Goal: Task Accomplishment & Management: Manage account settings

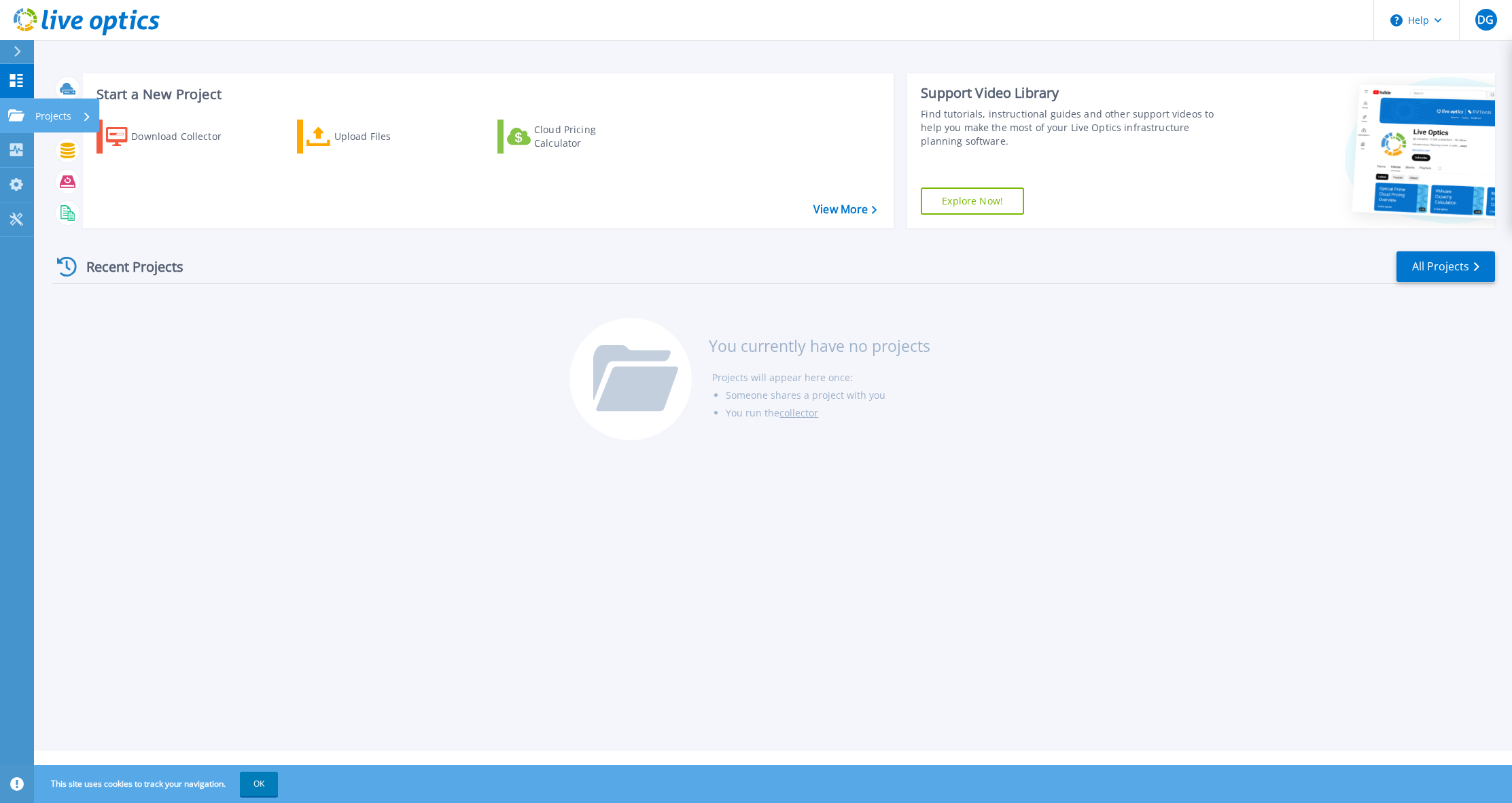
click at [14, 114] on icon at bounding box center [16, 115] width 17 height 12
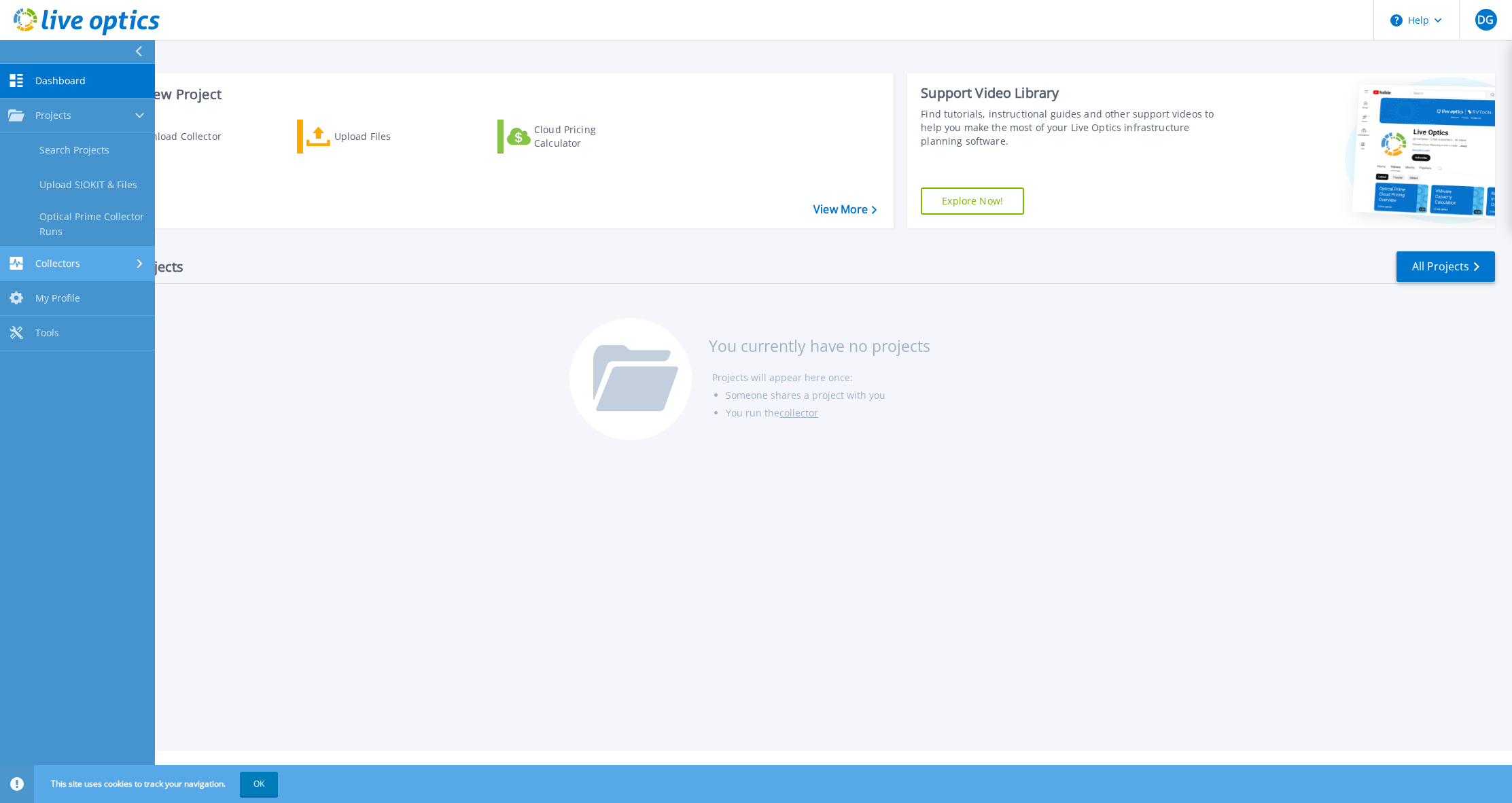
click at [67, 264] on span "Collectors" at bounding box center [57, 264] width 45 height 13
click at [101, 187] on link "Download Collector" at bounding box center [77, 185] width 155 height 35
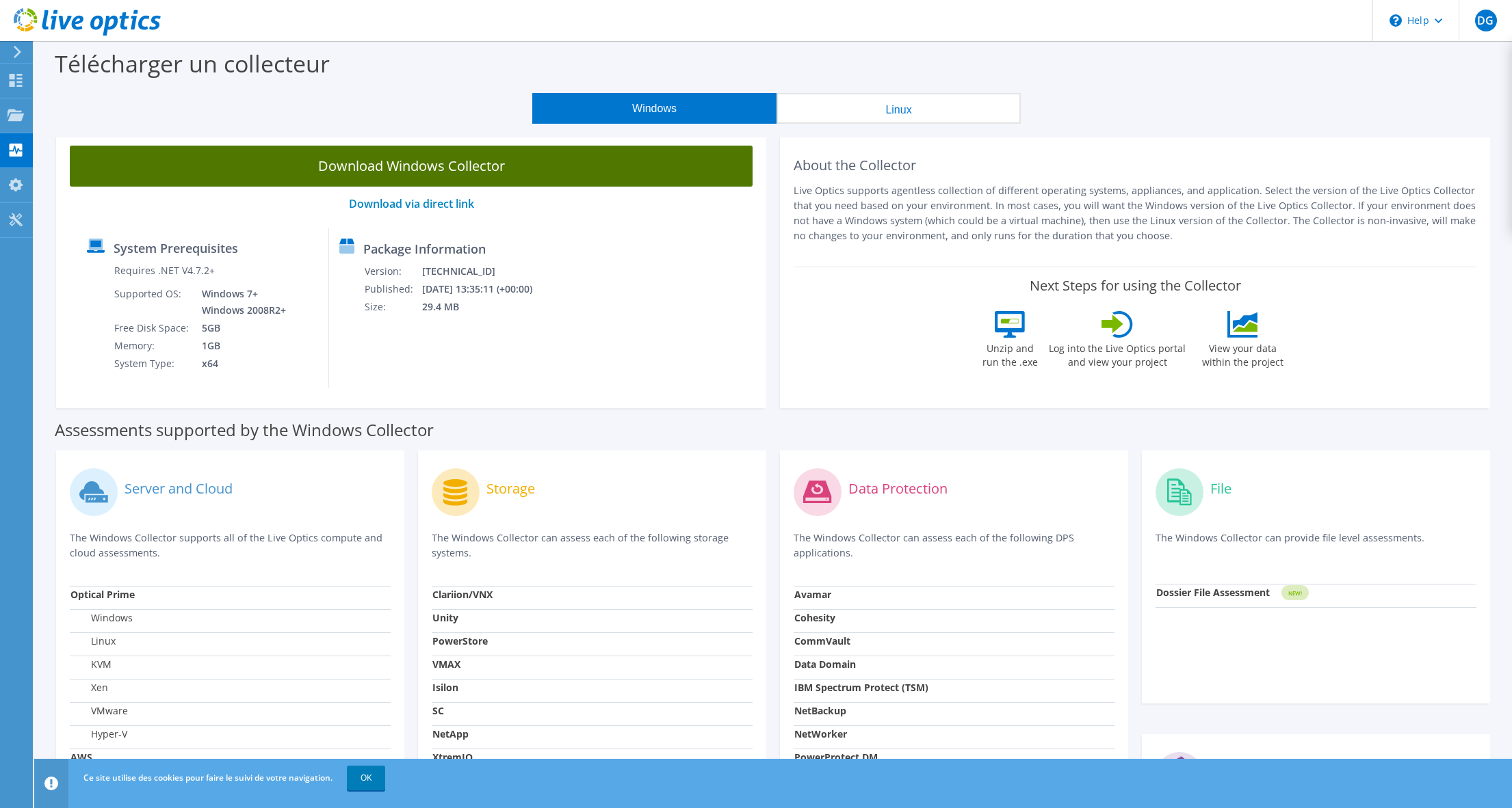
click at [468, 183] on link "Download Windows Collector" at bounding box center [411, 166] width 683 height 41
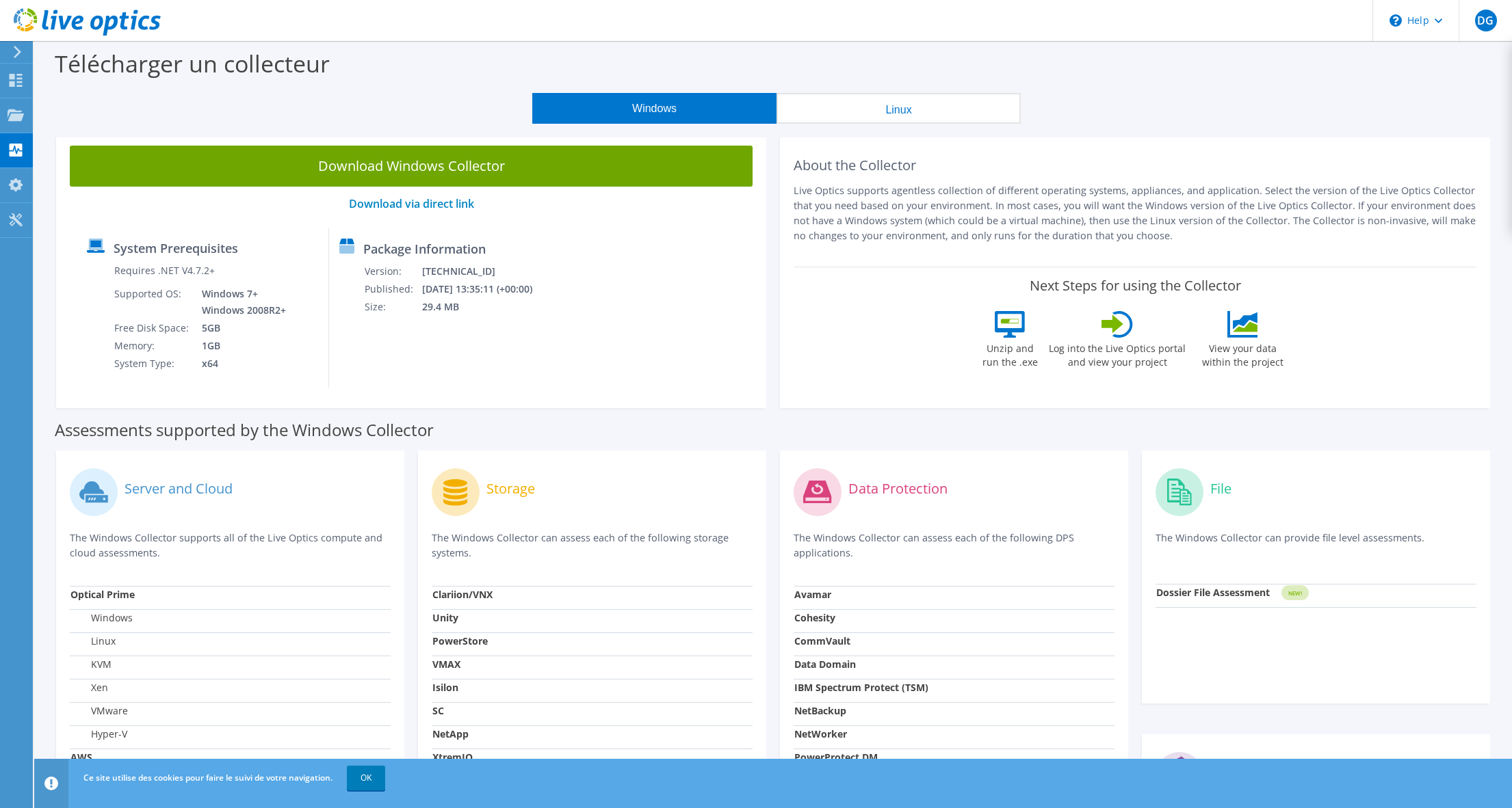
click at [1109, 93] on div "Windows Linux" at bounding box center [776, 108] width 1457 height 31
click at [647, 265] on div "System Prerequisites Requires .NET V4.7.2+ Supported OS: Windows 7+ Windows 200…" at bounding box center [411, 307] width 669 height 159
click at [17, 85] on use at bounding box center [16, 80] width 13 height 13
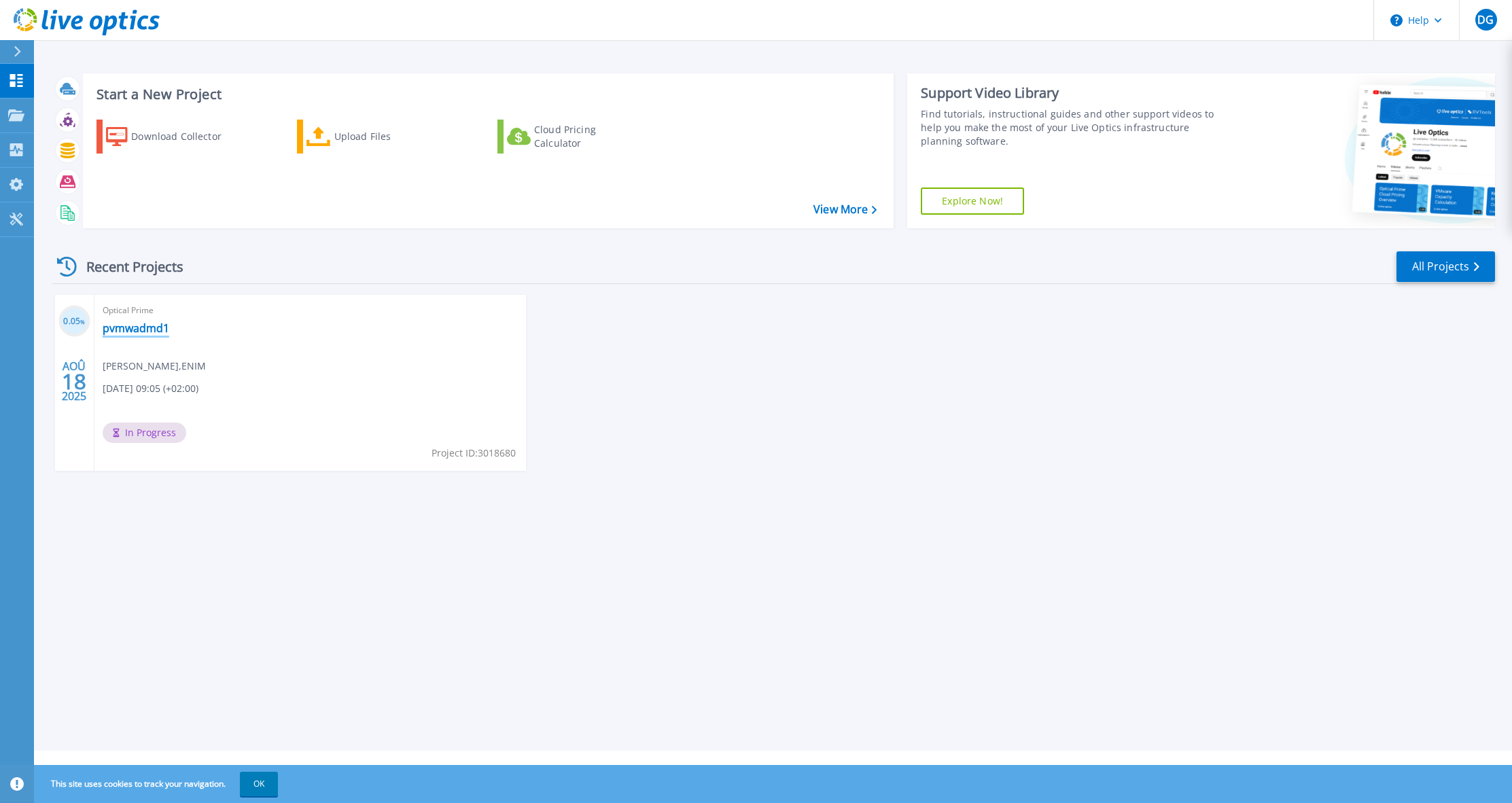
click at [145, 332] on link "pvmwadmd1" at bounding box center [135, 327] width 67 height 13
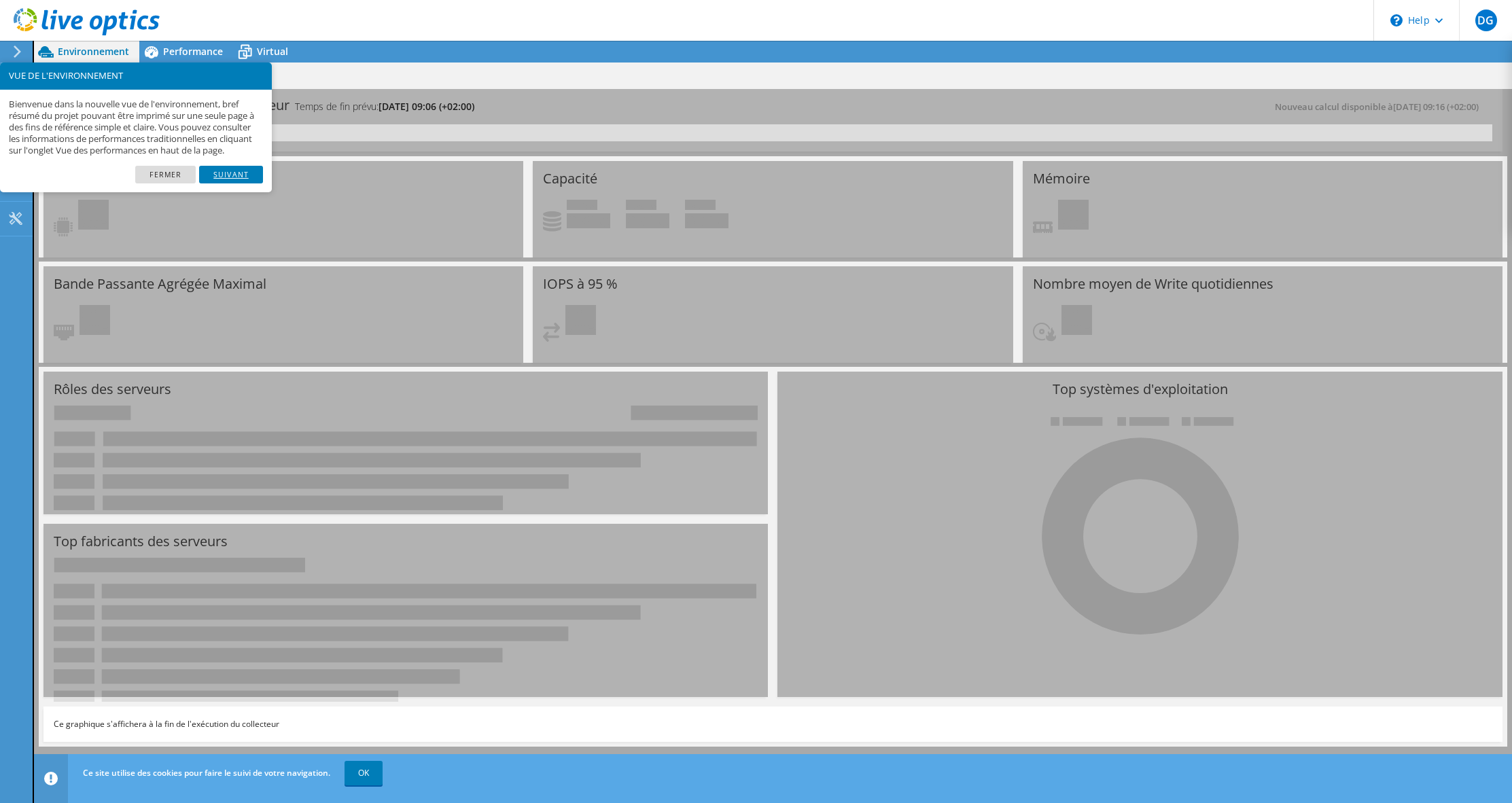
click at [226, 183] on link "Suivant" at bounding box center [231, 175] width 64 height 17
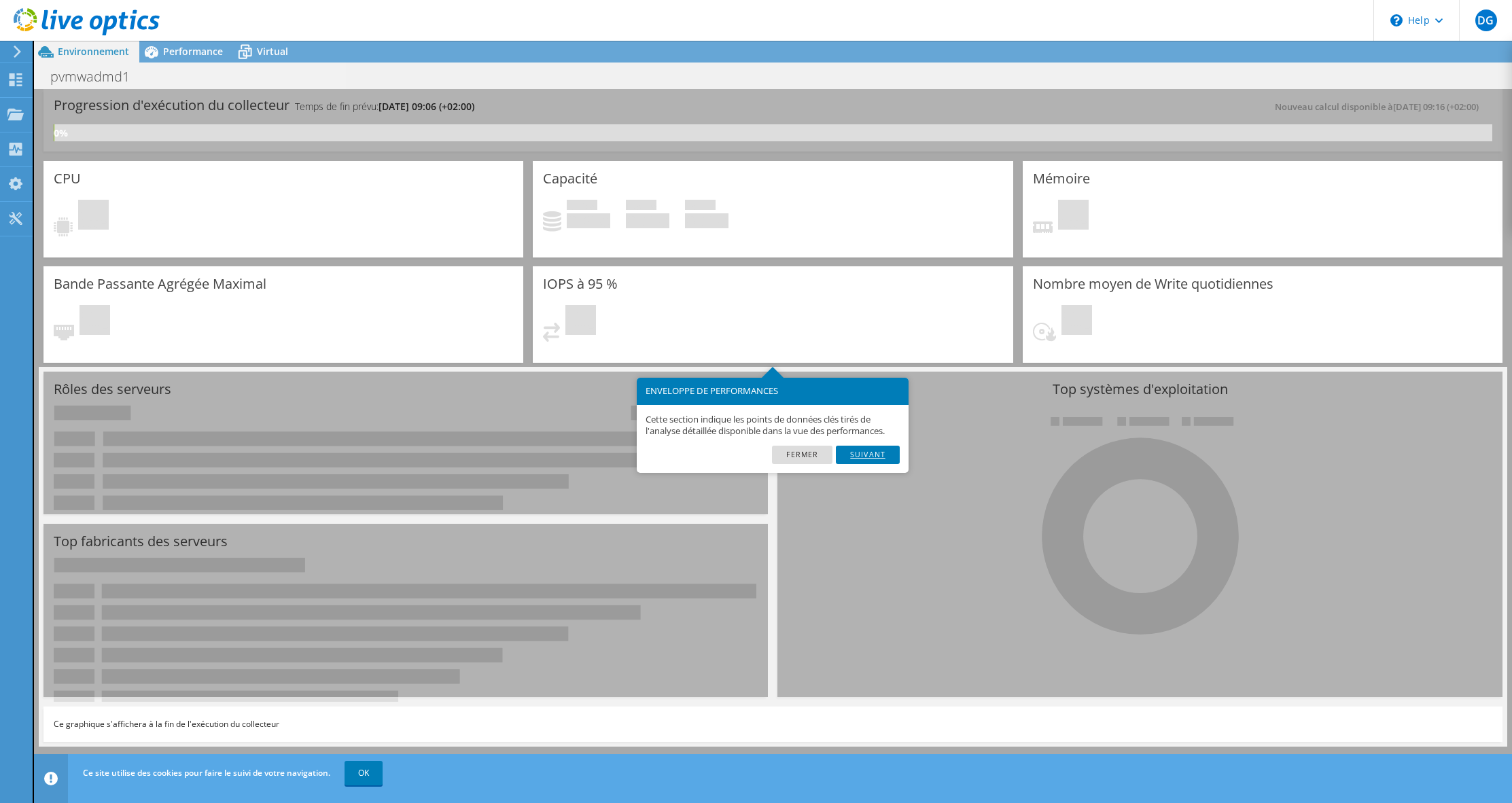
click at [860, 459] on link "Suivant" at bounding box center [867, 454] width 64 height 17
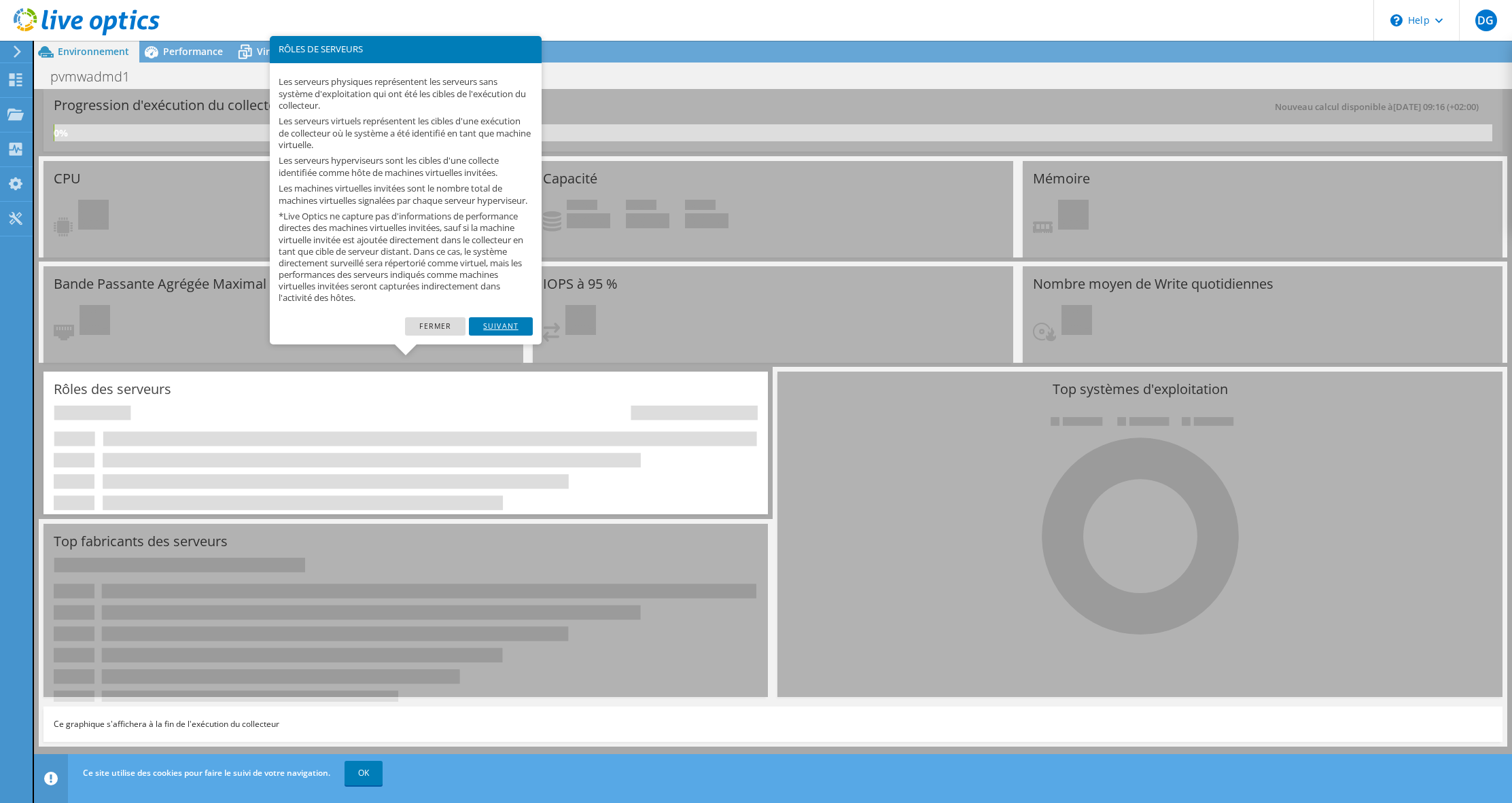
click at [508, 335] on link "Suivant" at bounding box center [501, 326] width 64 height 17
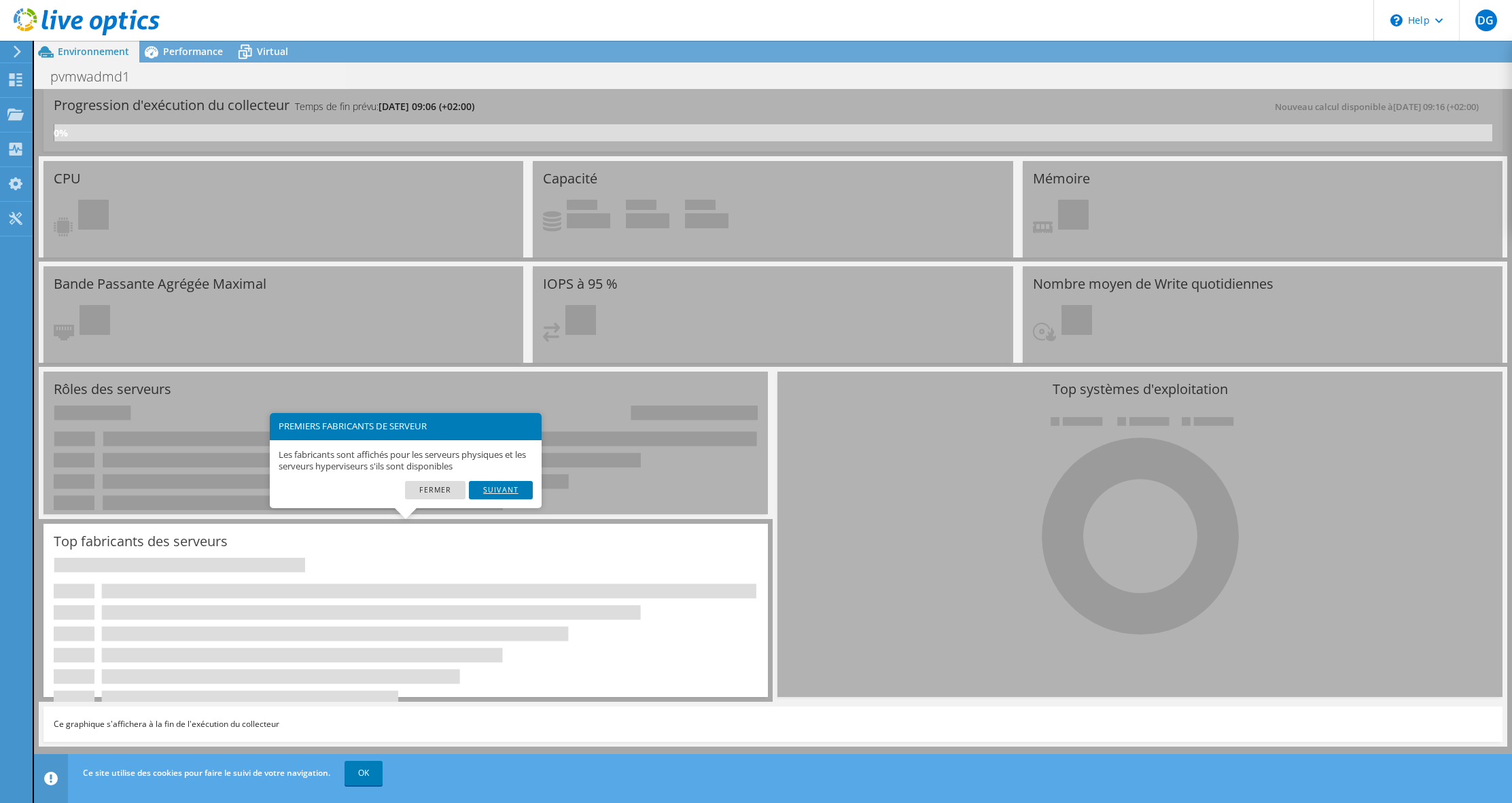
click at [498, 490] on link "Suivant" at bounding box center [501, 490] width 64 height 17
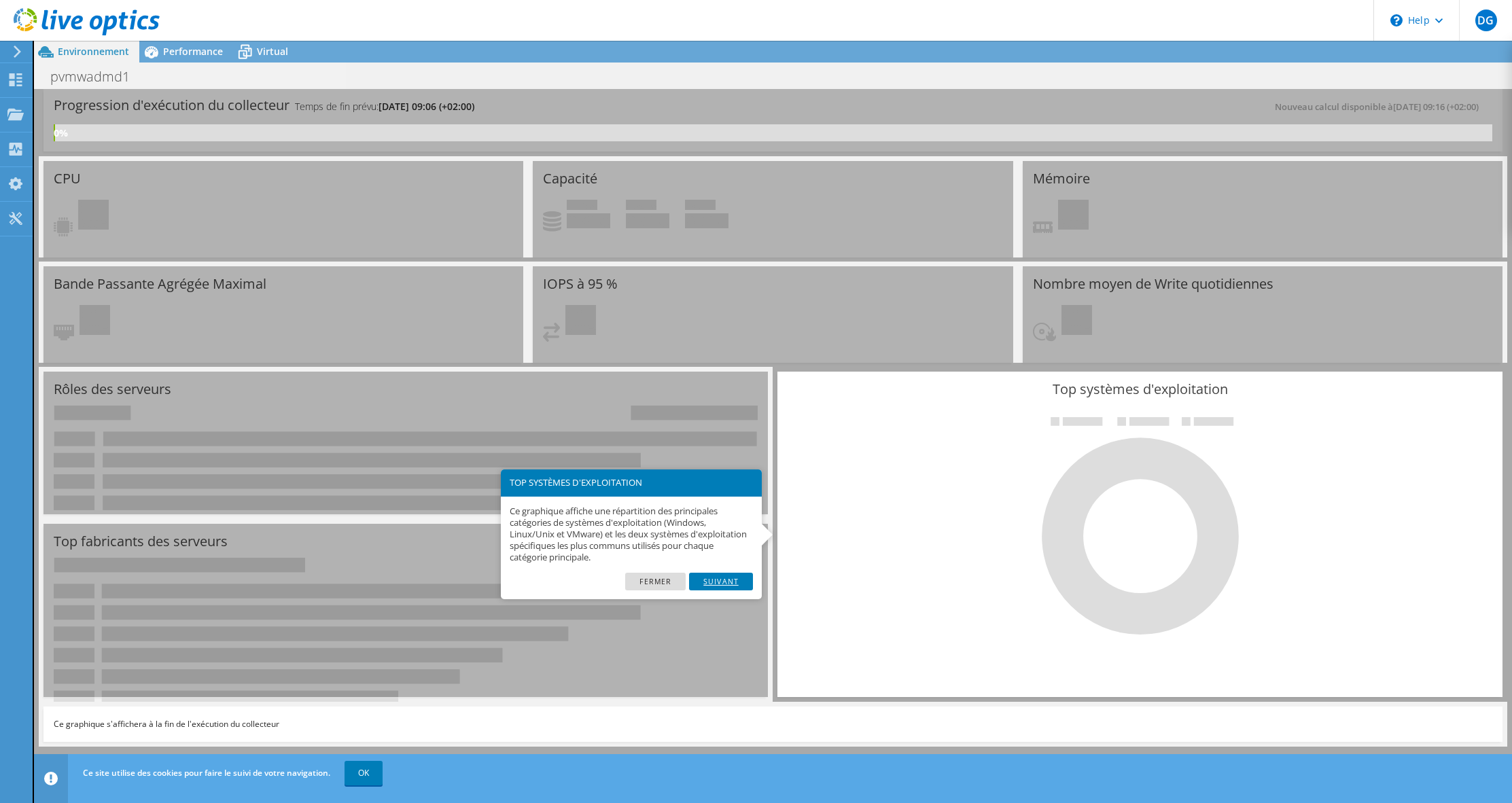
click at [722, 579] on link "Suivant" at bounding box center [720, 582] width 64 height 17
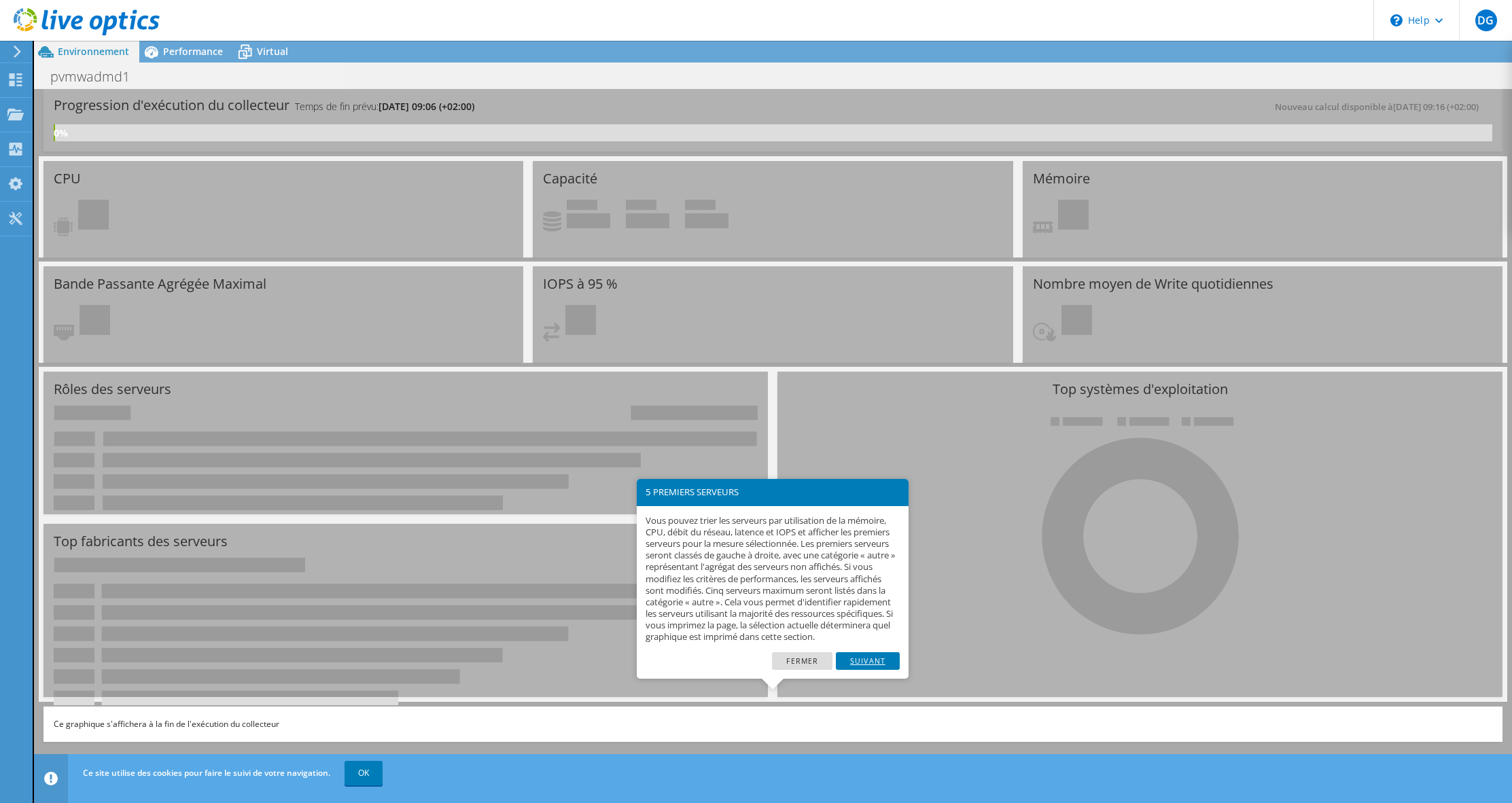
click at [853, 669] on link "Suivant" at bounding box center [867, 661] width 64 height 17
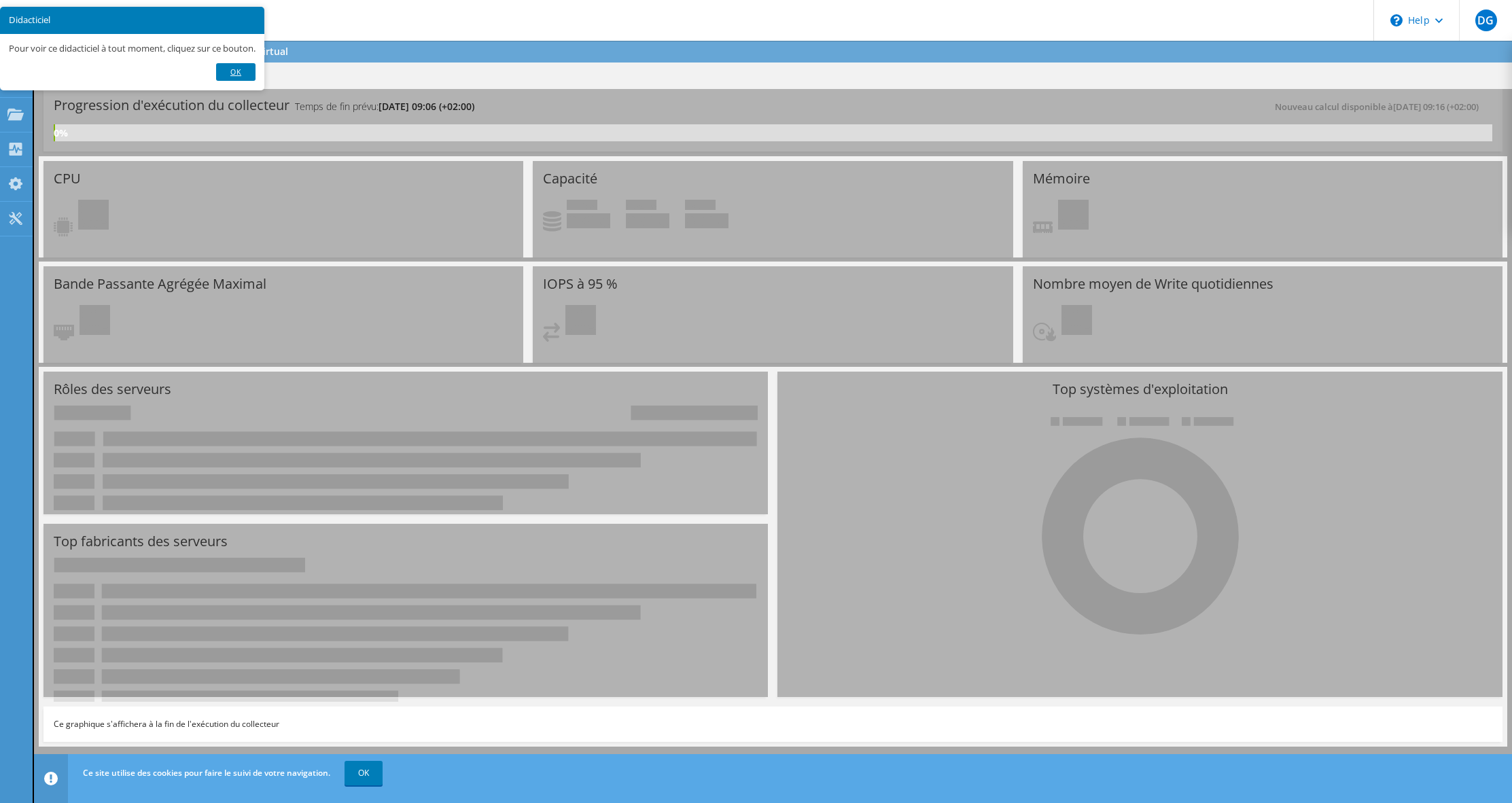
click at [248, 81] on link "OK" at bounding box center [236, 72] width 39 height 17
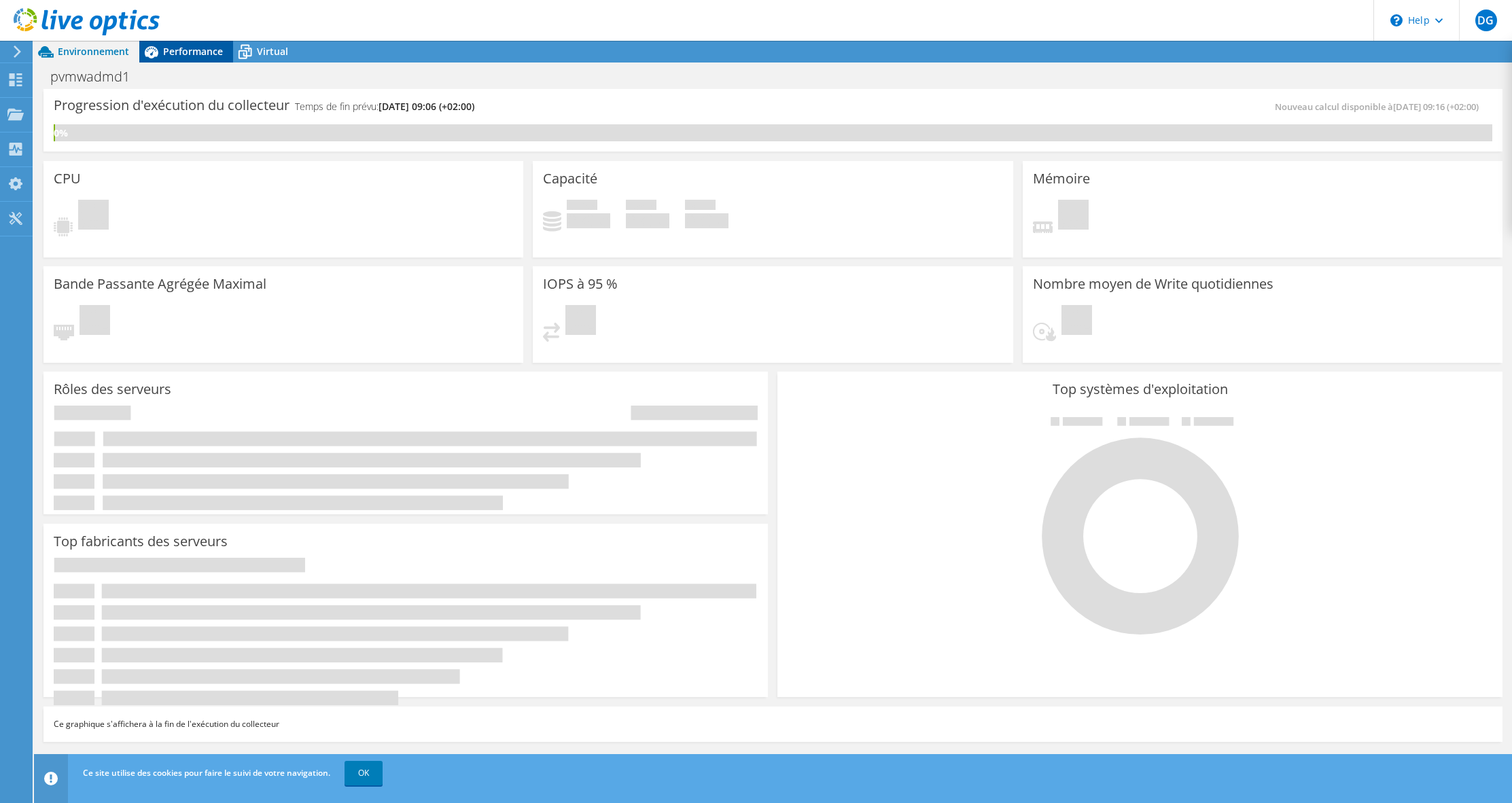
click at [221, 50] on span "Performance" at bounding box center [193, 51] width 60 height 13
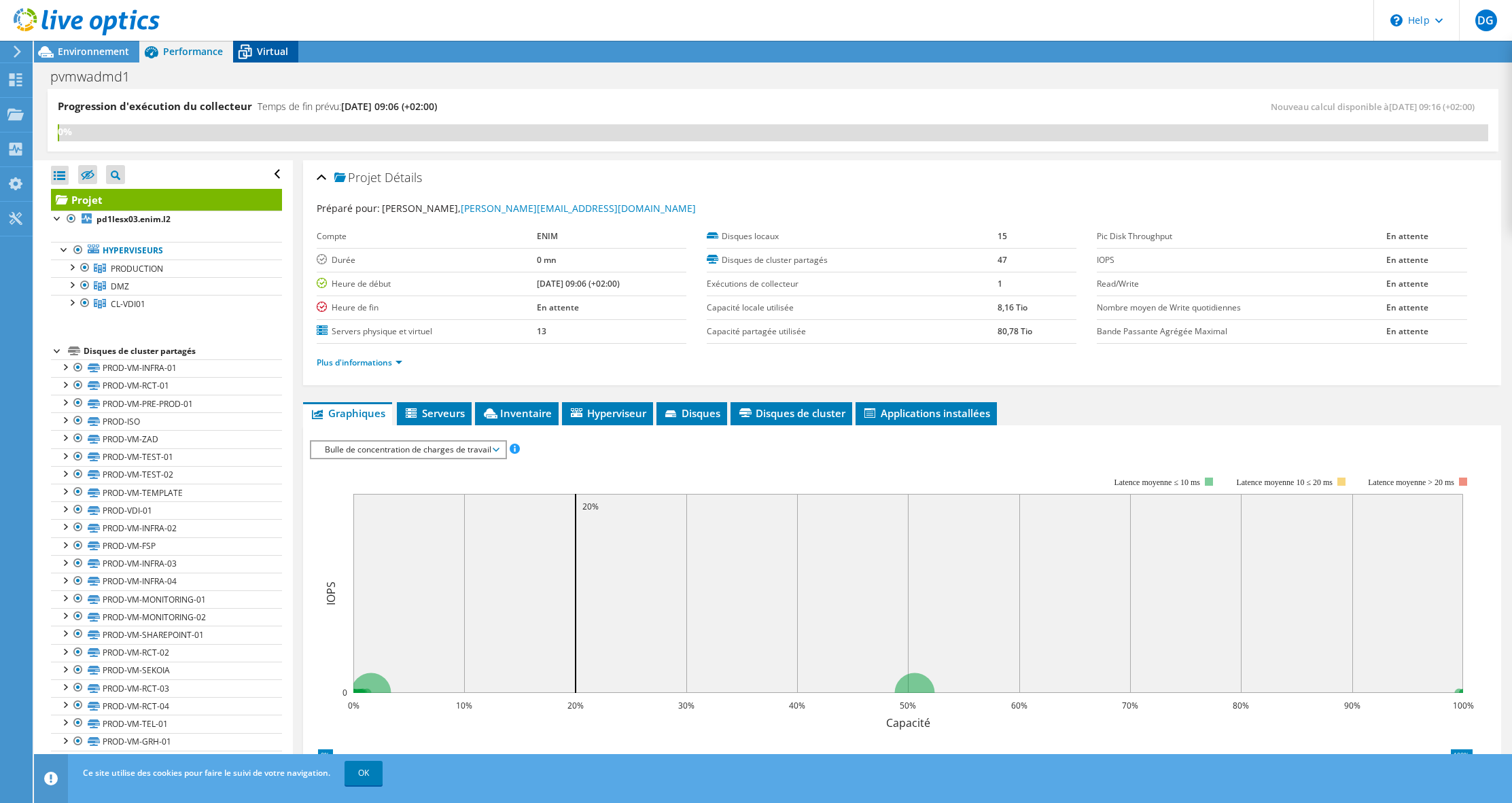
click at [282, 54] on span "Virtual" at bounding box center [272, 51] width 31 height 13
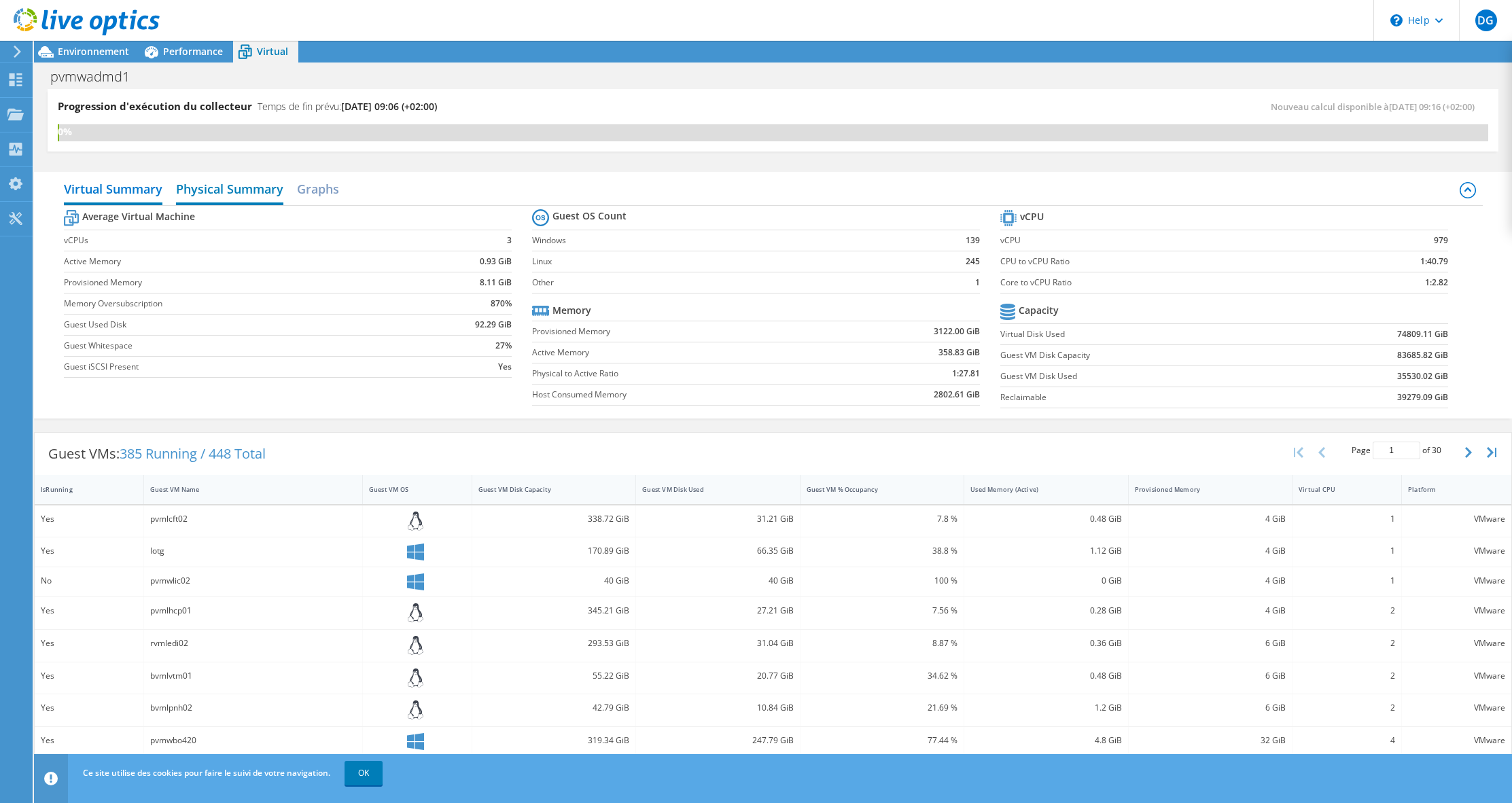
click at [262, 191] on h2 "Physical Summary" at bounding box center [230, 191] width 107 height 30
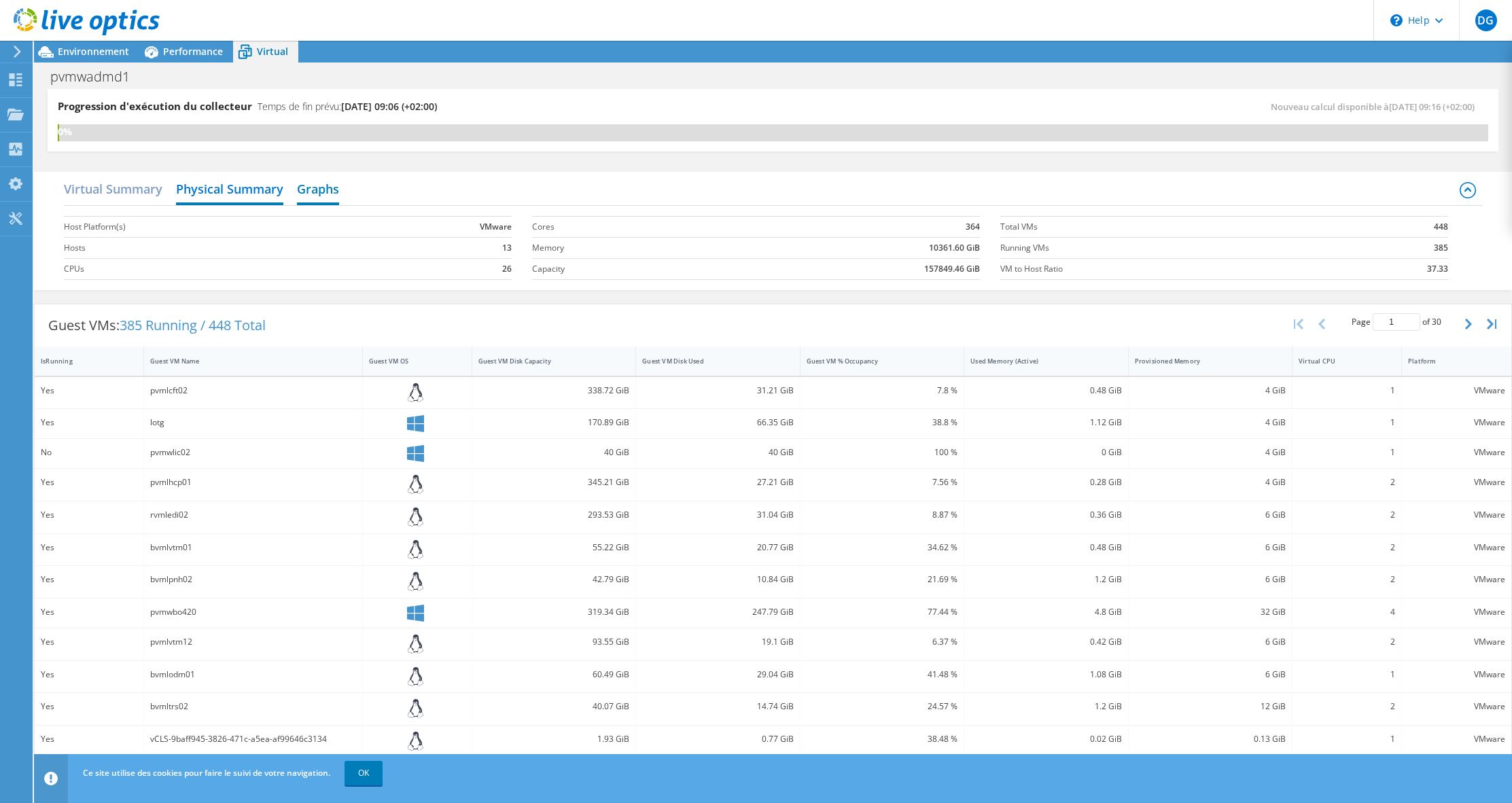
click at [325, 189] on h2 "Graphs" at bounding box center [318, 191] width 43 height 30
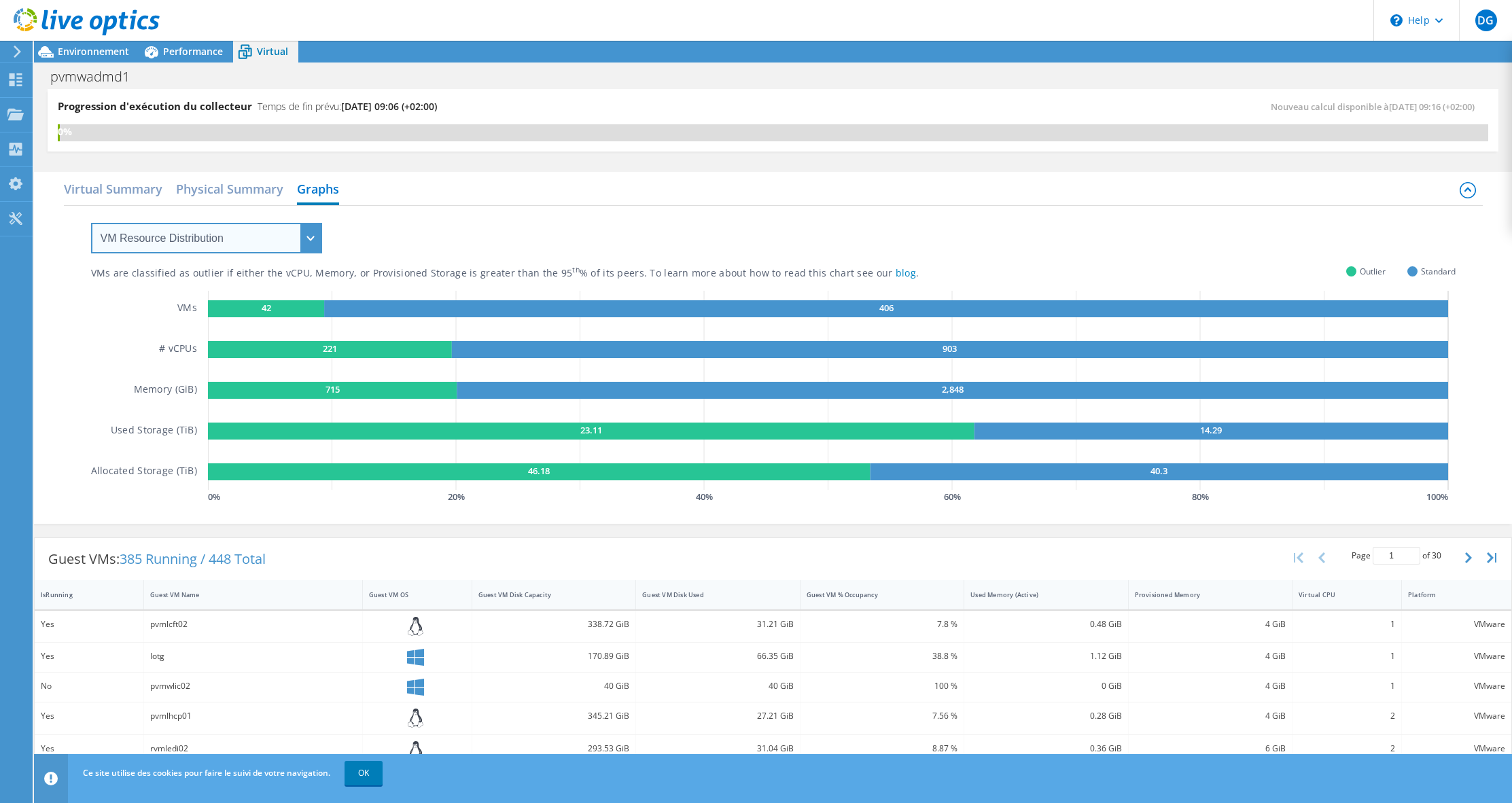
click at [305, 235] on select "VM Resource Distribution Provisioning Contrast Over Provisioning" at bounding box center [207, 238] width 231 height 31
click at [91, 223] on select "VM Resource Distribution Provisioning Contrast Over Provisioning" at bounding box center [207, 238] width 231 height 31
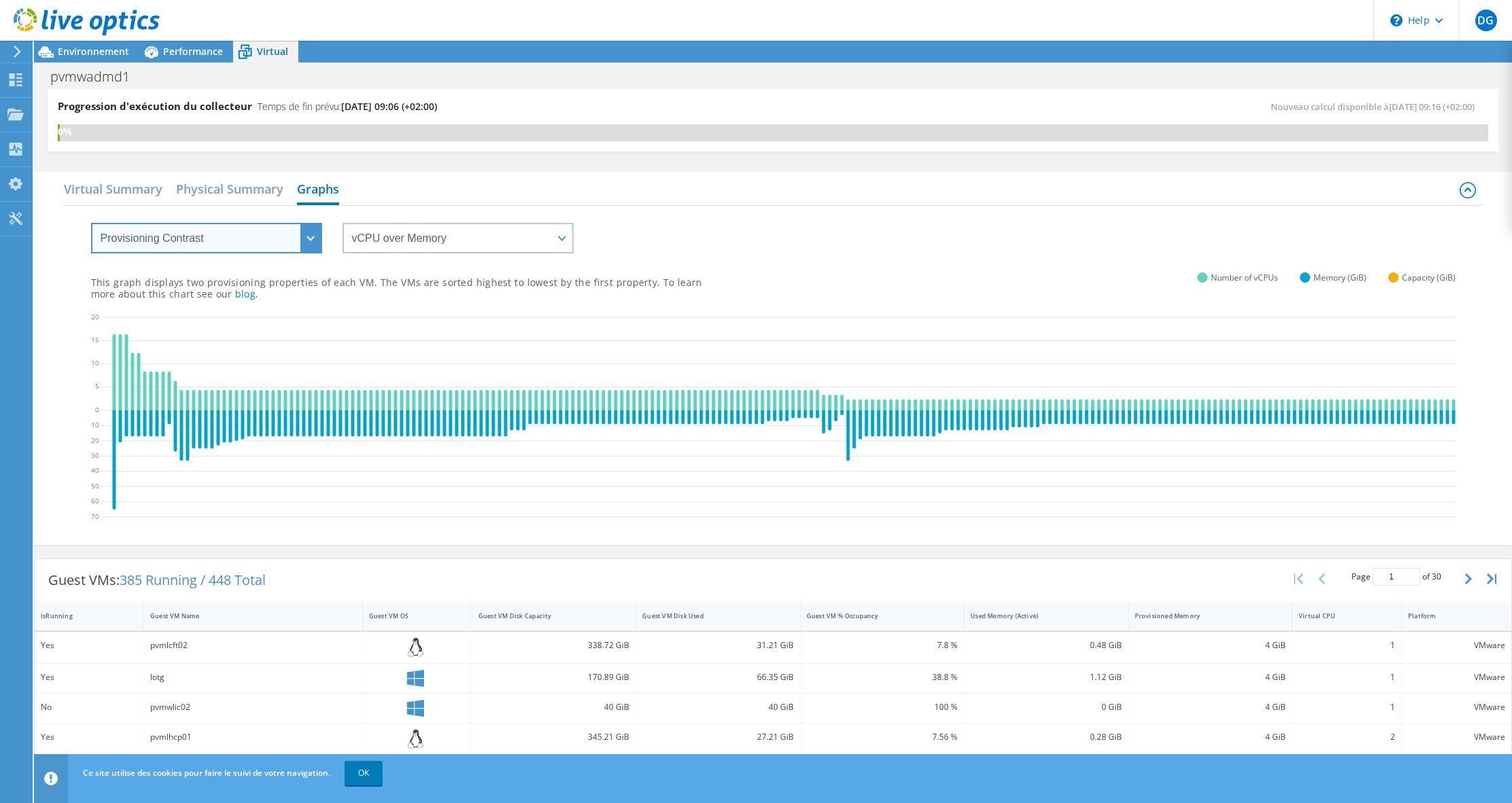
click at [206, 237] on select "VM Resource Distribution Provisioning Contrast Over Provisioning" at bounding box center [207, 238] width 231 height 31
click at [91, 223] on select "VM Resource Distribution Provisioning Contrast Over Provisioning" at bounding box center [207, 238] width 231 height 31
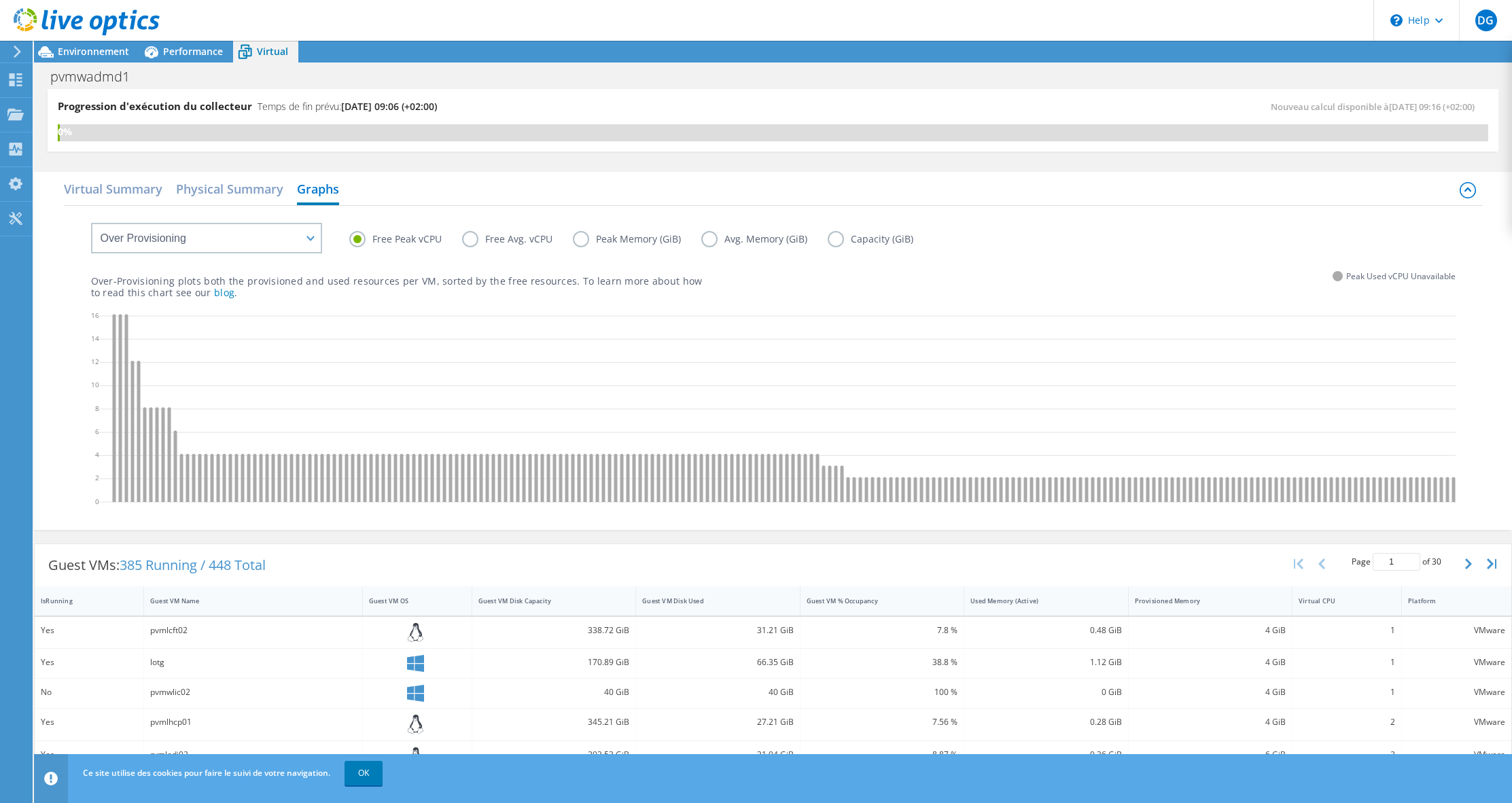
click at [463, 239] on label "Free Avg. vCPU" at bounding box center [517, 239] width 111 height 17
click at [0, 0] on input "Free Avg. vCPU" at bounding box center [0, 0] width 0 height 0
click at [836, 239] on label "Capacity (GiB)" at bounding box center [881, 239] width 106 height 17
click at [0, 0] on input "Capacity (GiB)" at bounding box center [0, 0] width 0 height 0
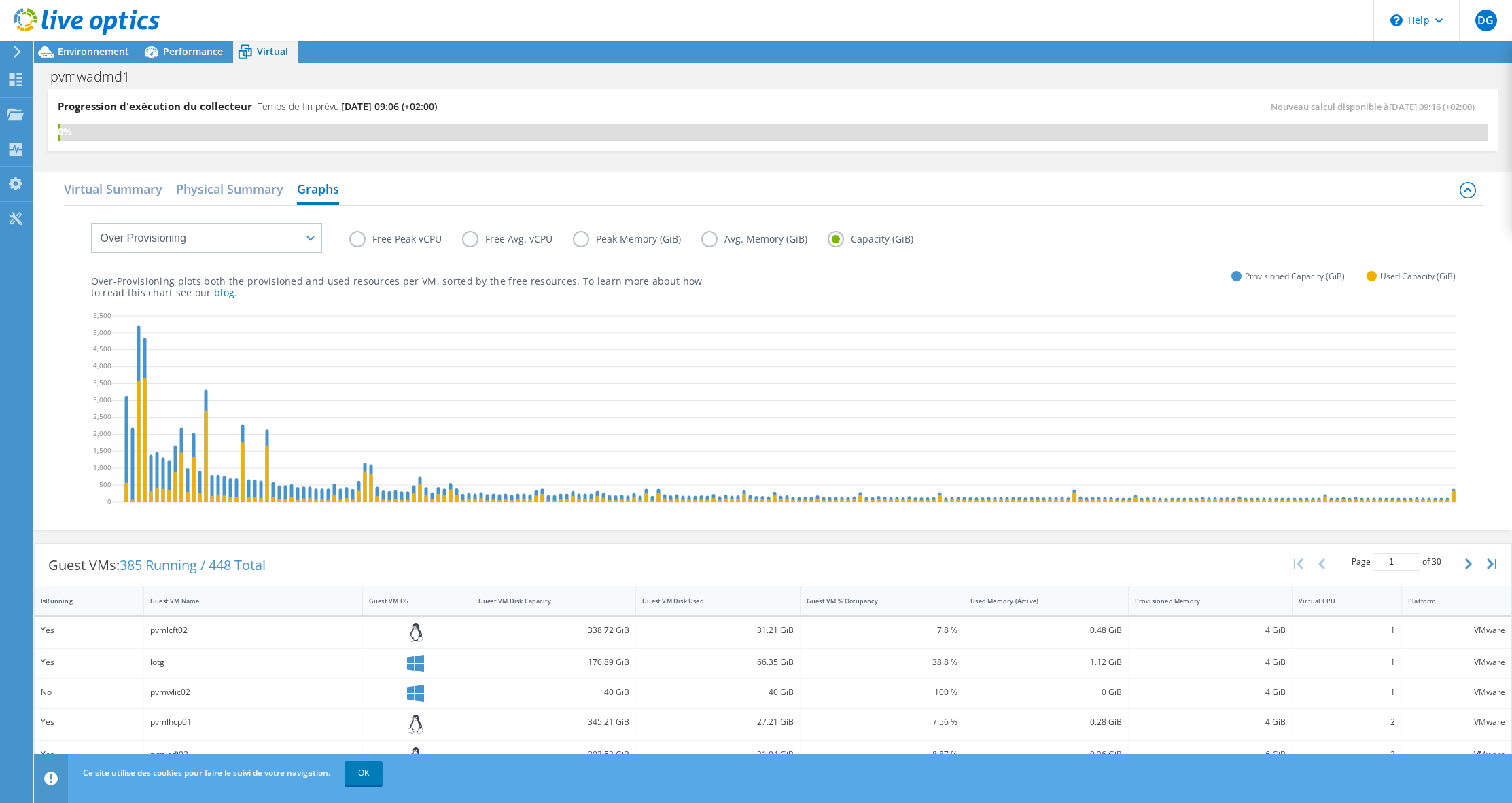
click at [404, 241] on label "Free Peak vCPU" at bounding box center [405, 239] width 113 height 17
click at [0, 0] on input "Free Peak vCPU" at bounding box center [0, 0] width 0 height 0
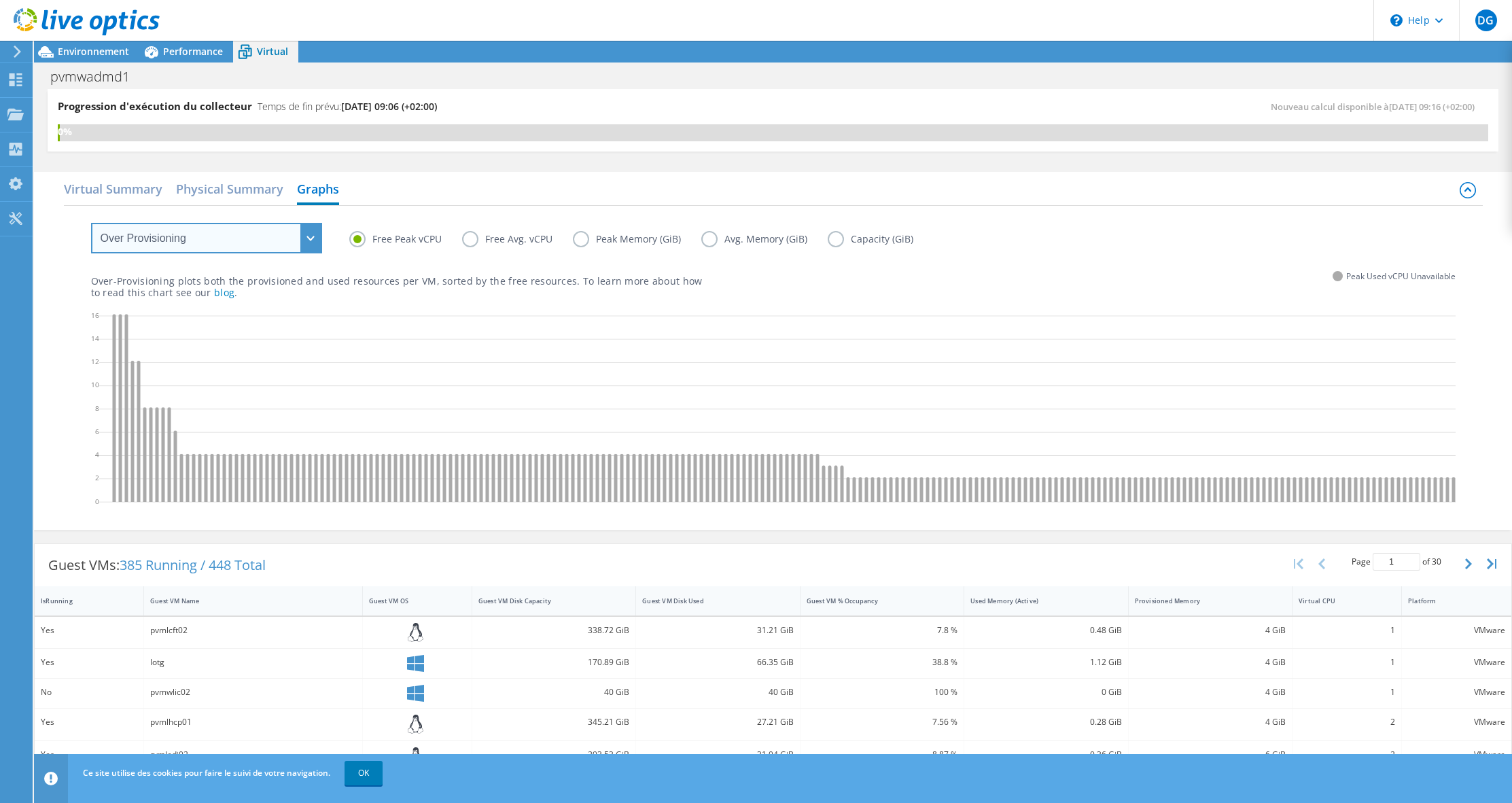
click at [241, 232] on select "VM Resource Distribution Provisioning Contrast Over Provisioning" at bounding box center [207, 238] width 231 height 31
select select "Provisioning Contrast"
click at [91, 223] on select "VM Resource Distribution Provisioning Contrast Over Provisioning" at bounding box center [207, 238] width 231 height 31
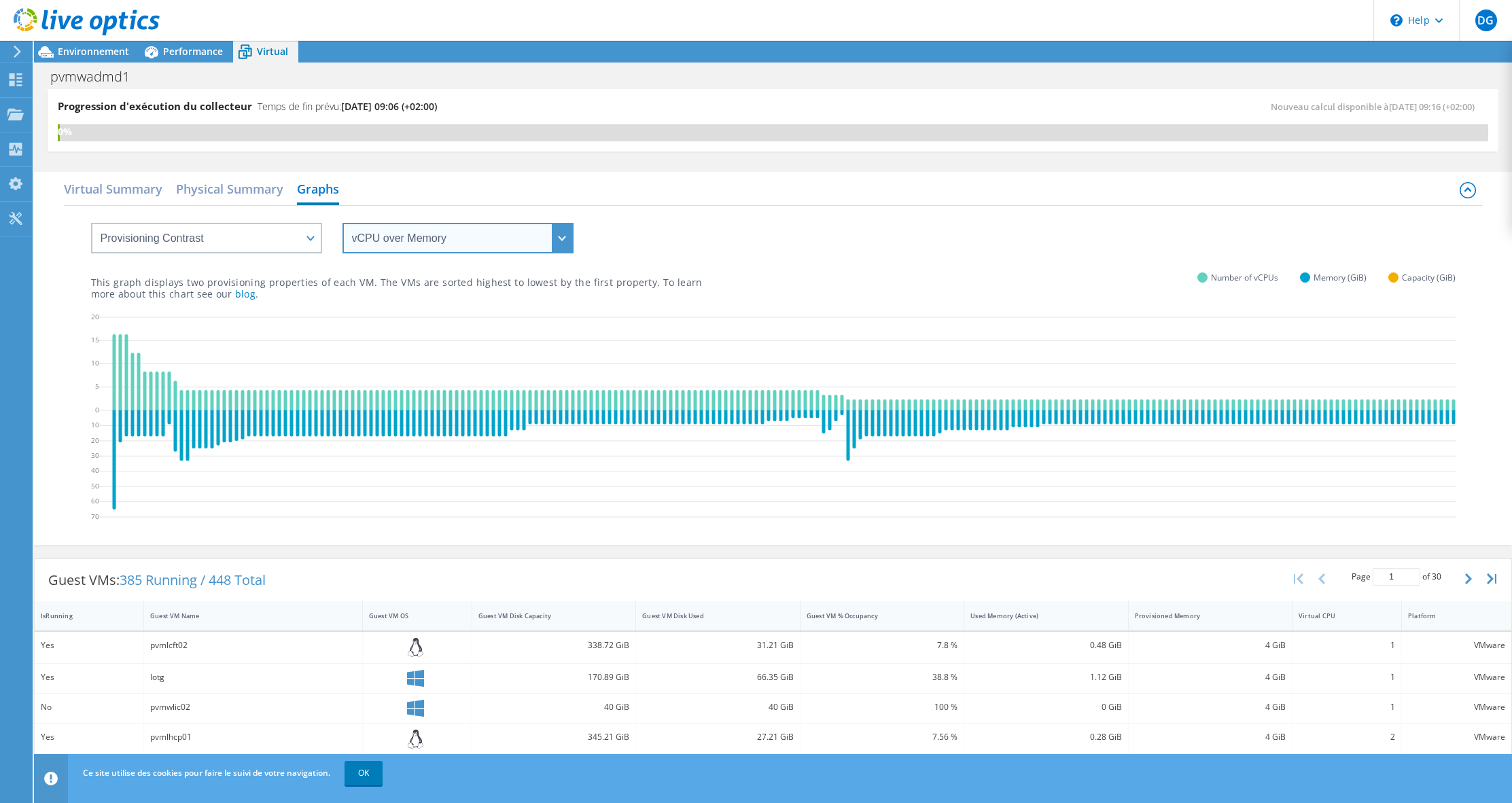
click at [390, 244] on select "vCPU over Memory vCPU over Capacity Memory over vCPU Memory over Capacity Capac…" at bounding box center [458, 238] width 231 height 31
select select "vCPU over Capacity"
click at [342, 223] on select "vCPU over Memory vCPU over Capacity Memory over vCPU Memory over Capacity Capac…" at bounding box center [458, 238] width 231 height 31
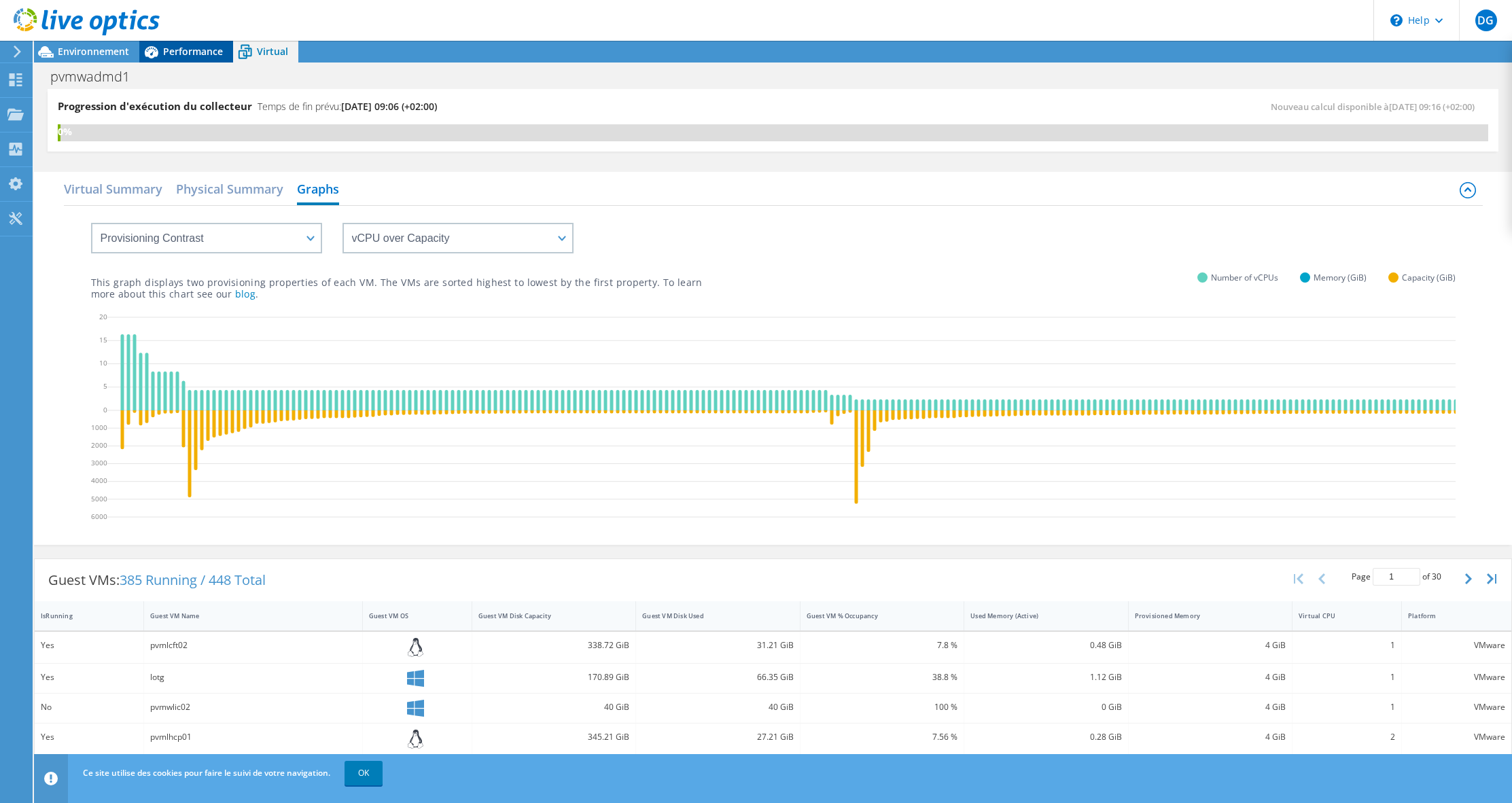
click at [182, 59] on div "Performance" at bounding box center [186, 52] width 94 height 22
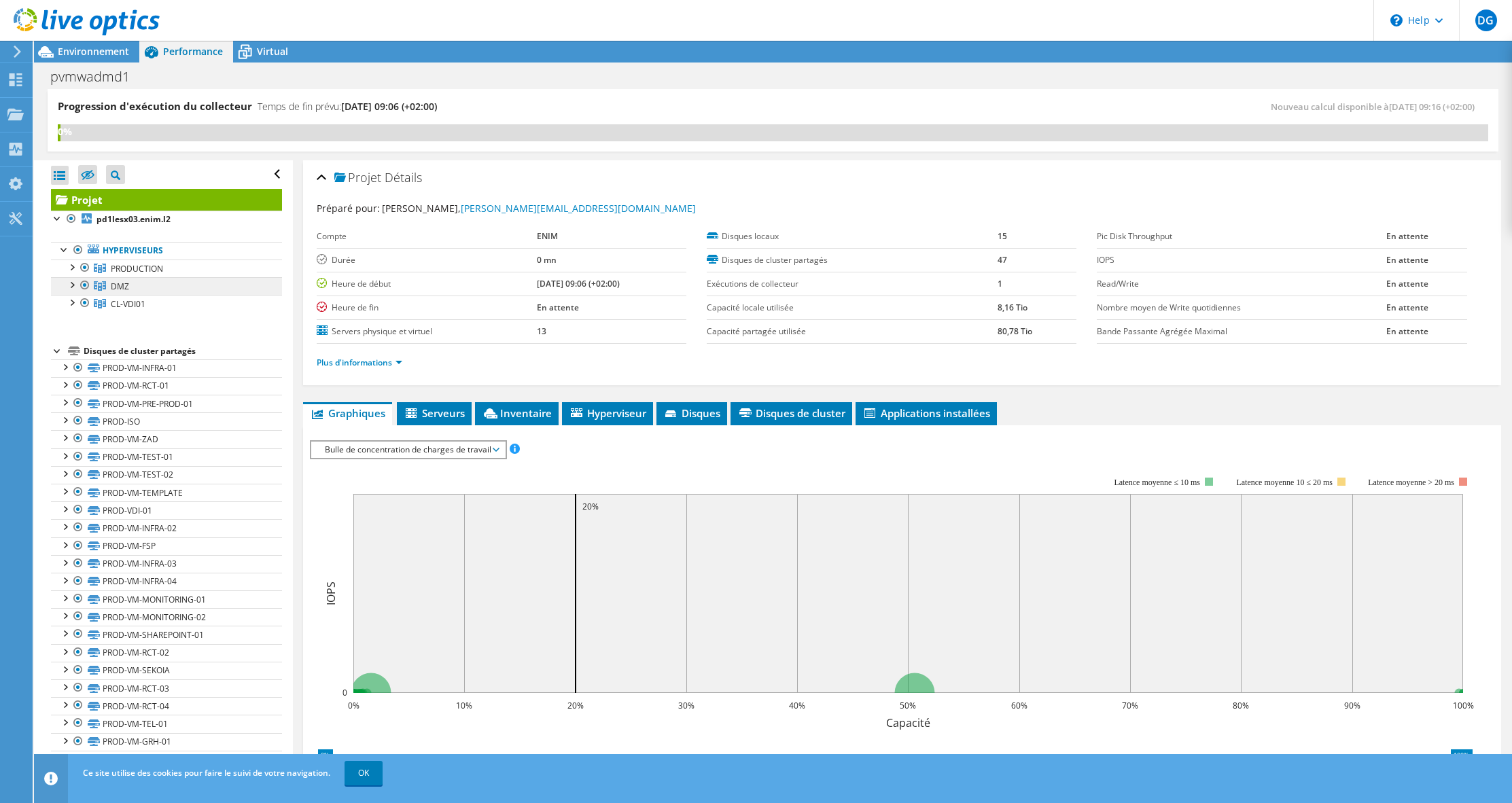
click at [126, 275] on span "DMZ" at bounding box center [137, 268] width 52 height 12
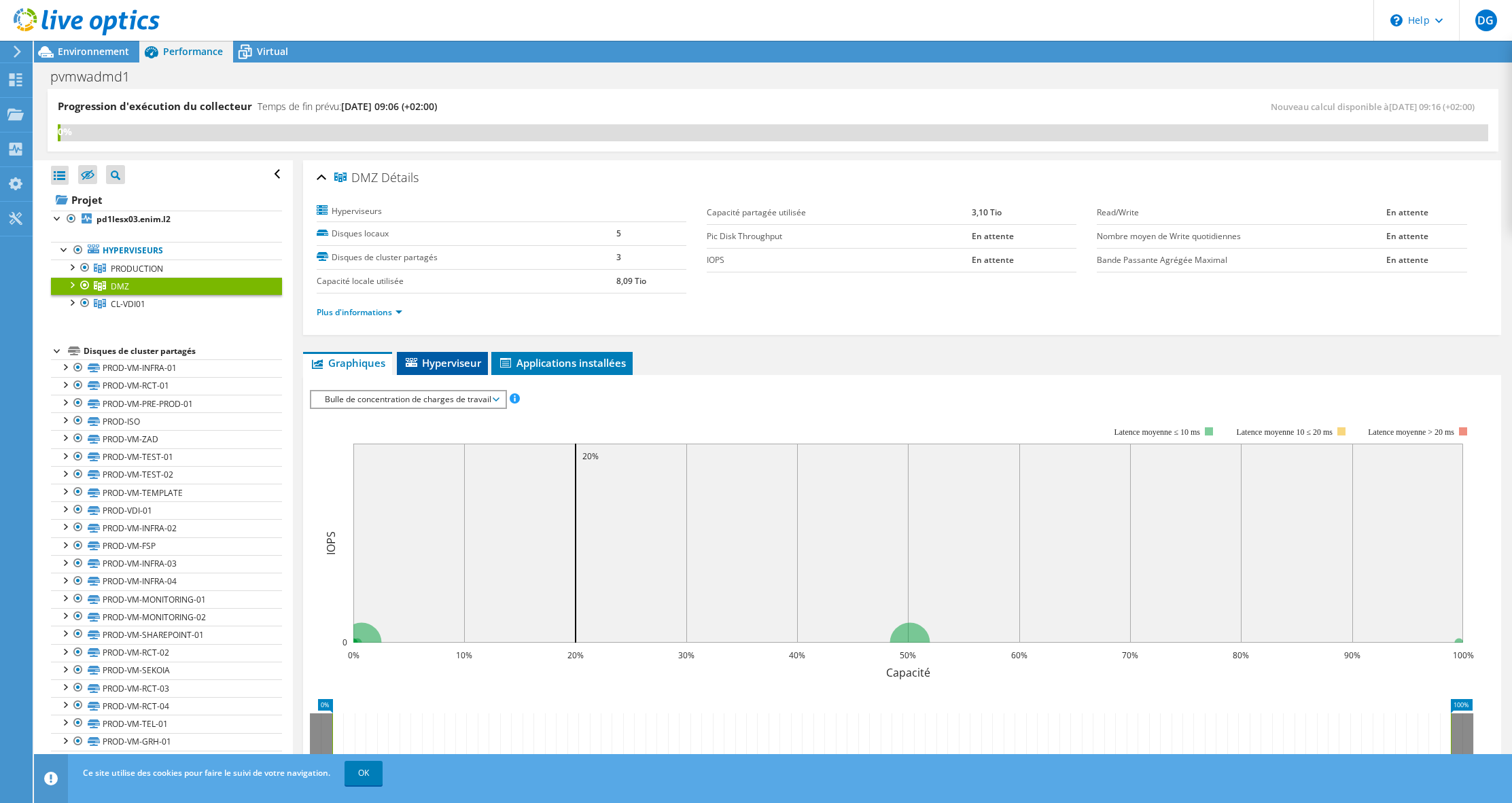
click at [460, 367] on span "Hyperviseur" at bounding box center [442, 362] width 77 height 13
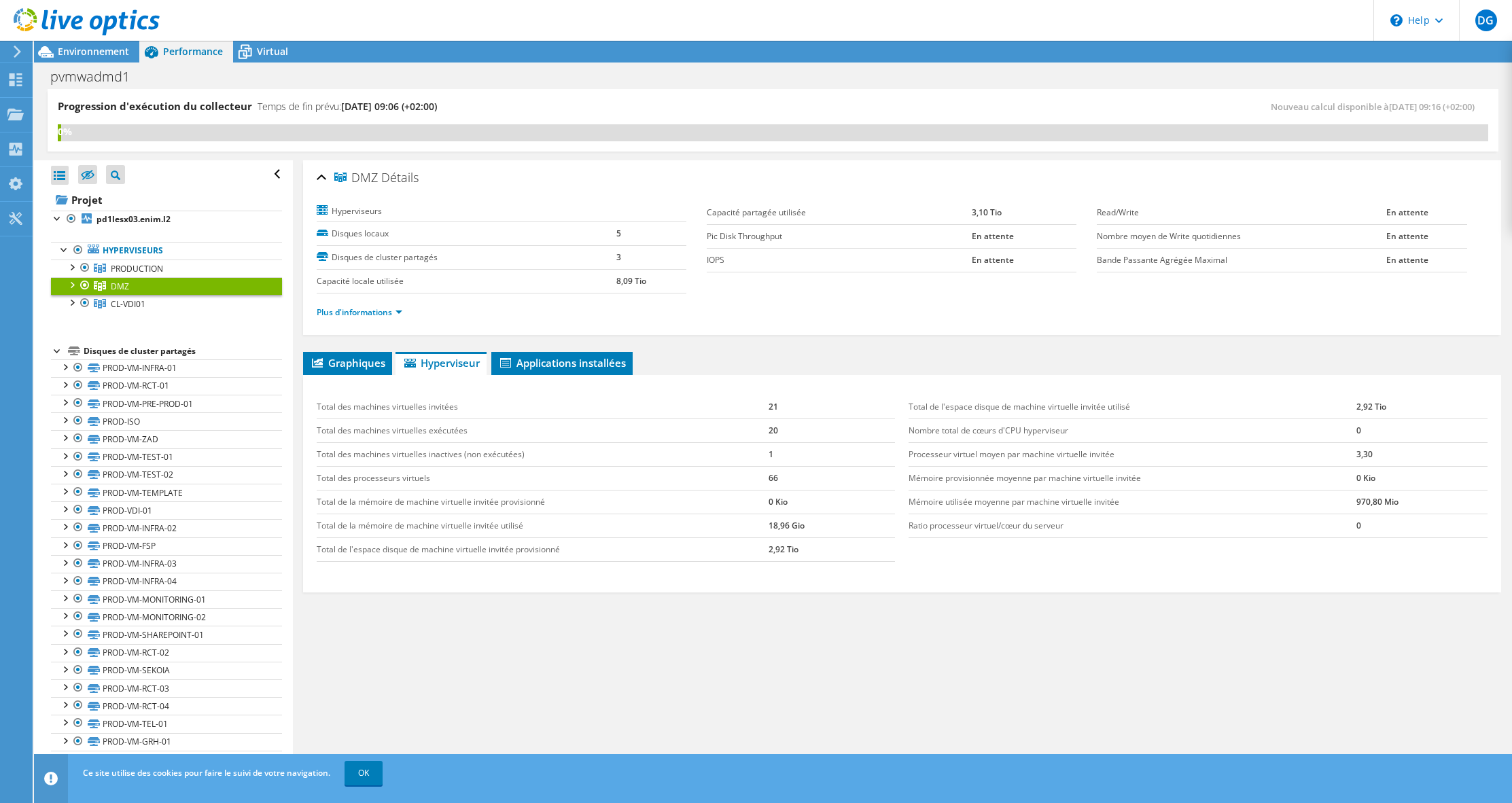
click at [79, 44] on div at bounding box center [79, 23] width 160 height 46
click at [81, 47] on span "Environnement" at bounding box center [93, 51] width 72 height 13
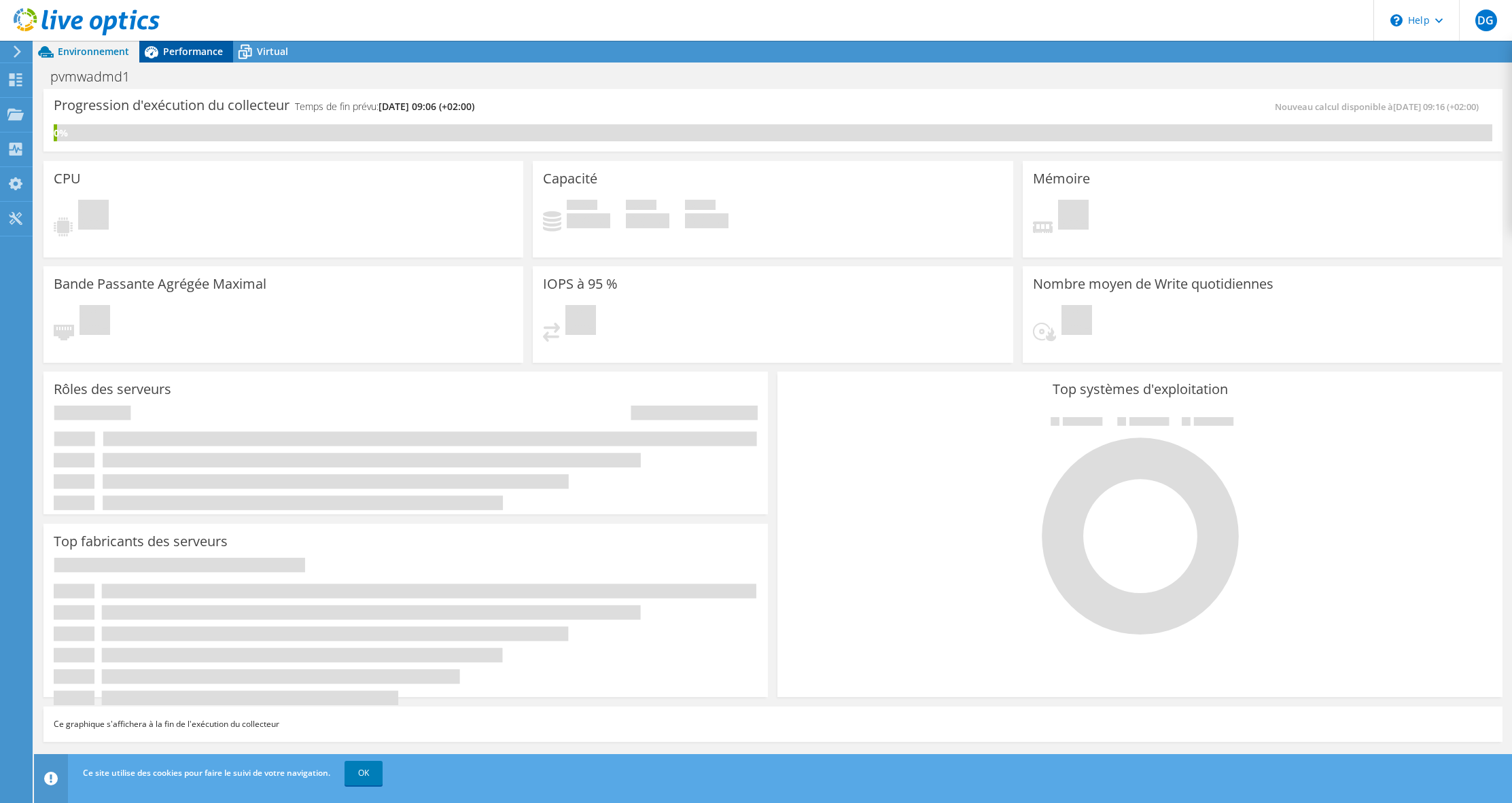
click at [206, 53] on span "Performance" at bounding box center [193, 51] width 60 height 13
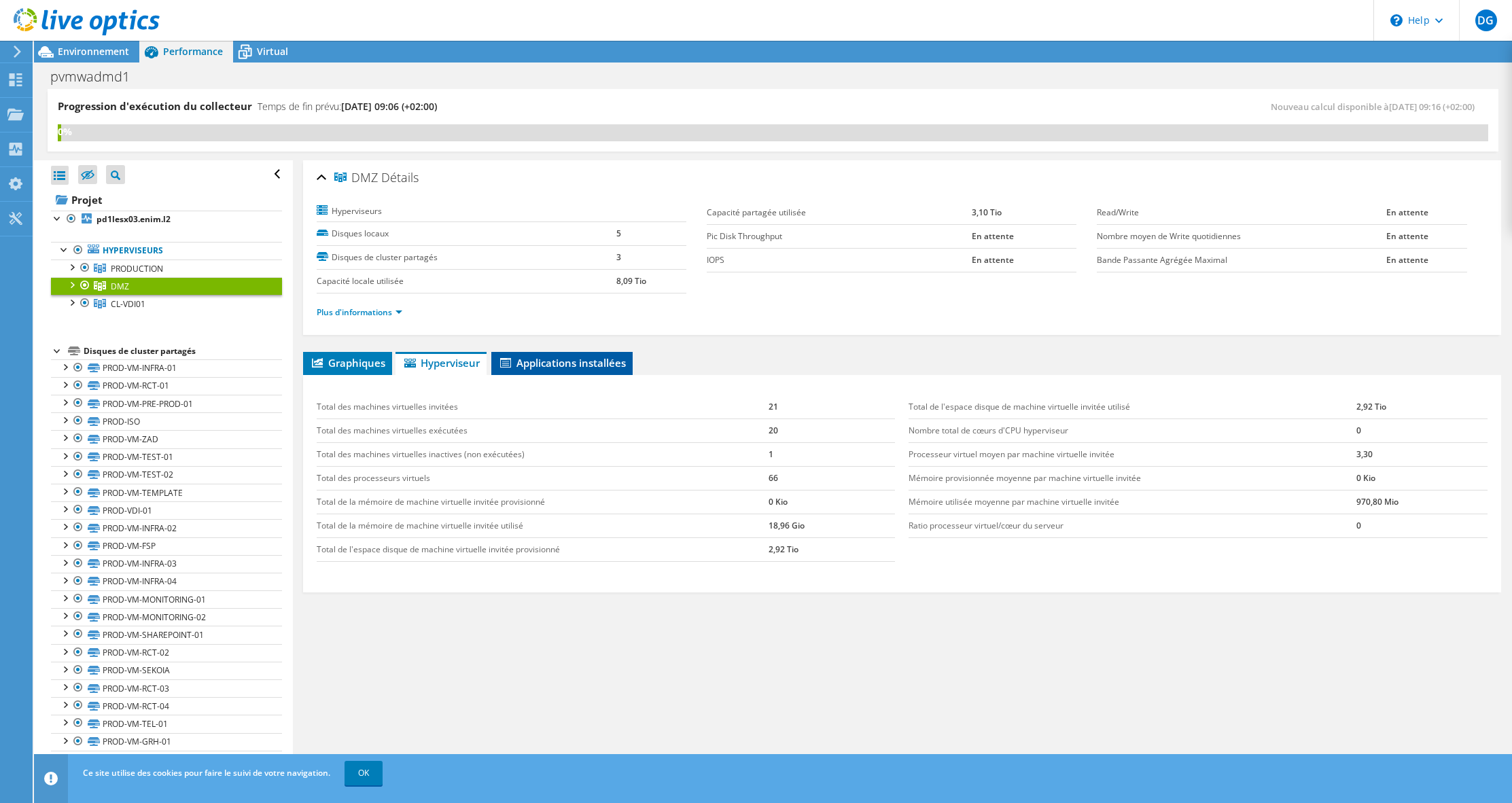
click at [563, 361] on span "Applications installées" at bounding box center [562, 362] width 128 height 13
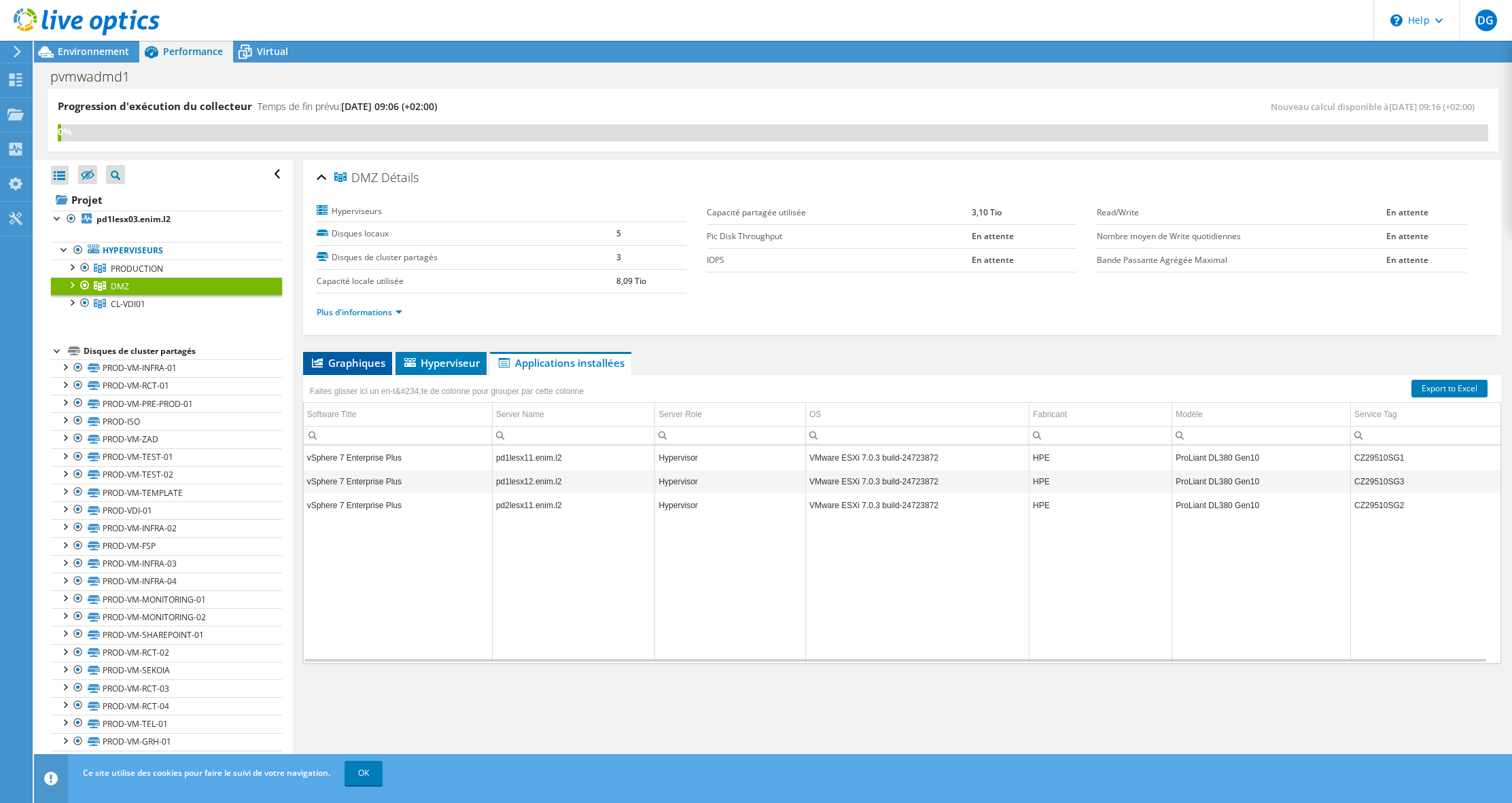
click at [371, 362] on span "Graphiques" at bounding box center [348, 362] width 76 height 13
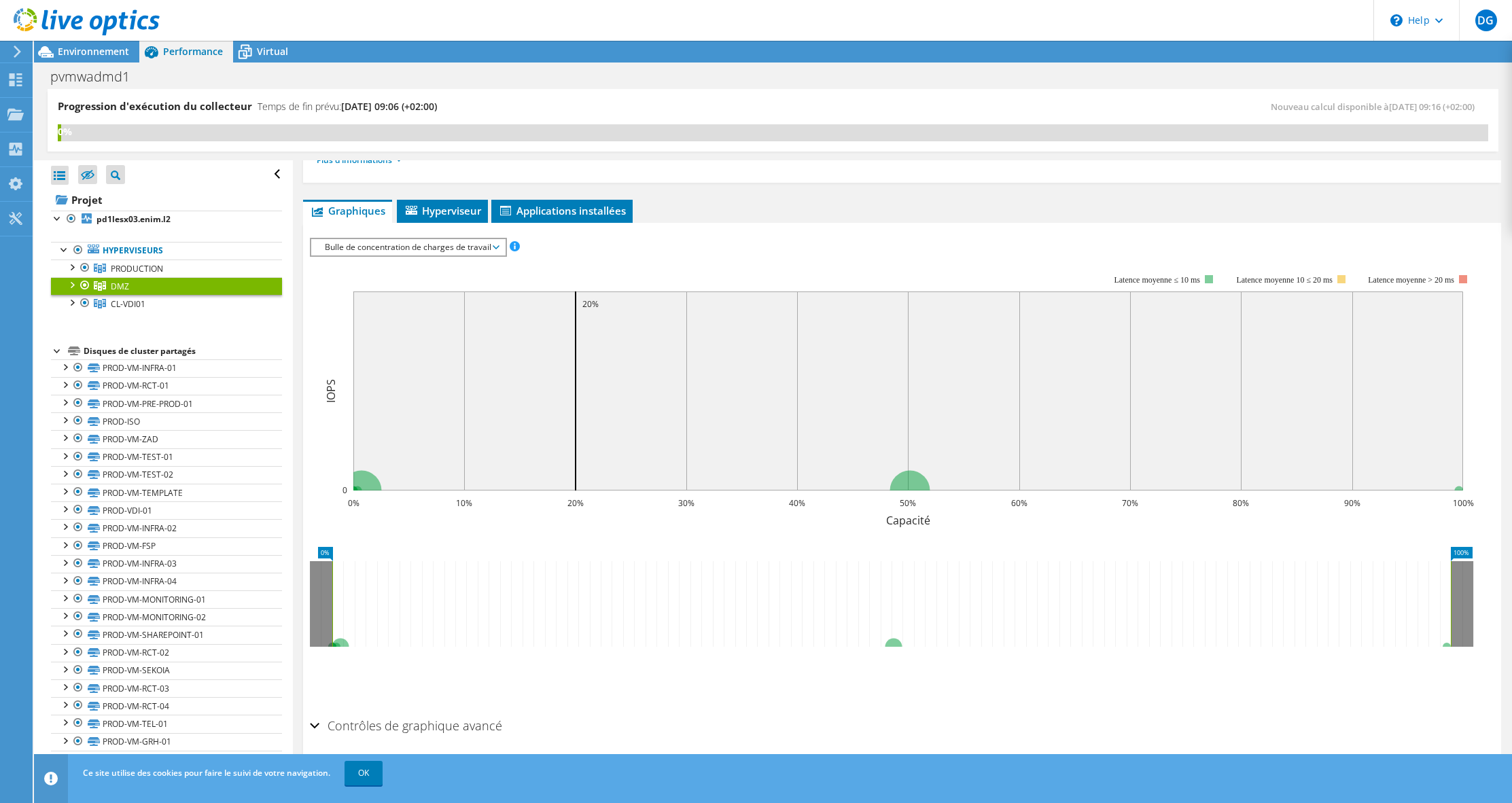
scroll to position [182, 0]
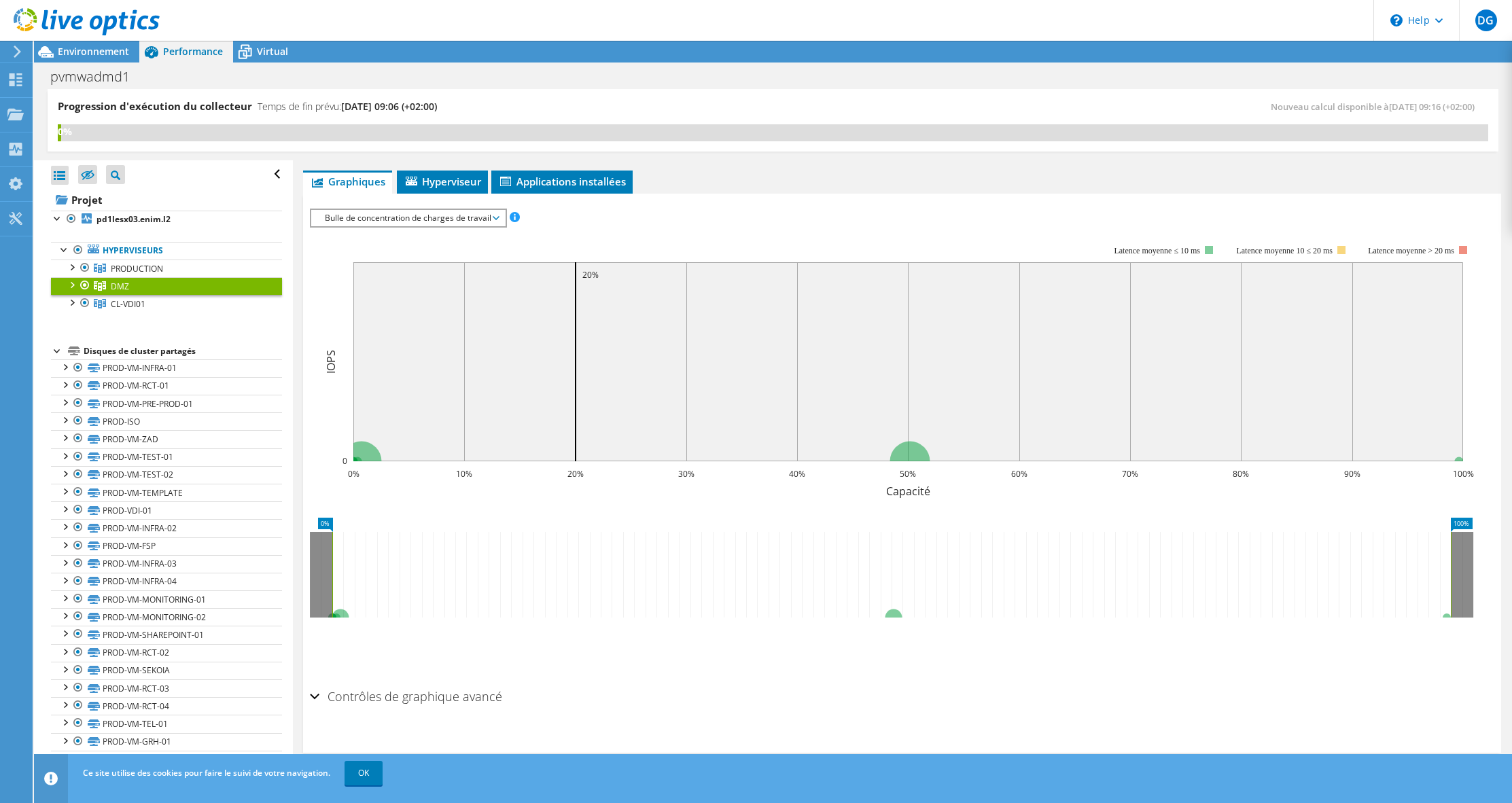
click at [450, 691] on h2 "Contrôles de graphique avancé" at bounding box center [406, 697] width 192 height 28
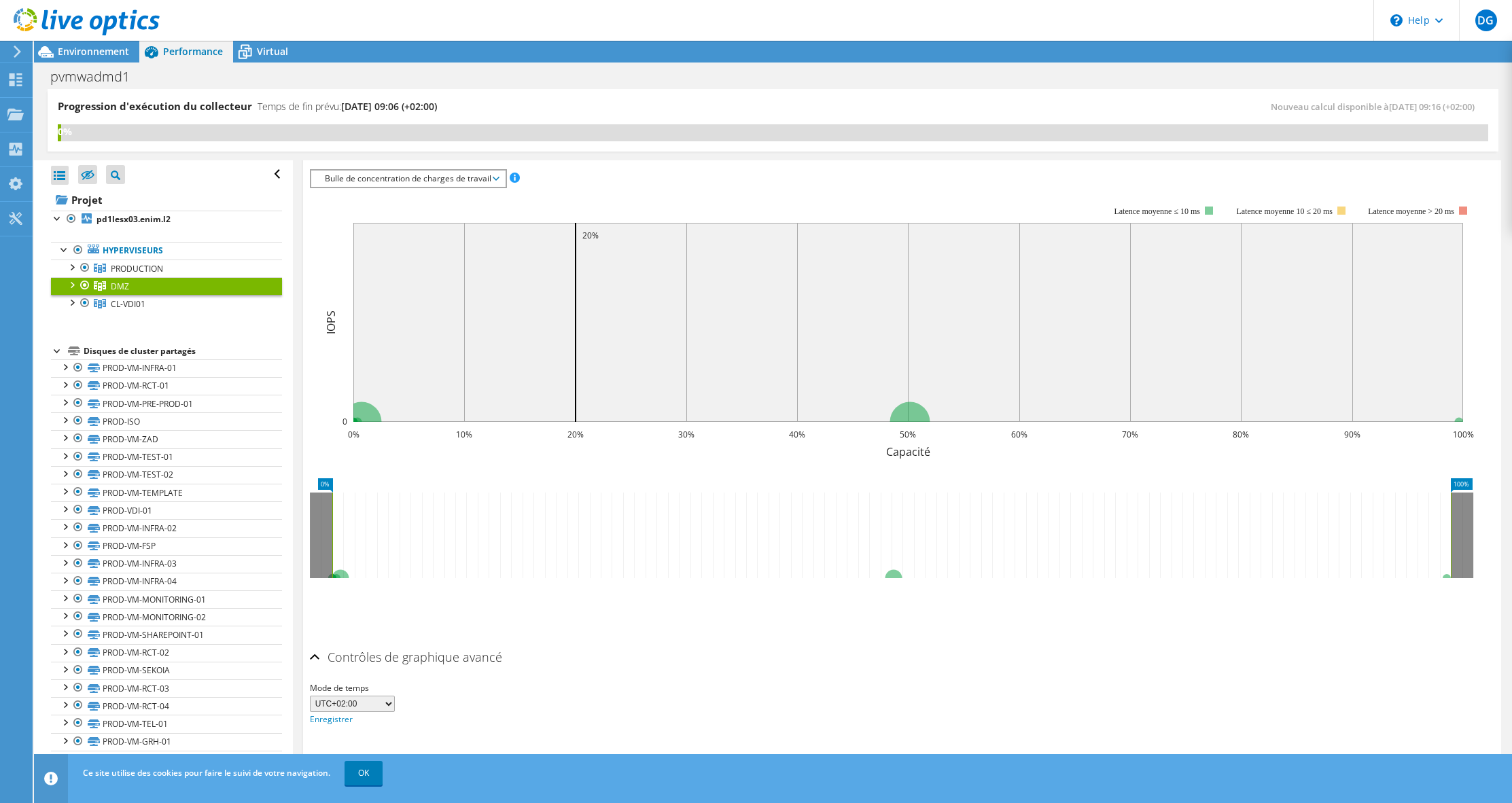
scroll to position [236, 0]
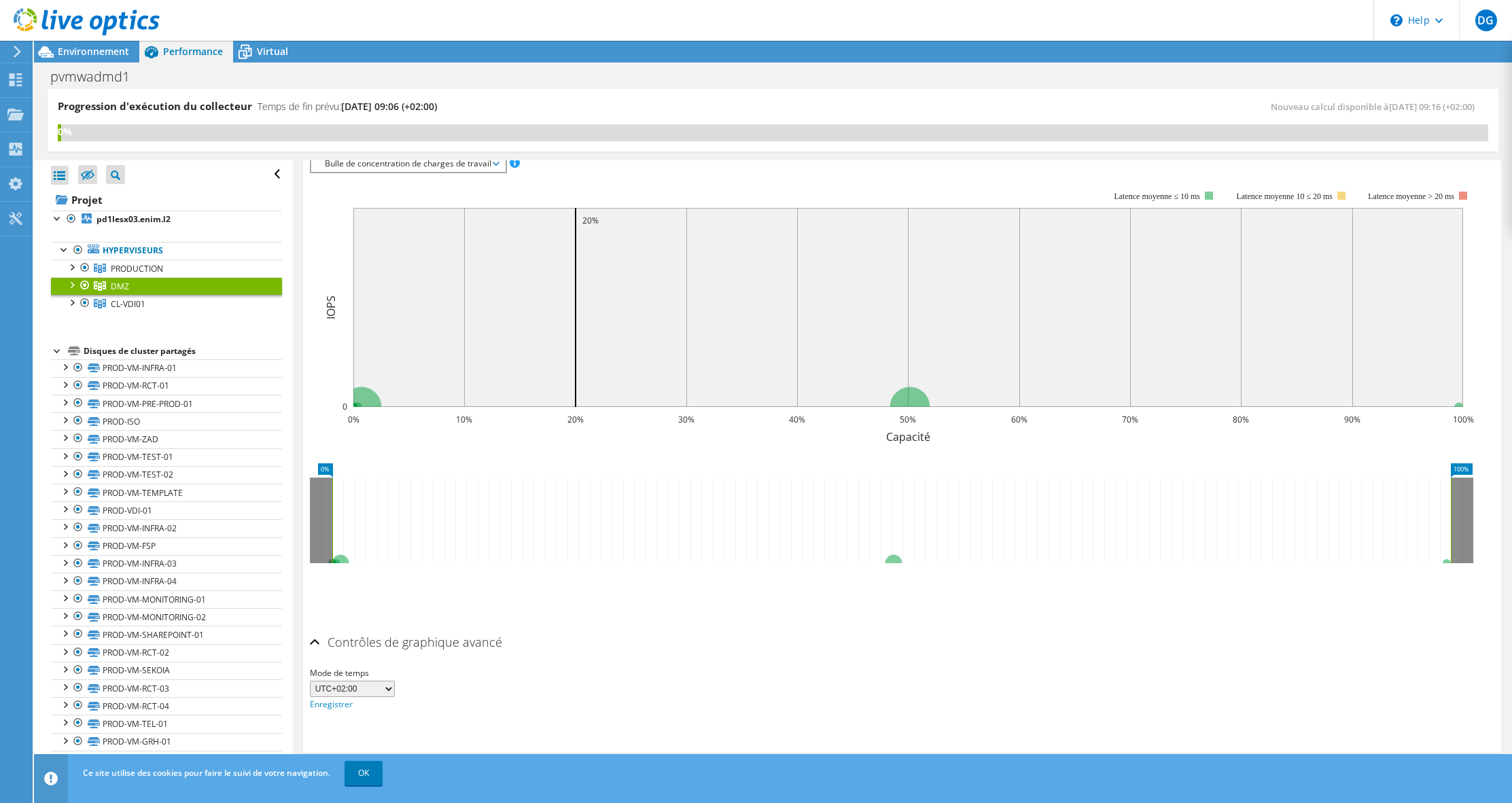
click at [446, 644] on h2 "Contrôles de graphique avancé" at bounding box center [406, 642] width 192 height 28
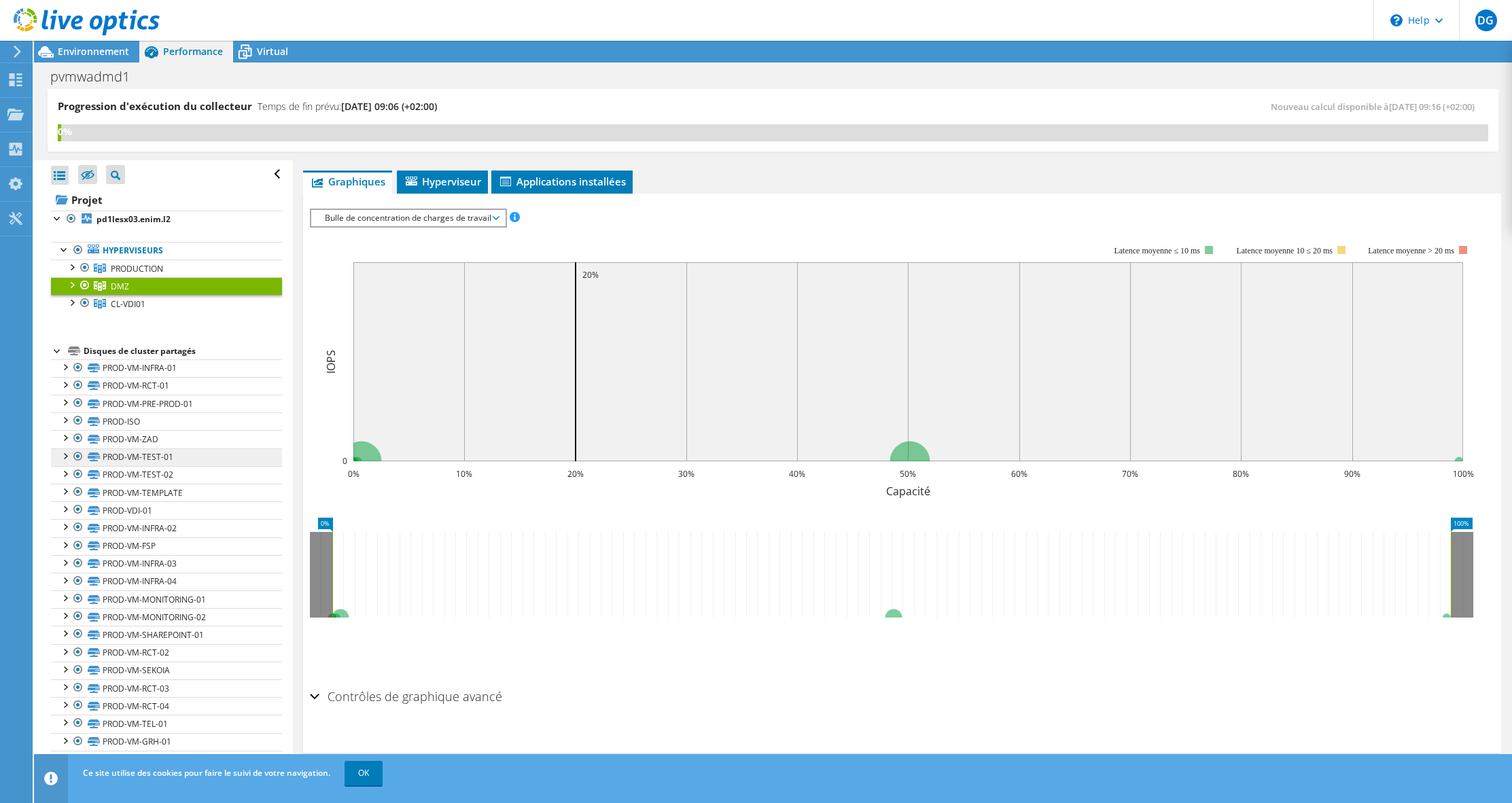
scroll to position [182, 0]
click at [74, 286] on div at bounding box center [71, 283] width 13 height 13
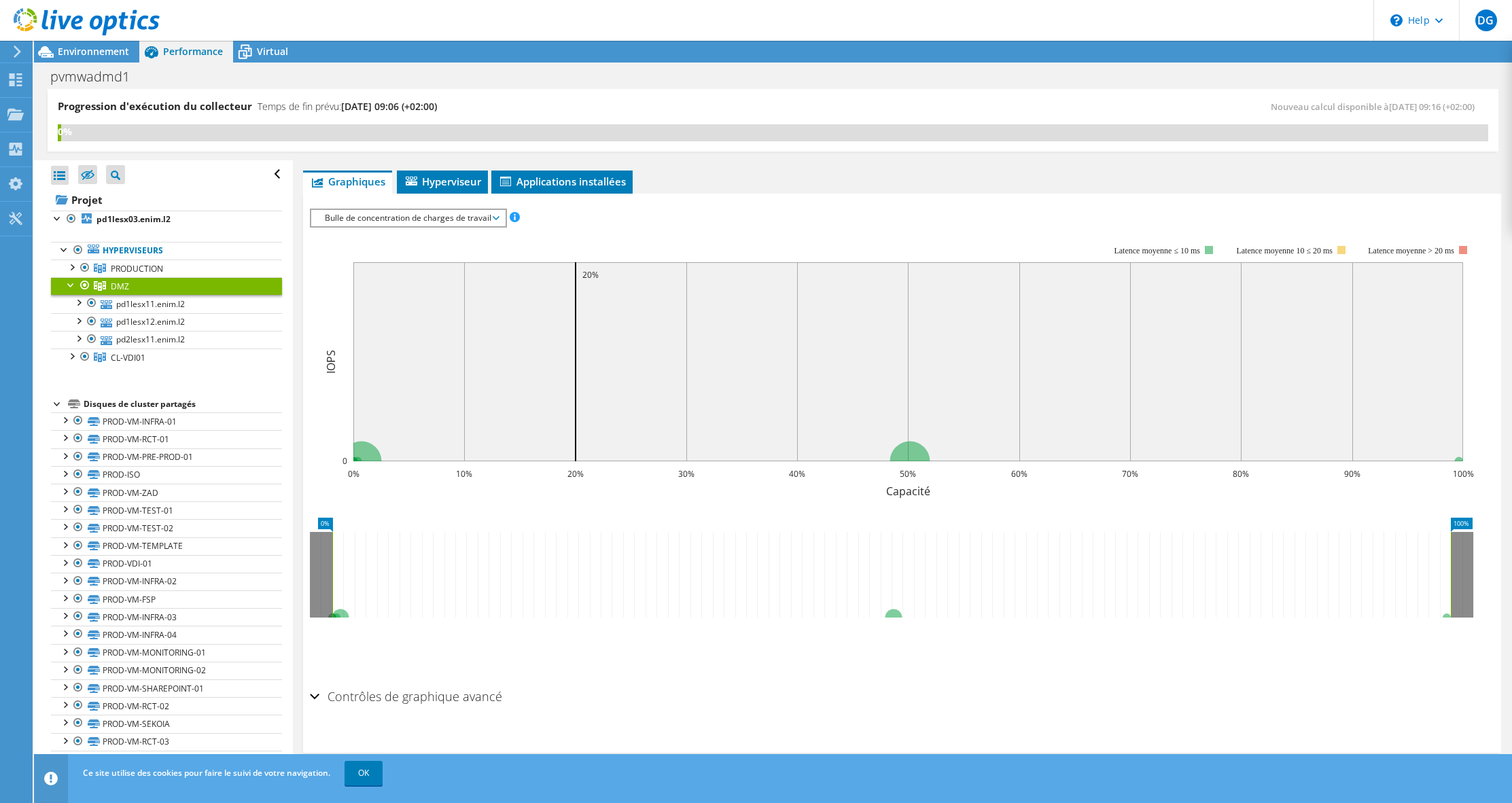
click at [74, 286] on div at bounding box center [71, 283] width 13 height 13
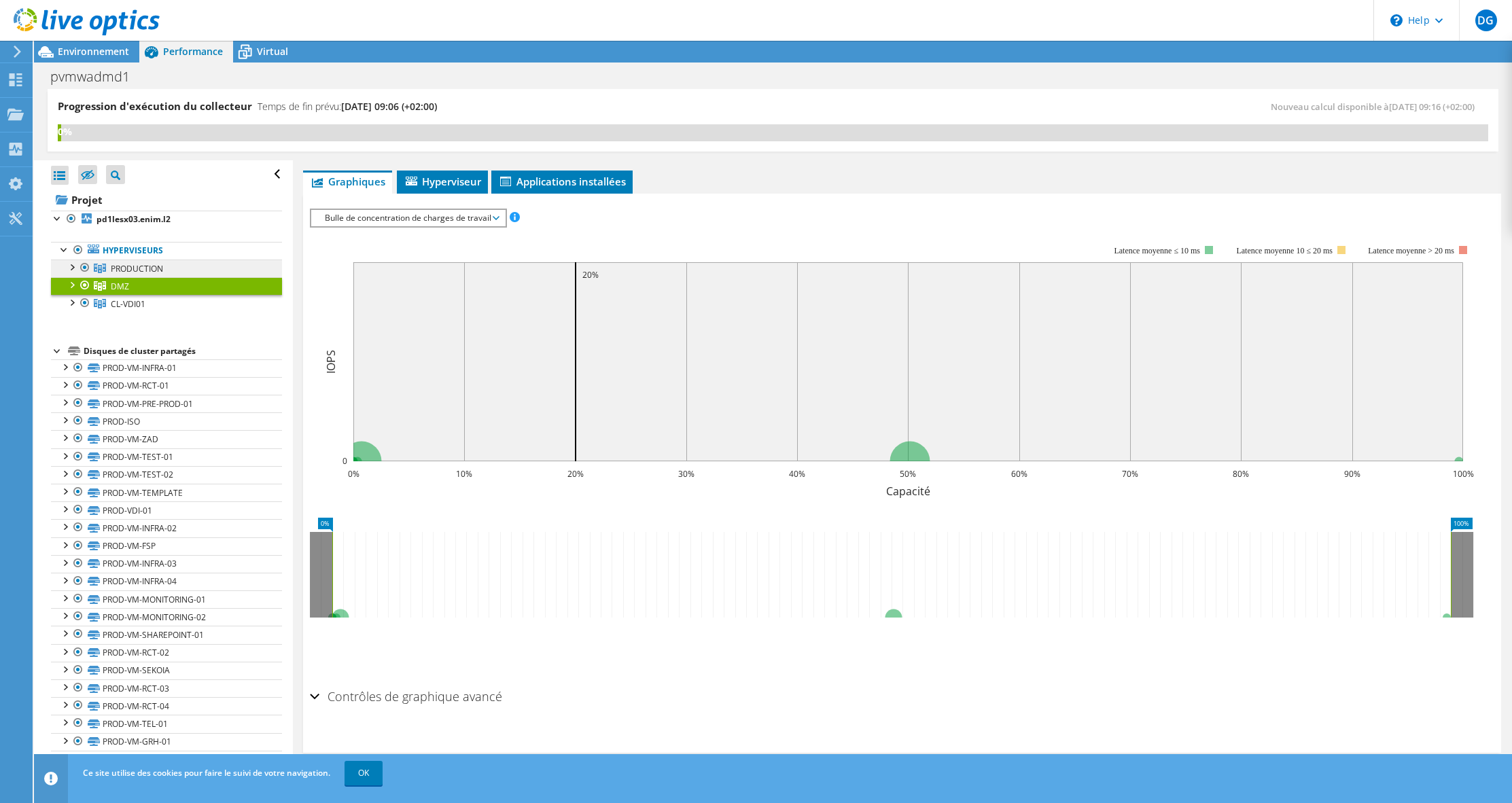
click at [132, 266] on span "PRODUCTION" at bounding box center [137, 268] width 52 height 12
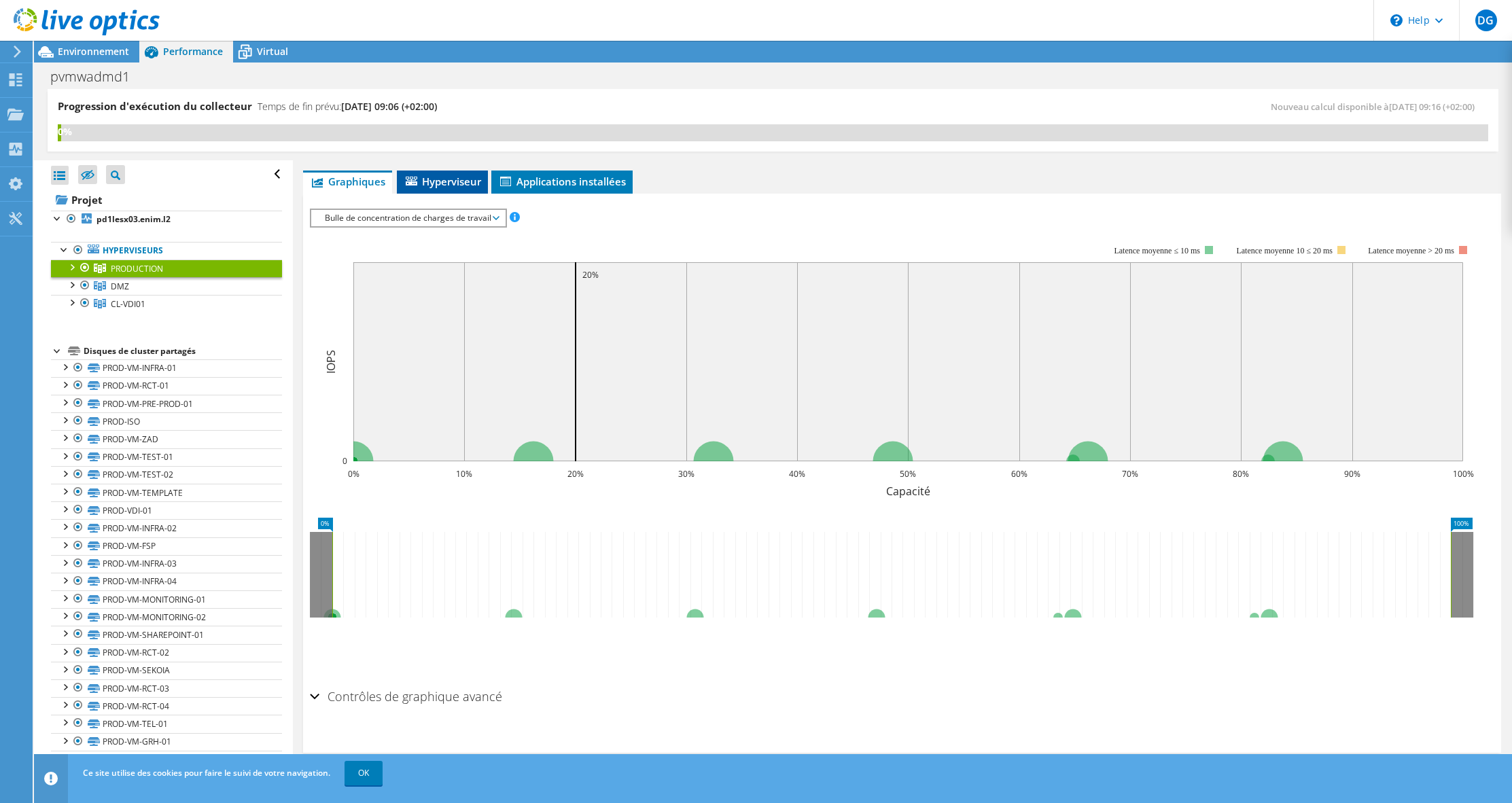
click at [453, 182] on span "Hyperviseur" at bounding box center [442, 181] width 77 height 13
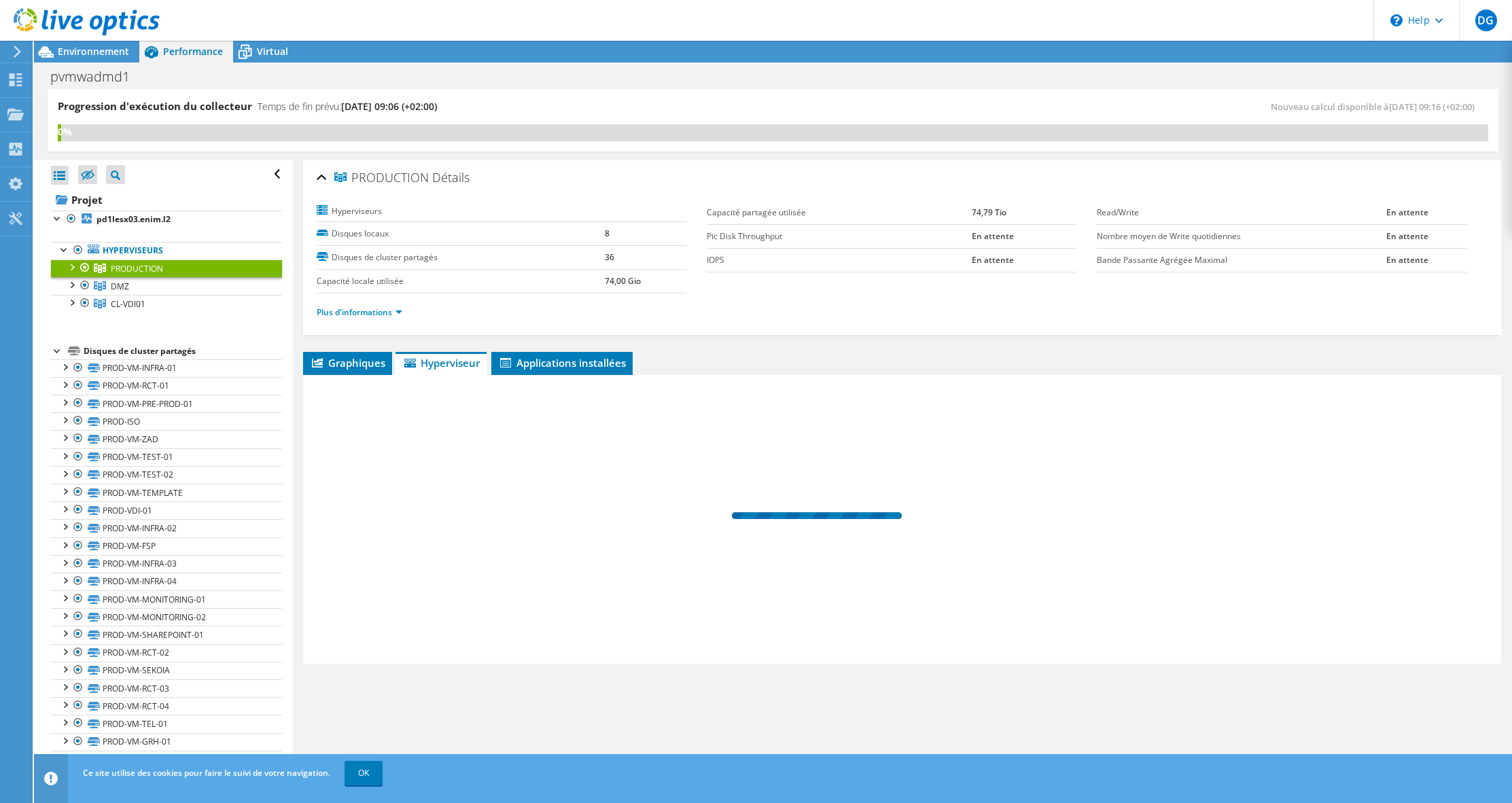
scroll to position [0, 0]
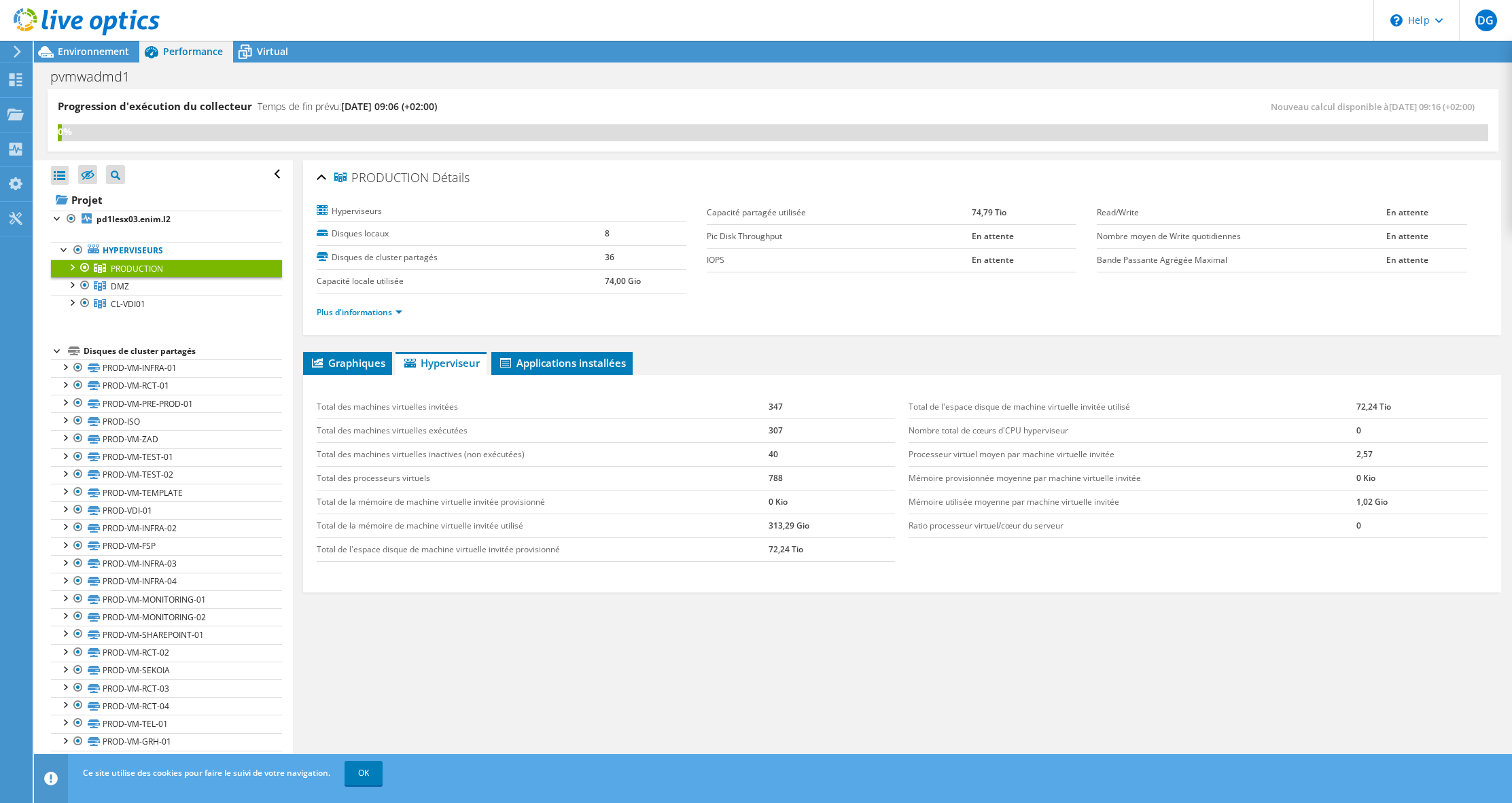
click at [773, 475] on td "788" at bounding box center [831, 478] width 127 height 24
click at [598, 358] on span "Applications installées" at bounding box center [562, 362] width 128 height 13
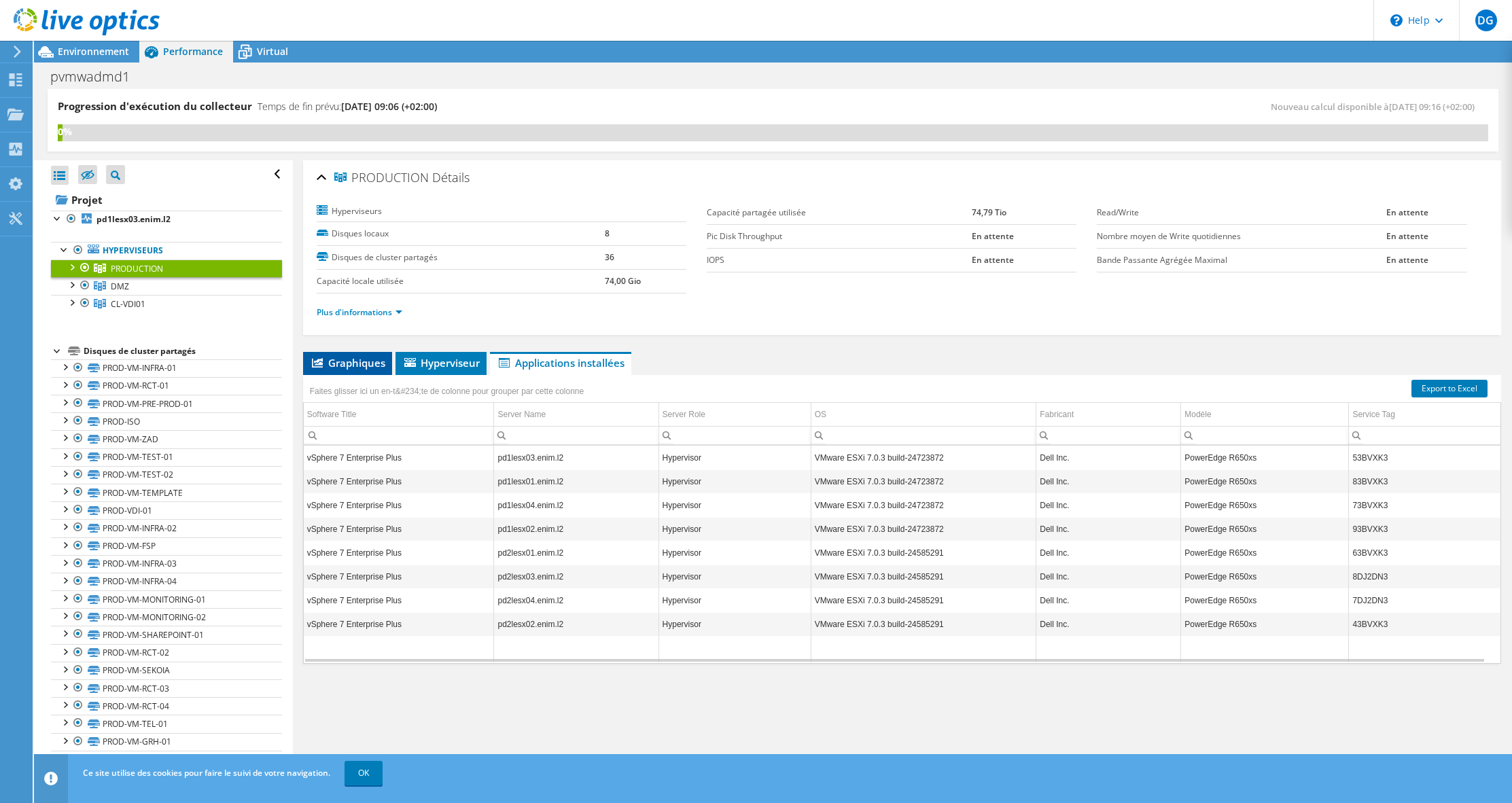
click at [362, 364] on span "Graphiques" at bounding box center [348, 362] width 76 height 13
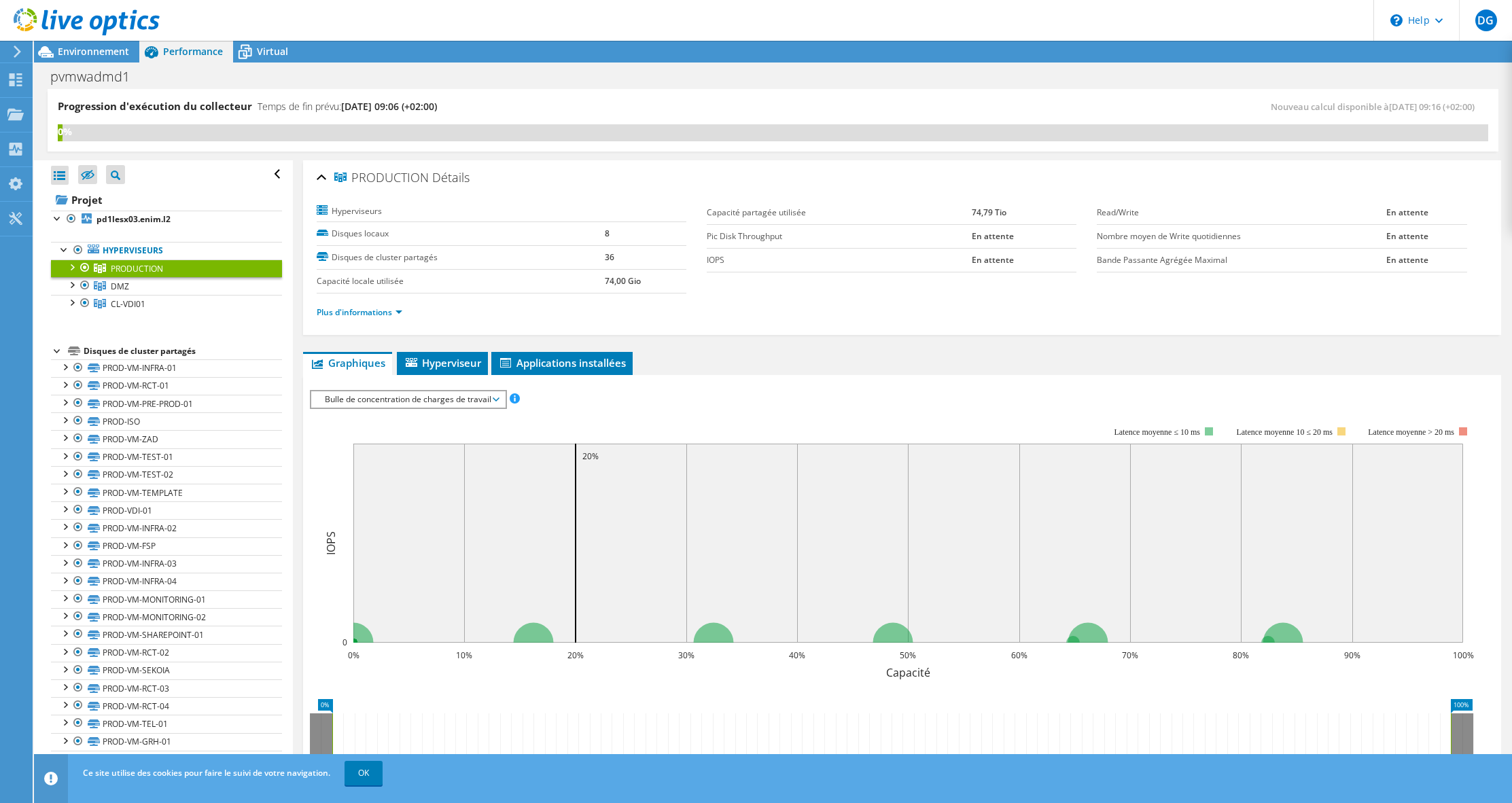
click at [474, 401] on span "Bulle de concentration de charges de travail" at bounding box center [408, 399] width 180 height 17
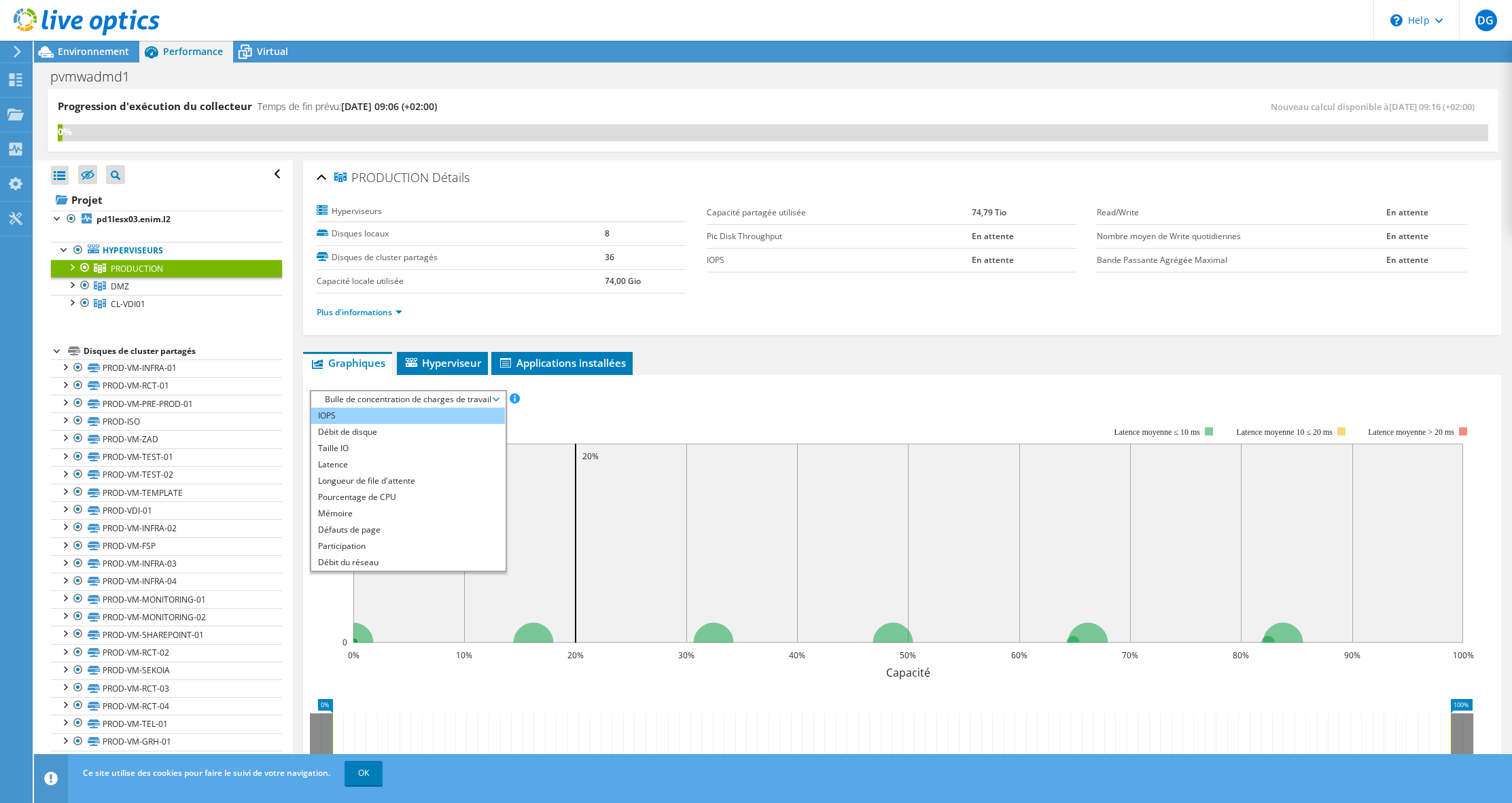
click at [390, 420] on li "IOPS" at bounding box center [408, 416] width 194 height 17
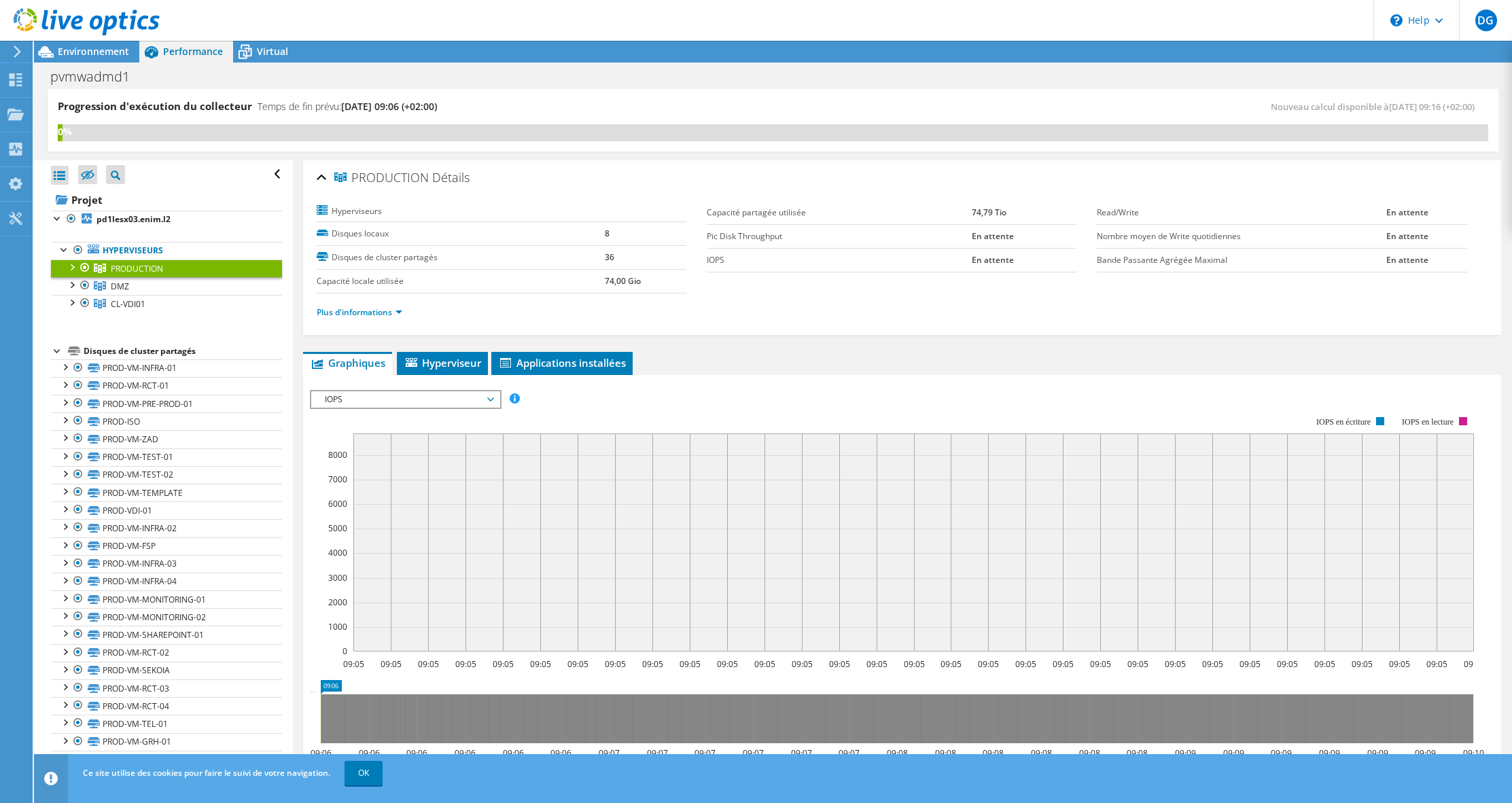
click at [400, 393] on span "IOPS" at bounding box center [405, 399] width 175 height 17
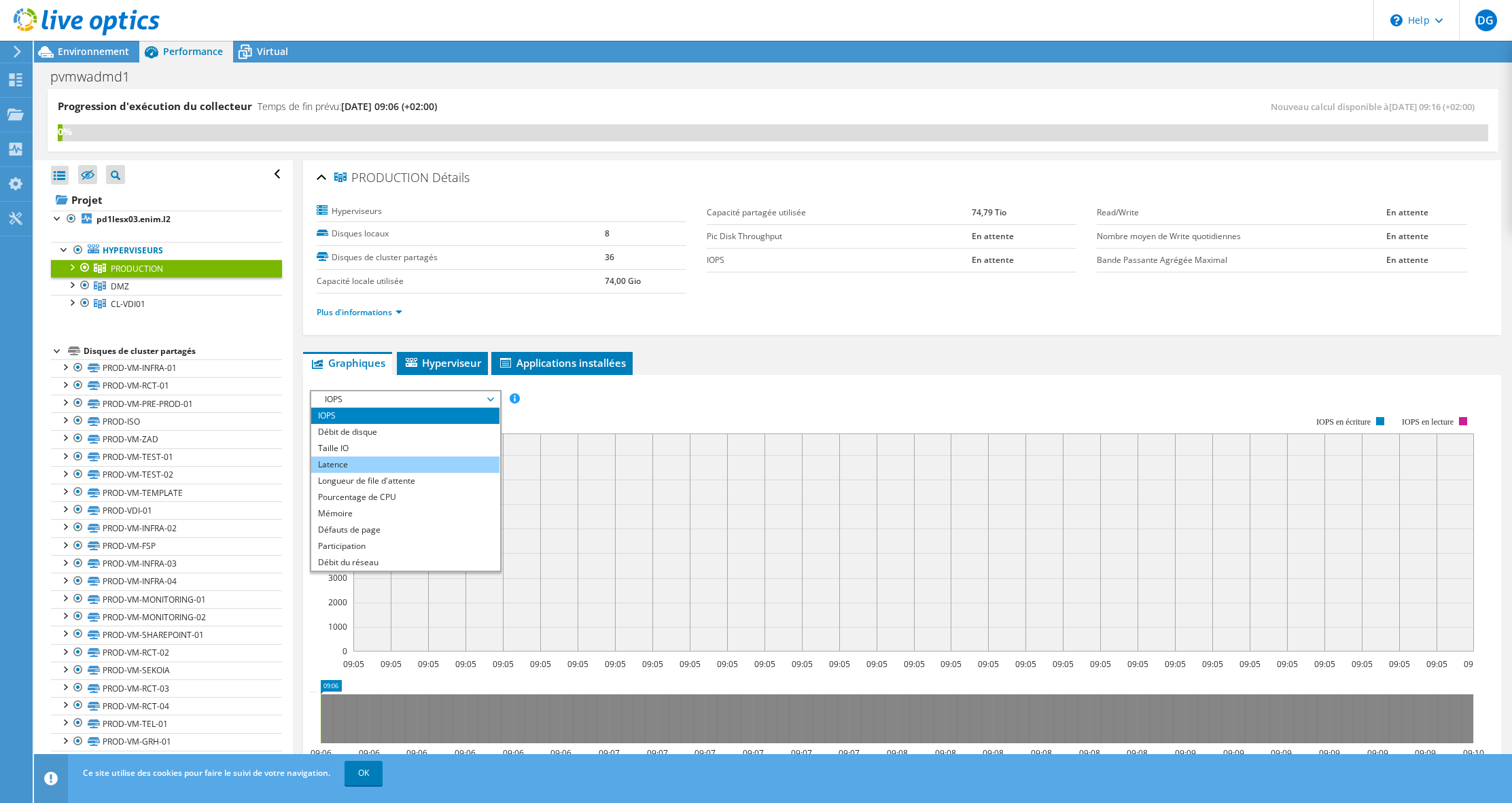
click at [376, 465] on li "Latence" at bounding box center [405, 464] width 188 height 17
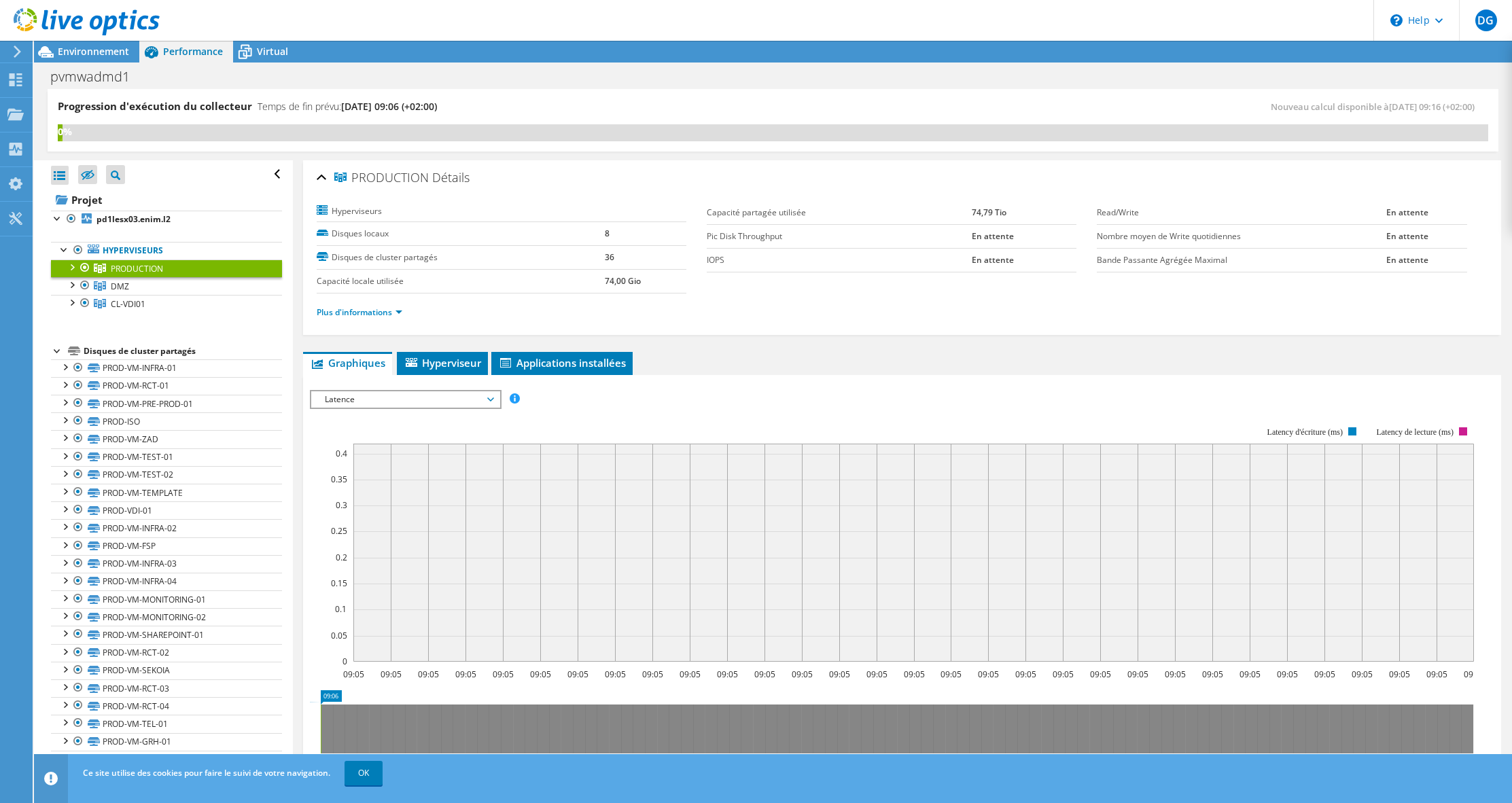
click at [390, 397] on span "Latence" at bounding box center [405, 399] width 175 height 17
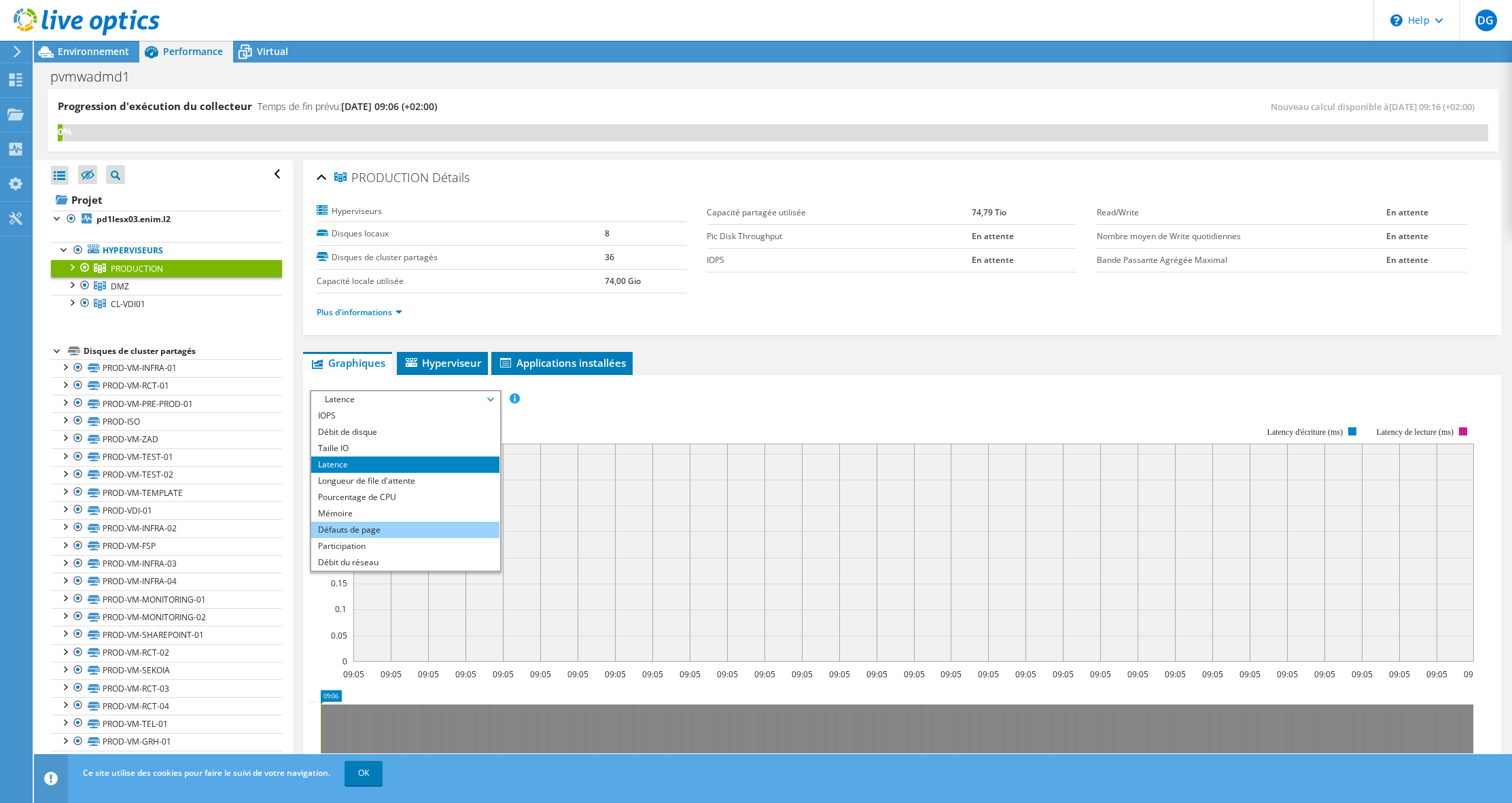
scroll to position [17, 0]
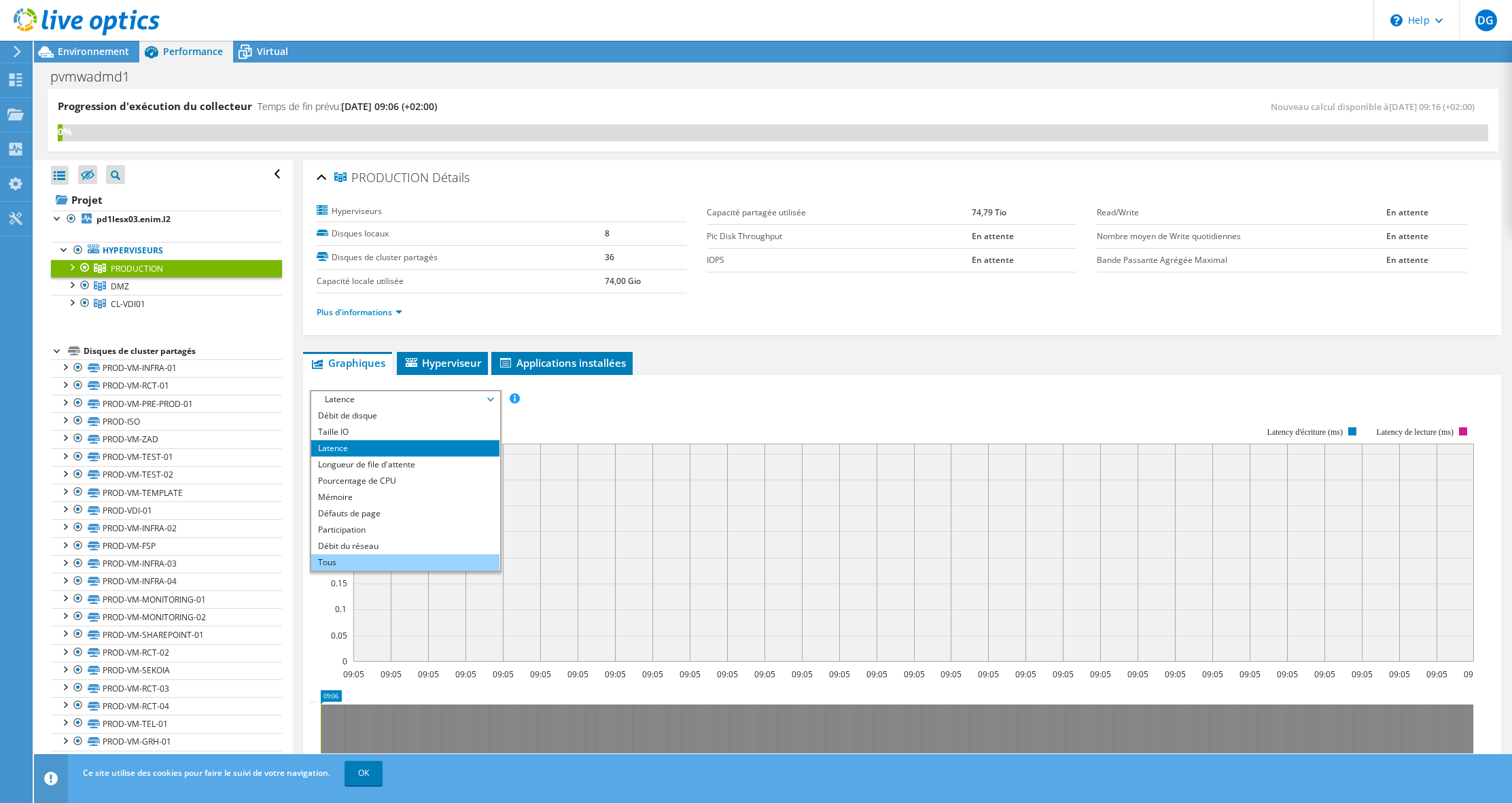
click at [360, 559] on li "Tous" at bounding box center [405, 562] width 188 height 17
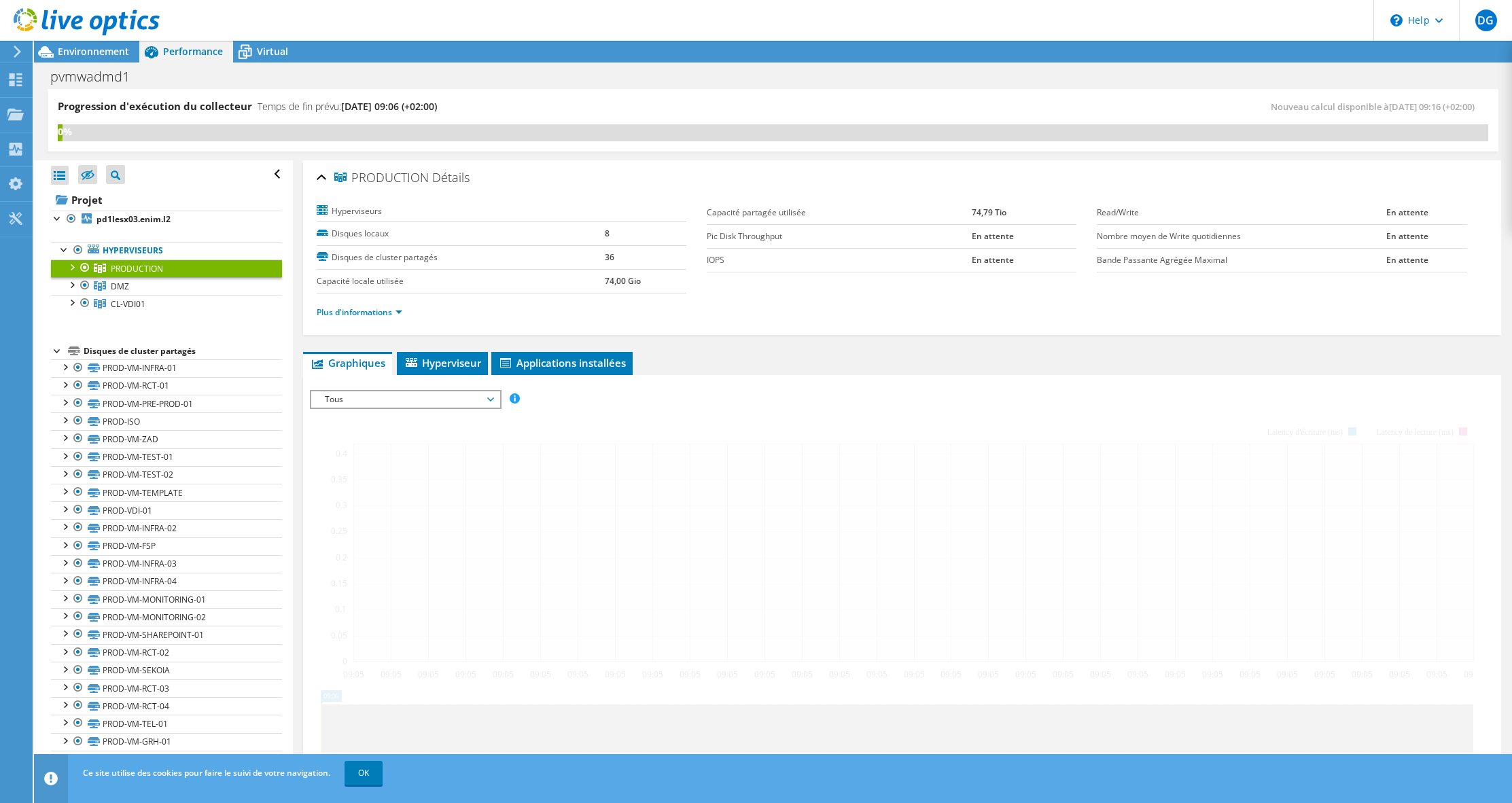
click at [450, 399] on span "Tous" at bounding box center [405, 399] width 175 height 17
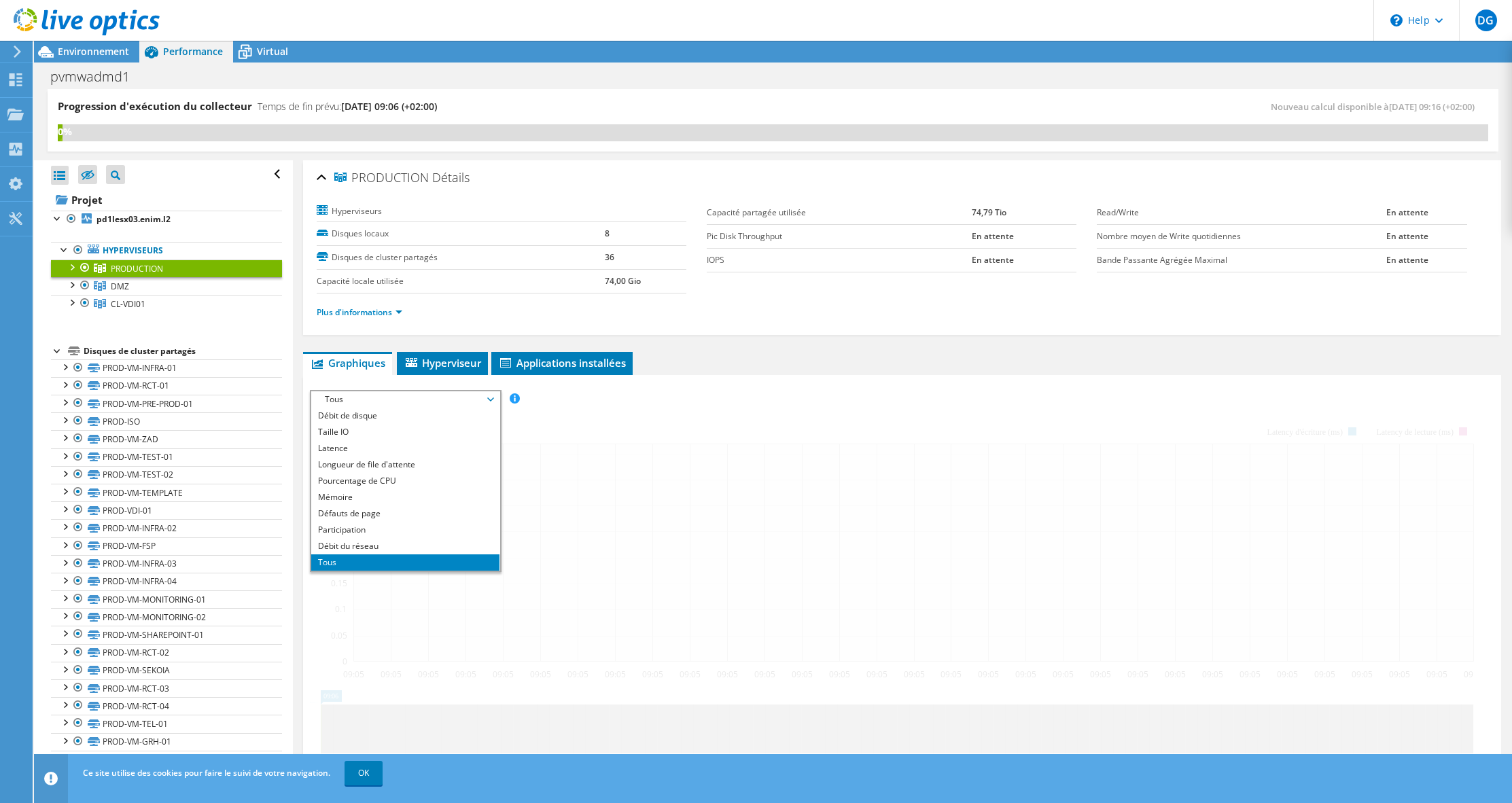
drag, startPoint x: 373, startPoint y: 541, endPoint x: 393, endPoint y: 539, distance: 20.1
click at [372, 542] on li "Débit du réseau" at bounding box center [405, 546] width 188 height 17
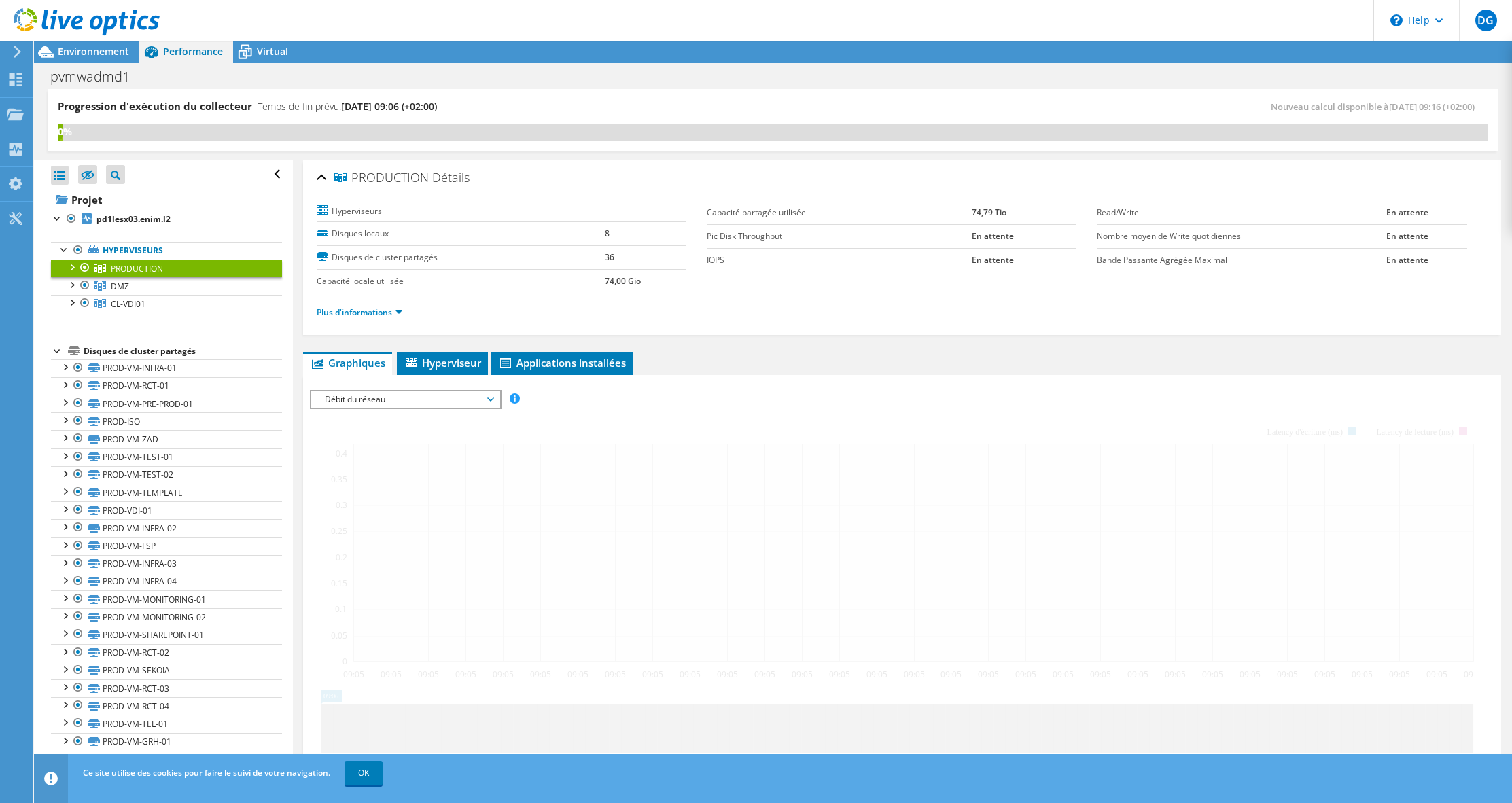
click at [395, 405] on span "Débit du réseau" at bounding box center [405, 399] width 175 height 17
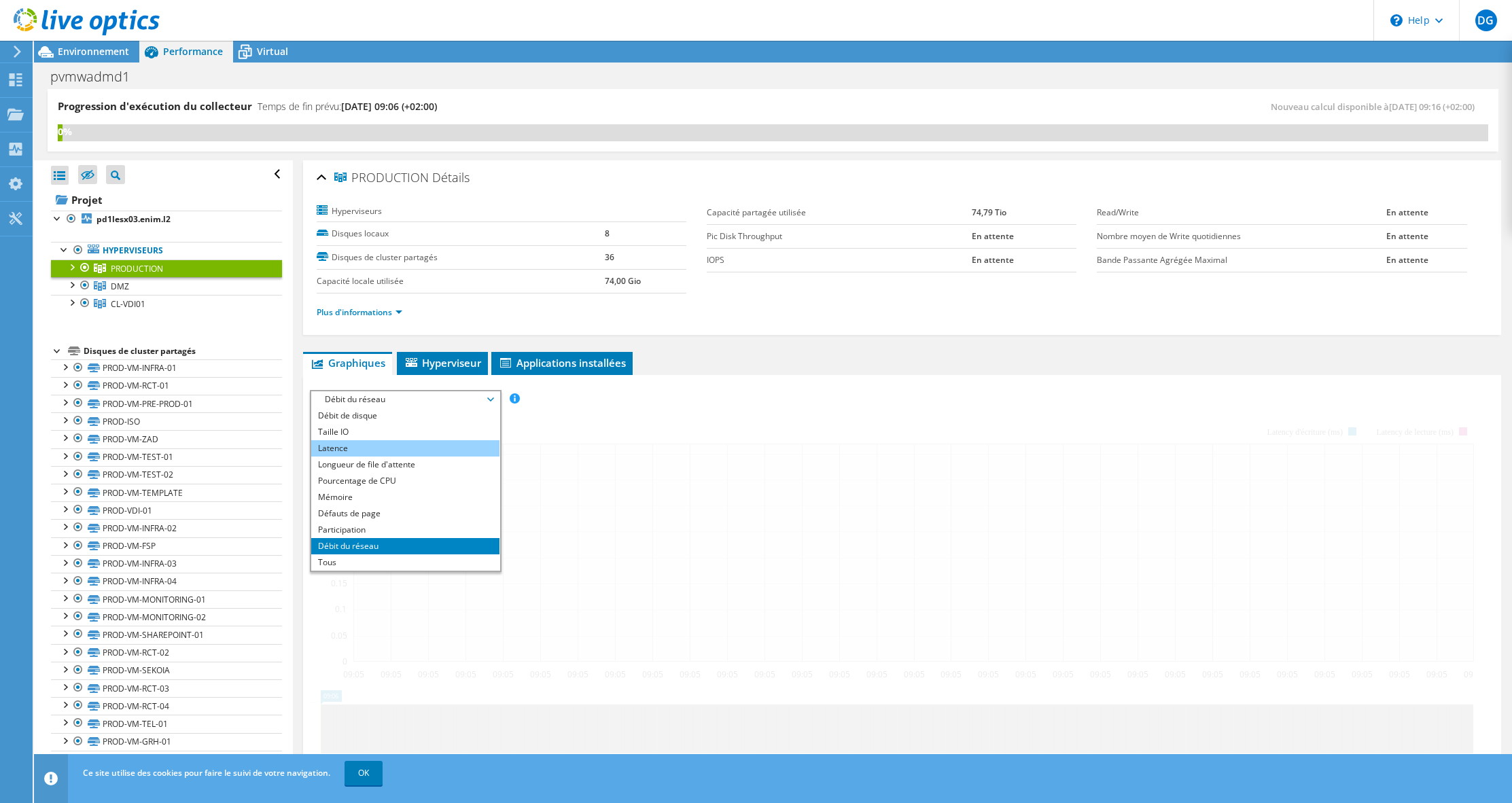
scroll to position [0, 0]
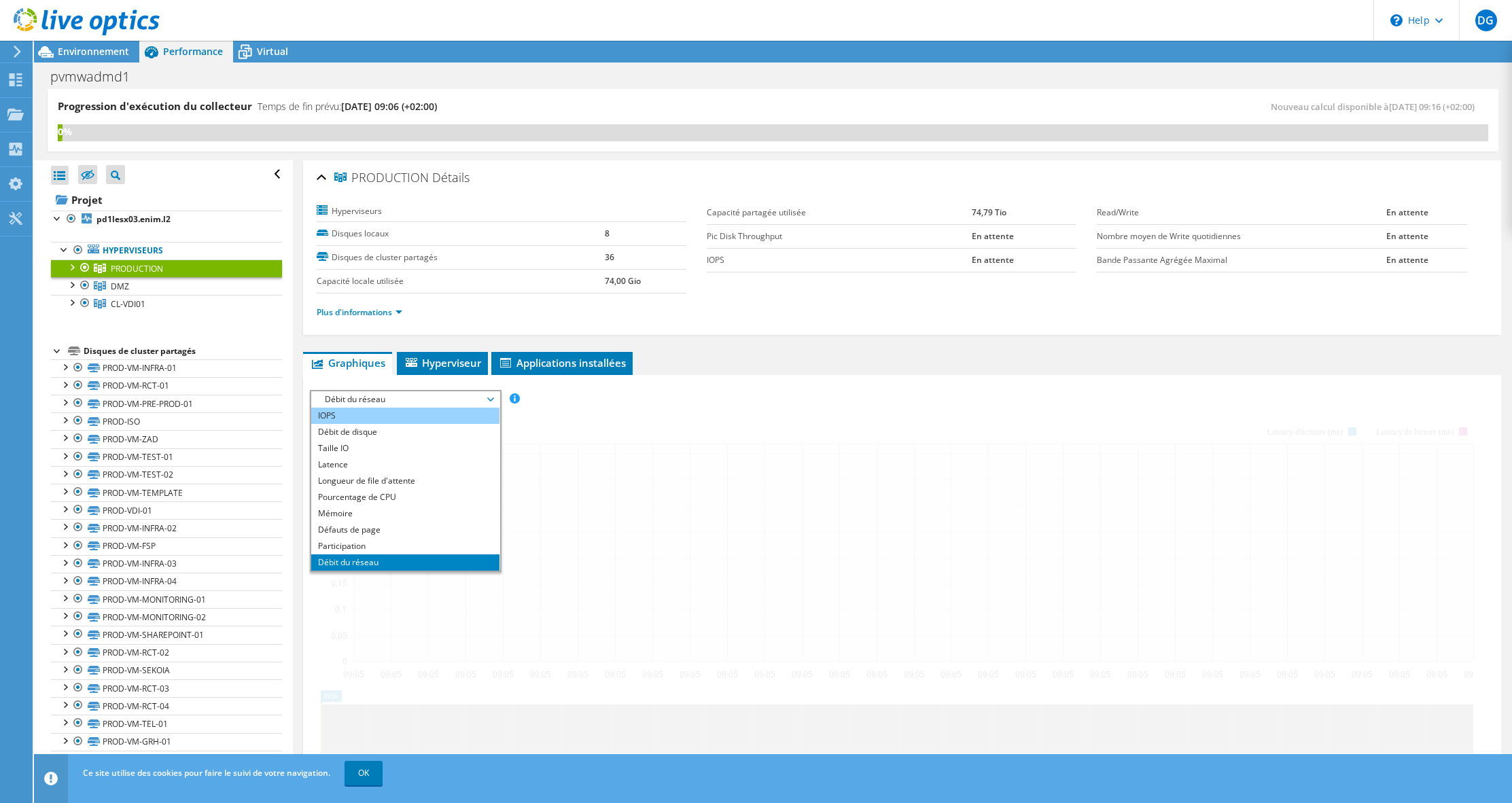
click at [360, 415] on li "IOPS" at bounding box center [405, 416] width 188 height 17
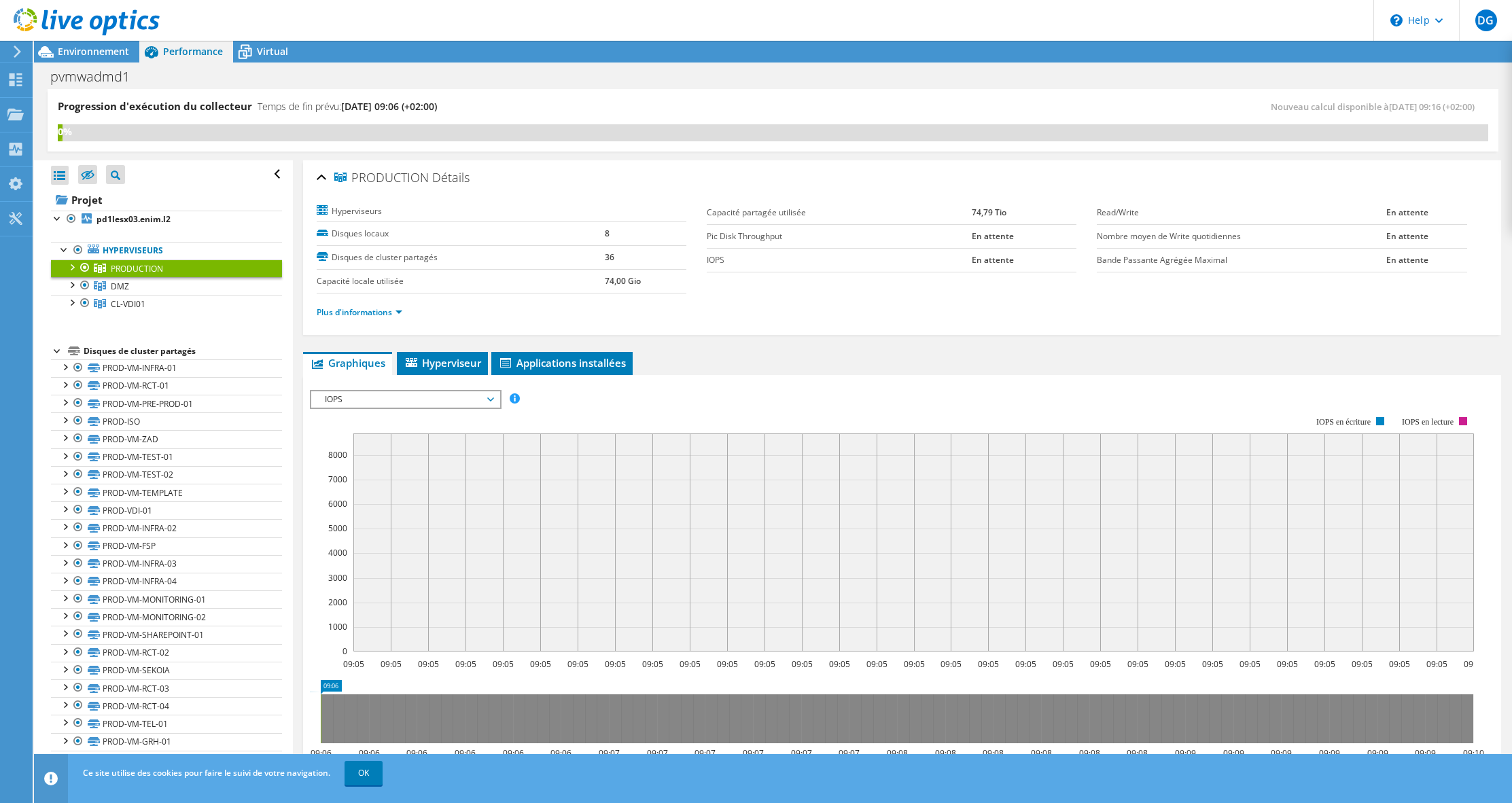
click at [638, 417] on section "Workload Concentration: 09:05 09:05 09:05 09:05 09:05 09:05 09:05 09:05 09:05 0…" at bounding box center [902, 623] width 1185 height 450
click at [254, 58] on icon at bounding box center [245, 52] width 24 height 24
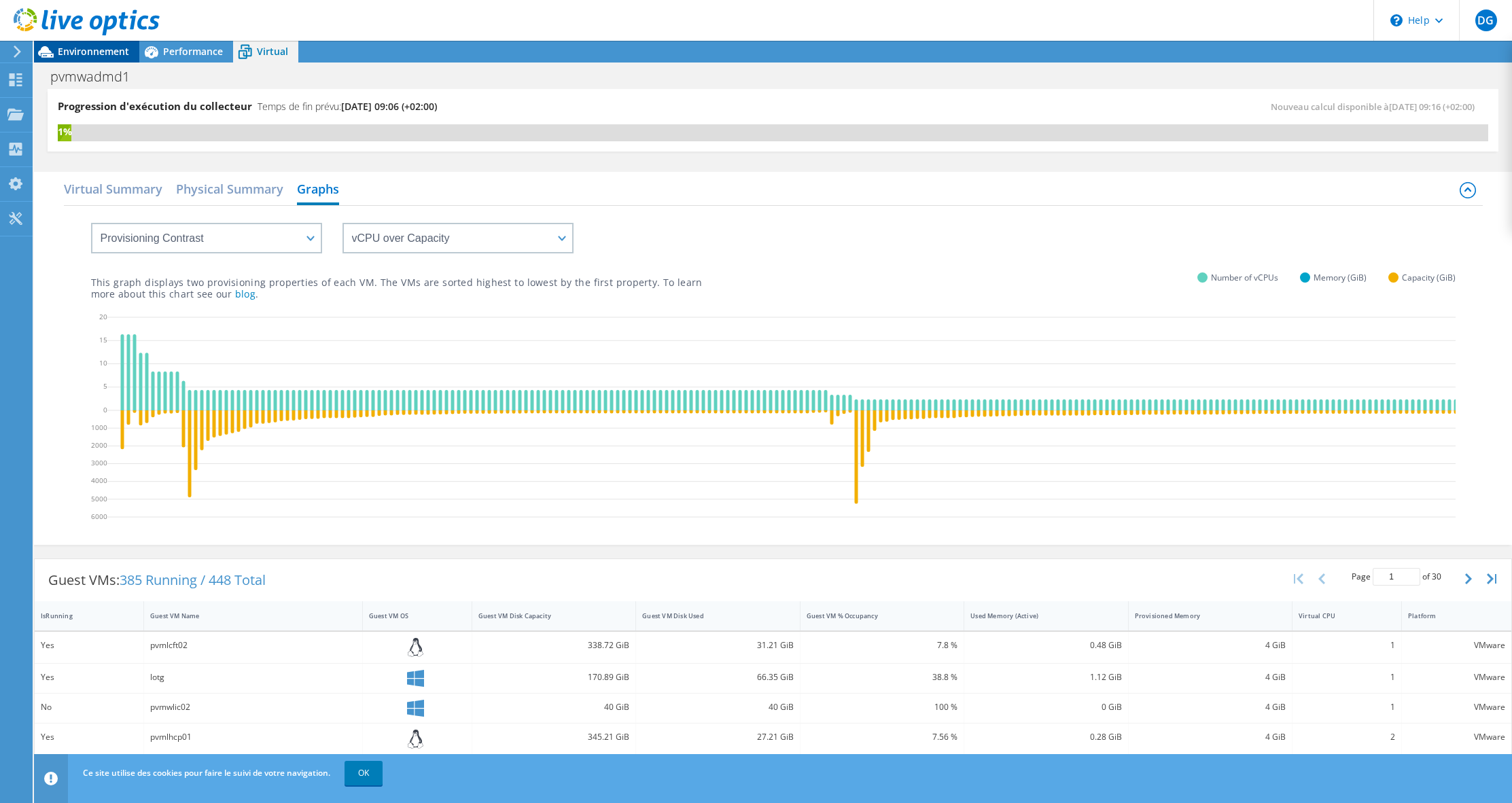
click at [93, 53] on span "Environnement" at bounding box center [93, 51] width 72 height 13
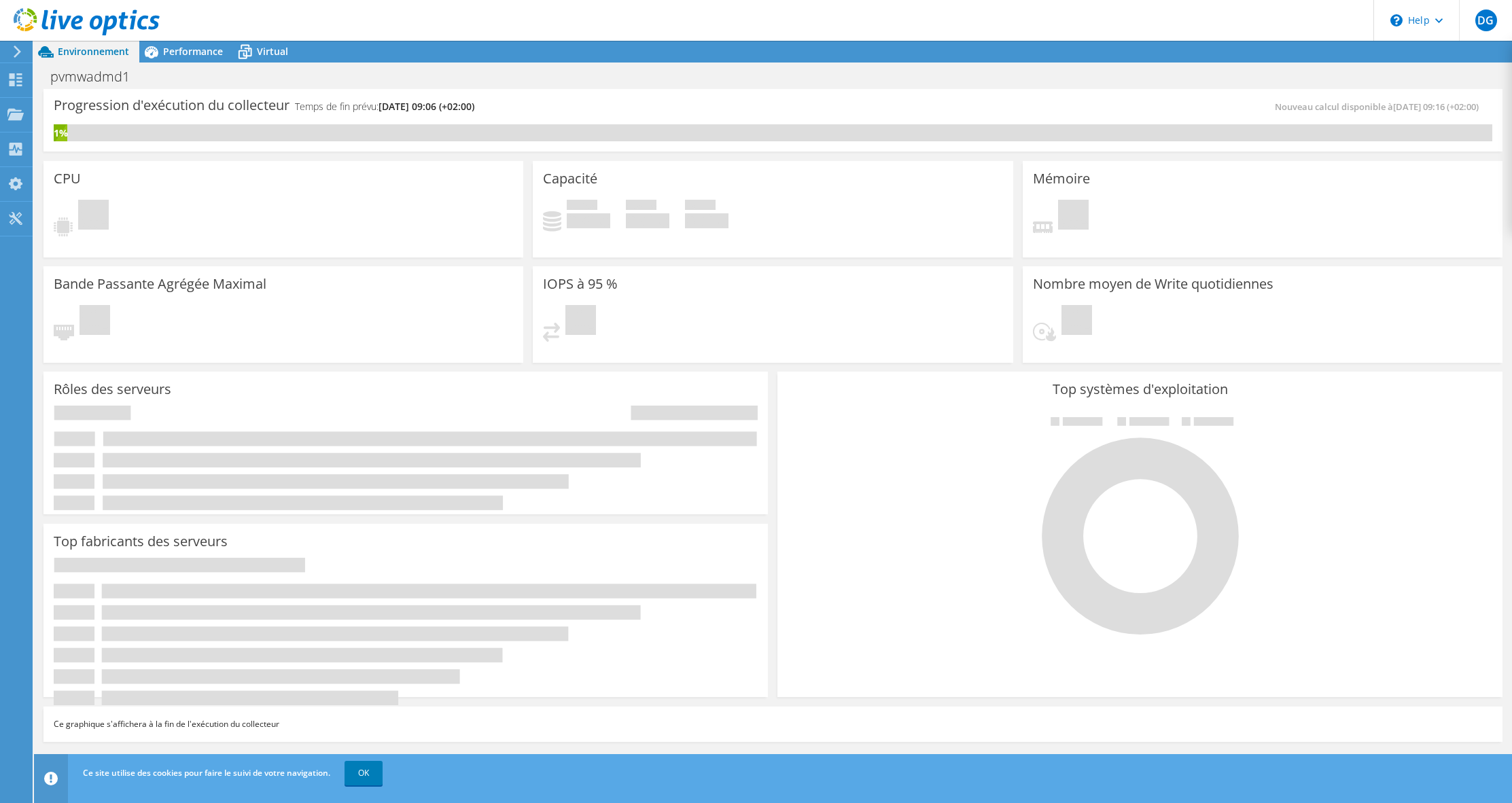
drag, startPoint x: 383, startPoint y: 772, endPoint x: 394, endPoint y: 752, distance: 22.8
click at [383, 772] on link "OK" at bounding box center [364, 773] width 38 height 24
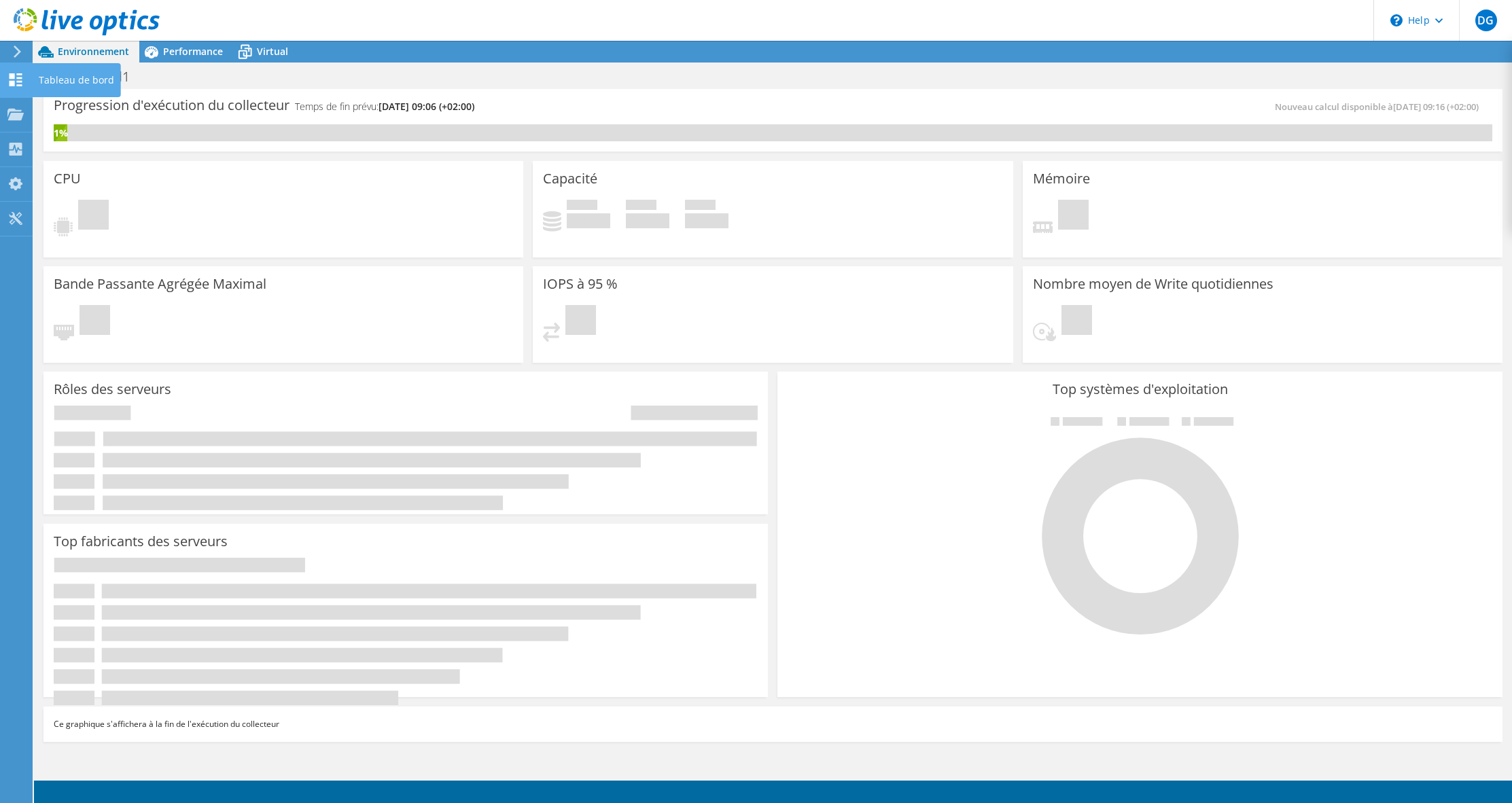
click at [61, 82] on div "Tableau de bord" at bounding box center [76, 80] width 89 height 34
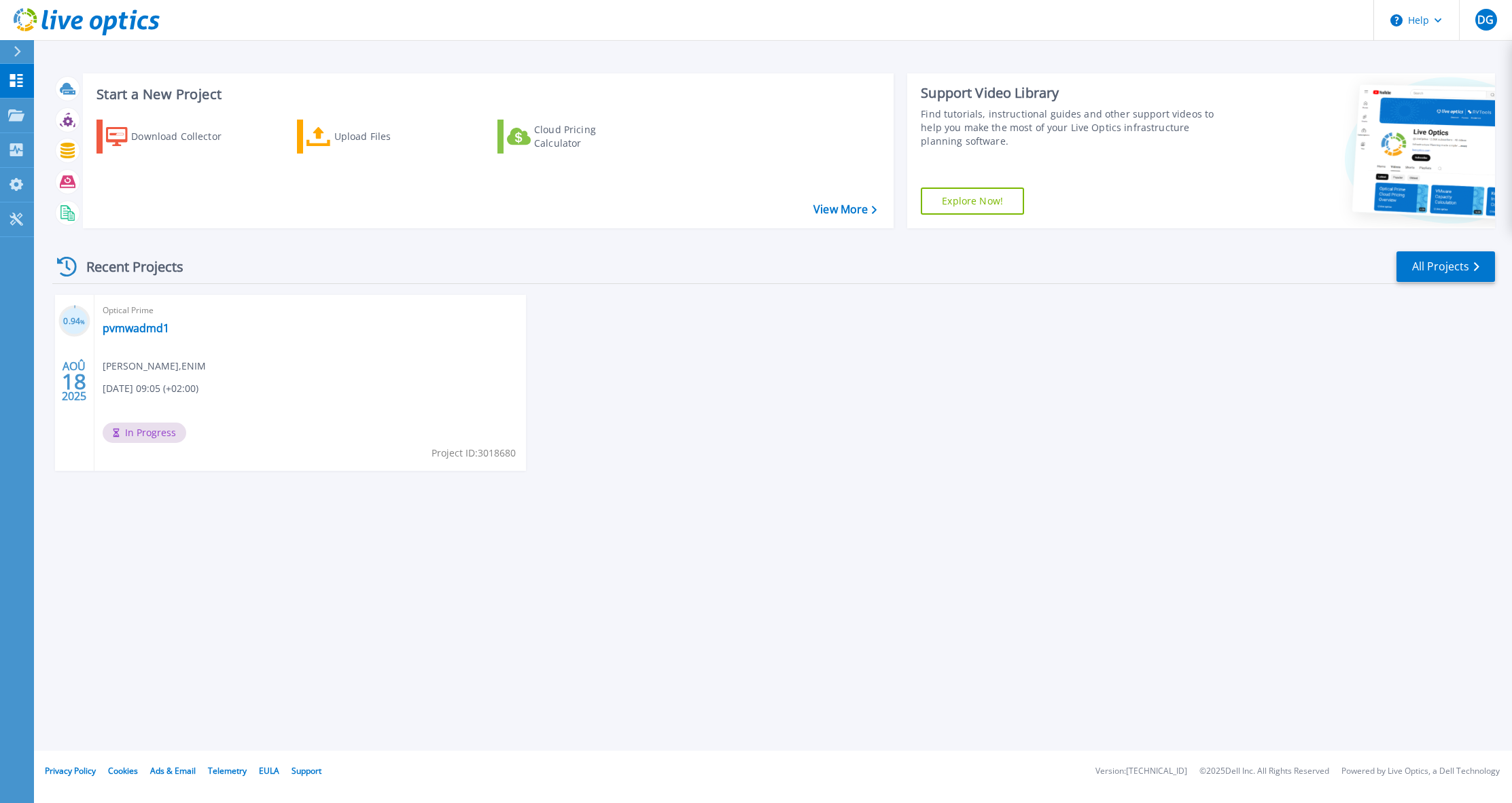
click at [760, 320] on div "0.94 % AOÛ 18 2025 Optical Prime pvmwadmd1 David Goasduff , ENIM 08/18/2025, 09…" at bounding box center [768, 397] width 1454 height 203
click at [17, 125] on link "Projects Projects" at bounding box center [17, 116] width 34 height 35
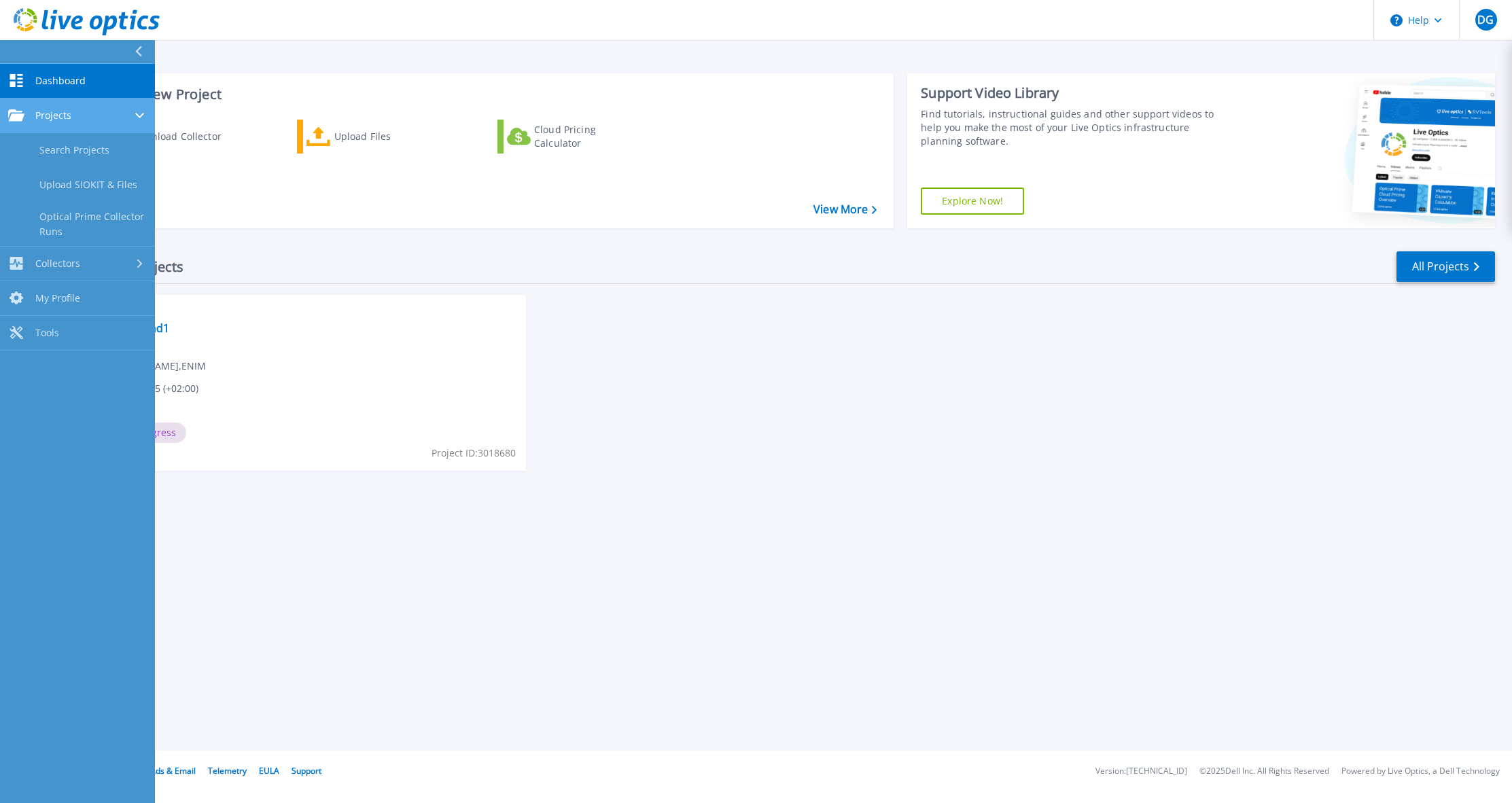
click at [69, 116] on span "Projects" at bounding box center [54, 116] width 36 height 13
click at [68, 86] on span "Dashboard" at bounding box center [61, 81] width 50 height 13
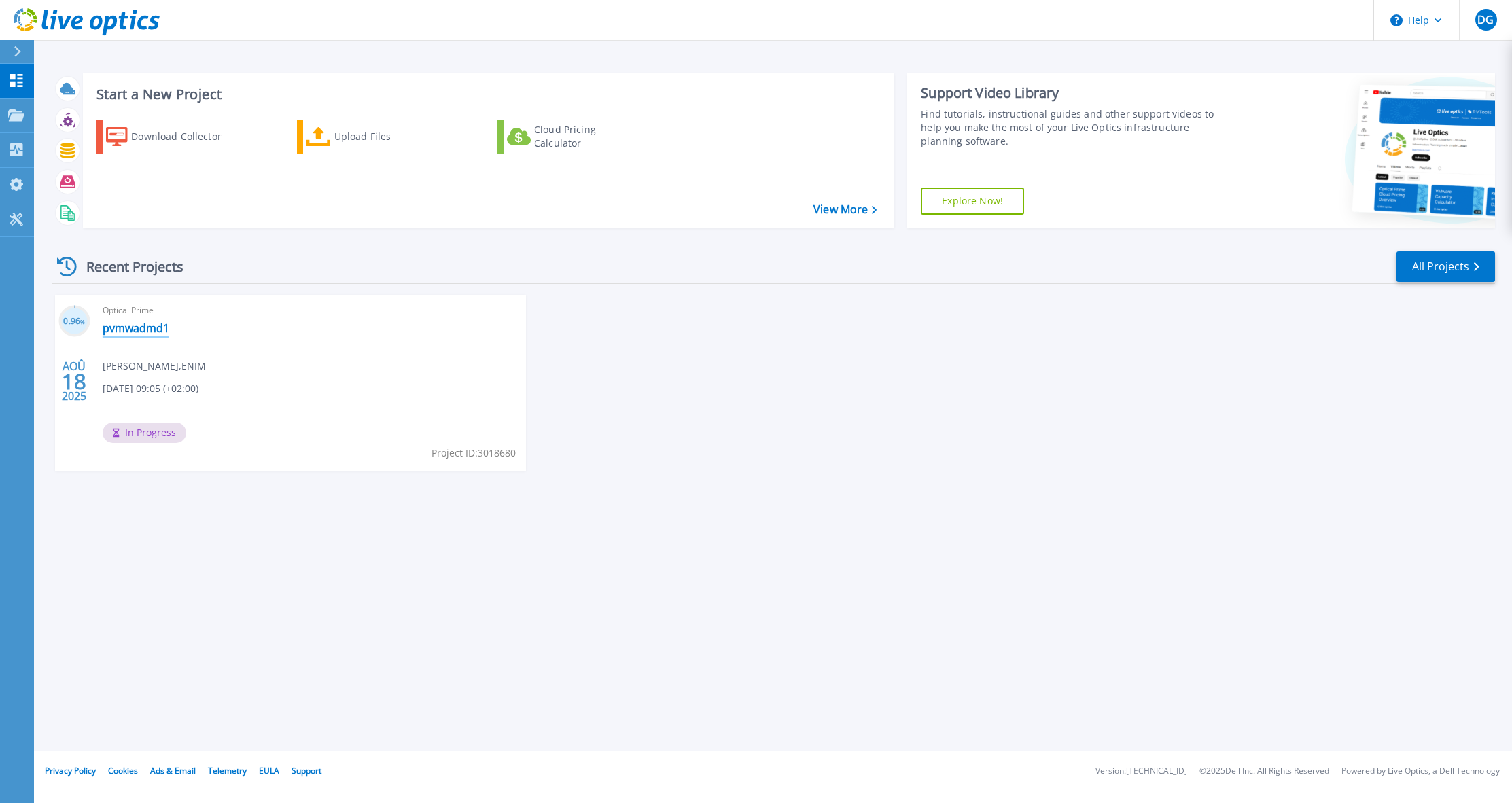
click at [146, 328] on link "pvmwadmd1" at bounding box center [135, 327] width 67 height 13
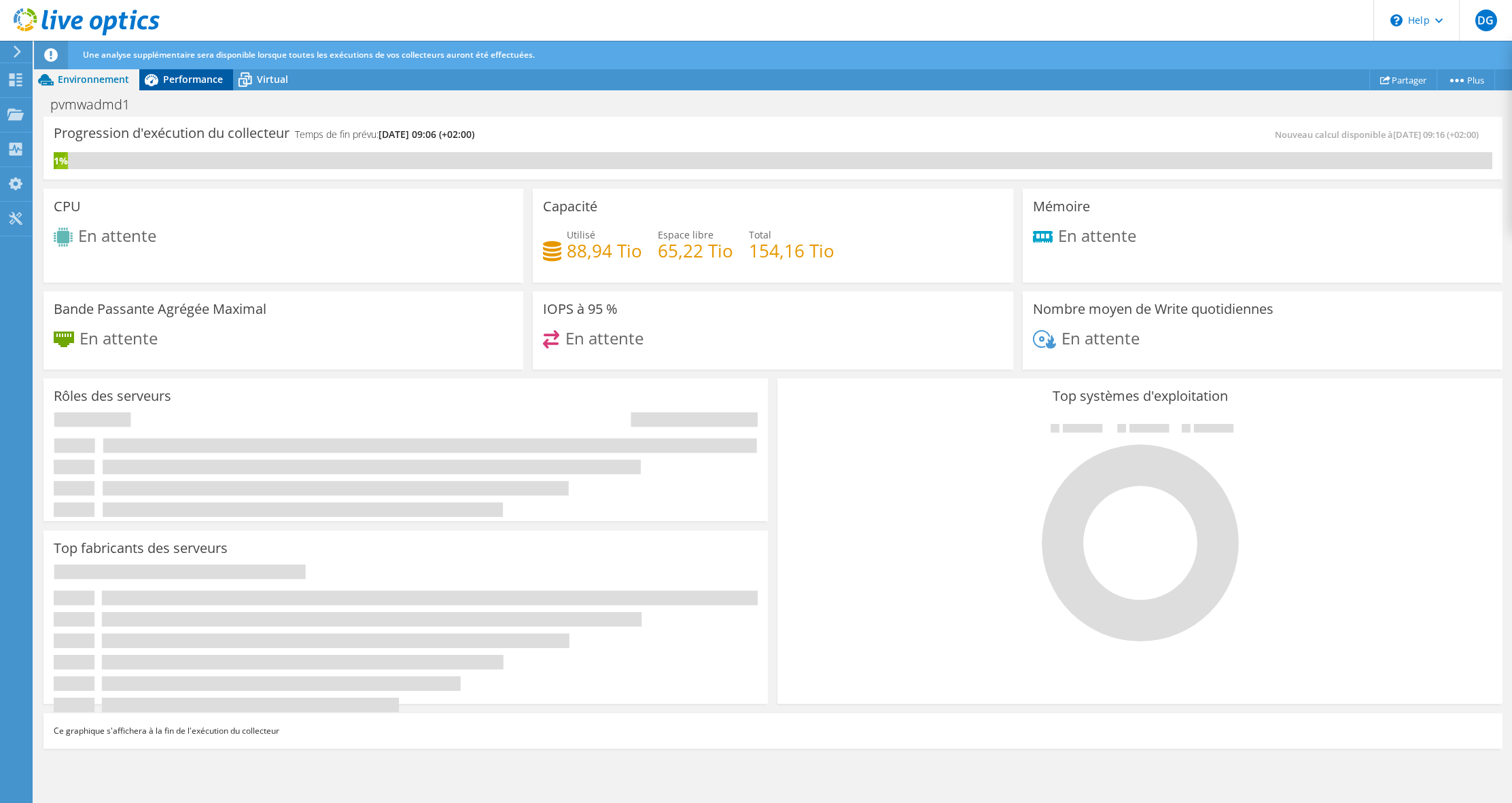
click at [197, 83] on span "Performance" at bounding box center [193, 79] width 60 height 13
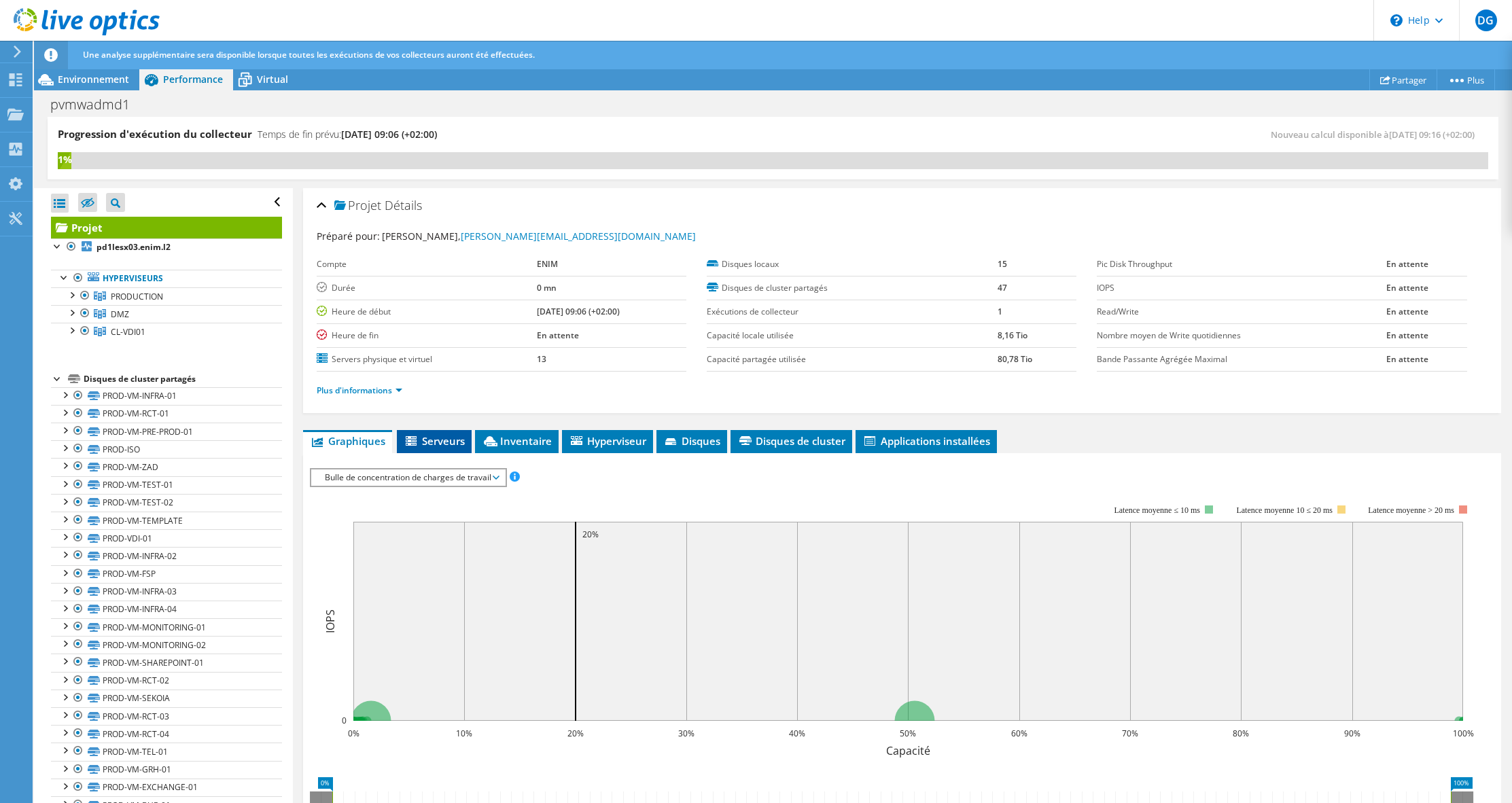
click at [435, 442] on span "Serveurs" at bounding box center [434, 441] width 61 height 13
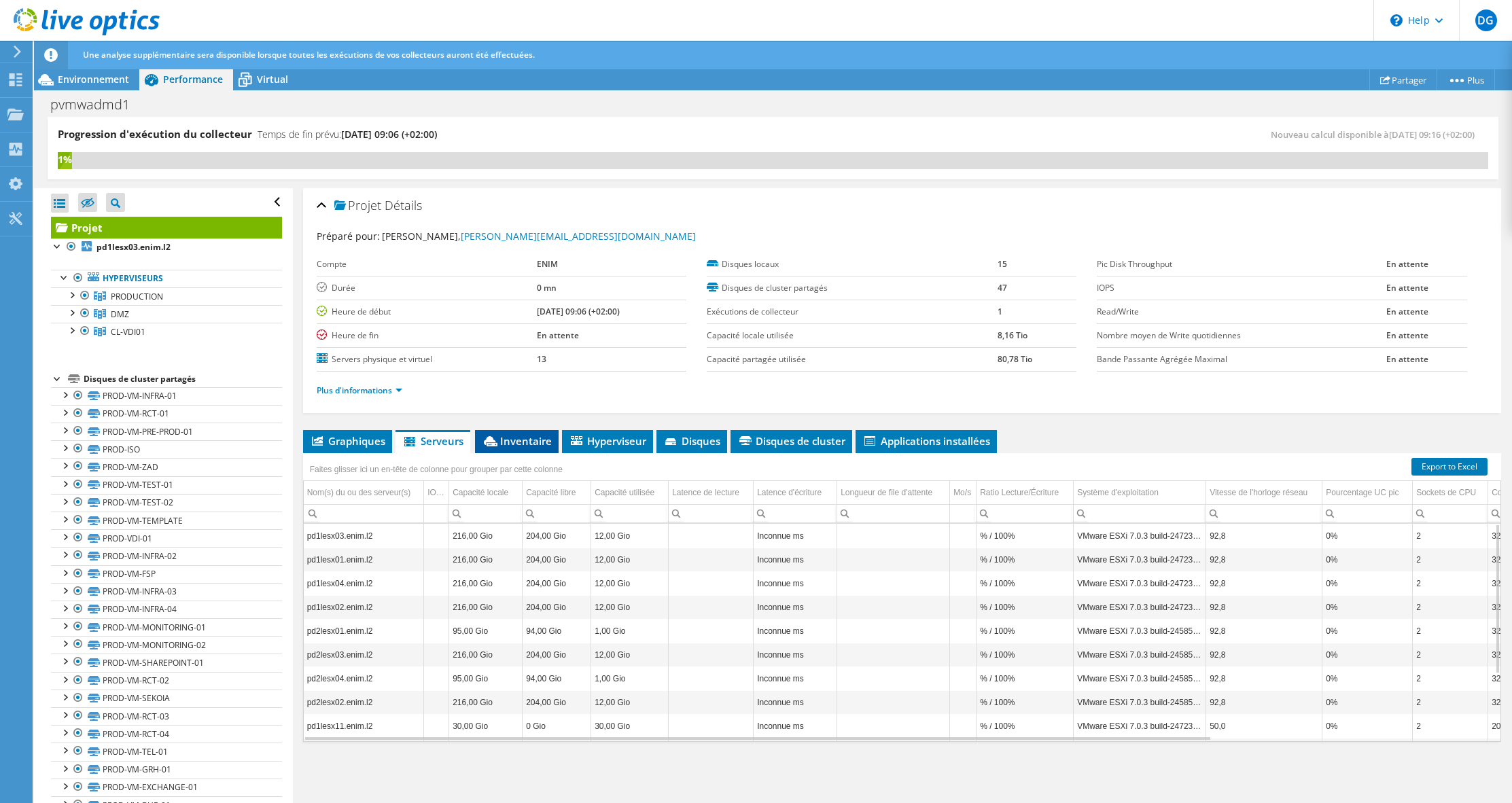
click at [519, 442] on span "Inventaire" at bounding box center [516, 441] width 70 height 13
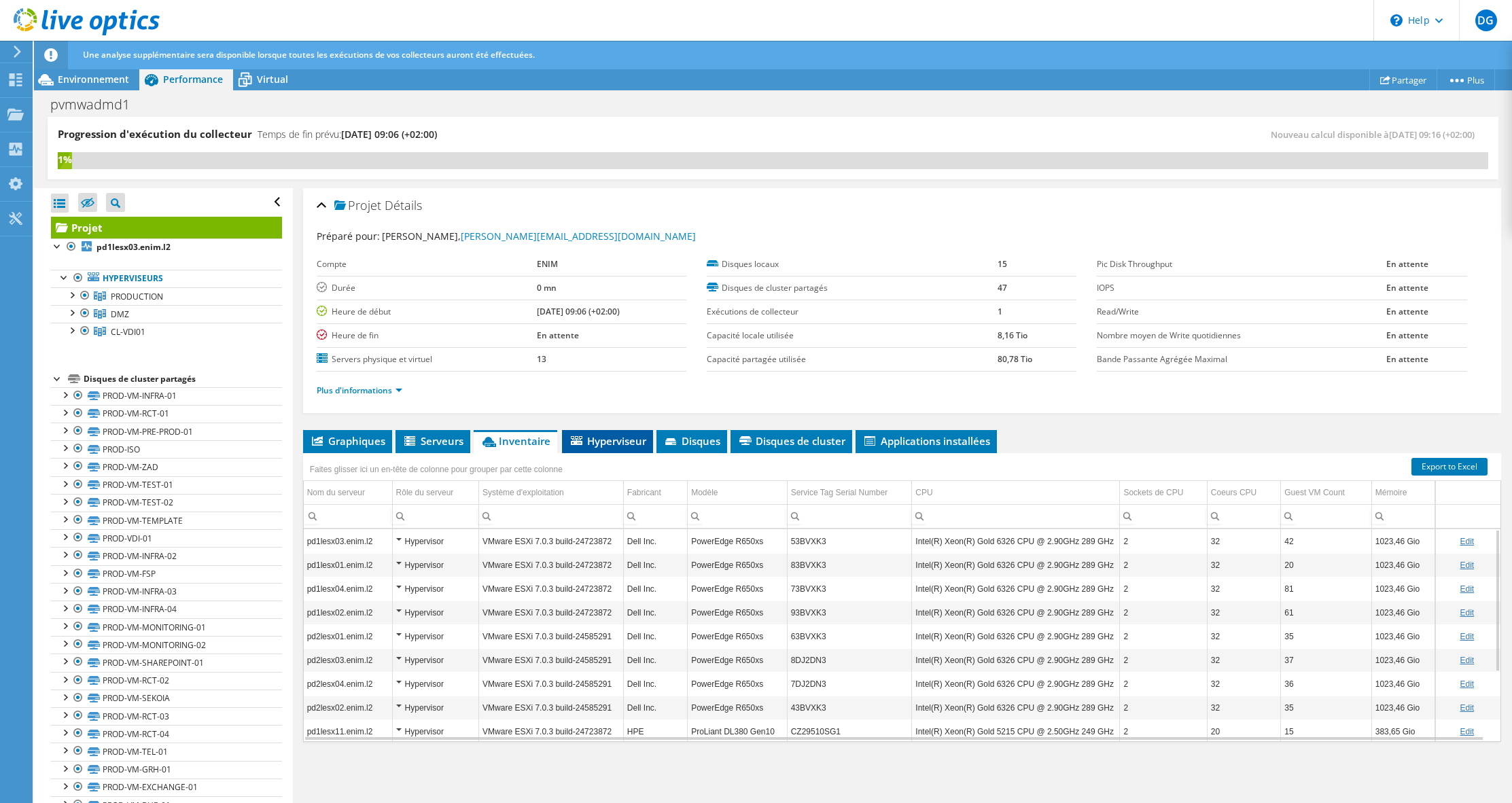
click at [620, 450] on li "Hyperviseur" at bounding box center [608, 441] width 91 height 23
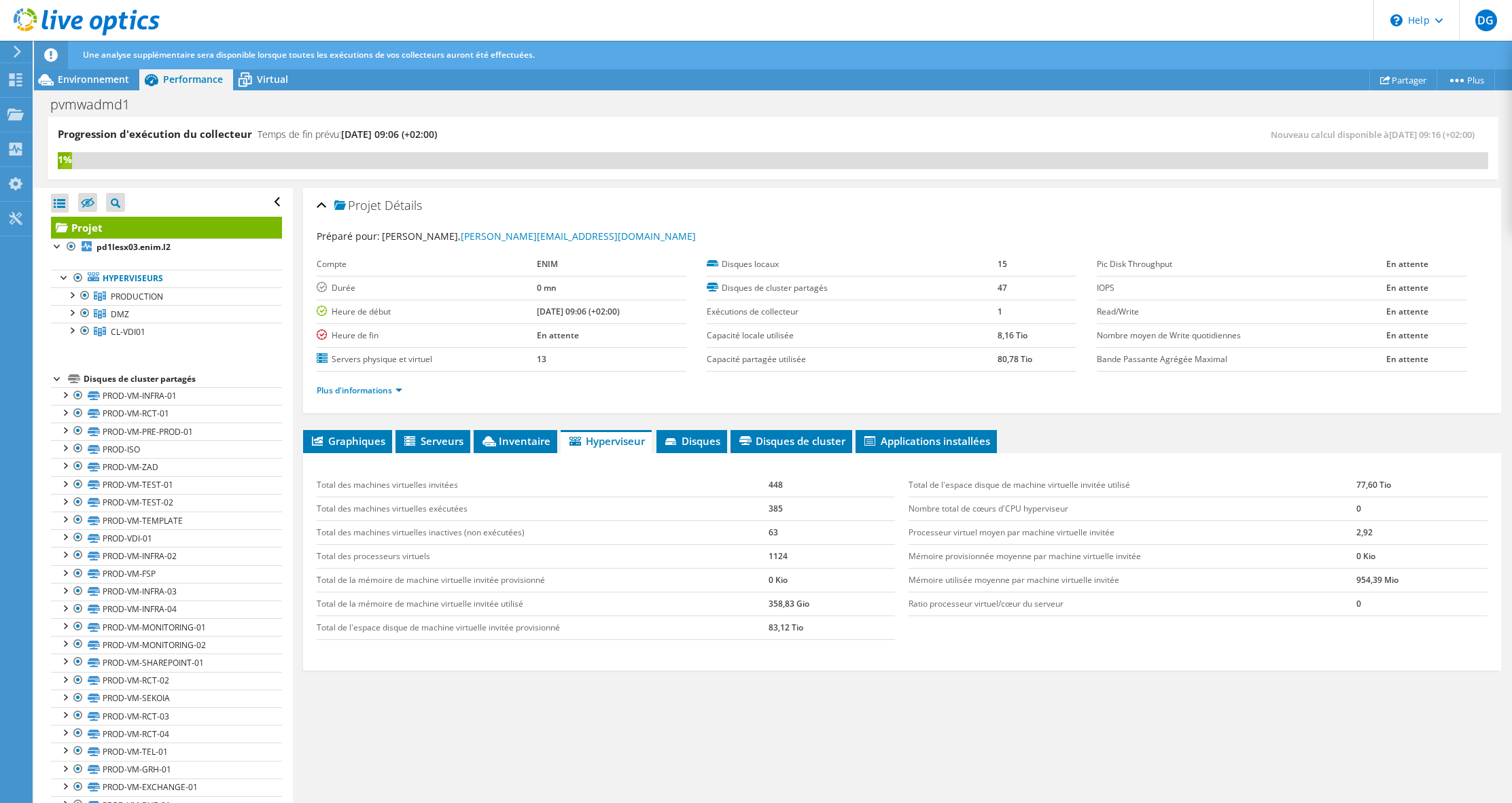
click at [778, 555] on td "1124" at bounding box center [831, 557] width 127 height 24
click at [806, 446] on span "Disques de cluster" at bounding box center [791, 441] width 108 height 13
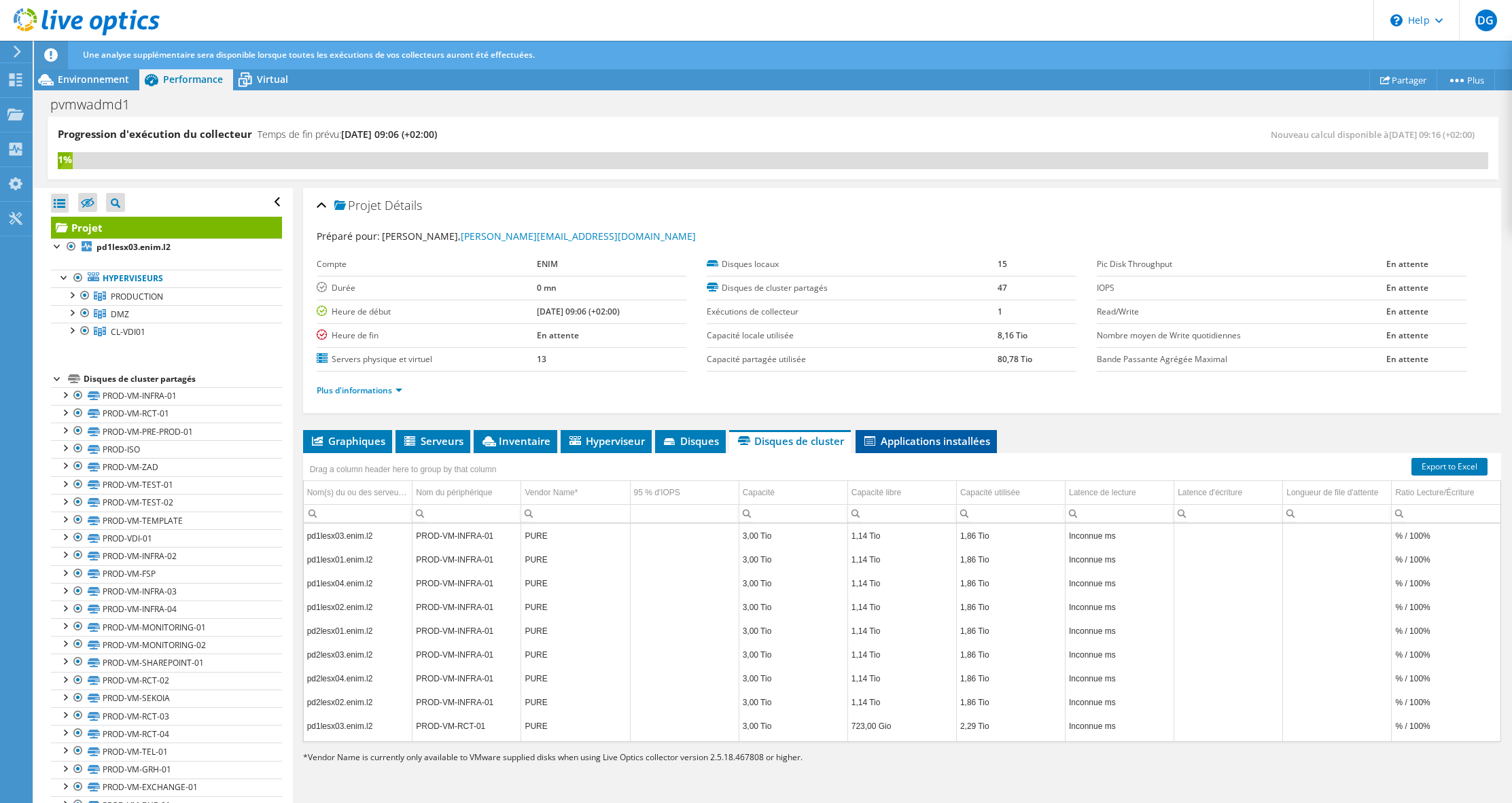
click at [907, 442] on span "Applications installées" at bounding box center [926, 441] width 128 height 13
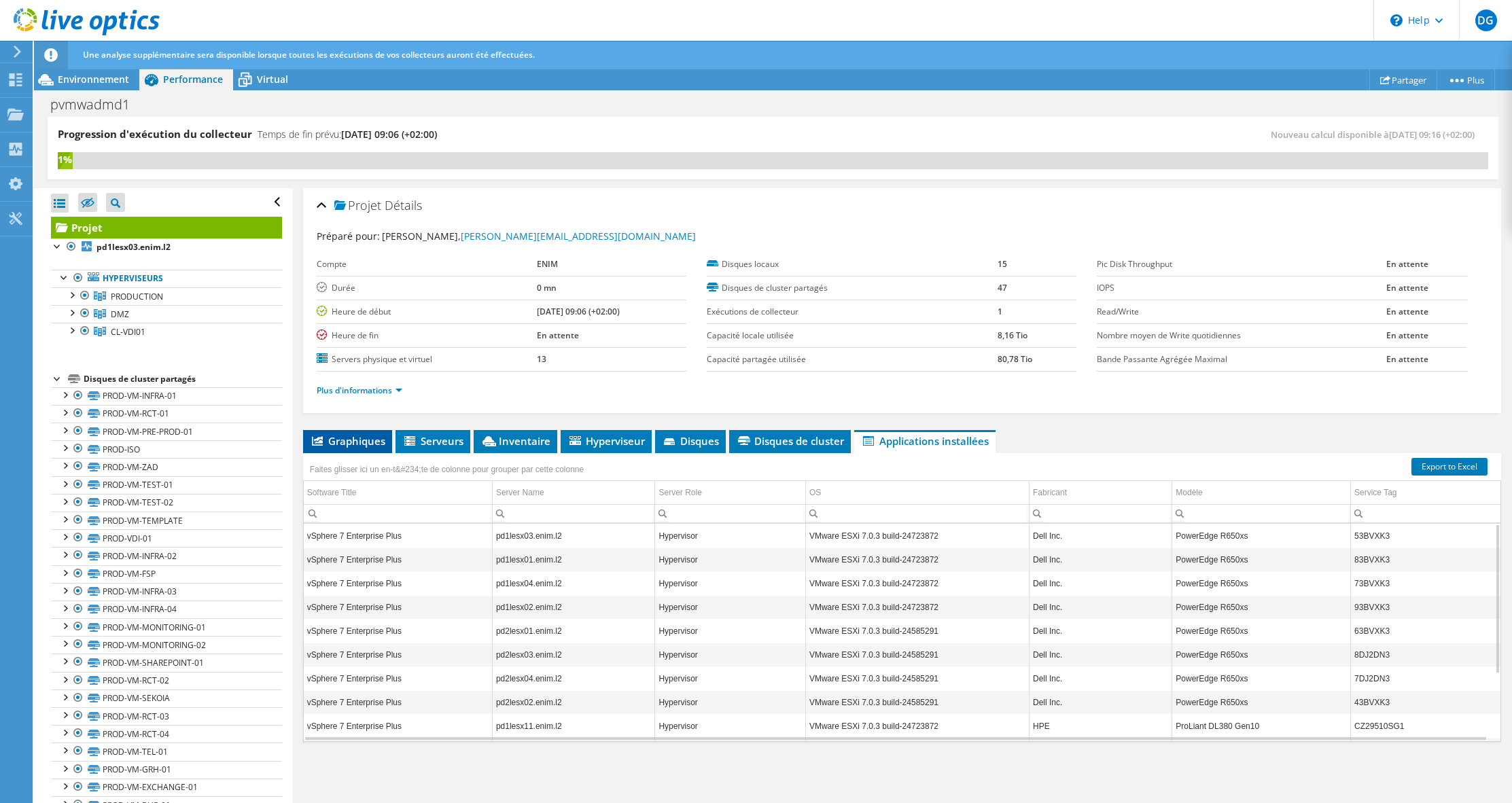
click at [356, 445] on span "Graphiques" at bounding box center [348, 441] width 76 height 13
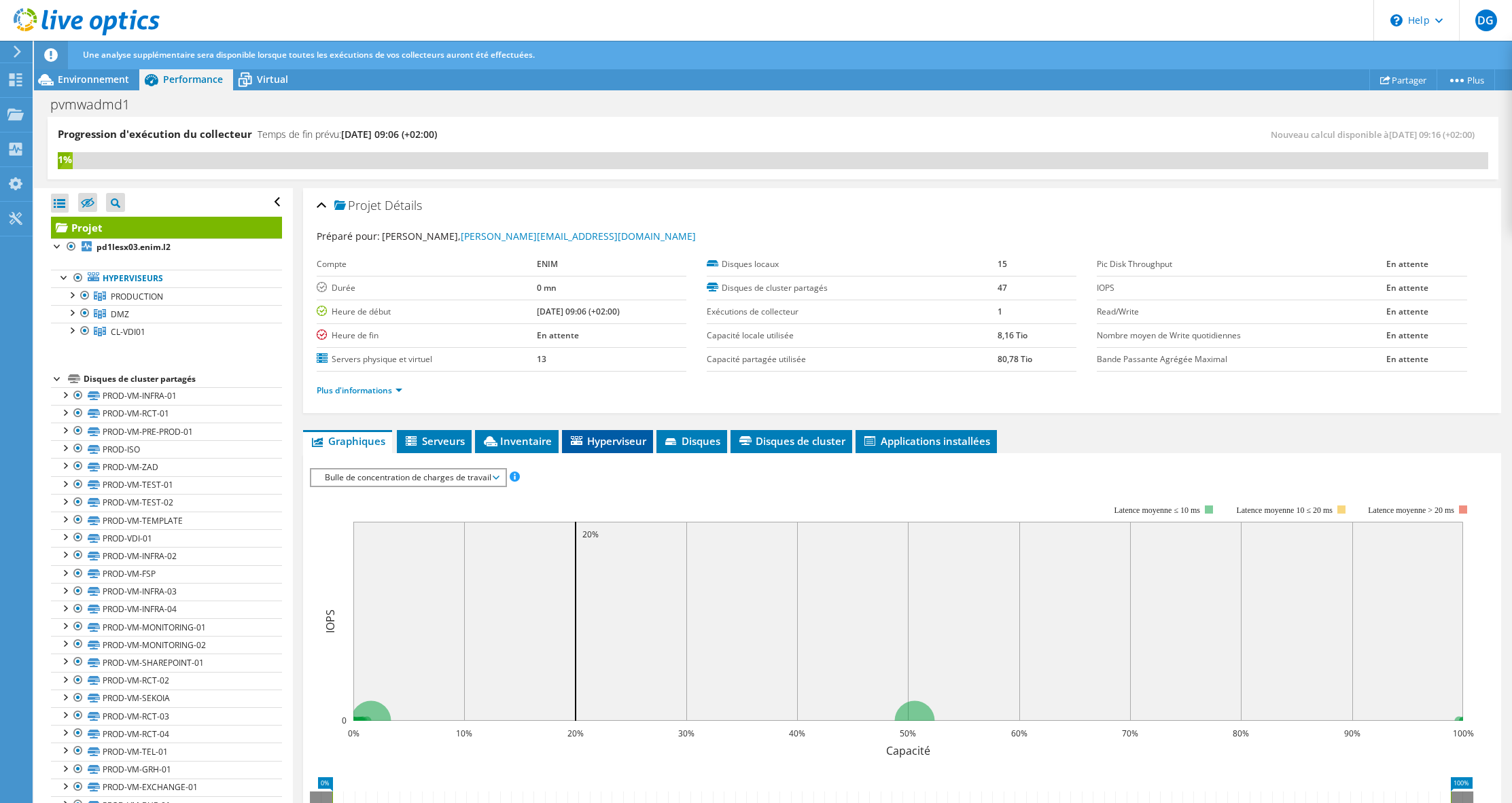
click at [603, 442] on span "Hyperviseur" at bounding box center [608, 441] width 77 height 13
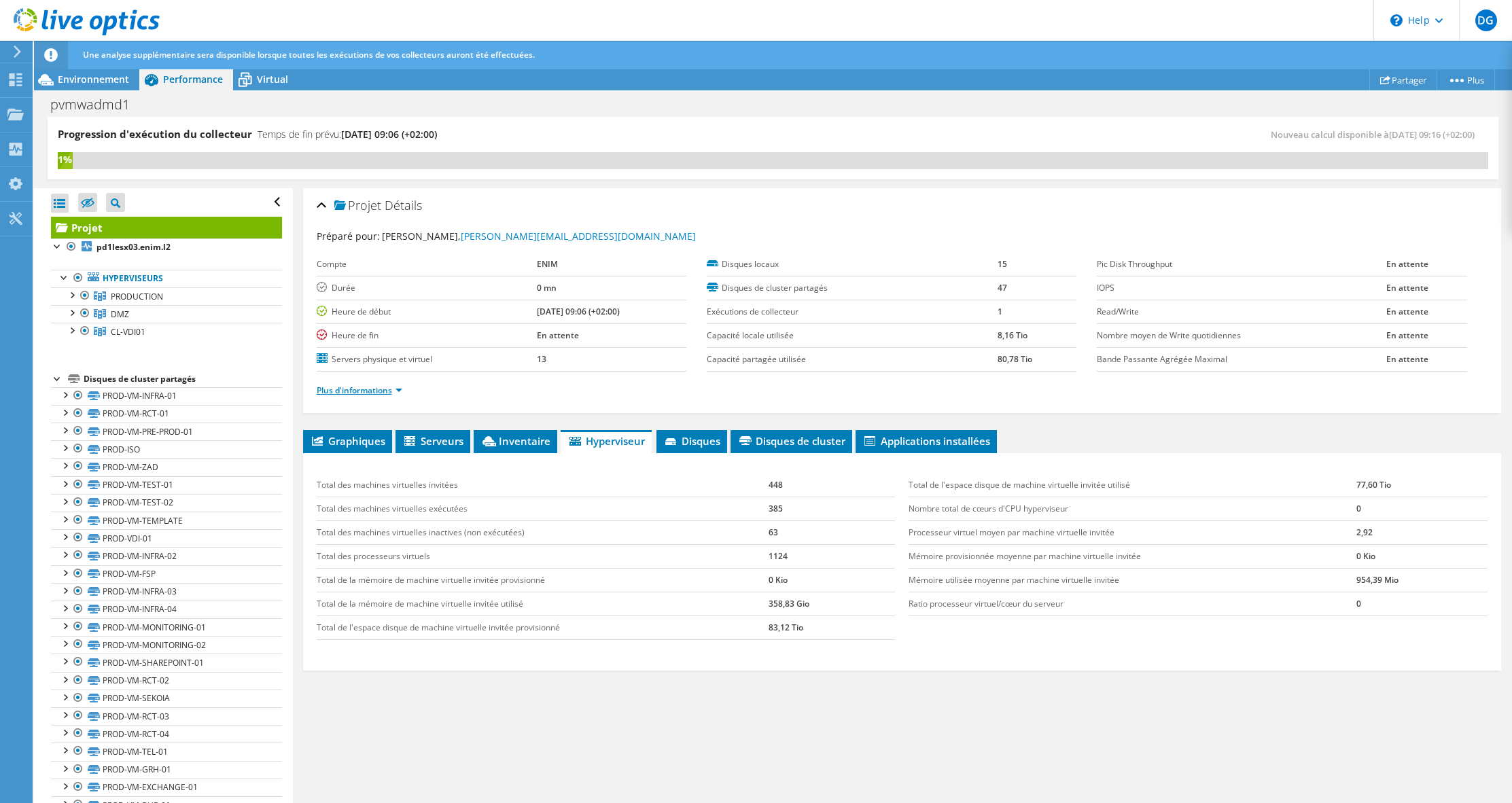
click at [401, 391] on link "Plus d'informations" at bounding box center [359, 390] width 86 height 12
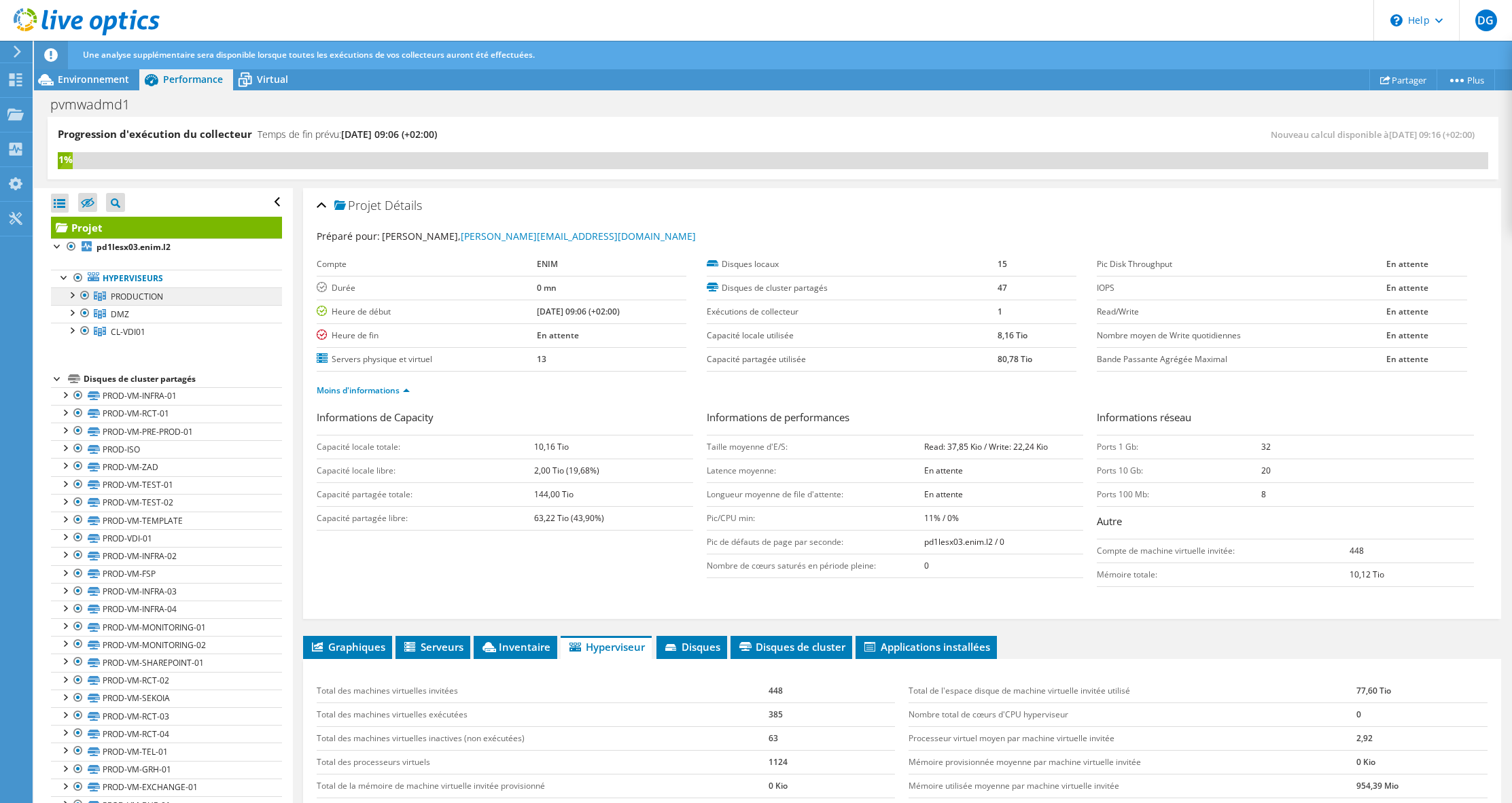
click at [120, 298] on span "PRODUCTION" at bounding box center [137, 296] width 52 height 12
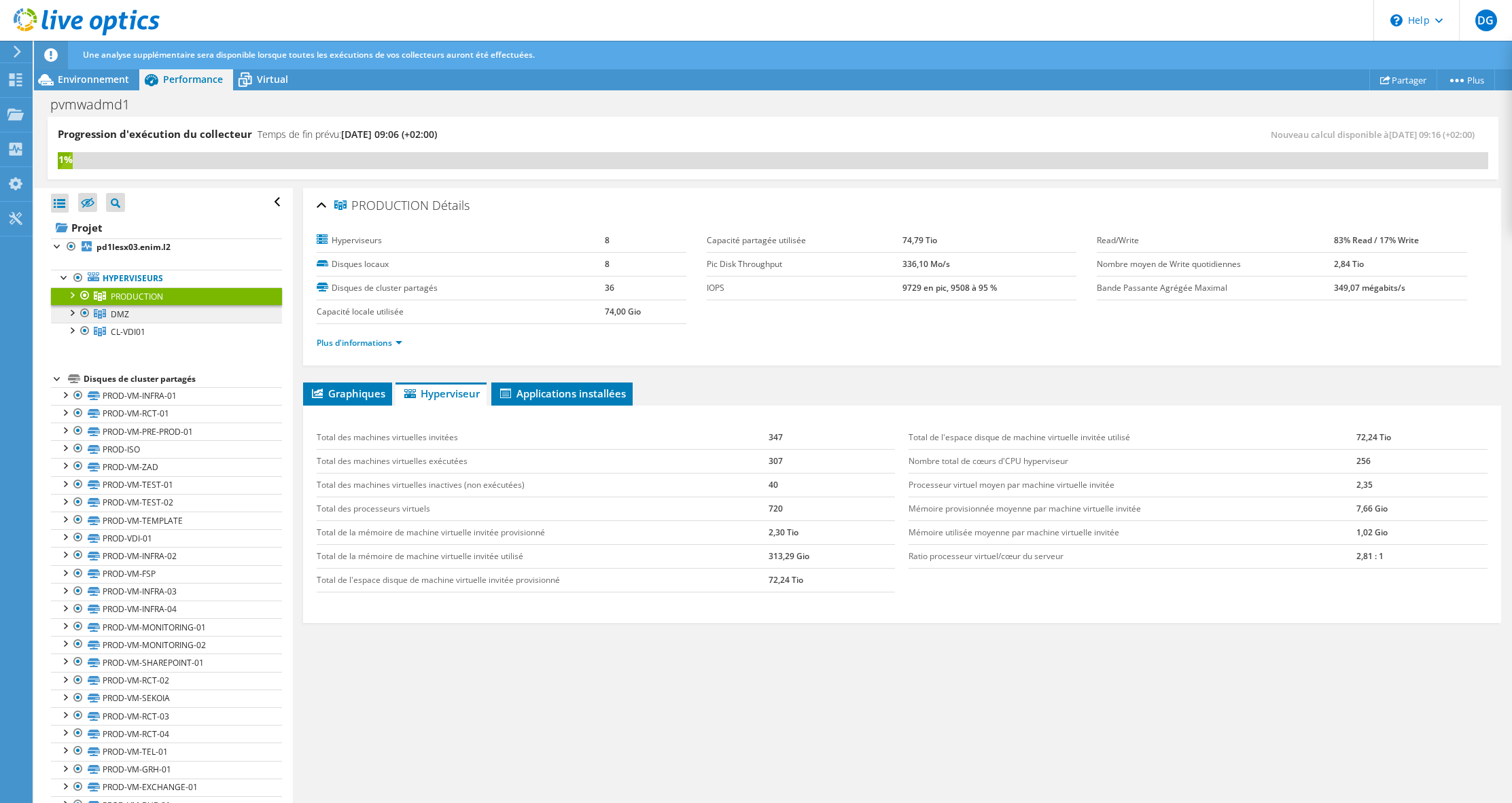
click at [120, 305] on link "DMZ" at bounding box center [167, 296] width 231 height 17
click at [354, 345] on link "Plus d'informations" at bounding box center [359, 342] width 86 height 12
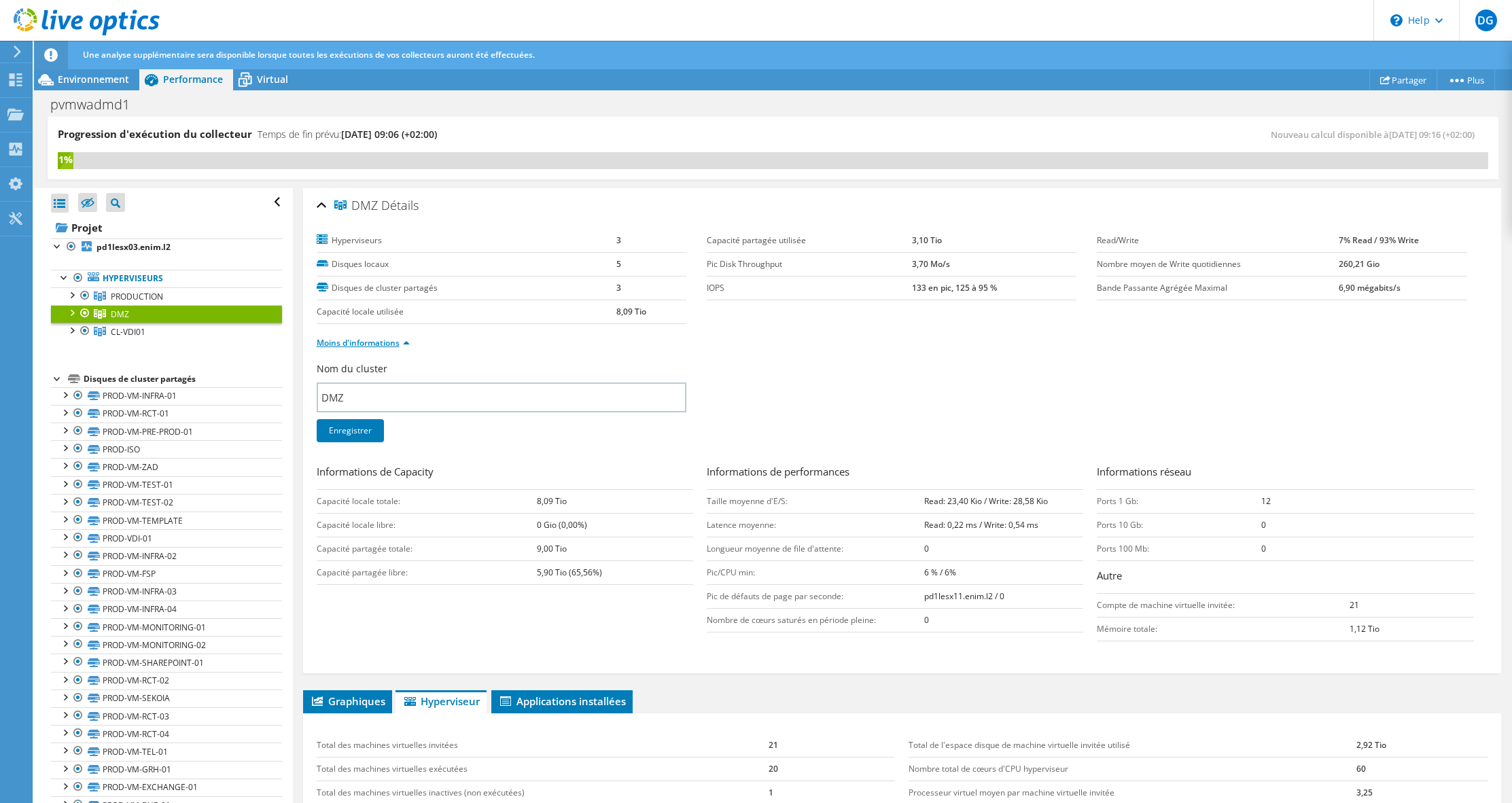
click at [348, 342] on link "Moins d'informations" at bounding box center [363, 342] width 93 height 12
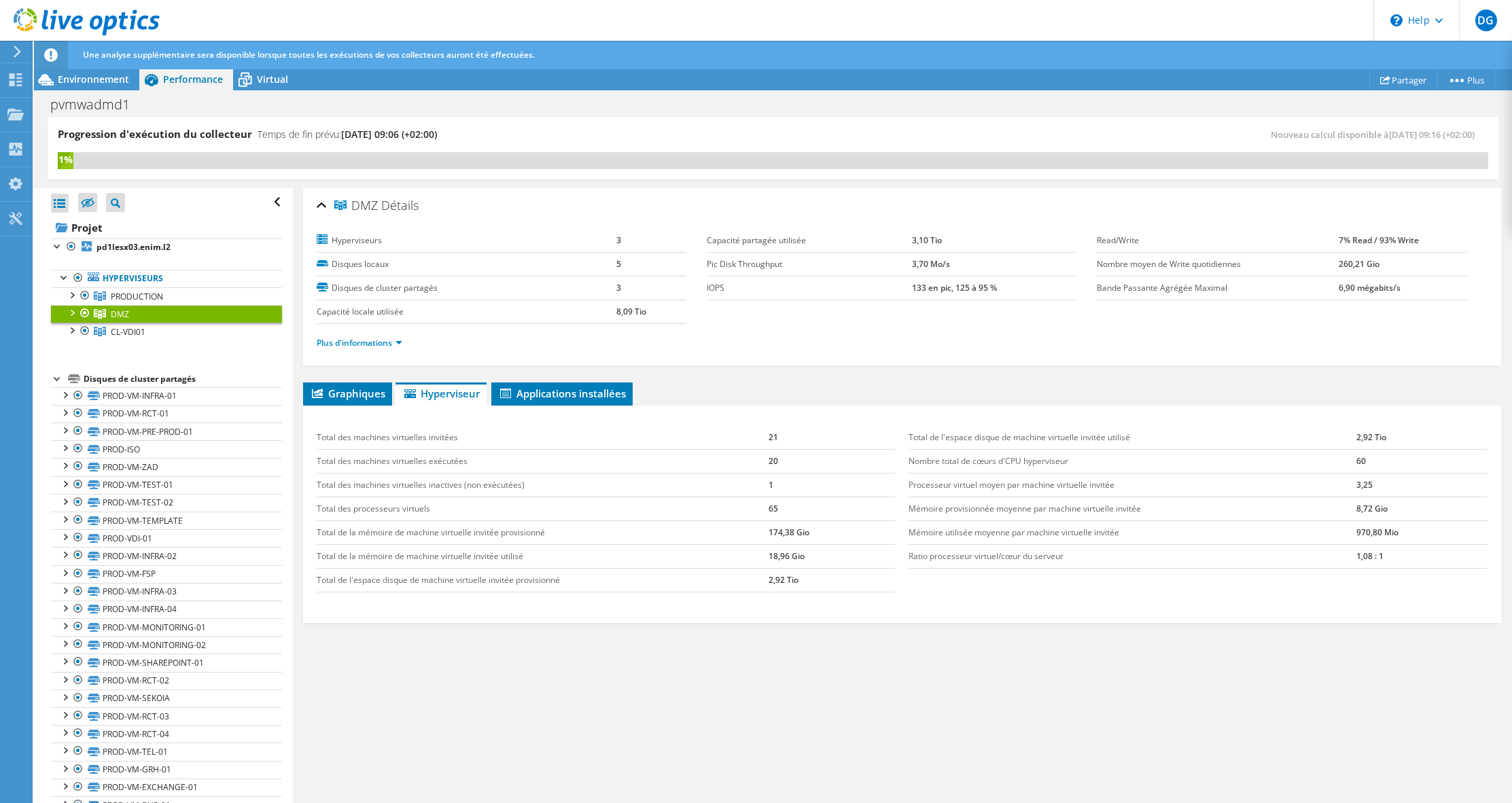
click at [768, 511] on td "65" at bounding box center [831, 509] width 127 height 24
click at [290, 83] on div "Virtual" at bounding box center [265, 80] width 65 height 22
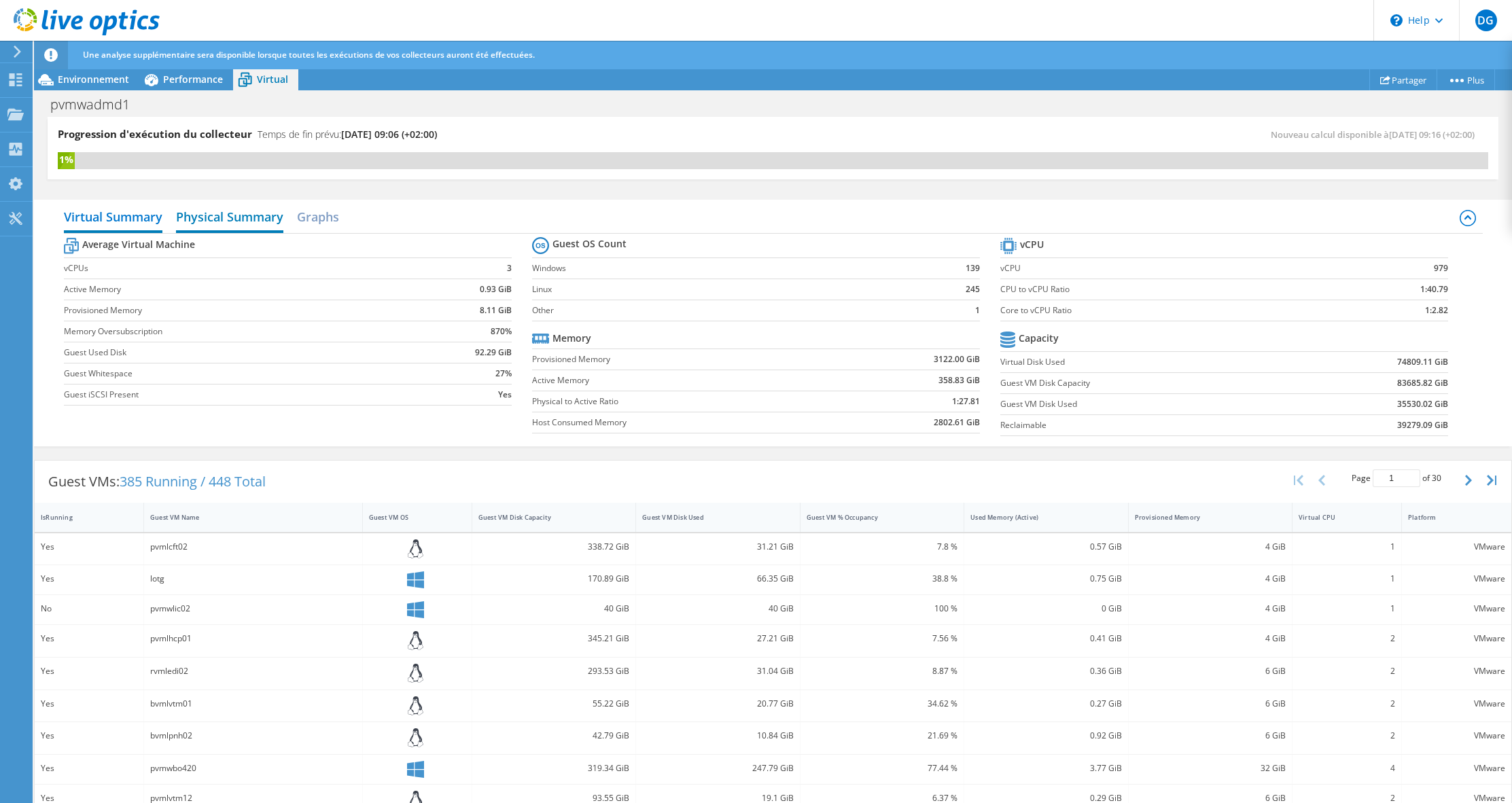
click at [231, 227] on h2 "Physical Summary" at bounding box center [230, 218] width 107 height 30
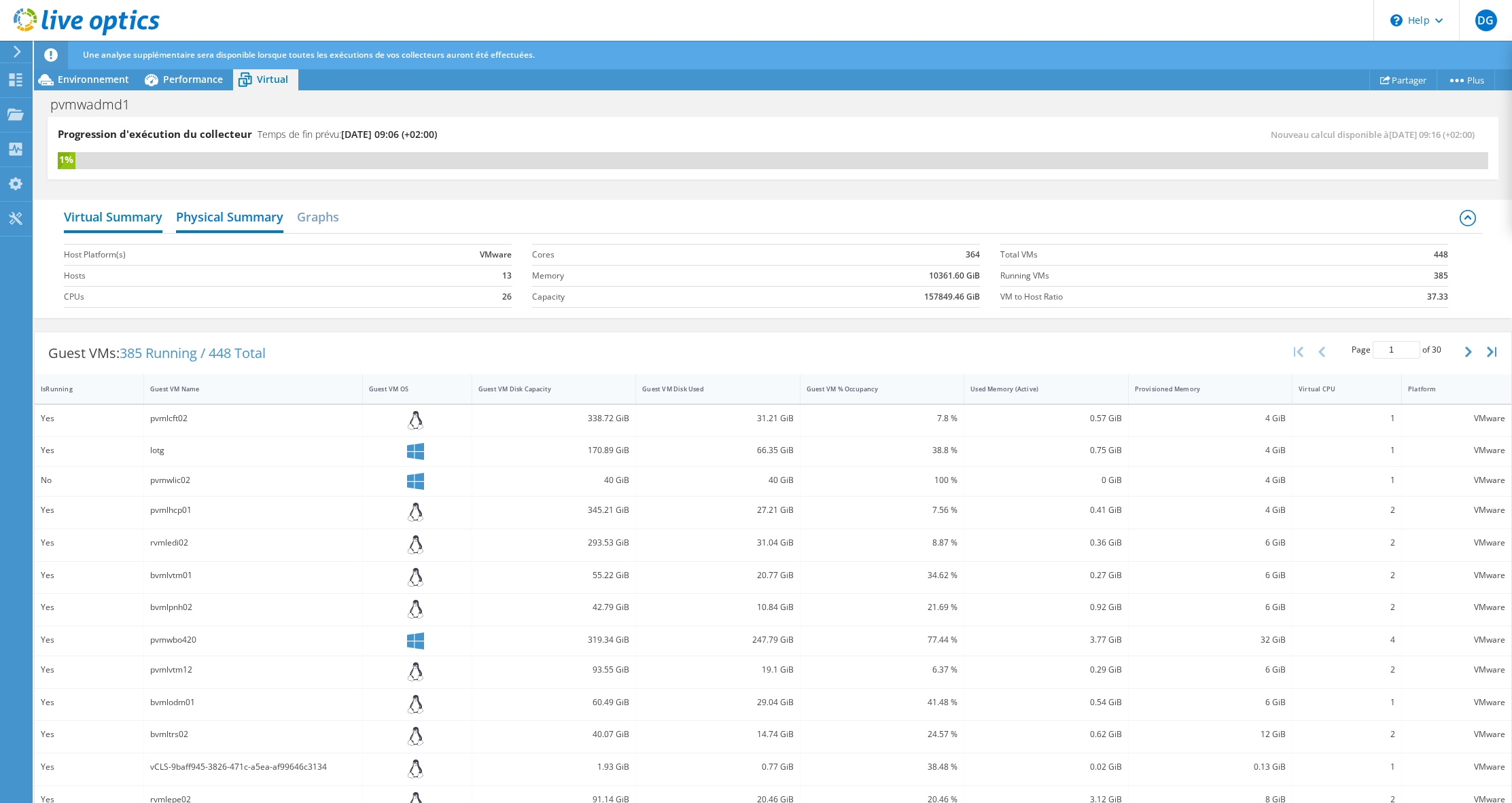
click at [131, 220] on h2 "Virtual Summary" at bounding box center [113, 218] width 98 height 30
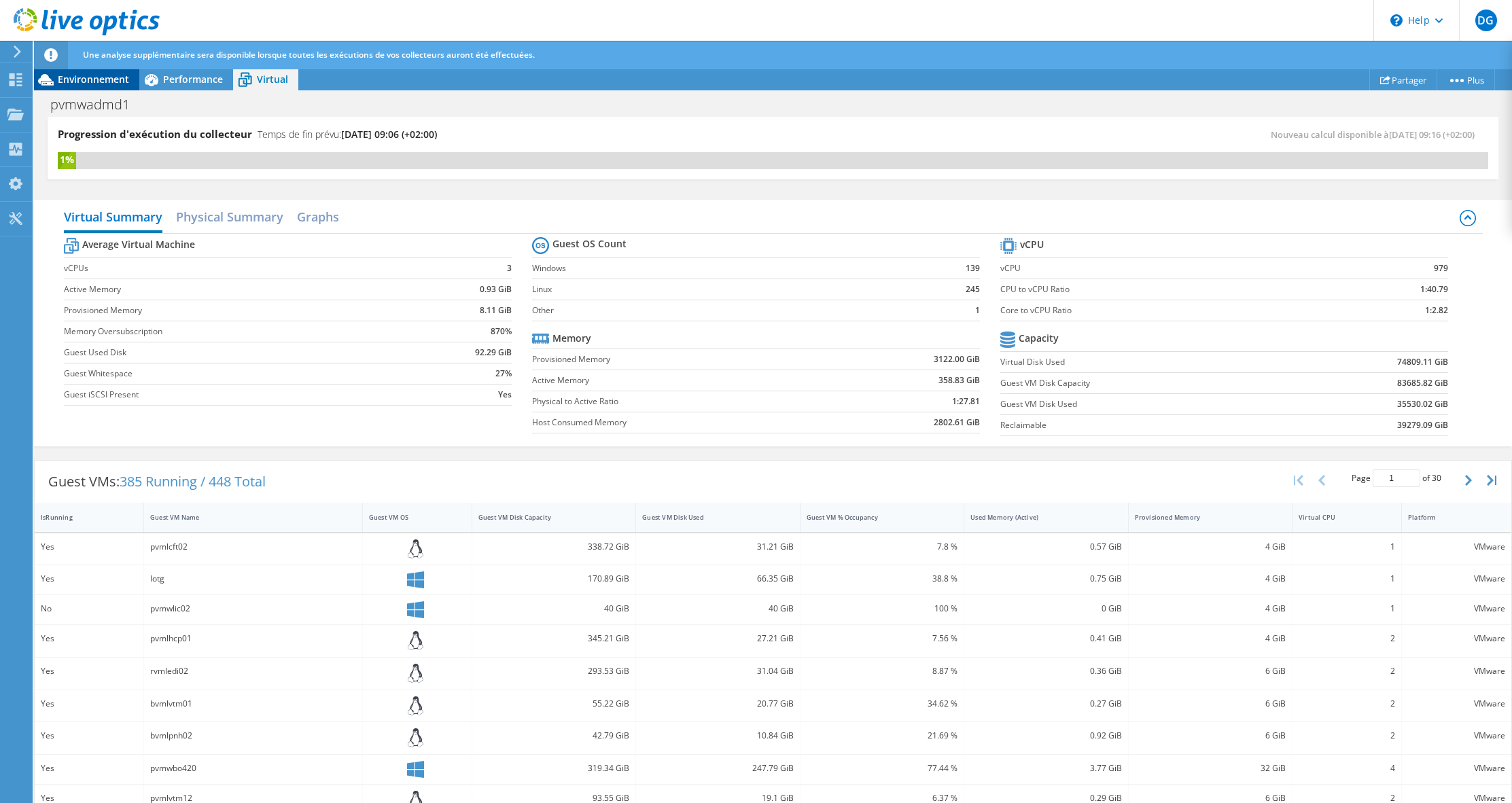
click at [112, 79] on span "Environnement" at bounding box center [93, 79] width 72 height 13
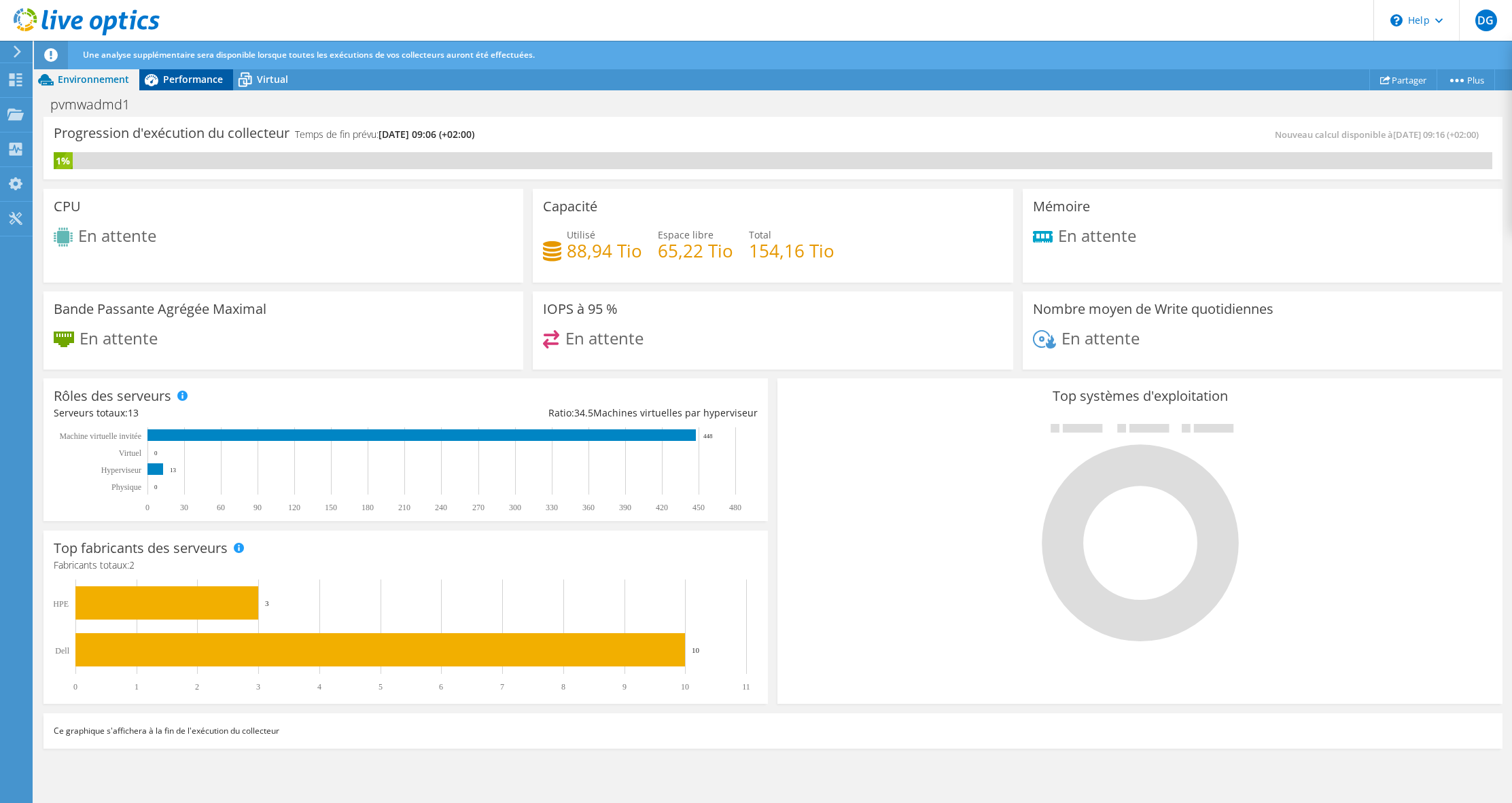
click at [191, 87] on div "Performance" at bounding box center [186, 80] width 94 height 22
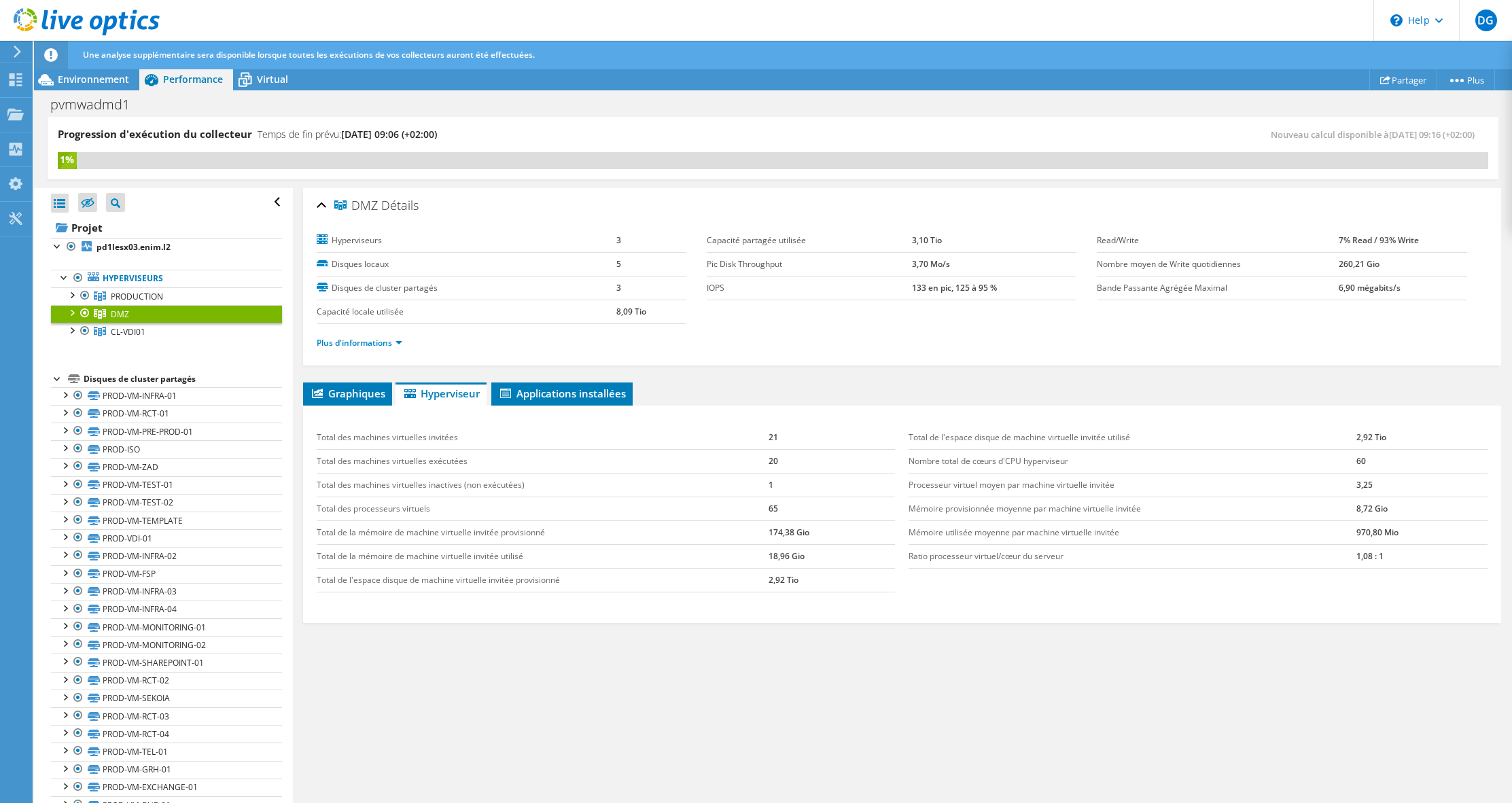
click at [713, 138] on div "Progression d'exécution du collecteur Temps de fin prévu: 08/19/2025, 09:06 (+0…" at bounding box center [415, 139] width 715 height 25
click at [116, 76] on span "Environnement" at bounding box center [93, 79] width 72 height 13
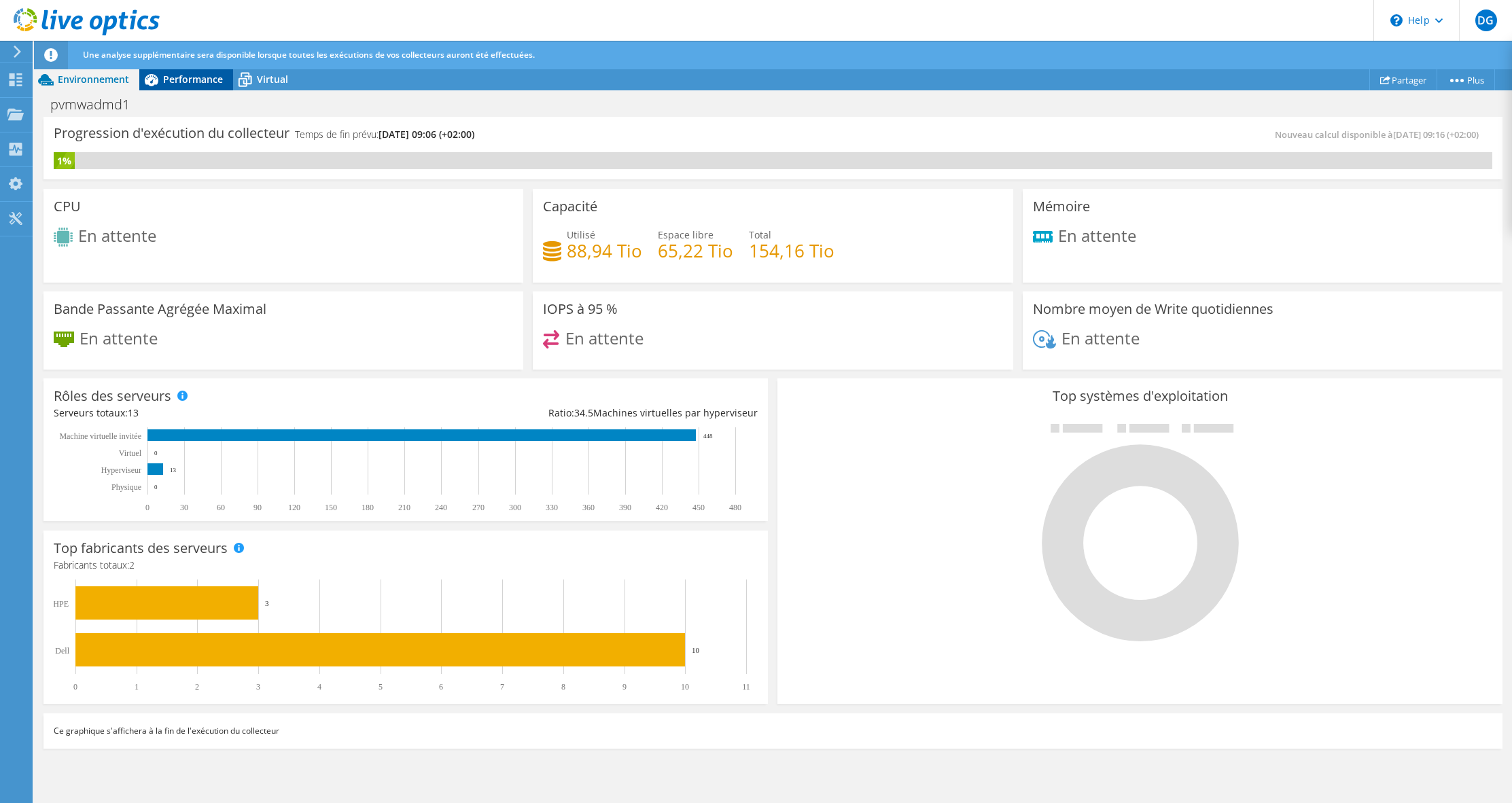
click at [173, 77] on span "Performance" at bounding box center [193, 79] width 60 height 13
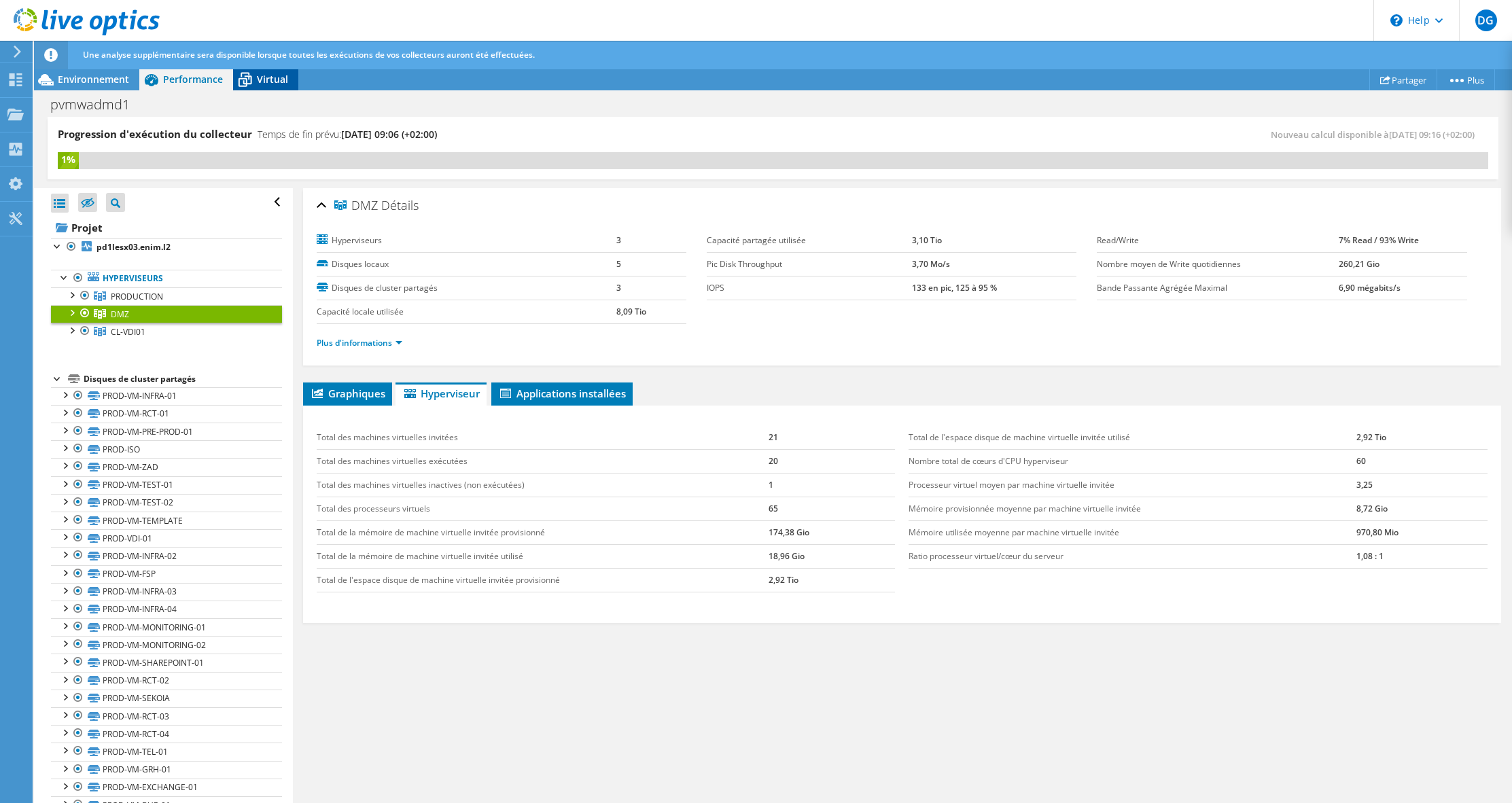
click at [263, 77] on span "Virtual" at bounding box center [272, 79] width 31 height 13
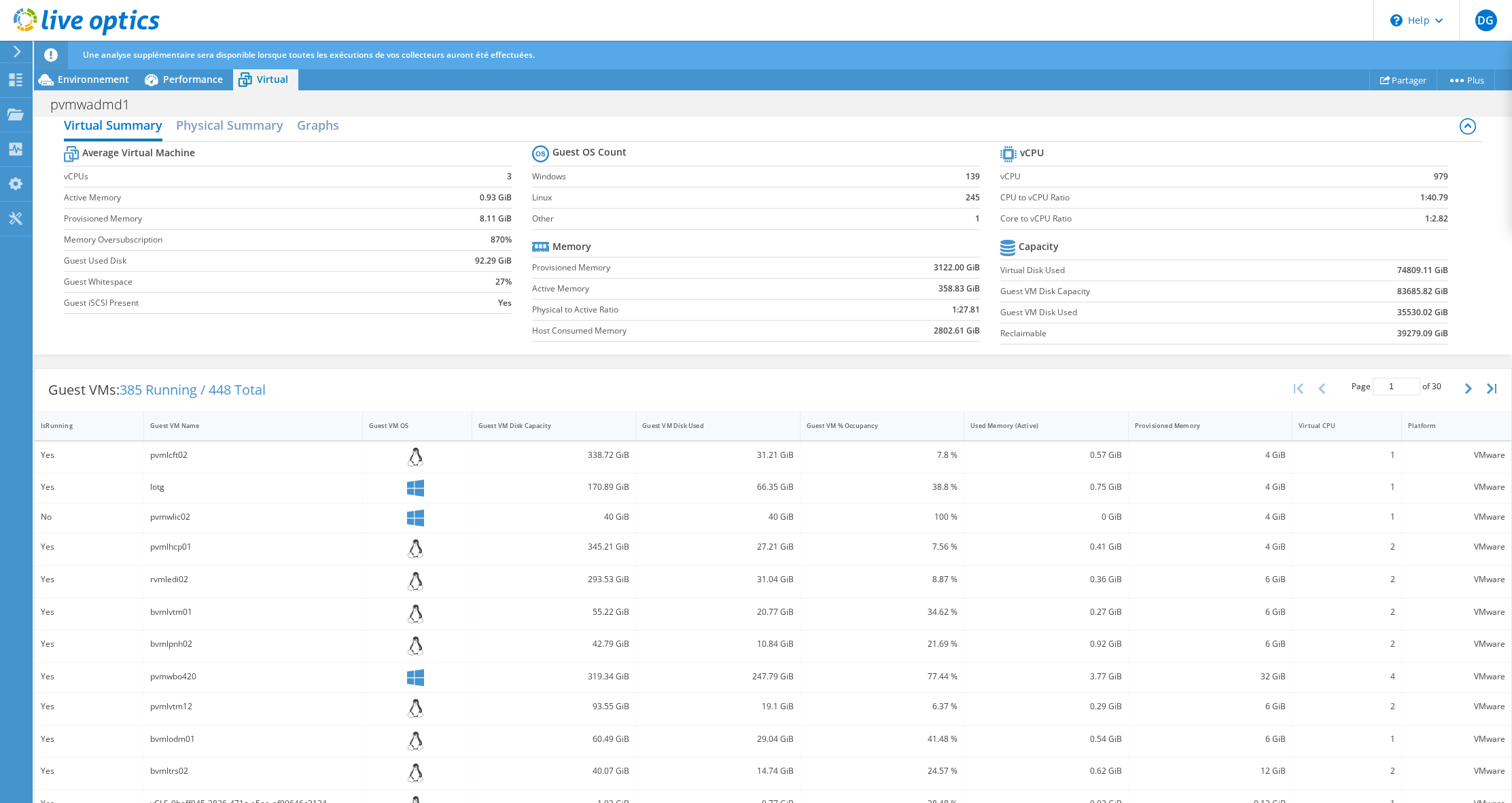
scroll to position [211, 0]
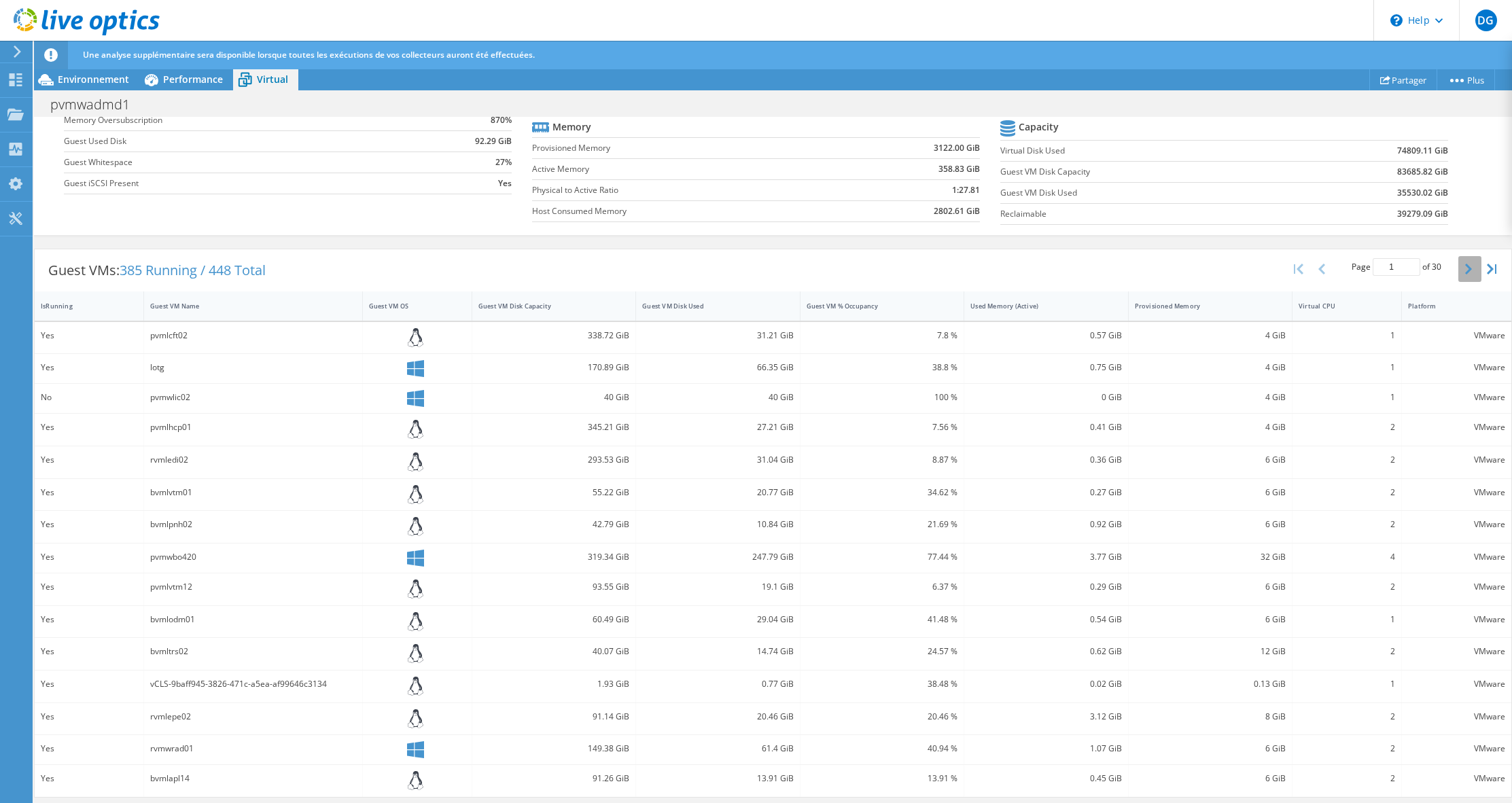
click at [1465, 271] on icon "button" at bounding box center [1468, 269] width 7 height 11
click at [1465, 271] on icon "button" at bounding box center [1468, 276] width 7 height 11
click at [52, 308] on div "IsRunning" at bounding box center [81, 305] width 80 height 9
type input "1"
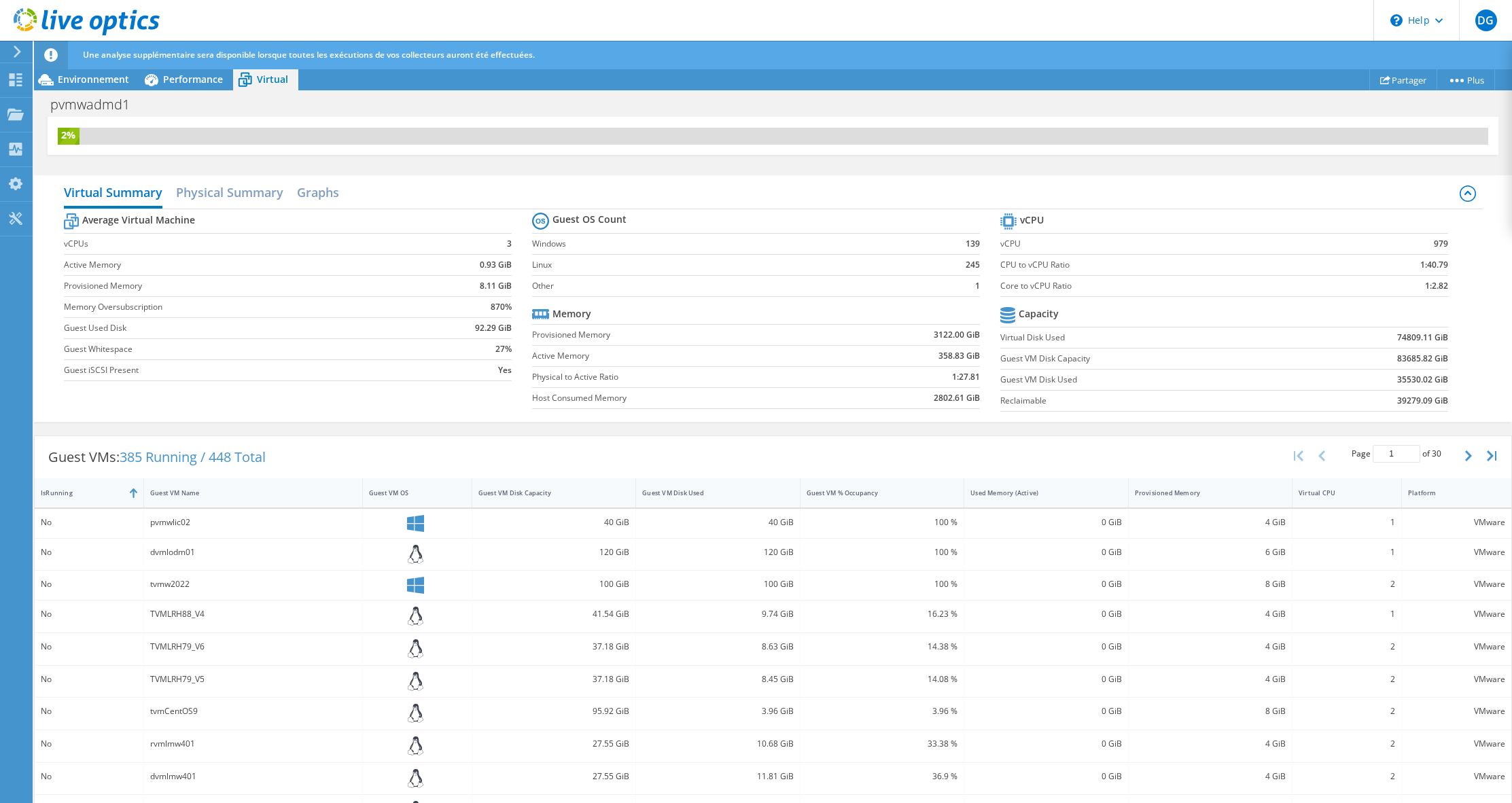
scroll to position [0, 0]
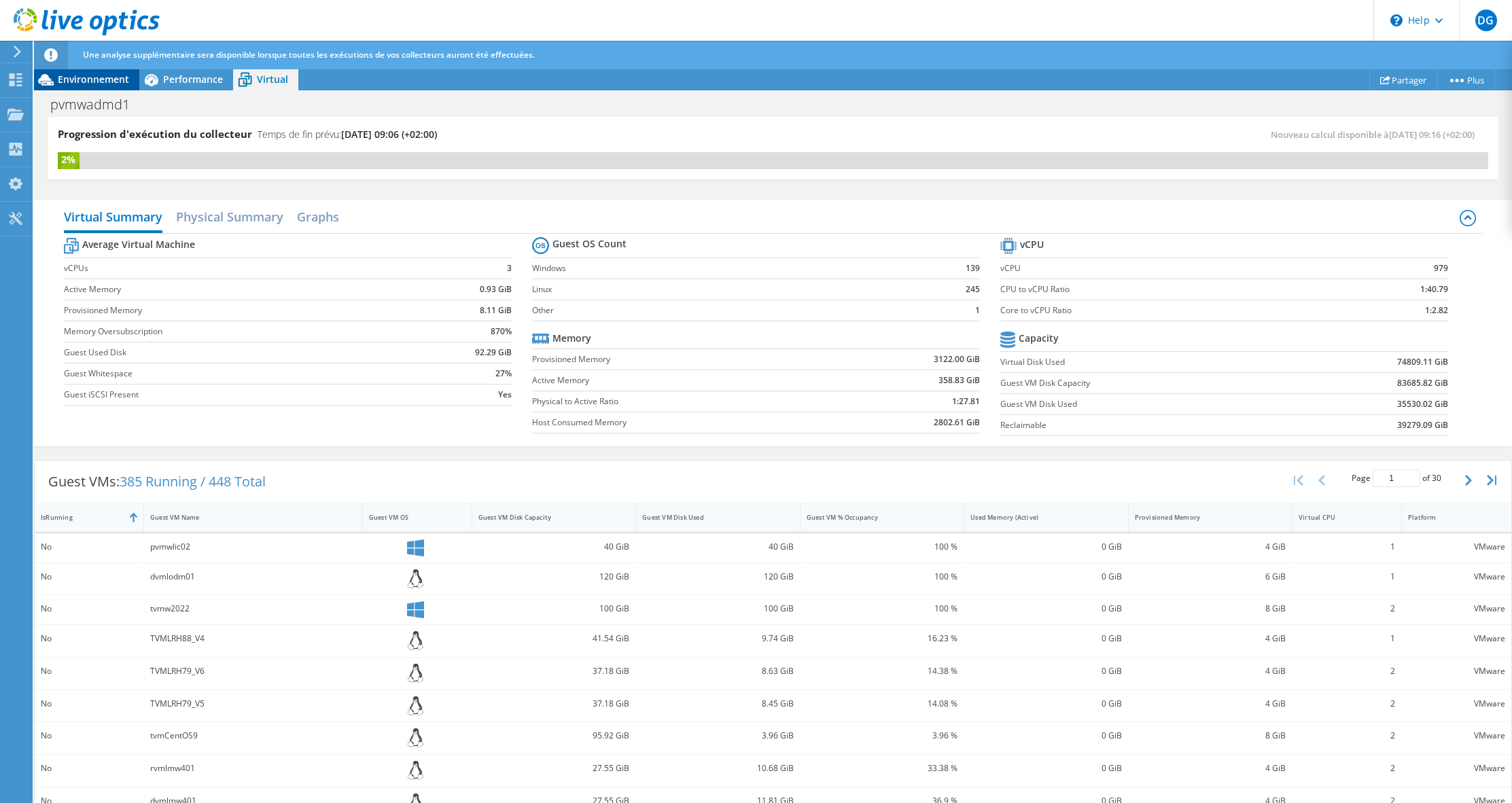
click at [92, 77] on span "Environnement" at bounding box center [93, 79] width 72 height 13
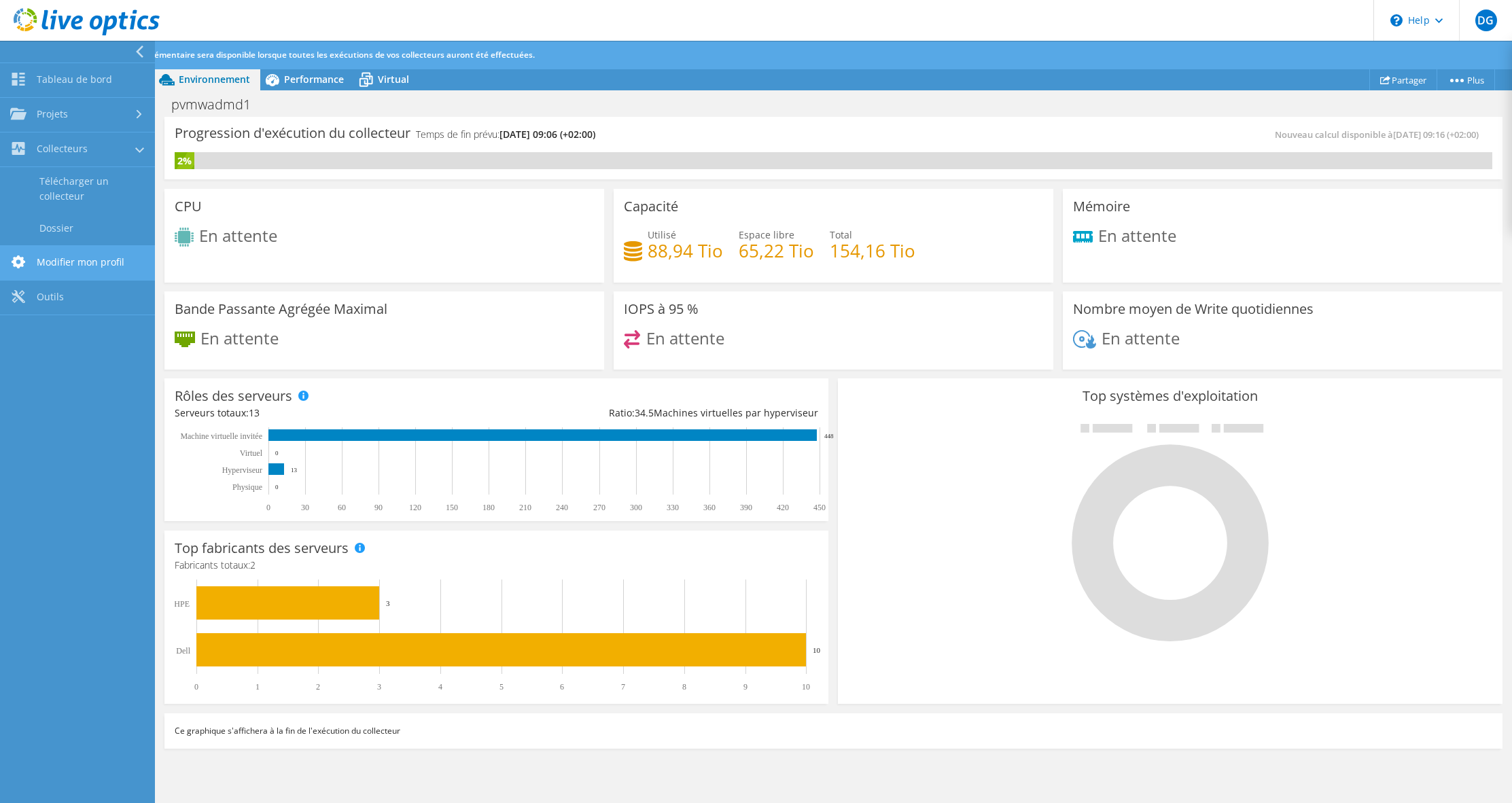
click at [77, 256] on link "Modifier mon profil" at bounding box center [77, 264] width 155 height 35
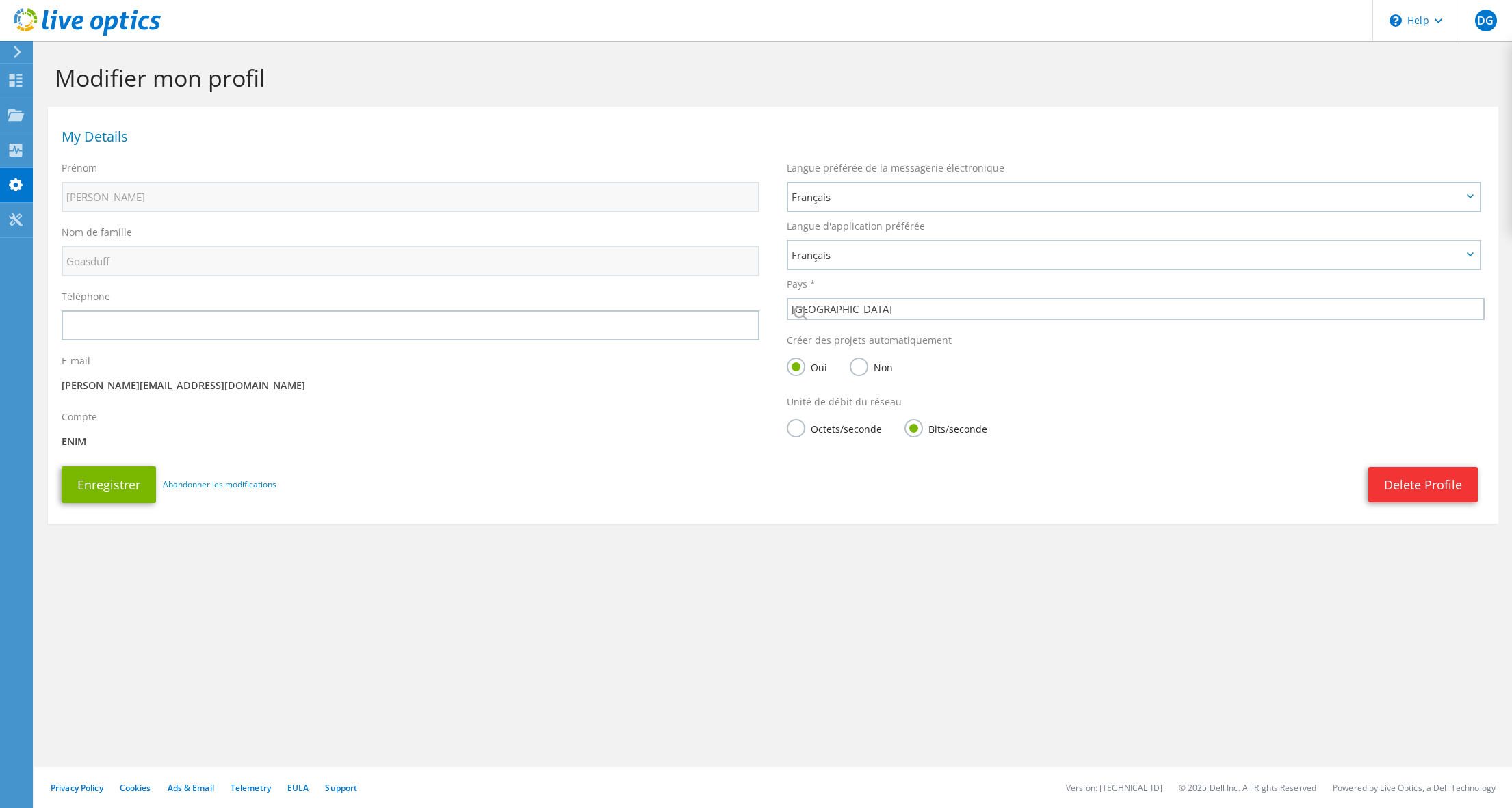
select select "73"
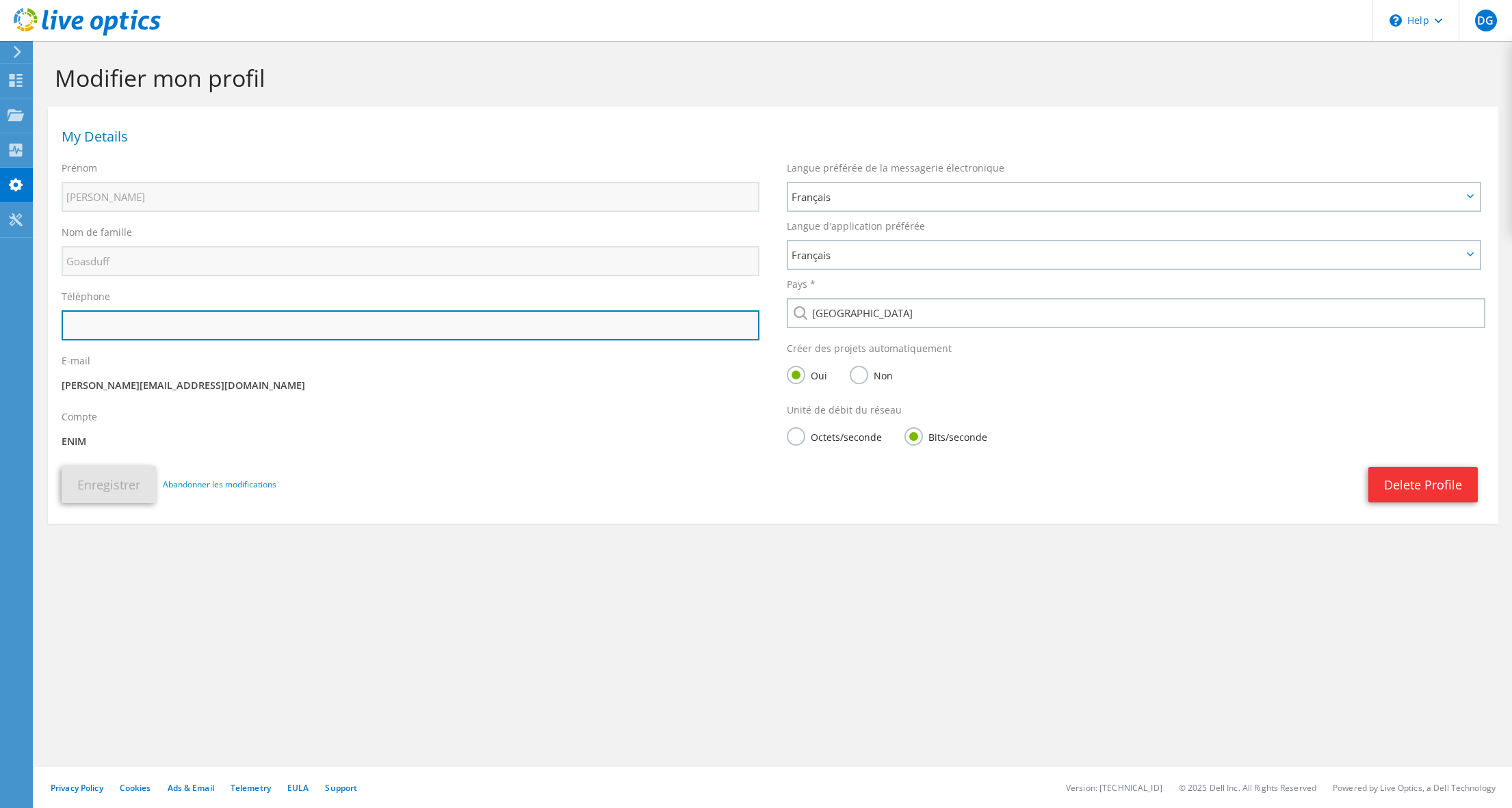
click at [112, 326] on input "text" at bounding box center [410, 326] width 698 height 30
type input "0607299048"
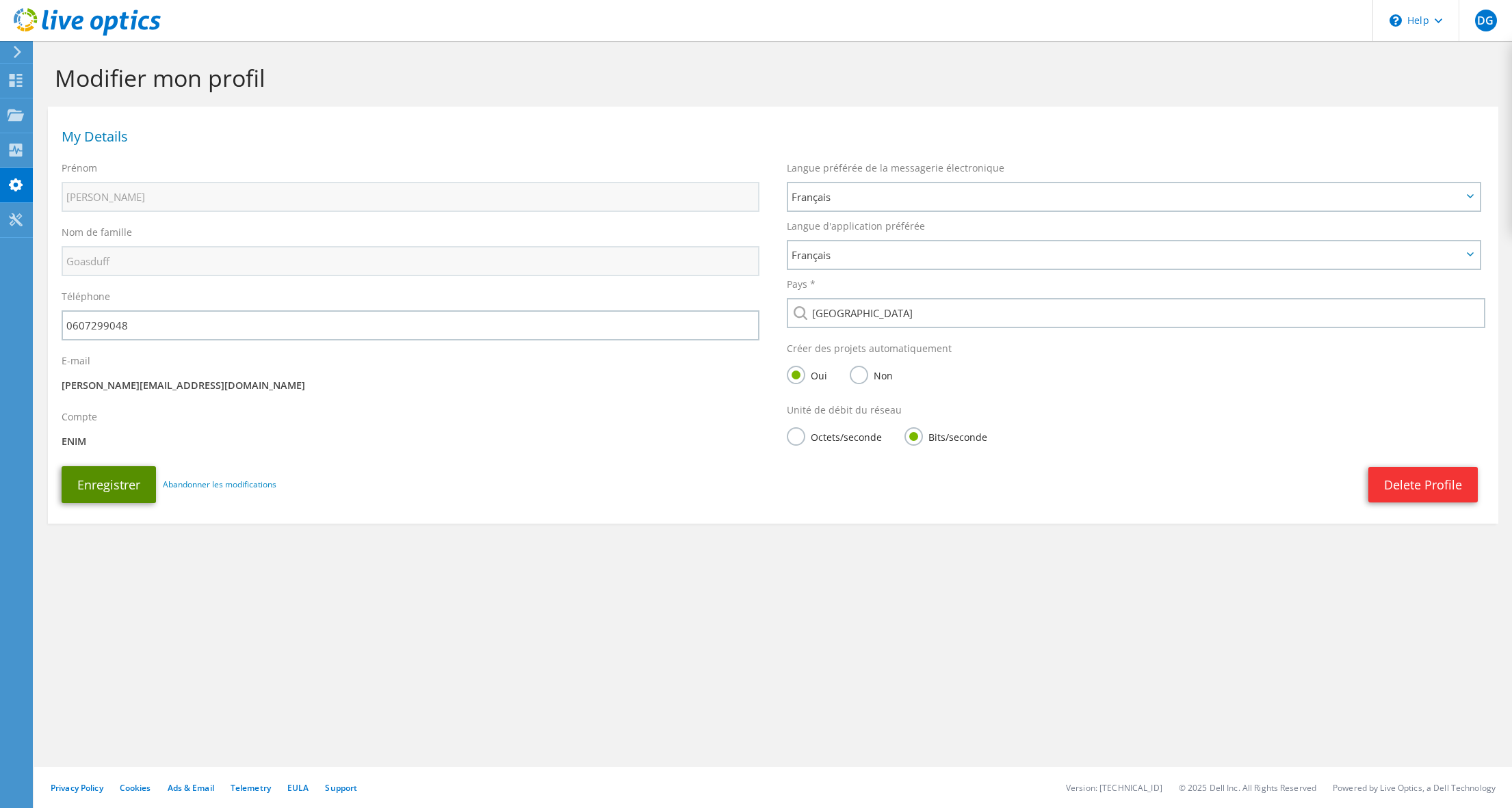
click at [132, 486] on button "Enregistrer" at bounding box center [109, 485] width 94 height 37
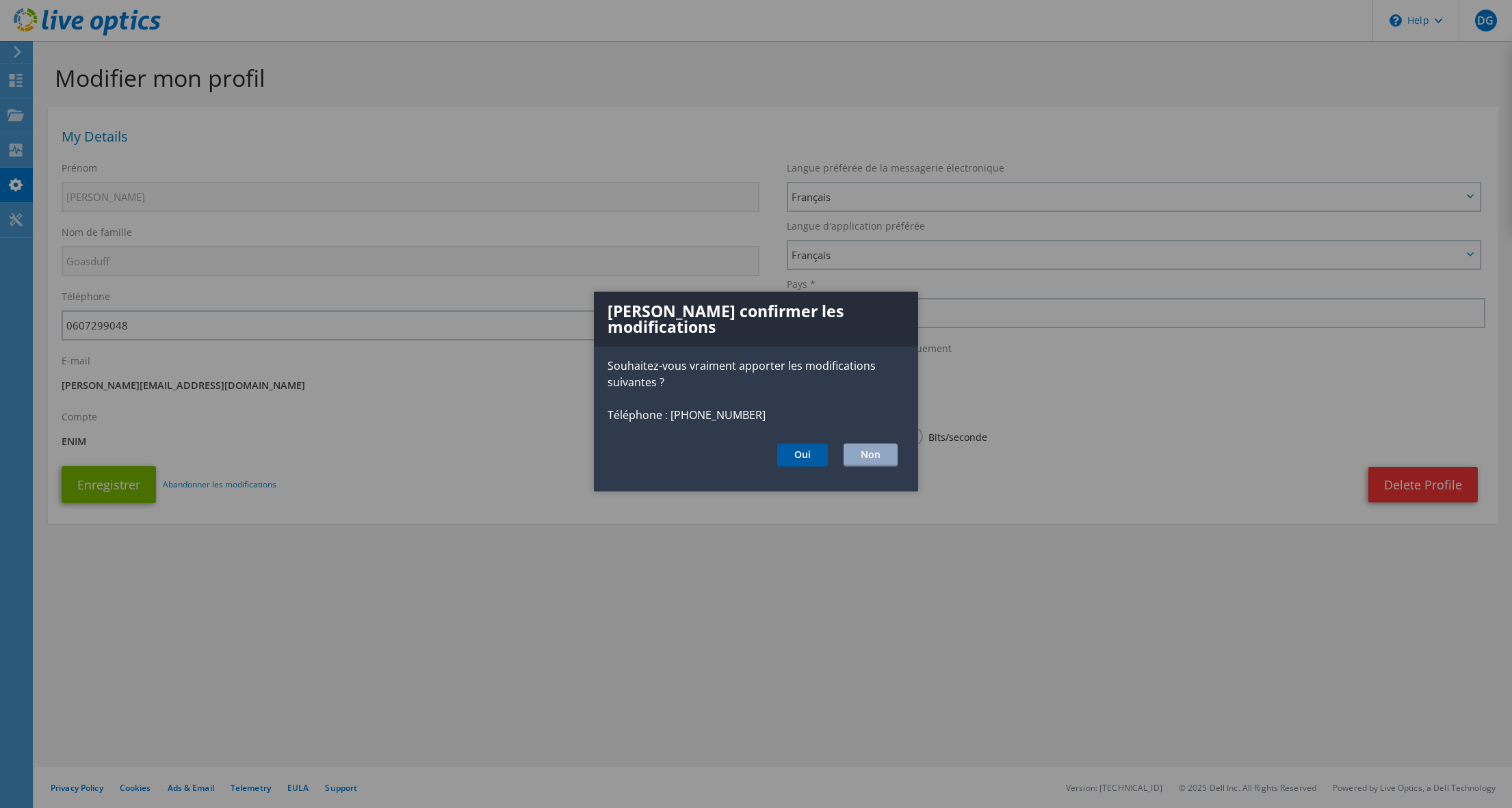
click at [804, 451] on button "Oui" at bounding box center [803, 455] width 51 height 23
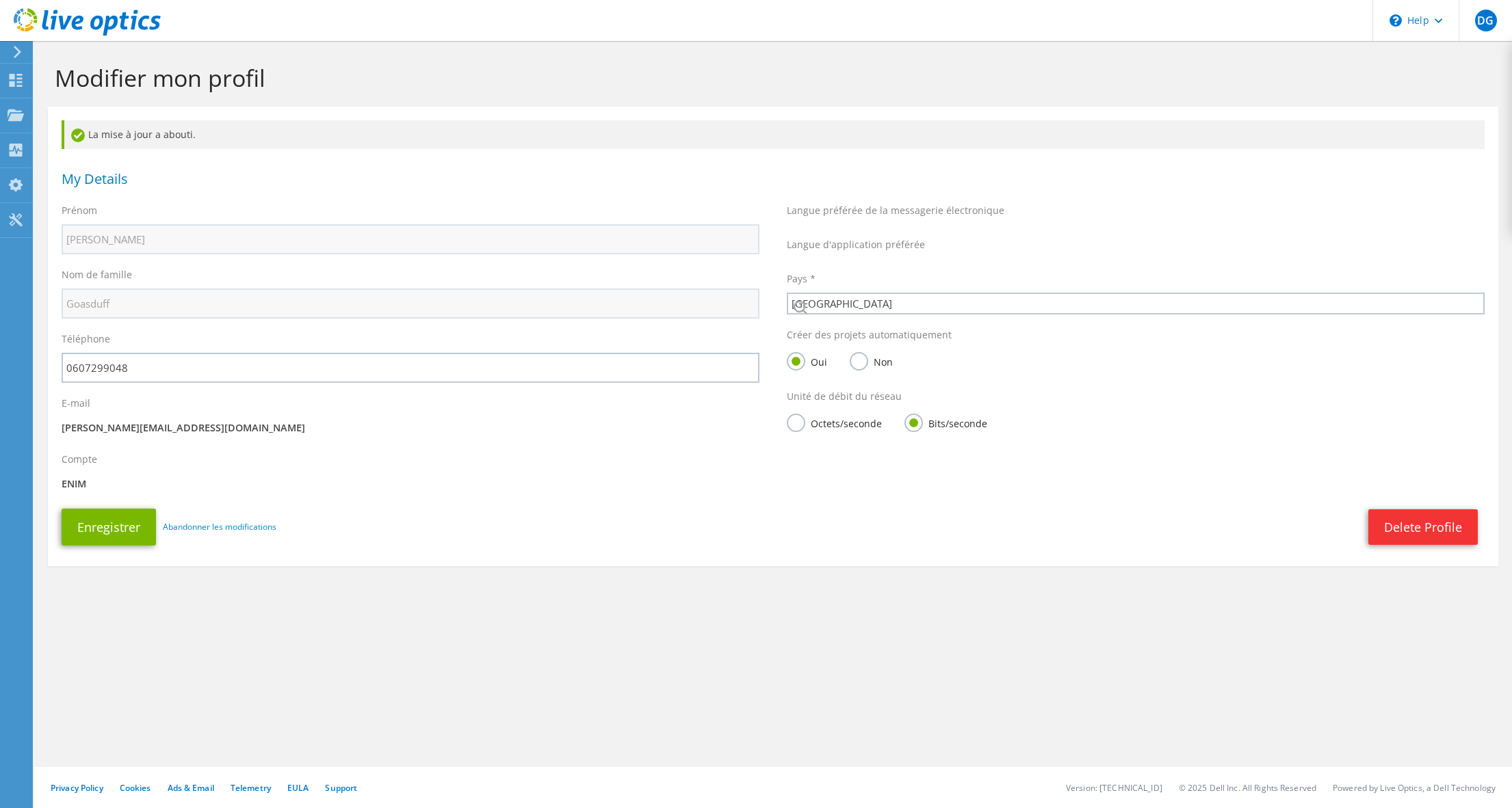
select select "73"
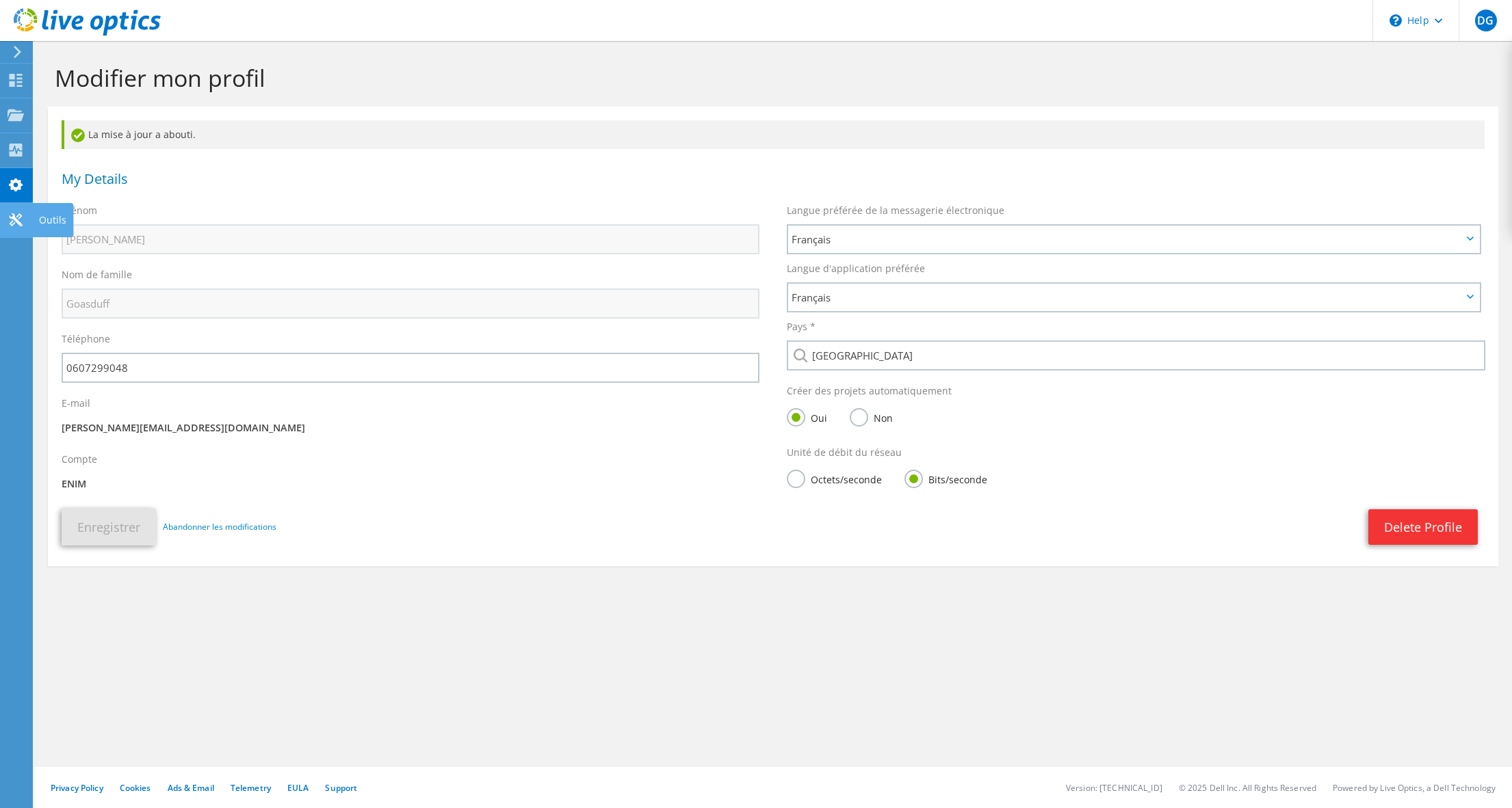
click at [17, 223] on icon at bounding box center [15, 219] width 17 height 13
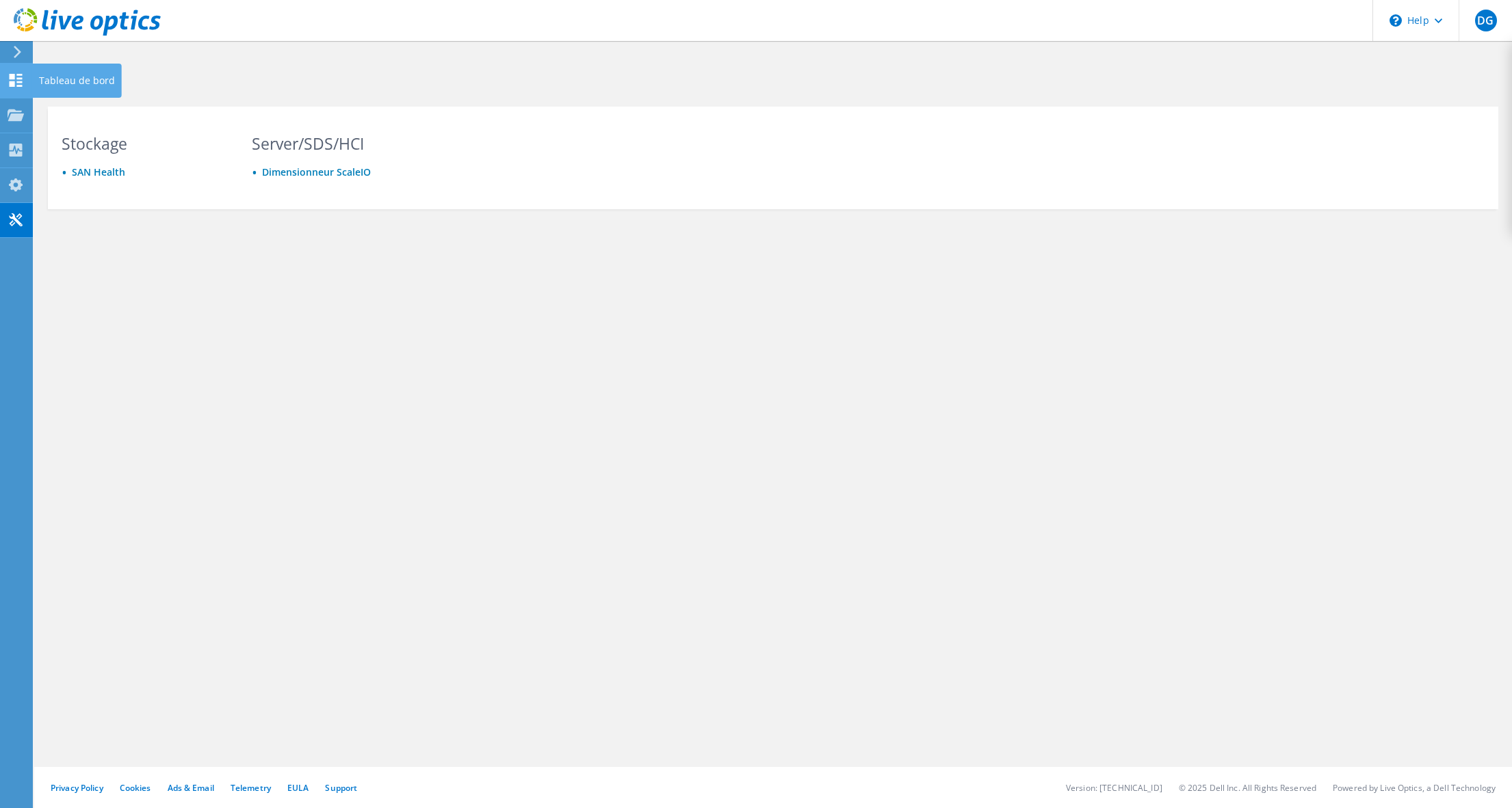
click at [47, 82] on div "Tableau de bord" at bounding box center [77, 80] width 90 height 34
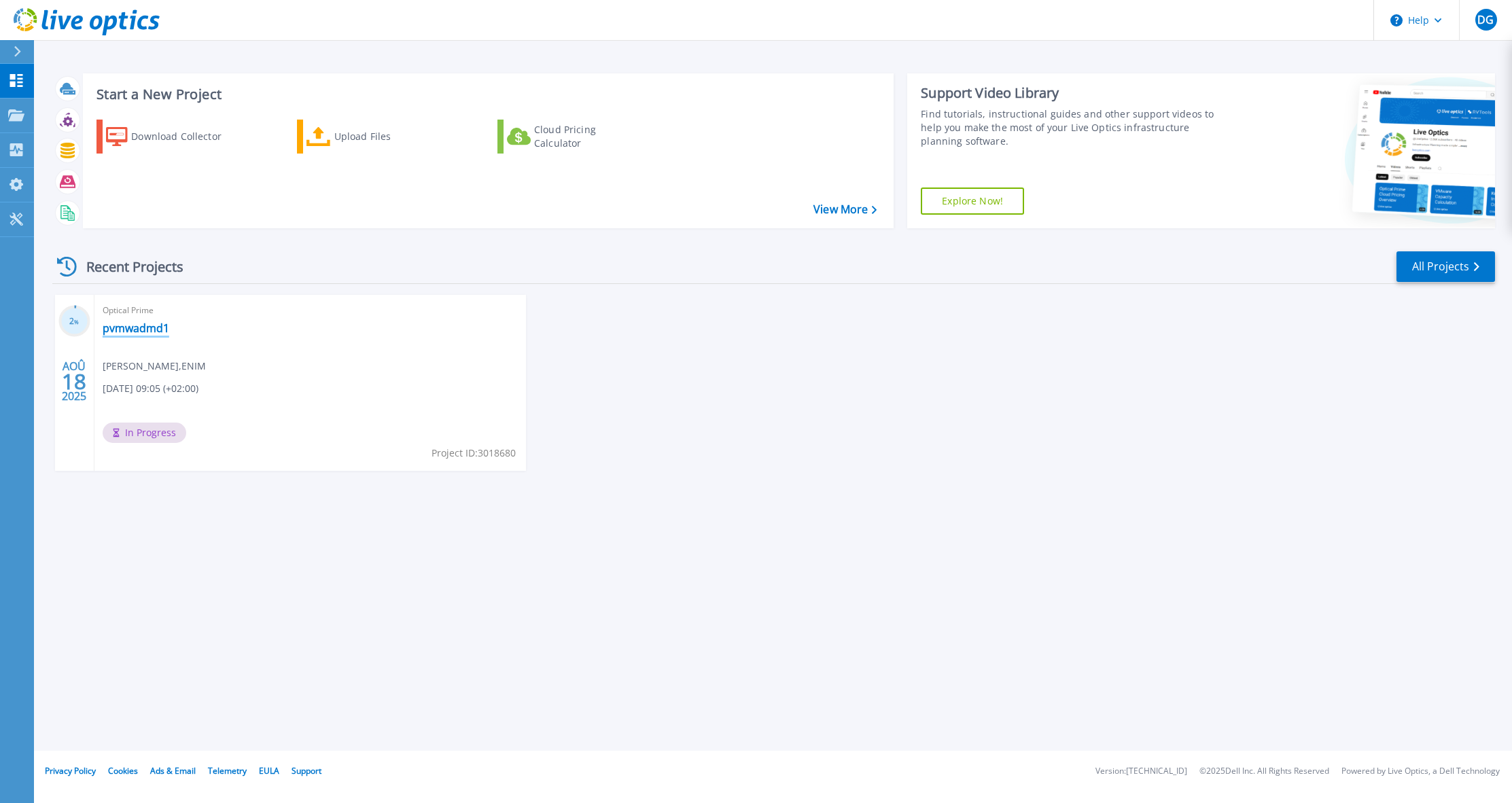
click at [139, 331] on link "pvmwadmd1" at bounding box center [135, 327] width 67 height 13
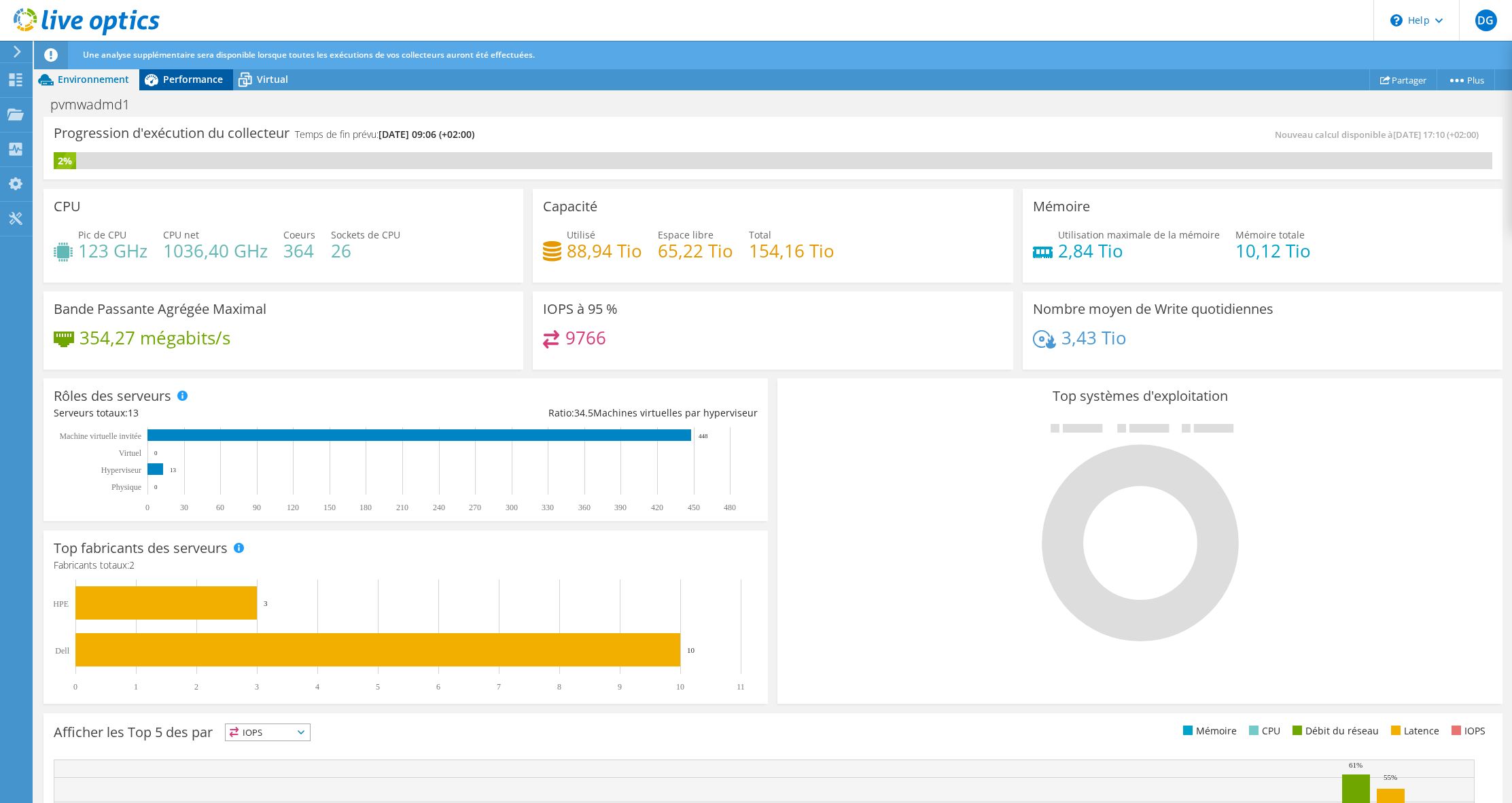
click at [183, 82] on span "Performance" at bounding box center [193, 79] width 60 height 13
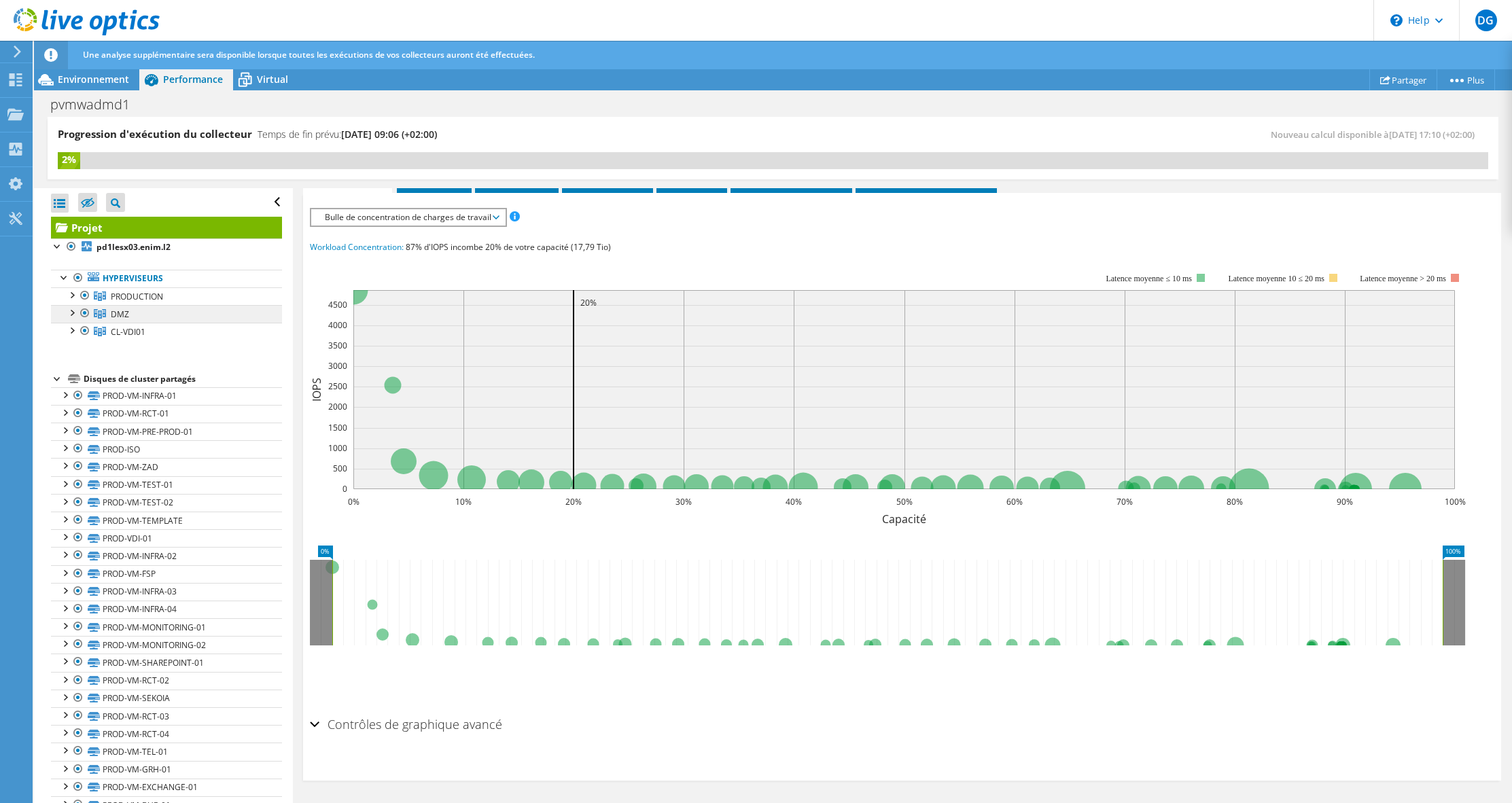
click at [131, 305] on link "DMZ" at bounding box center [167, 296] width 231 height 17
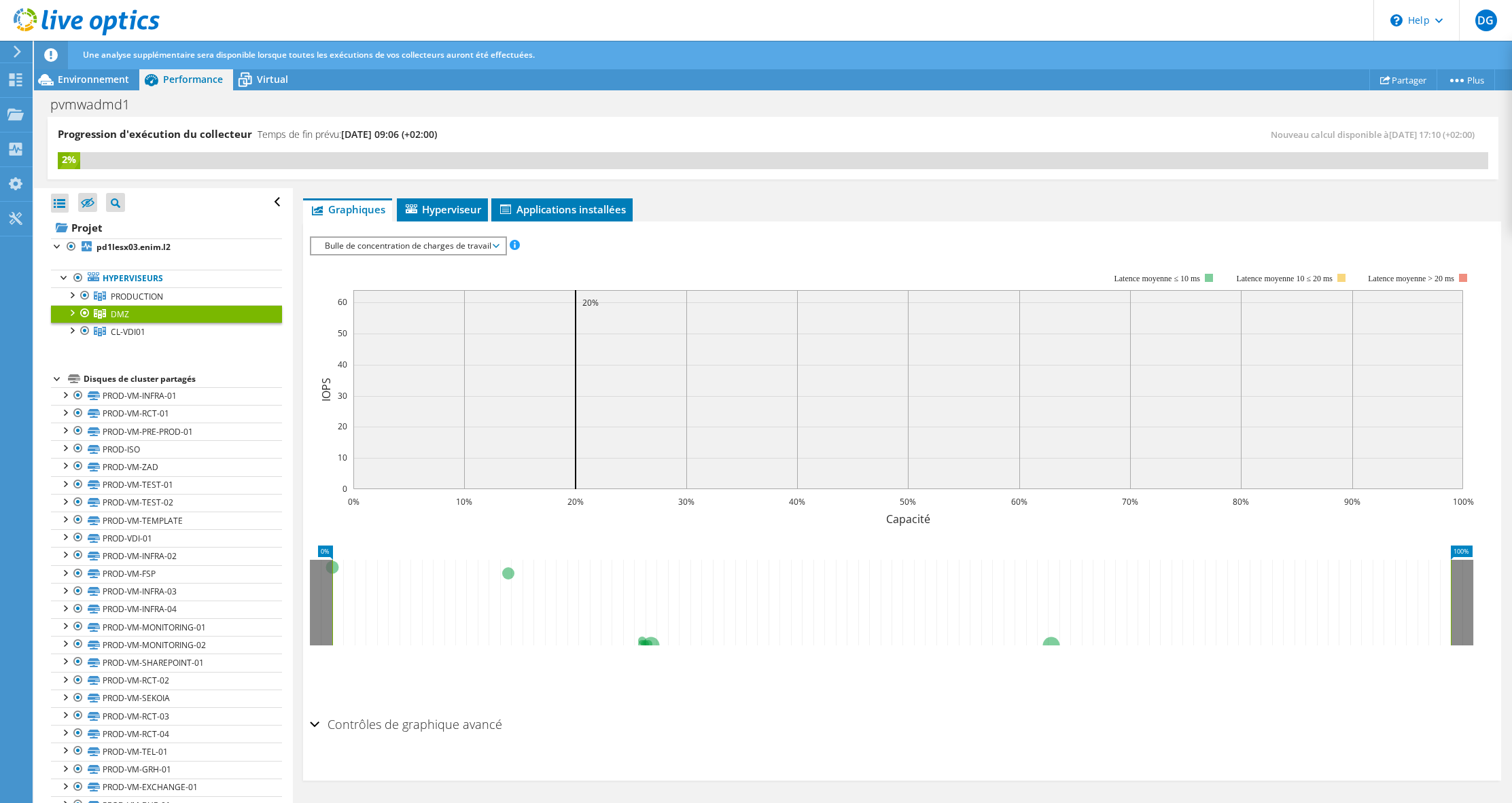
scroll to position [184, 0]
click at [57, 246] on div at bounding box center [57, 245] width 13 height 13
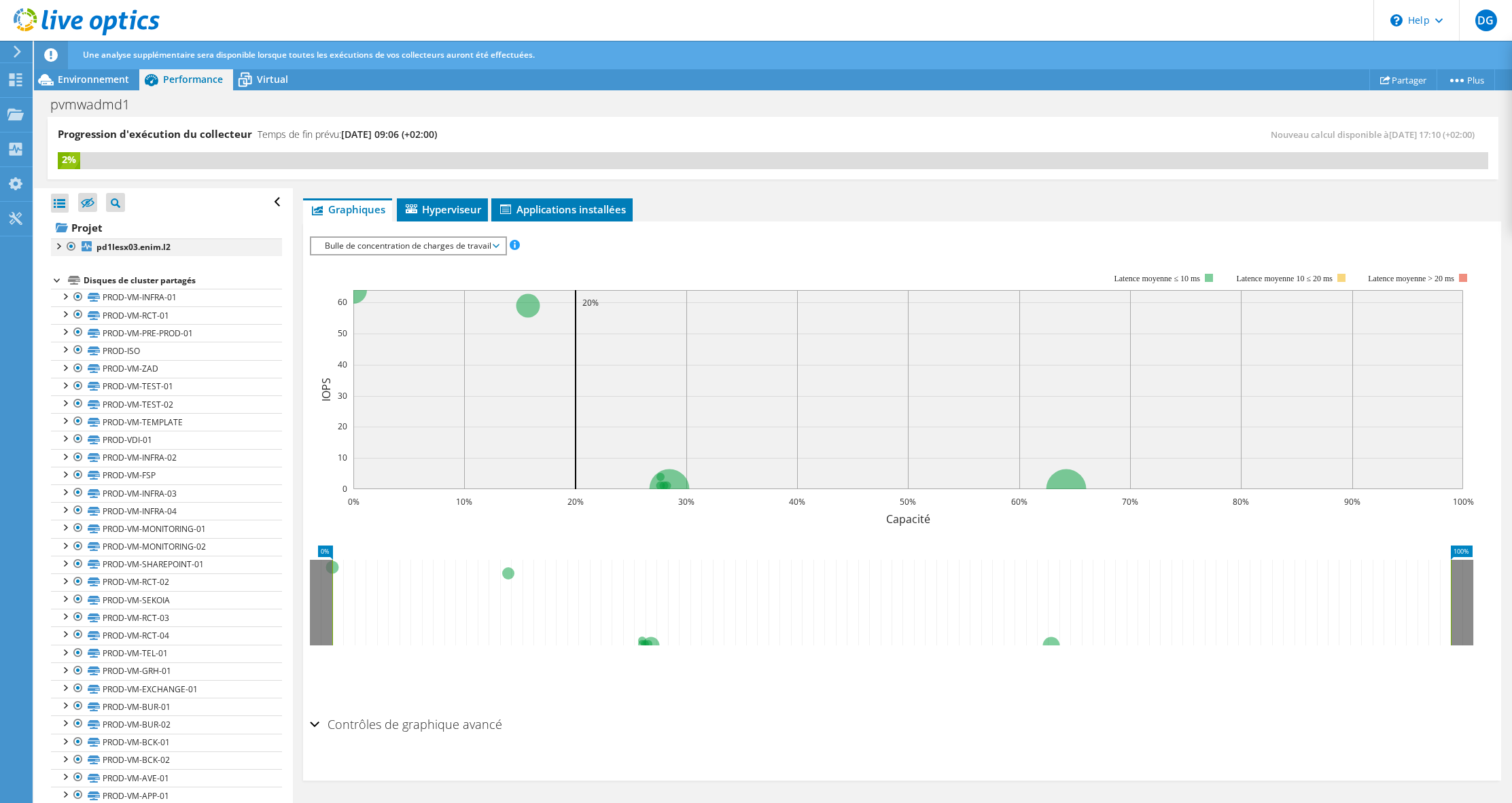
click at [57, 246] on div at bounding box center [57, 245] width 13 height 13
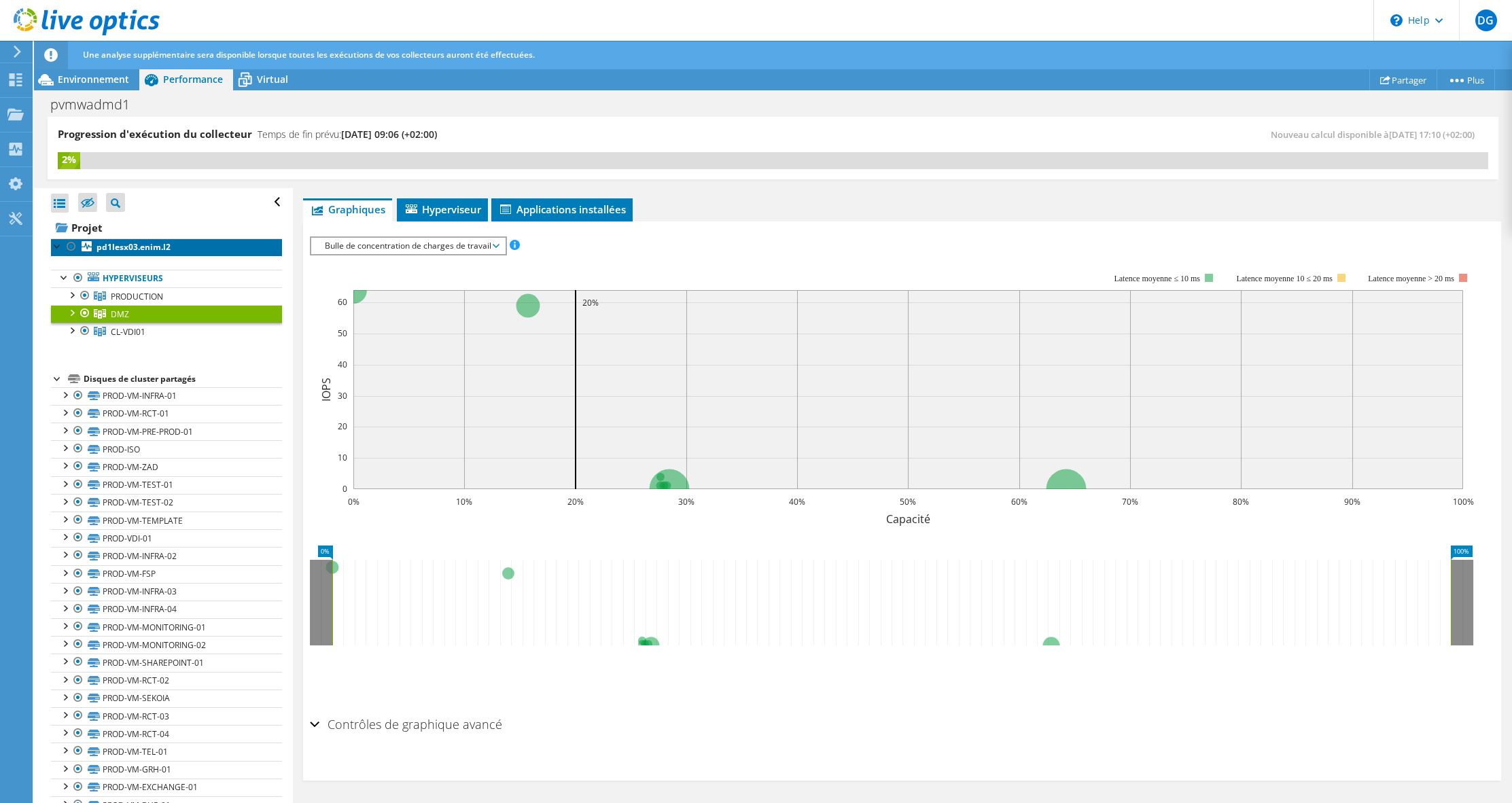
click at [120, 246] on b "pd1lesx03.enim.l2" at bounding box center [134, 246] width 74 height 12
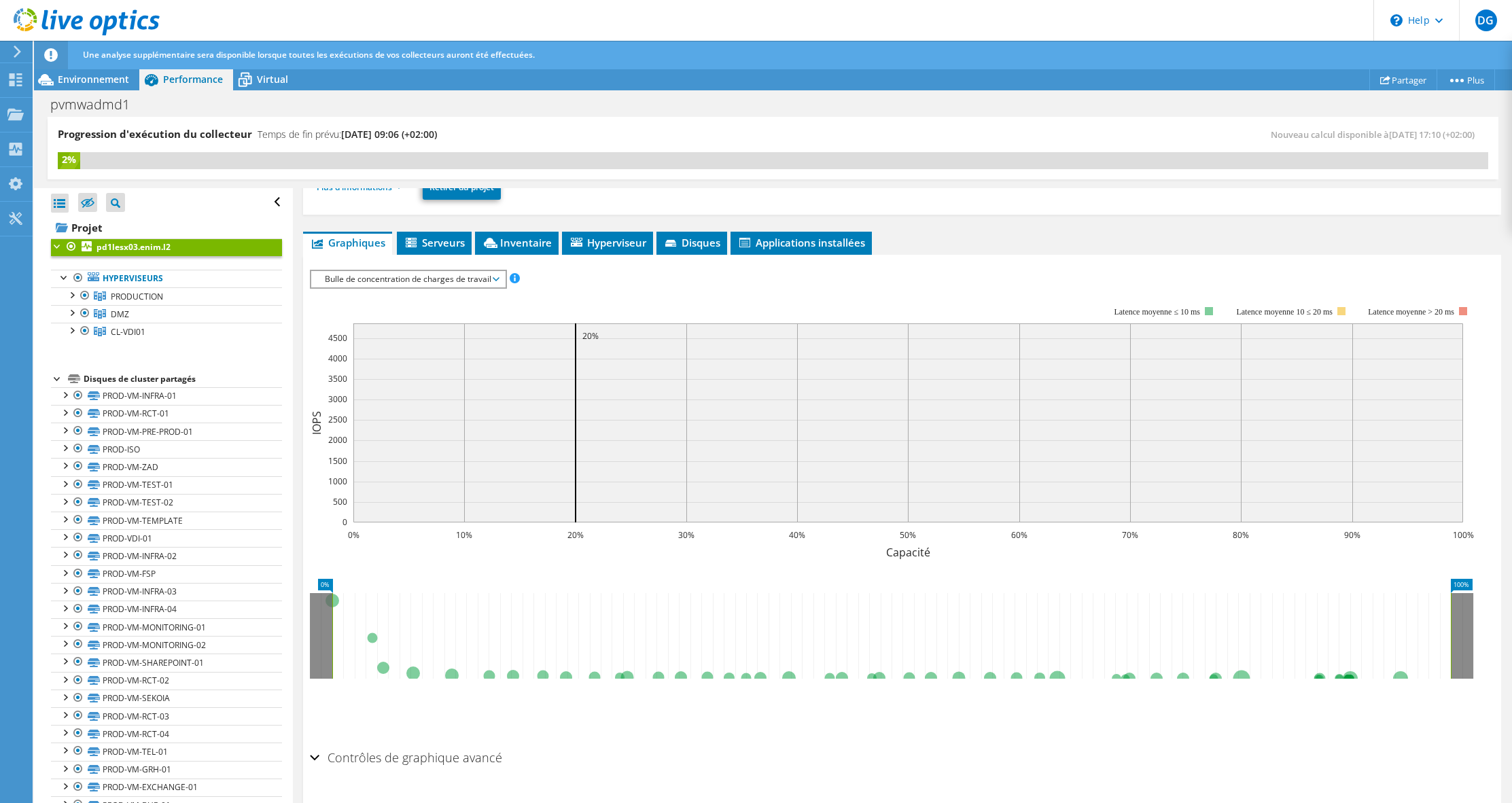
scroll to position [217, 0]
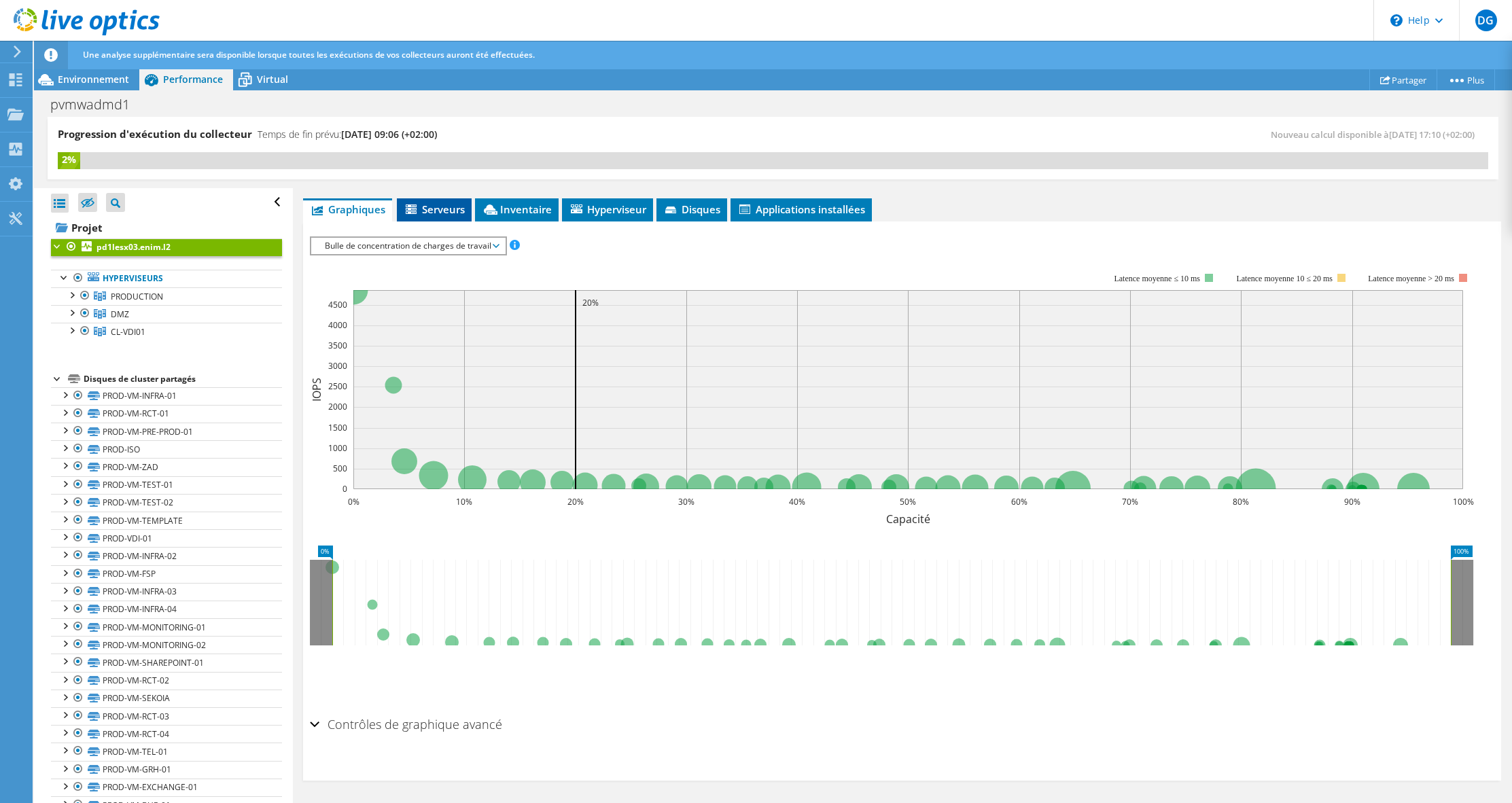
click at [450, 210] on span "Serveurs" at bounding box center [434, 209] width 61 height 13
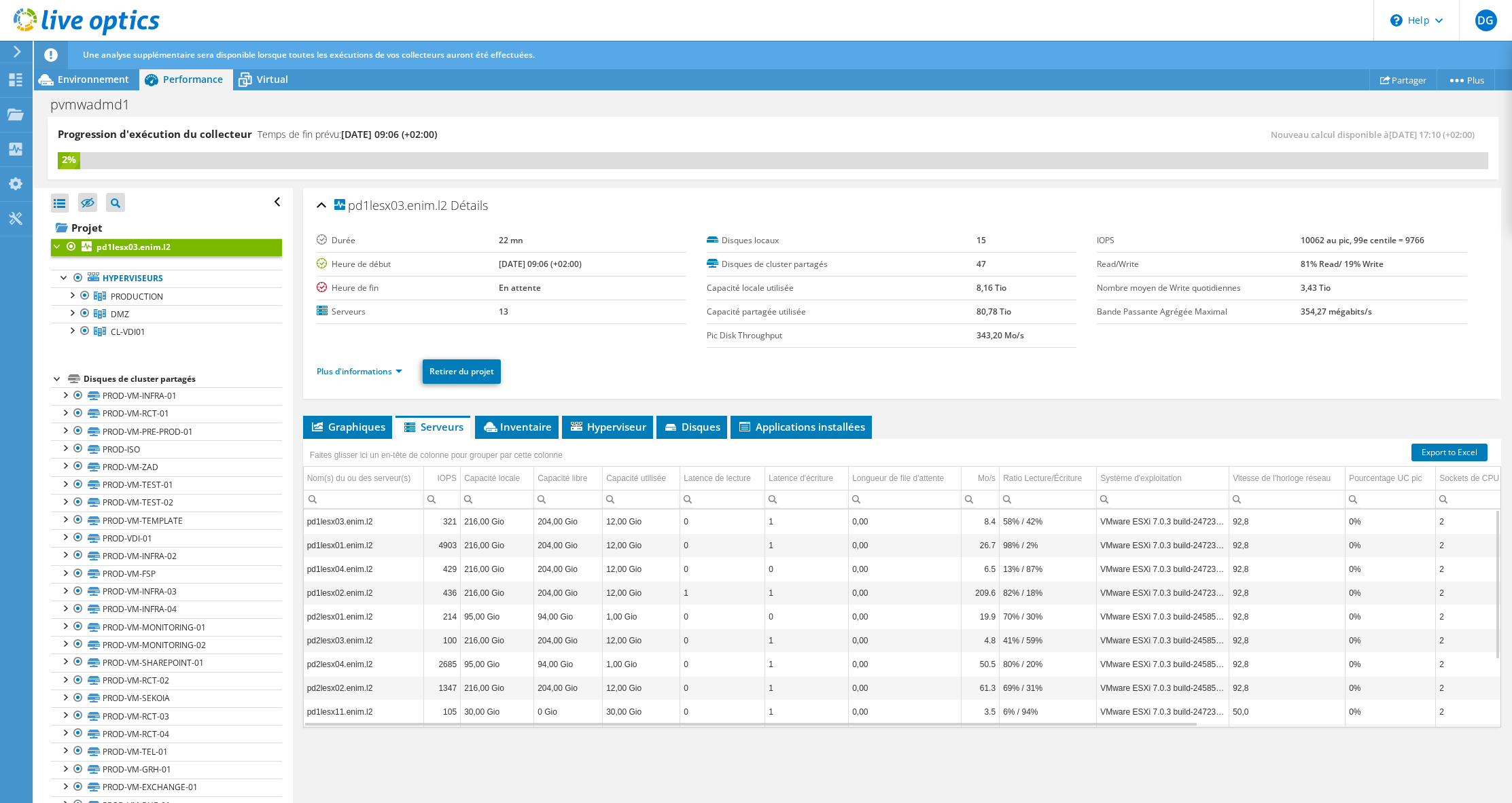
drag, startPoint x: 201, startPoint y: 251, endPoint x: 613, endPoint y: 214, distance: 413.7
click at [613, 214] on div "pd1lesx03.enim.l2 Détails" at bounding box center [901, 205] width 1170 height 29
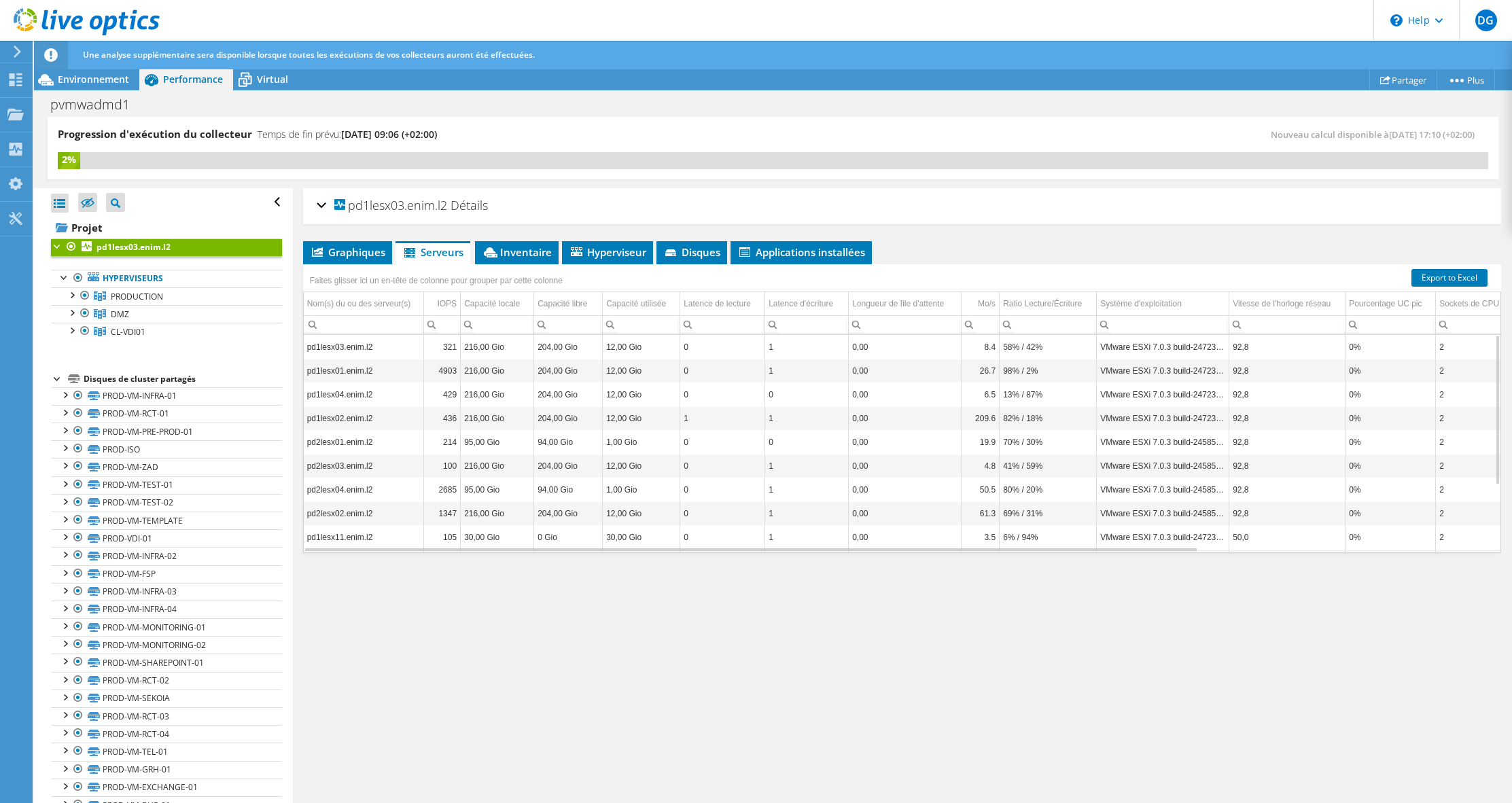
click at [597, 212] on div "pd1lesx03.enim.l2 Détails" at bounding box center [901, 205] width 1170 height 29
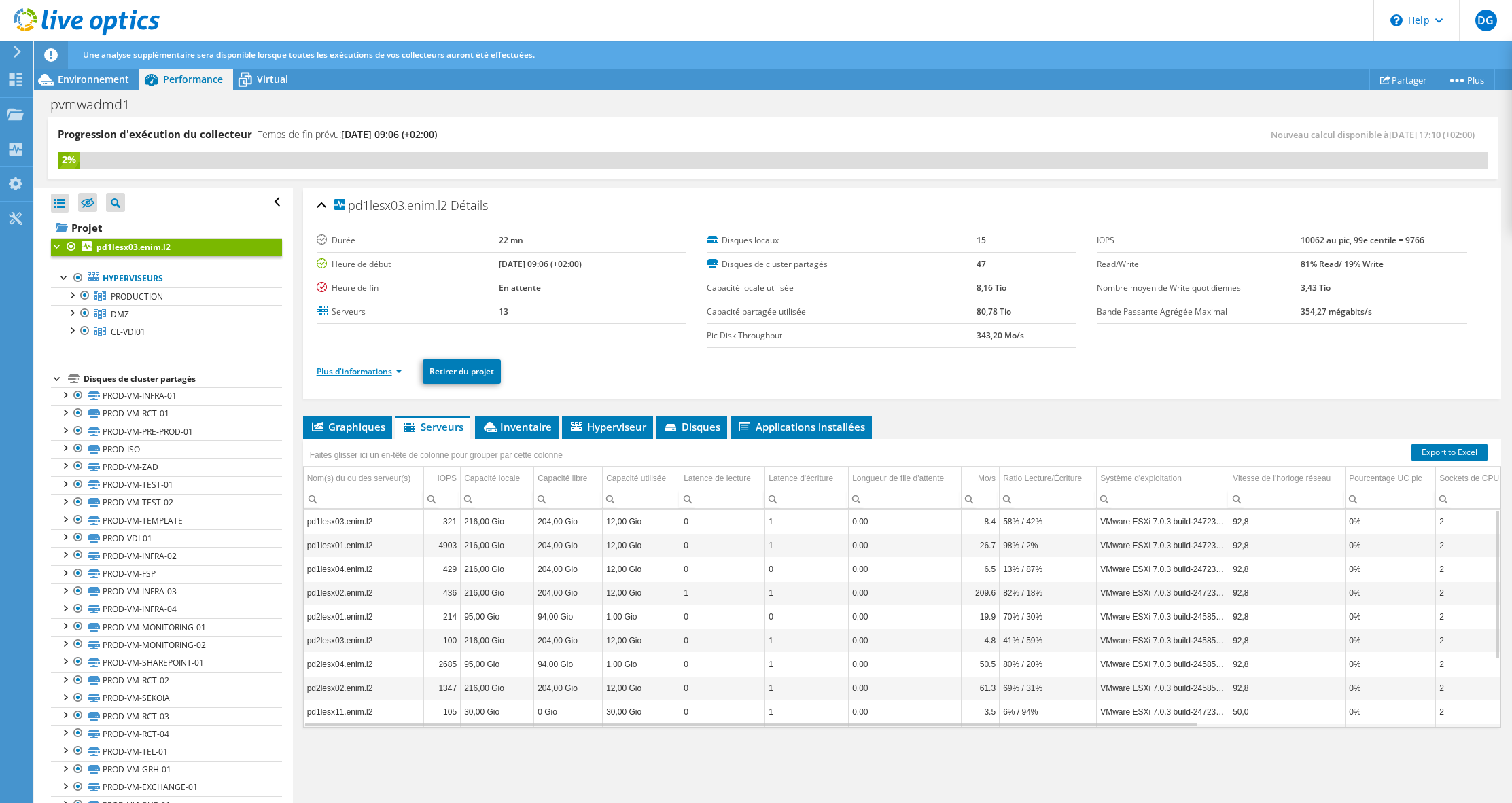
click at [393, 375] on link "Plus d'informations" at bounding box center [359, 371] width 86 height 12
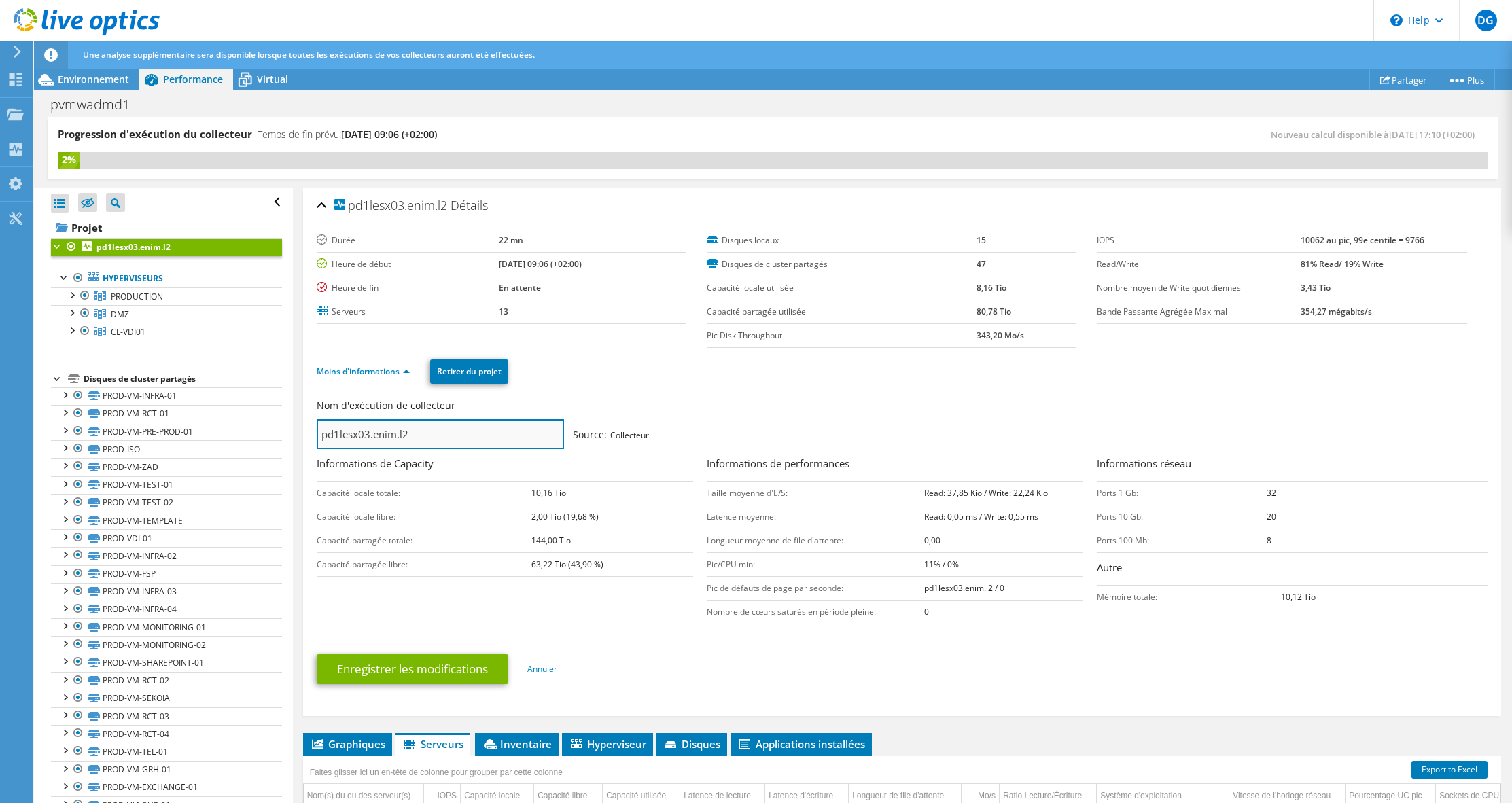
click at [416, 440] on input "pd1lesx03.enim.l2" at bounding box center [440, 435] width 247 height 30
drag, startPoint x: 423, startPoint y: 432, endPoint x: 301, endPoint y: 439, distance: 122.2
click at [301, 439] on div "pd1lesx03.enim.l2 Détails Durée 22 mn Heure de début [DATE] 09:06 (+02:00) Heur…" at bounding box center [902, 642] width 1218 height 908
type input "ENIM"
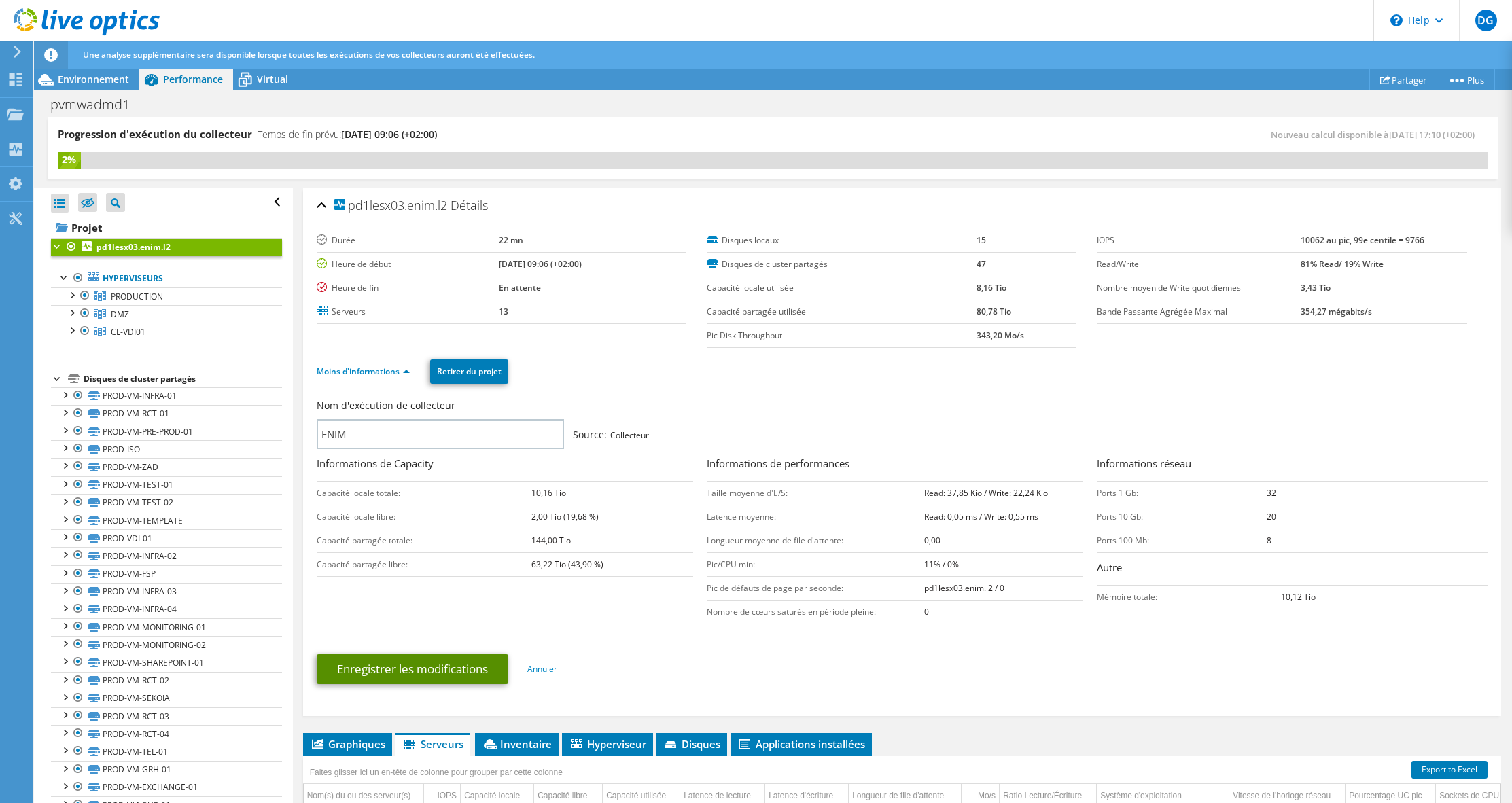
click at [417, 664] on link "Enregistrer les modifications" at bounding box center [412, 669] width 191 height 30
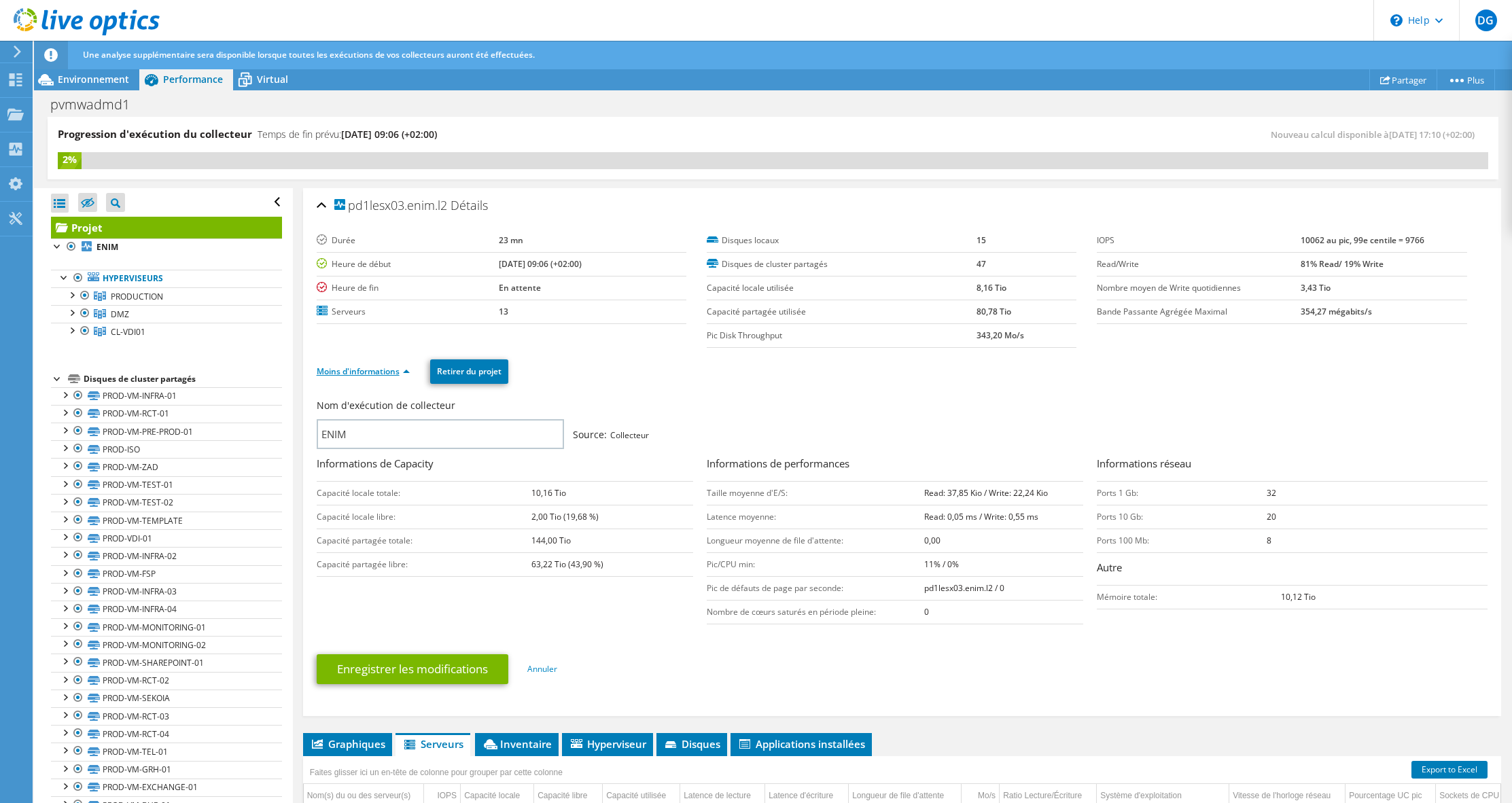
click at [378, 370] on link "Moins d'informations" at bounding box center [363, 371] width 93 height 12
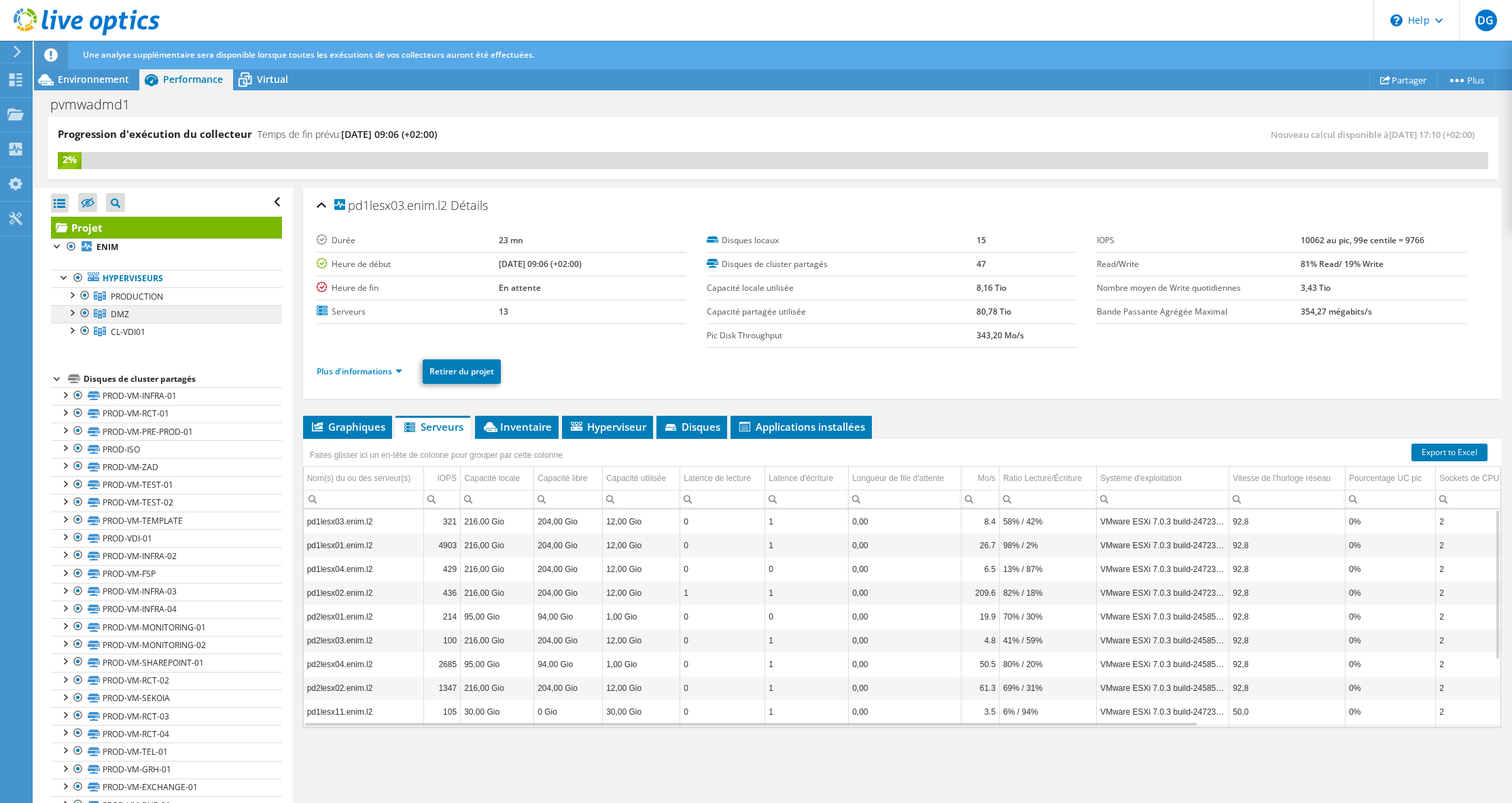
click at [126, 302] on span "DMZ" at bounding box center [137, 296] width 52 height 12
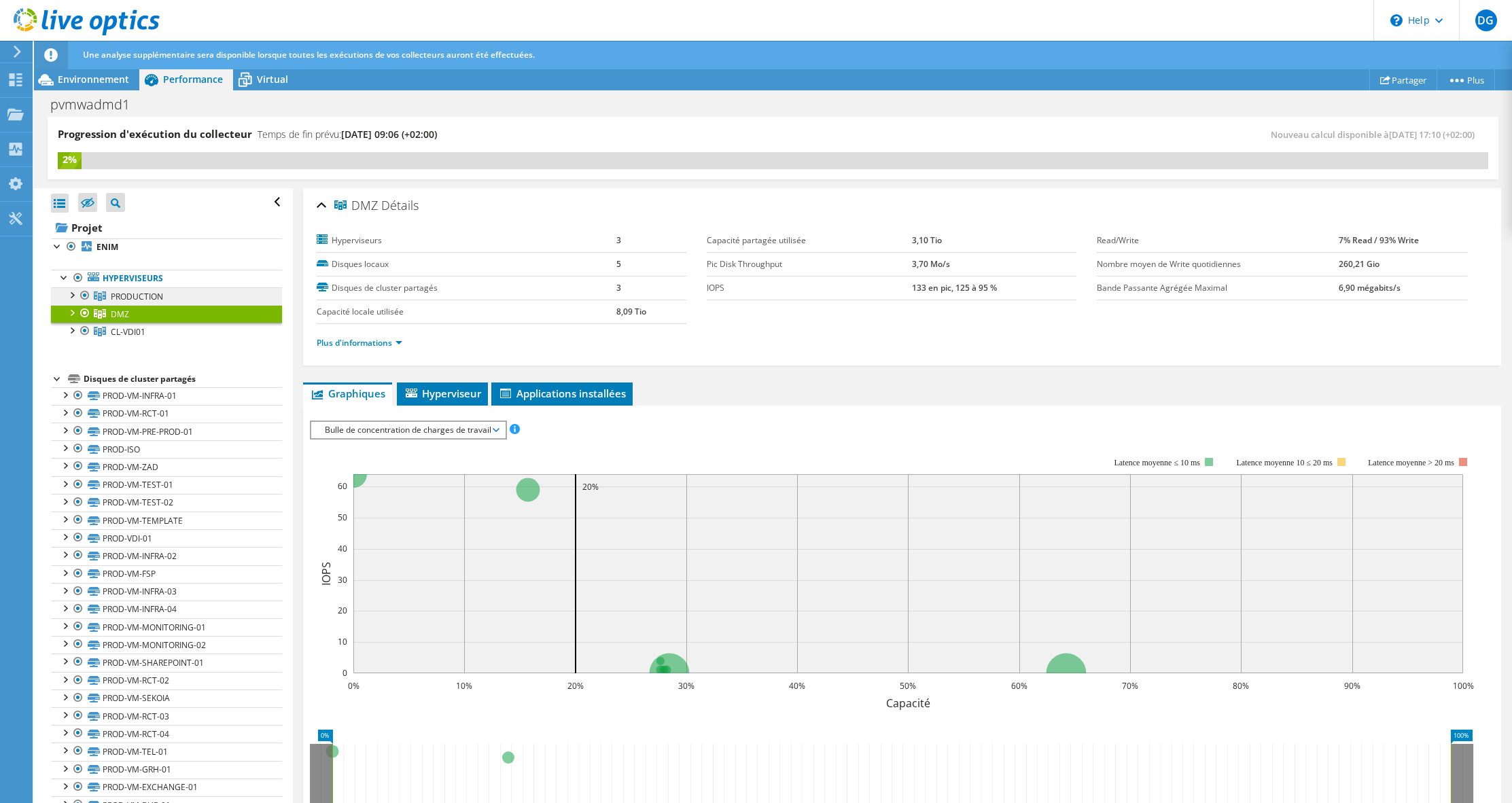
click at [157, 300] on span "PRODUCTION" at bounding box center [137, 296] width 52 height 12
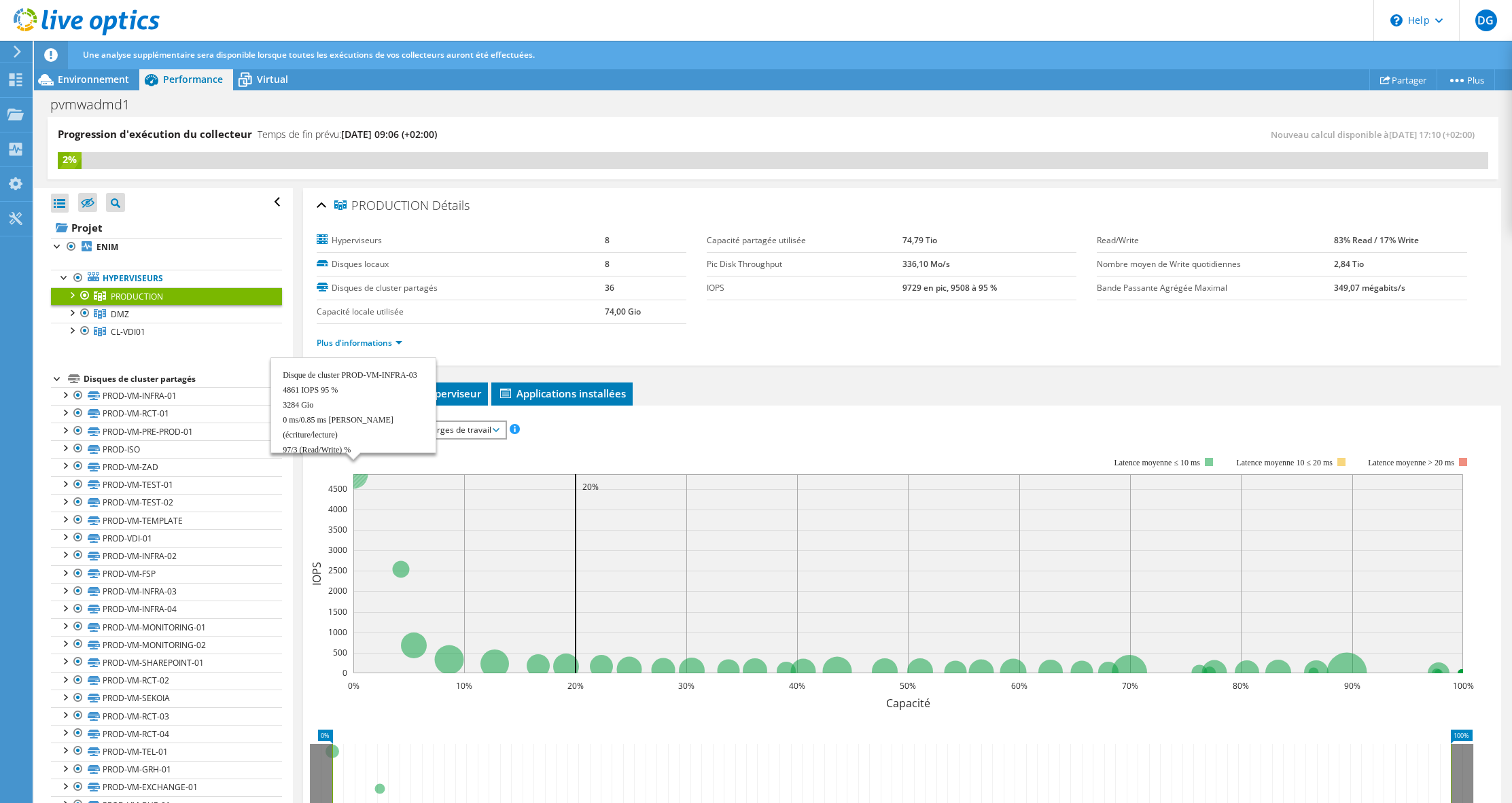
click at [360, 483] on circle at bounding box center [353, 474] width 29 height 29
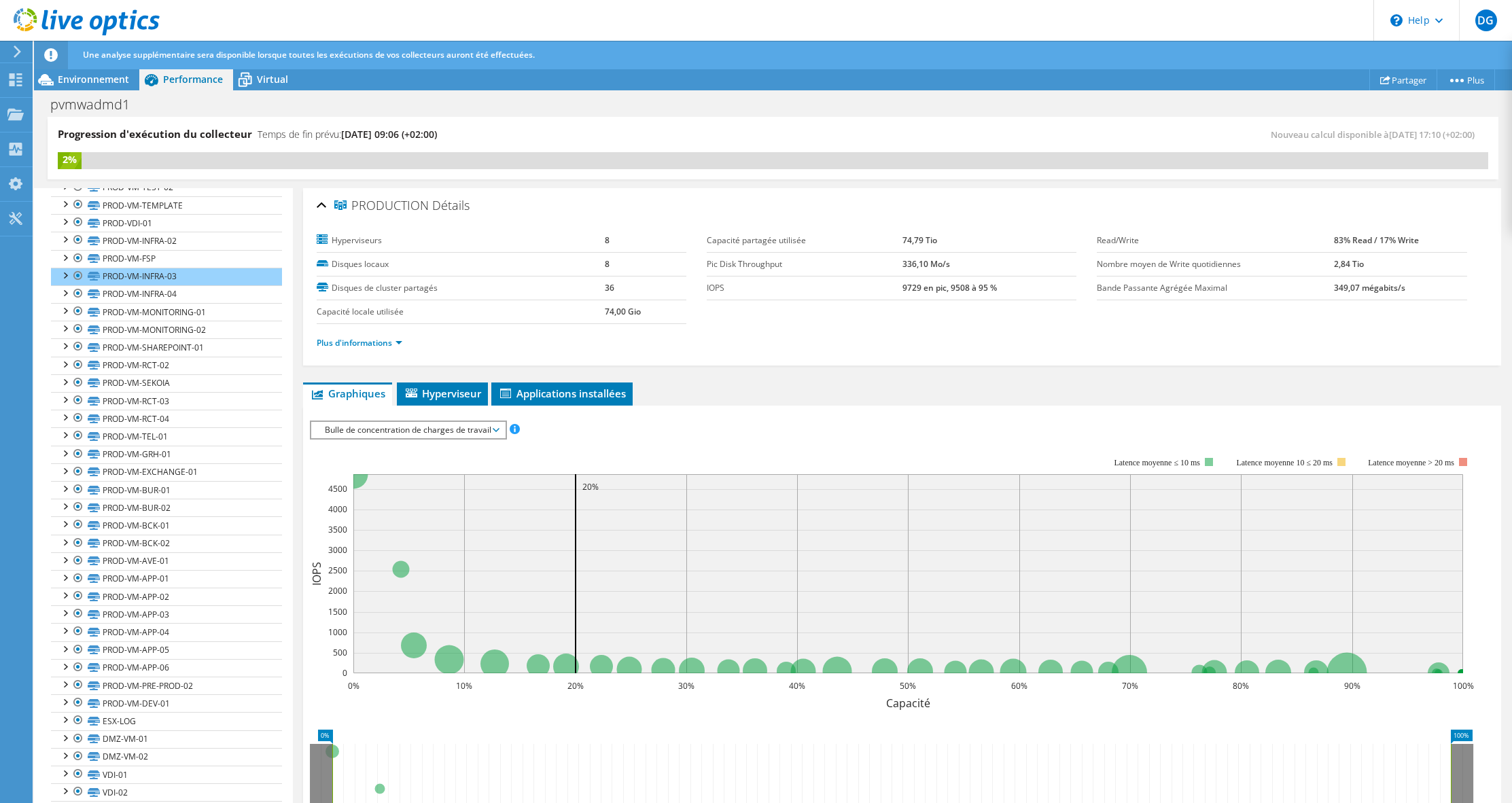
scroll to position [327, 0]
click at [182, 266] on link "PROD-VM-INFRA-03" at bounding box center [167, 265] width 231 height 17
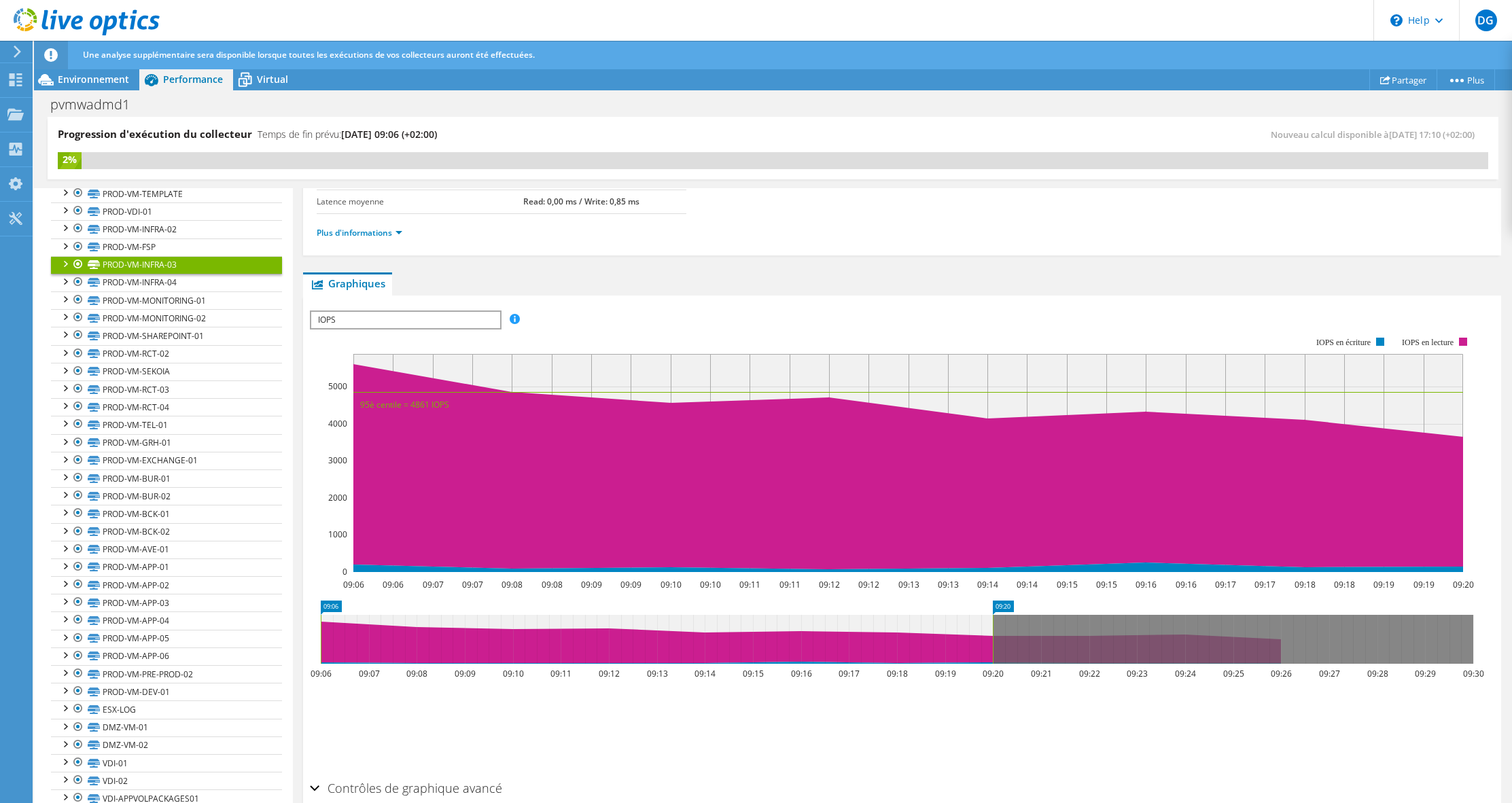
scroll to position [204, 0]
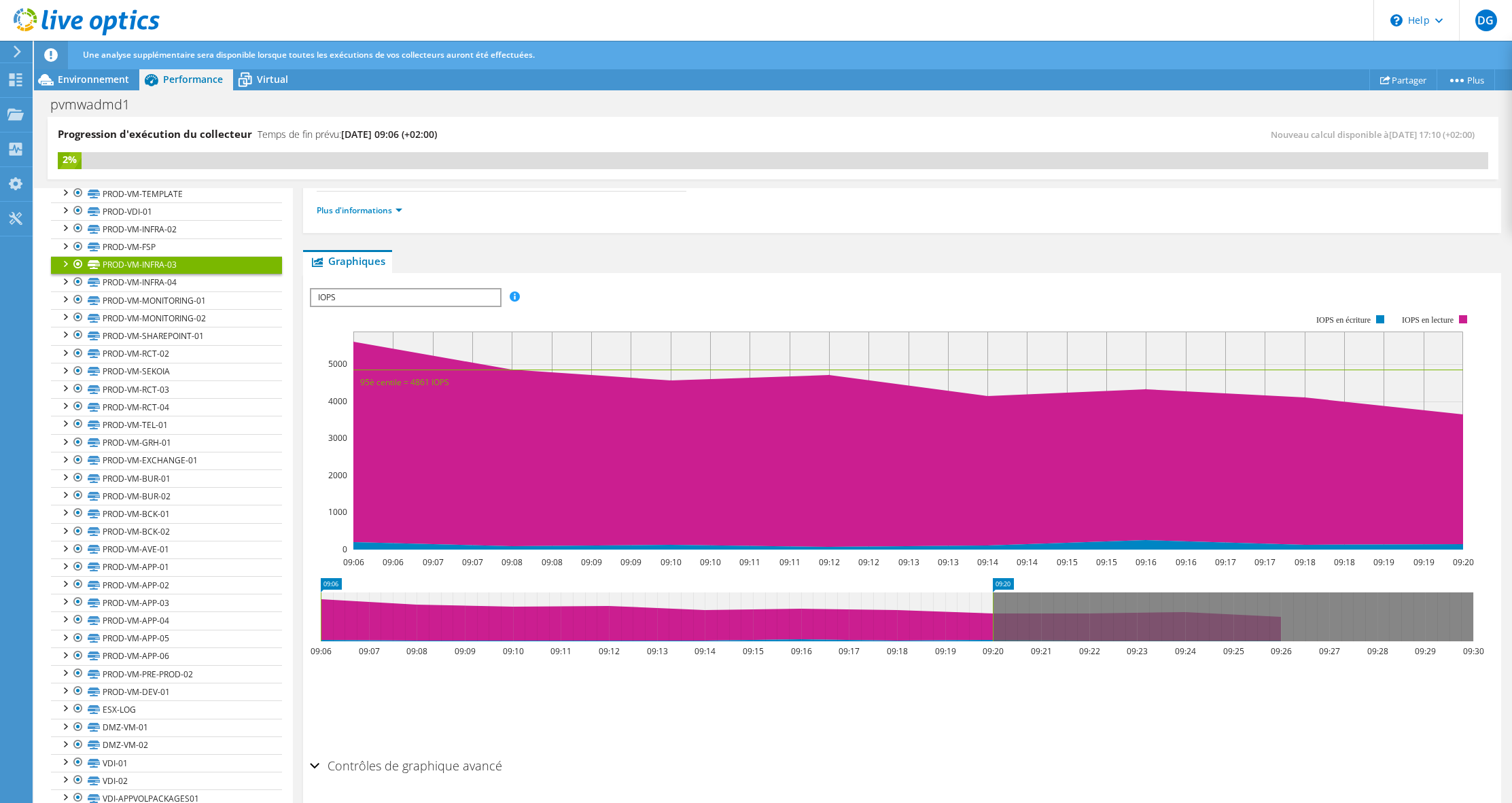
click at [67, 265] on div at bounding box center [64, 262] width 13 height 13
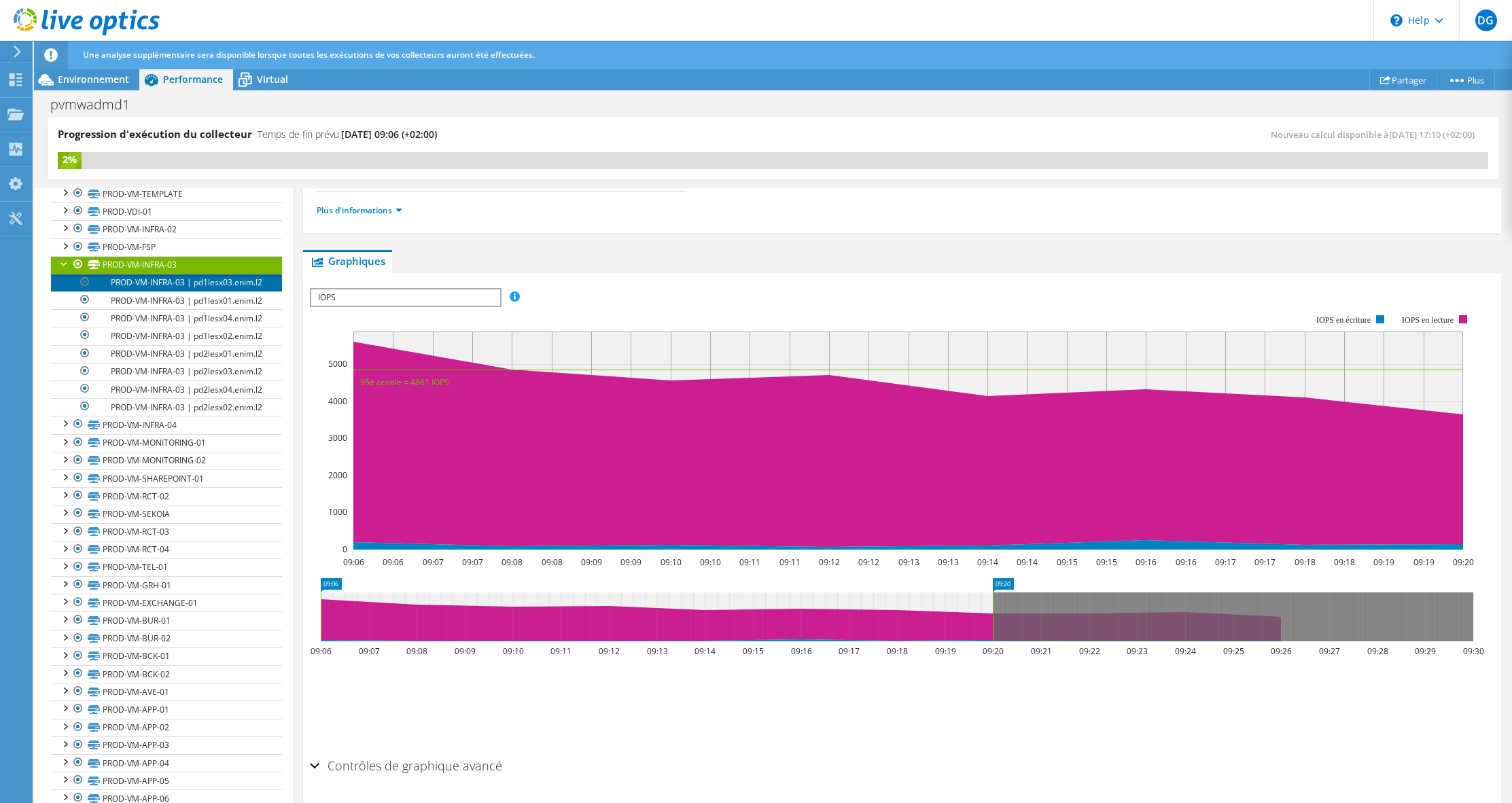
click at [144, 290] on link "PROD-VM-INFRA-03 | pd1lesx03.enim.l2" at bounding box center [167, 283] width 231 height 17
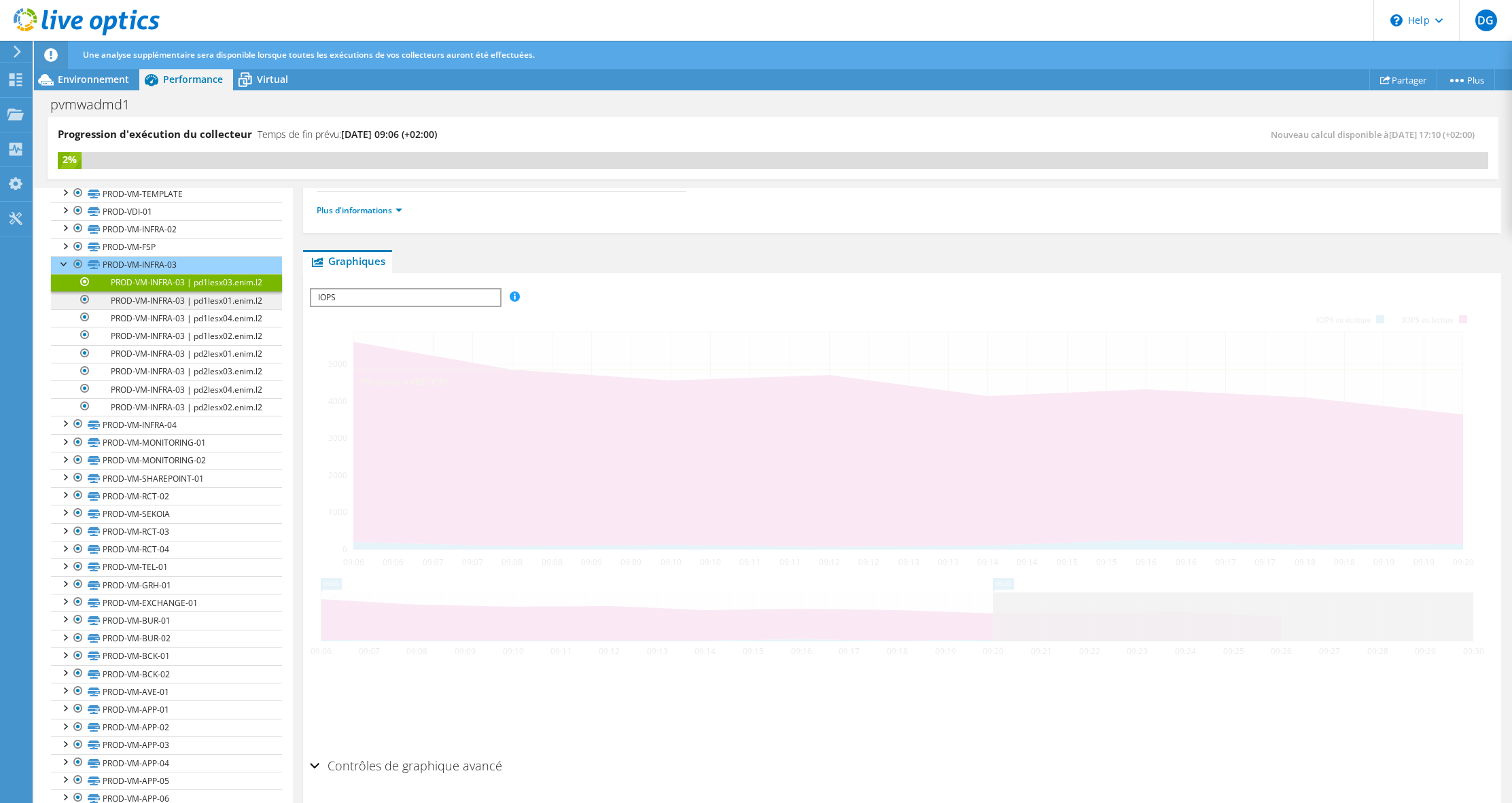
scroll to position [198, 0]
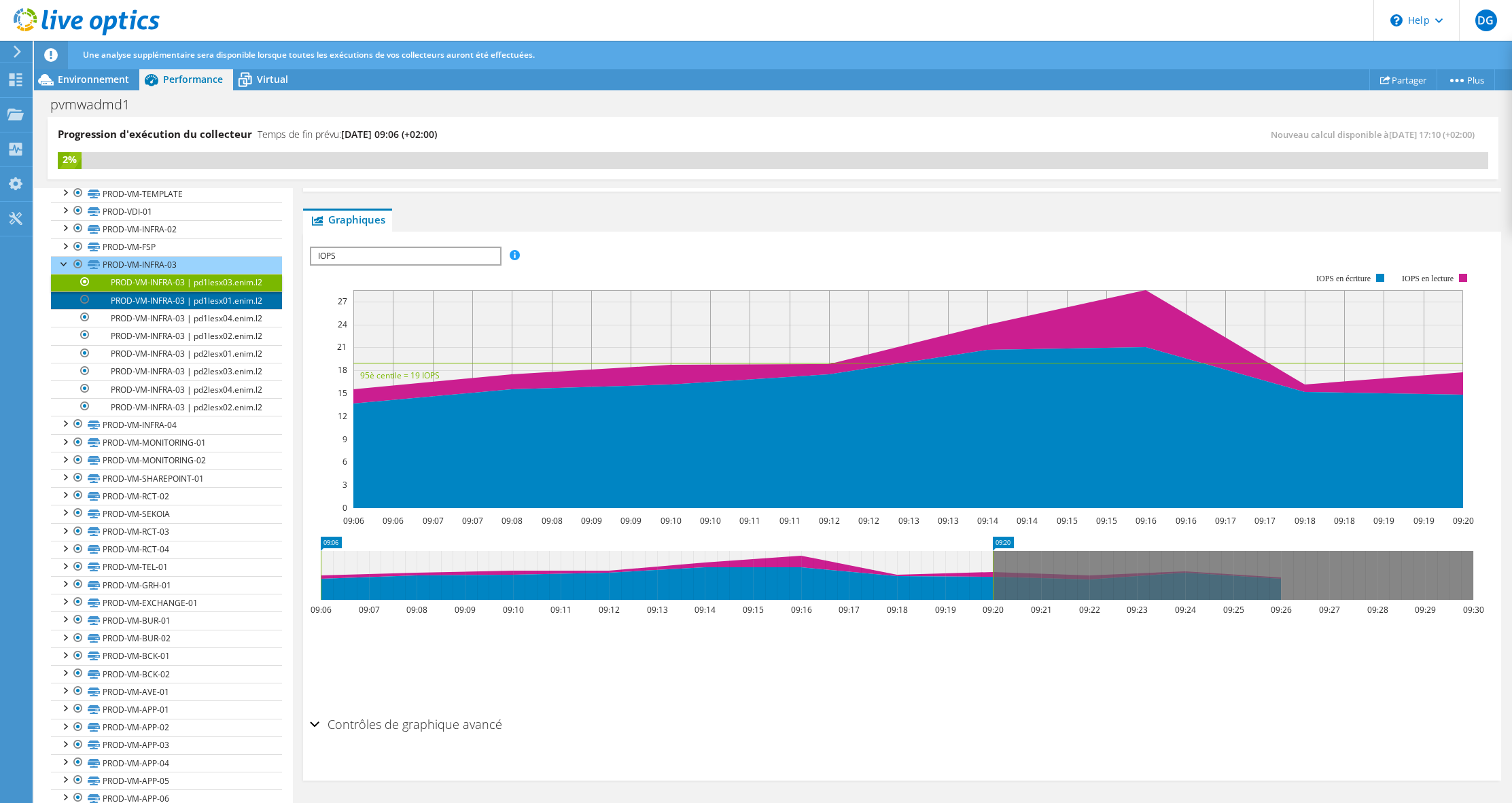
click at [145, 309] on link "PROD-VM-INFRA-03 | pd1lesx01.enim.l2" at bounding box center [167, 300] width 231 height 17
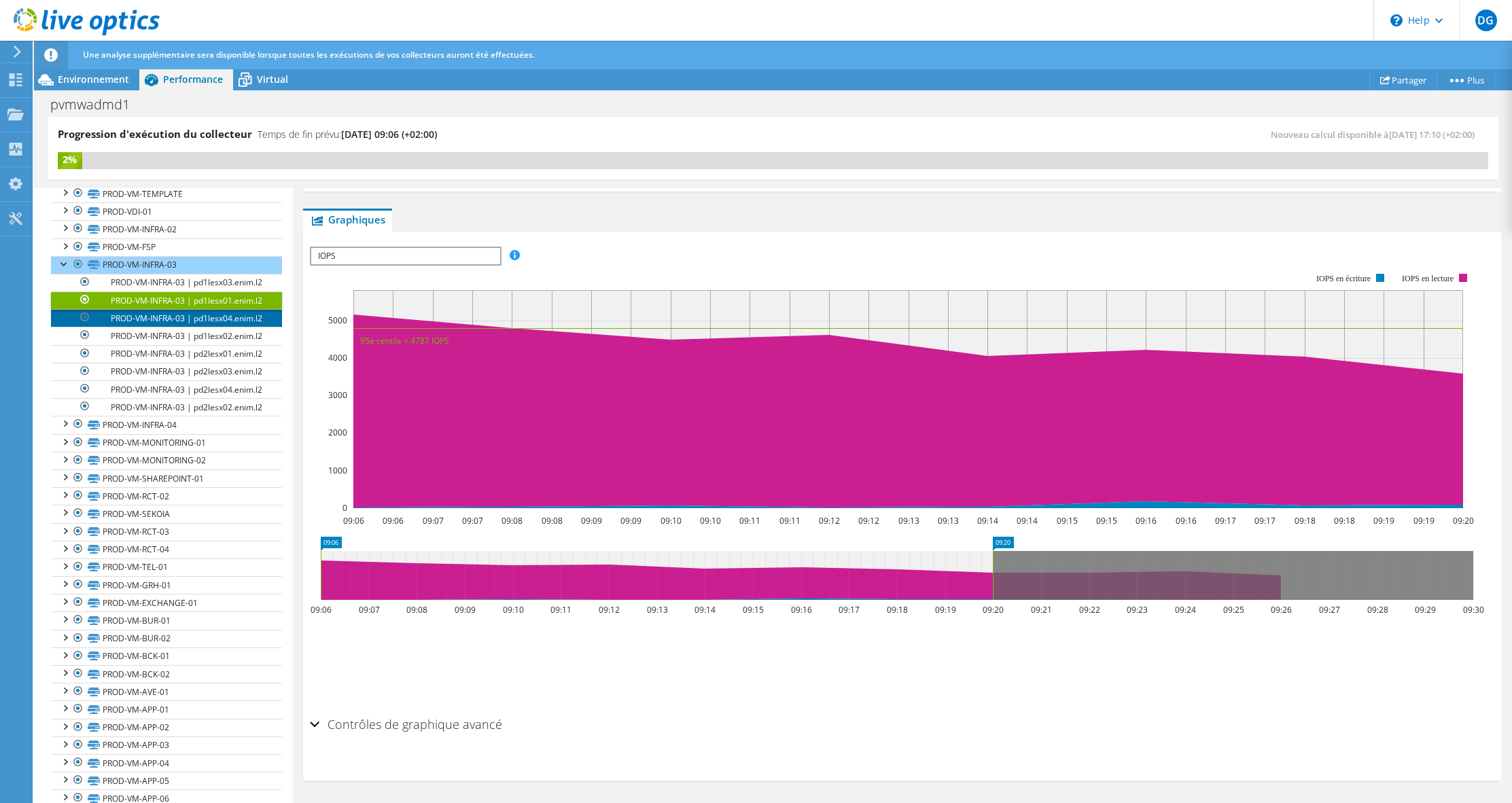
click at [189, 327] on link "PROD-VM-INFRA-03 | pd1lesx04.enim.l2" at bounding box center [167, 318] width 231 height 17
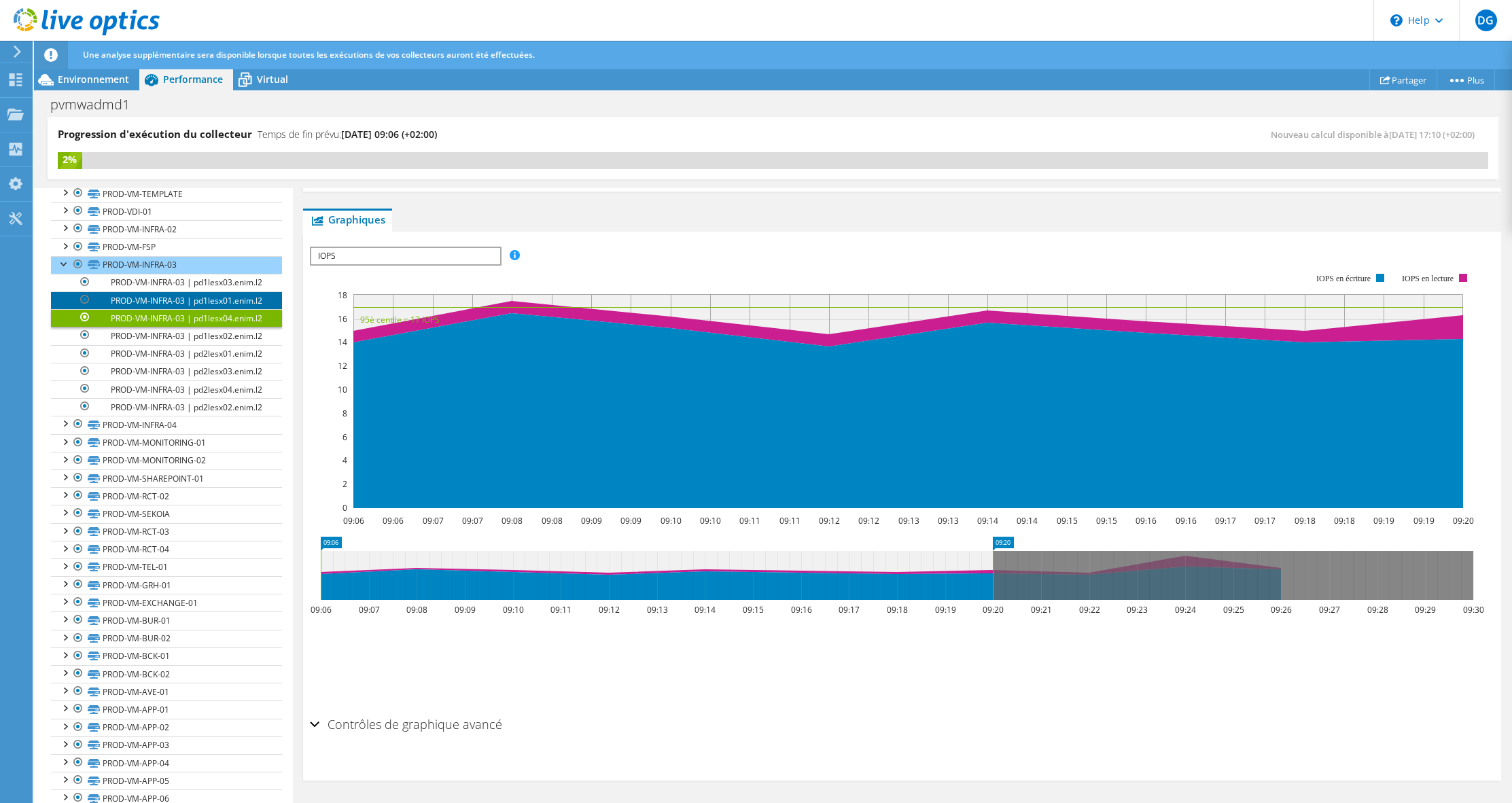
click at [182, 309] on link "PROD-VM-INFRA-03 | pd1lesx01.enim.l2" at bounding box center [167, 300] width 231 height 17
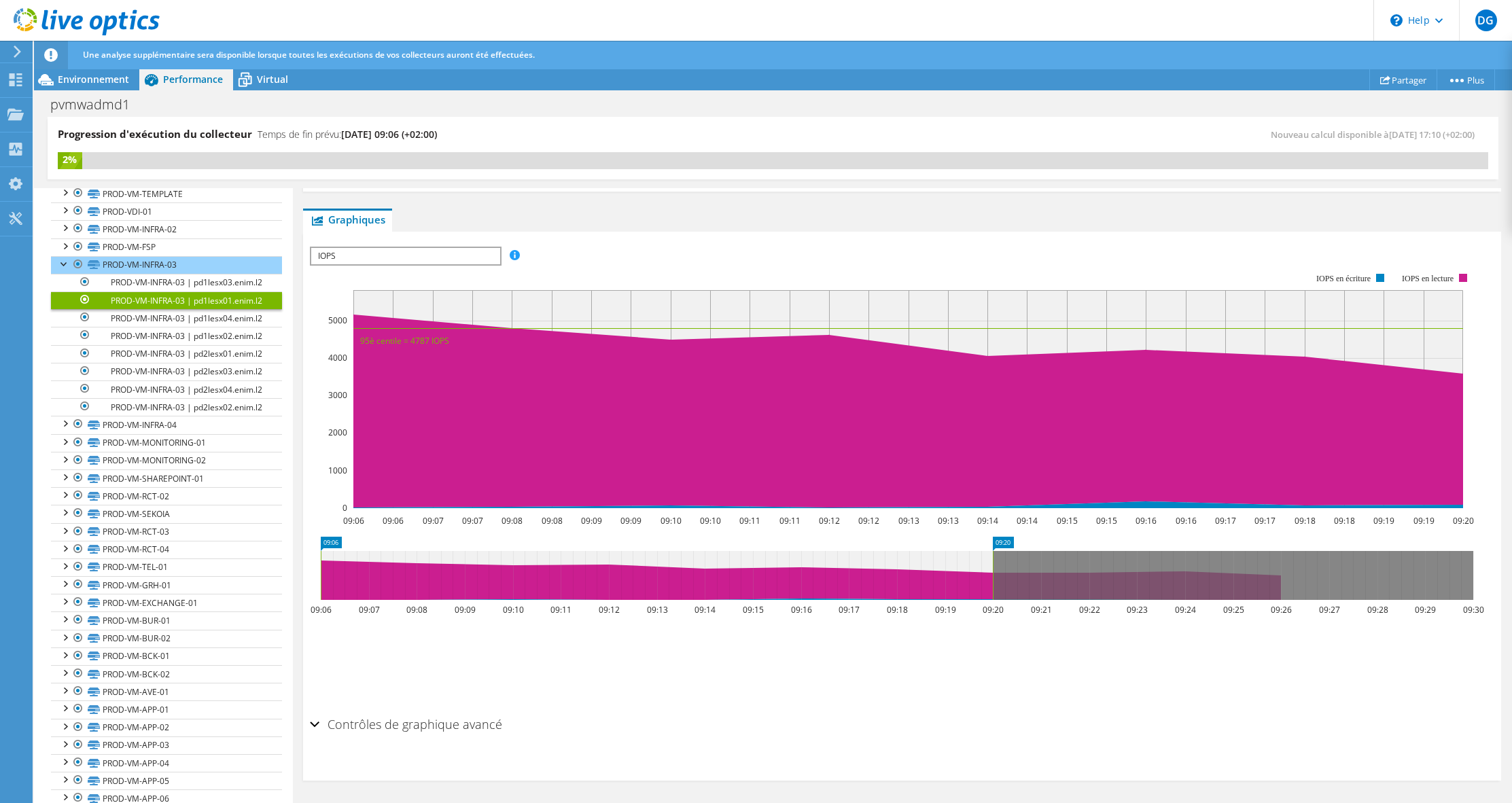
click at [463, 724] on h2 "Contrôles de graphique avancé" at bounding box center [406, 724] width 192 height 28
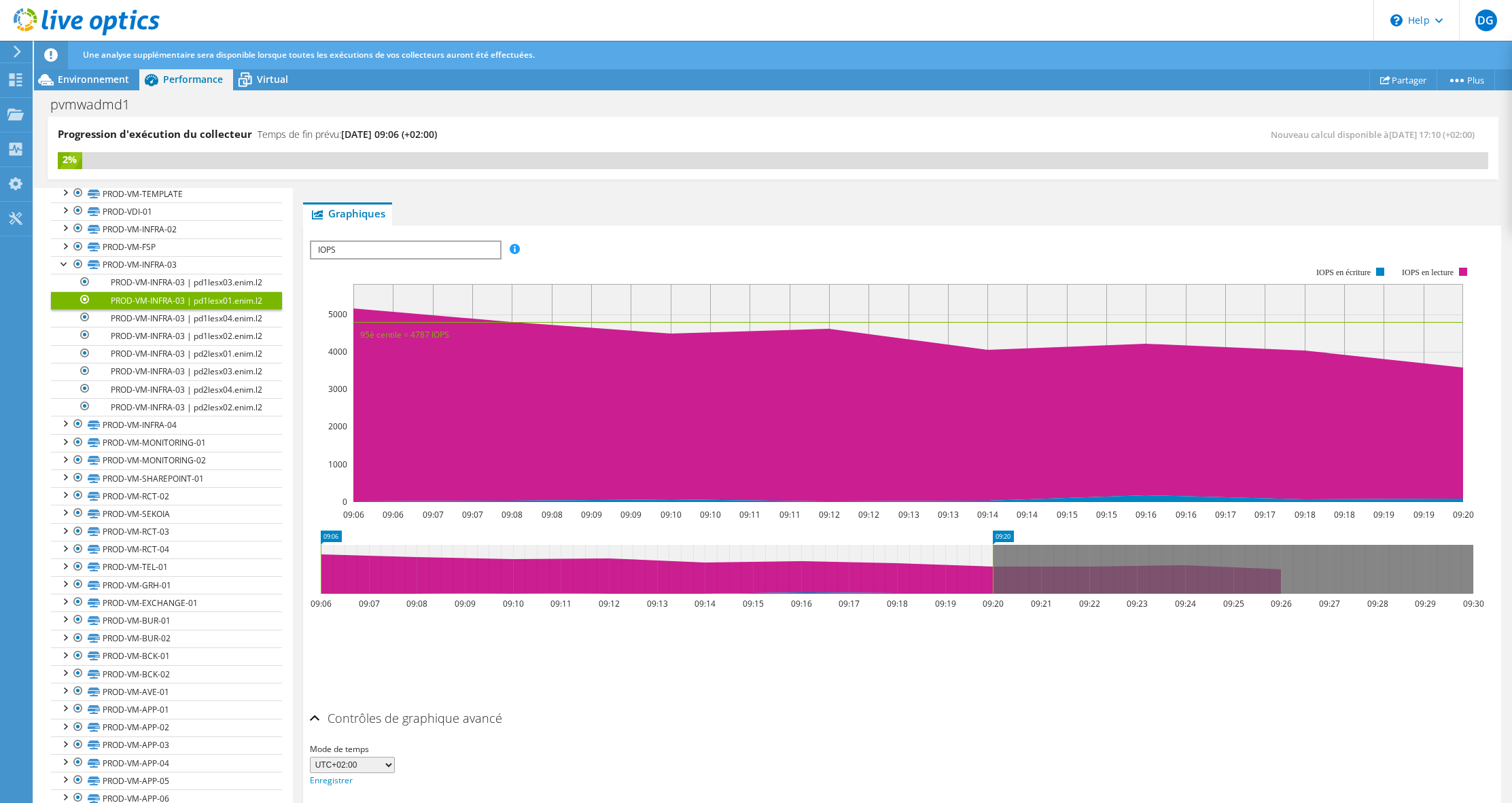
click at [454, 712] on h2 "Contrôles de graphique avancé" at bounding box center [406, 718] width 192 height 28
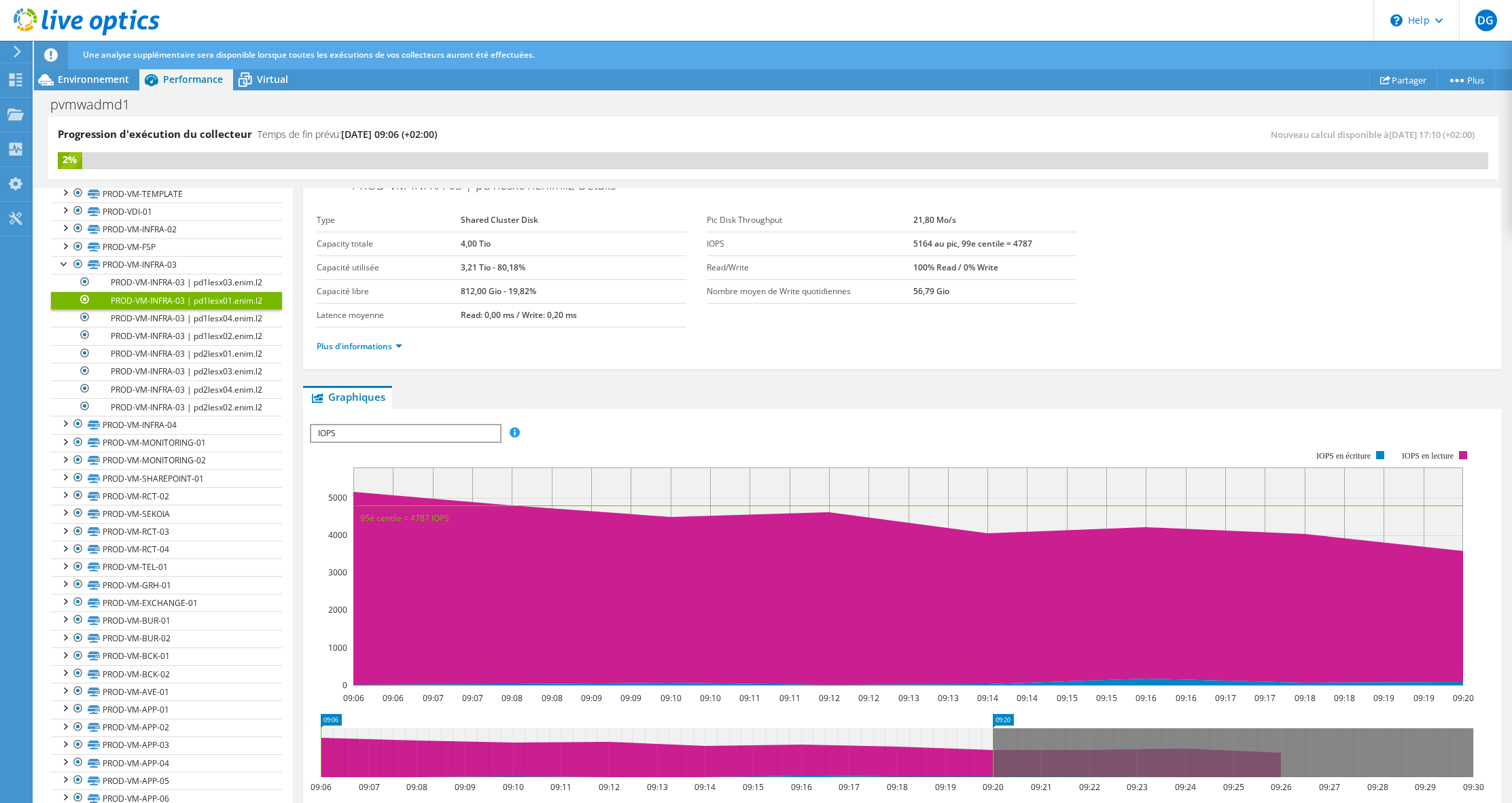
scroll to position [0, 0]
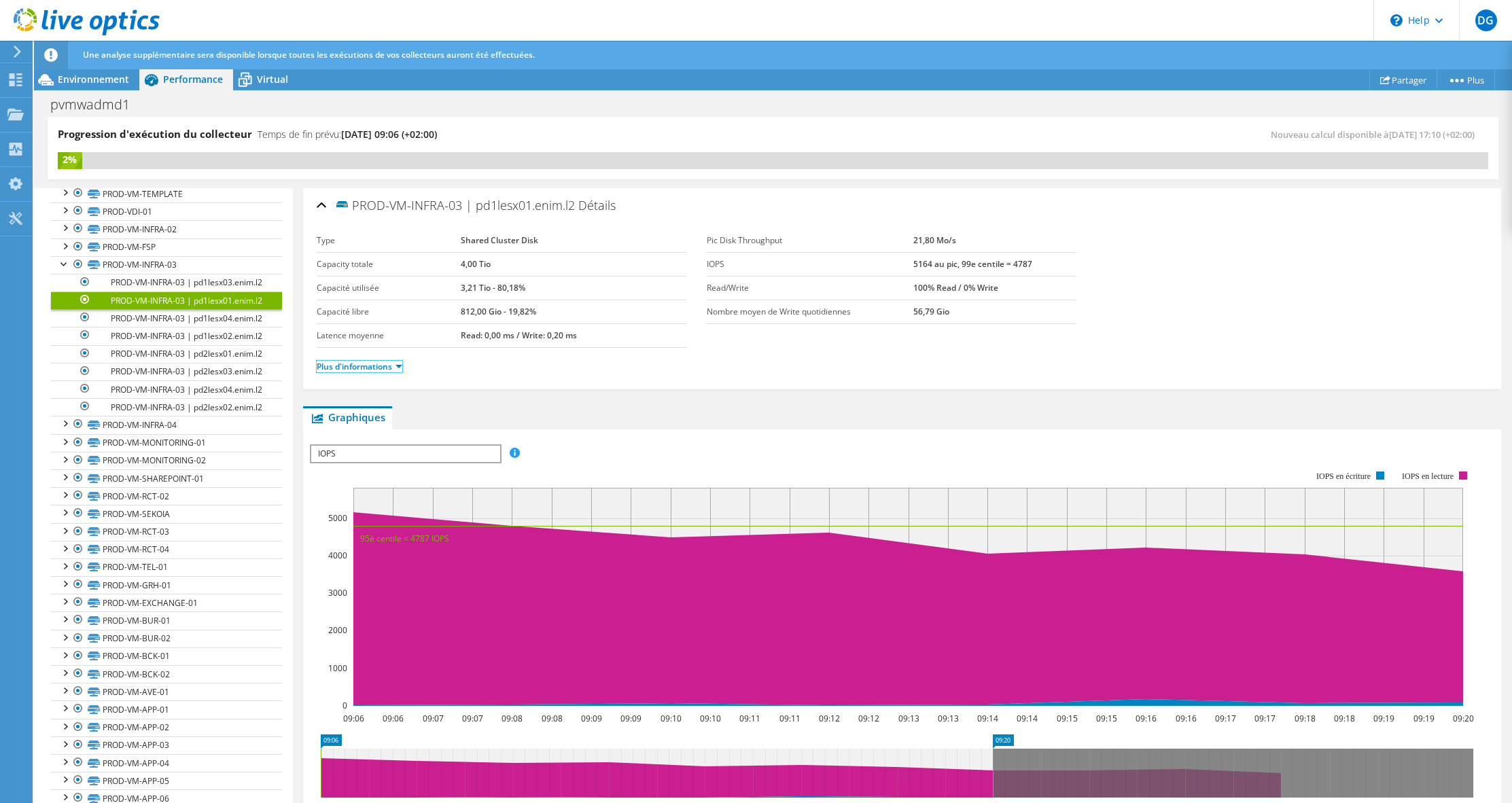
drag, startPoint x: 391, startPoint y: 367, endPoint x: 490, endPoint y: 371, distance: 99.1
click at [390, 367] on link "Plus d'informations" at bounding box center [359, 366] width 86 height 12
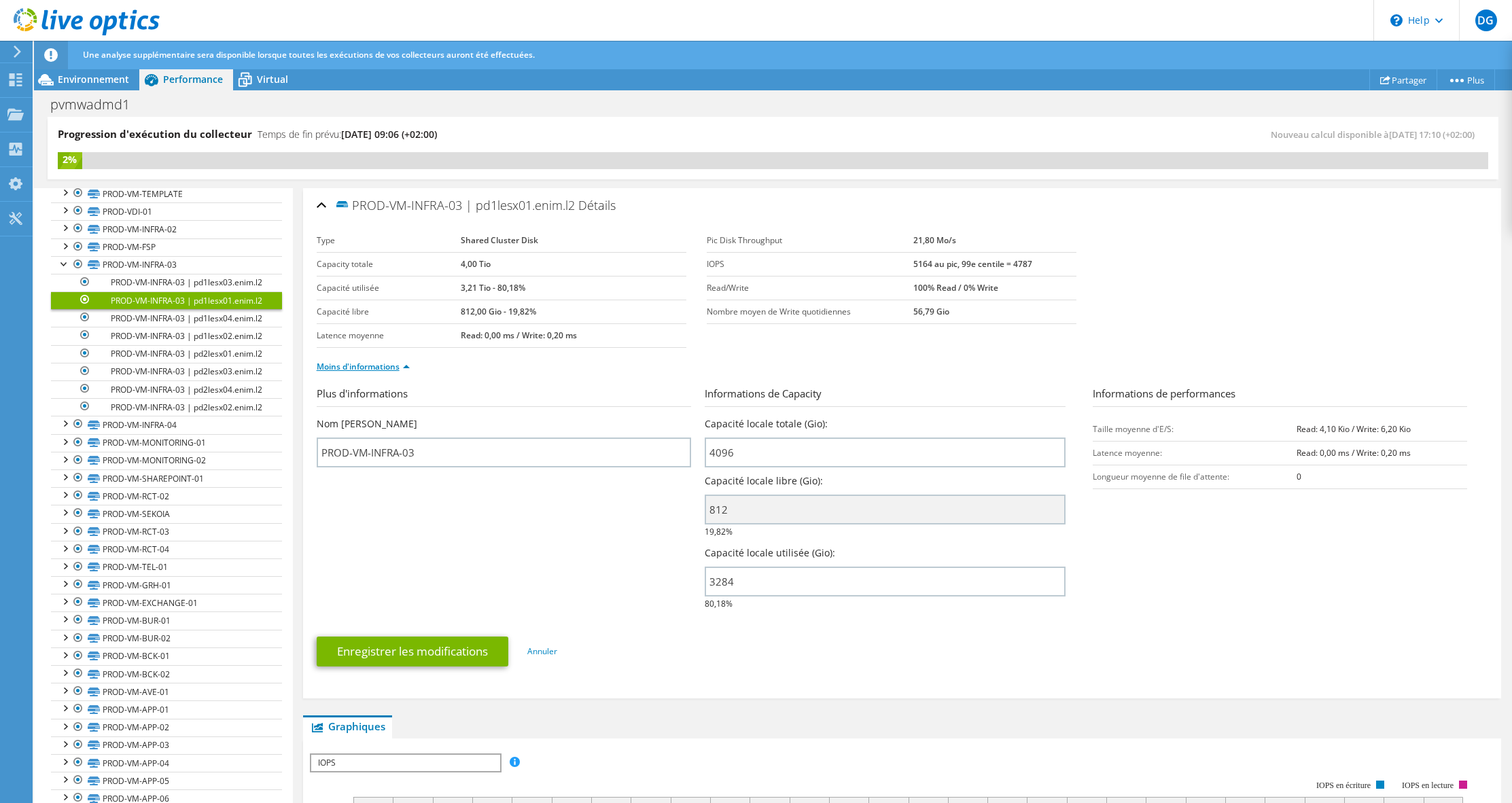
click at [402, 365] on link "Moins d'informations" at bounding box center [363, 366] width 93 height 12
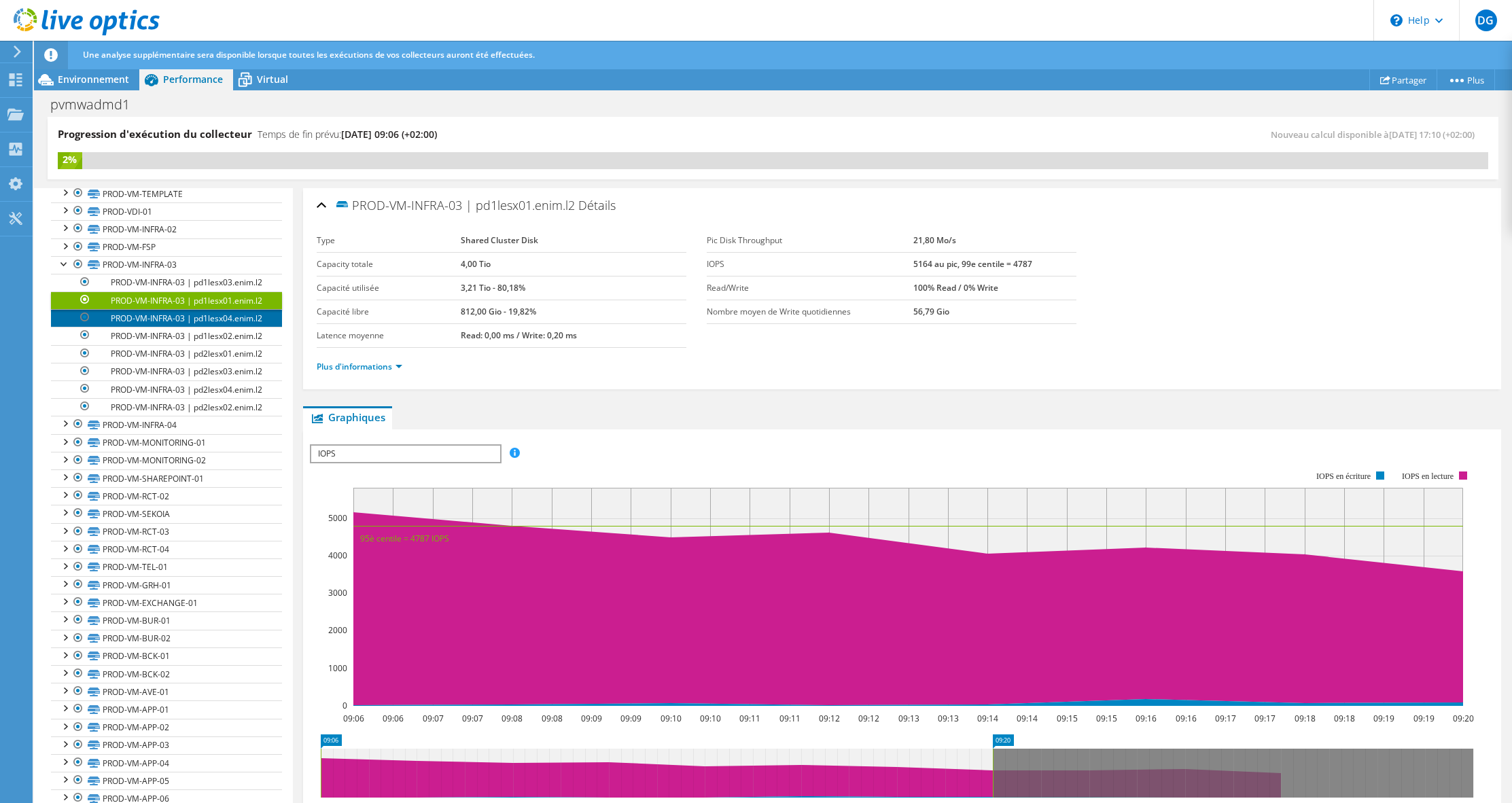
click at [194, 327] on link "PROD-VM-INFRA-03 | pd1lesx04.enim.l2" at bounding box center [167, 318] width 231 height 17
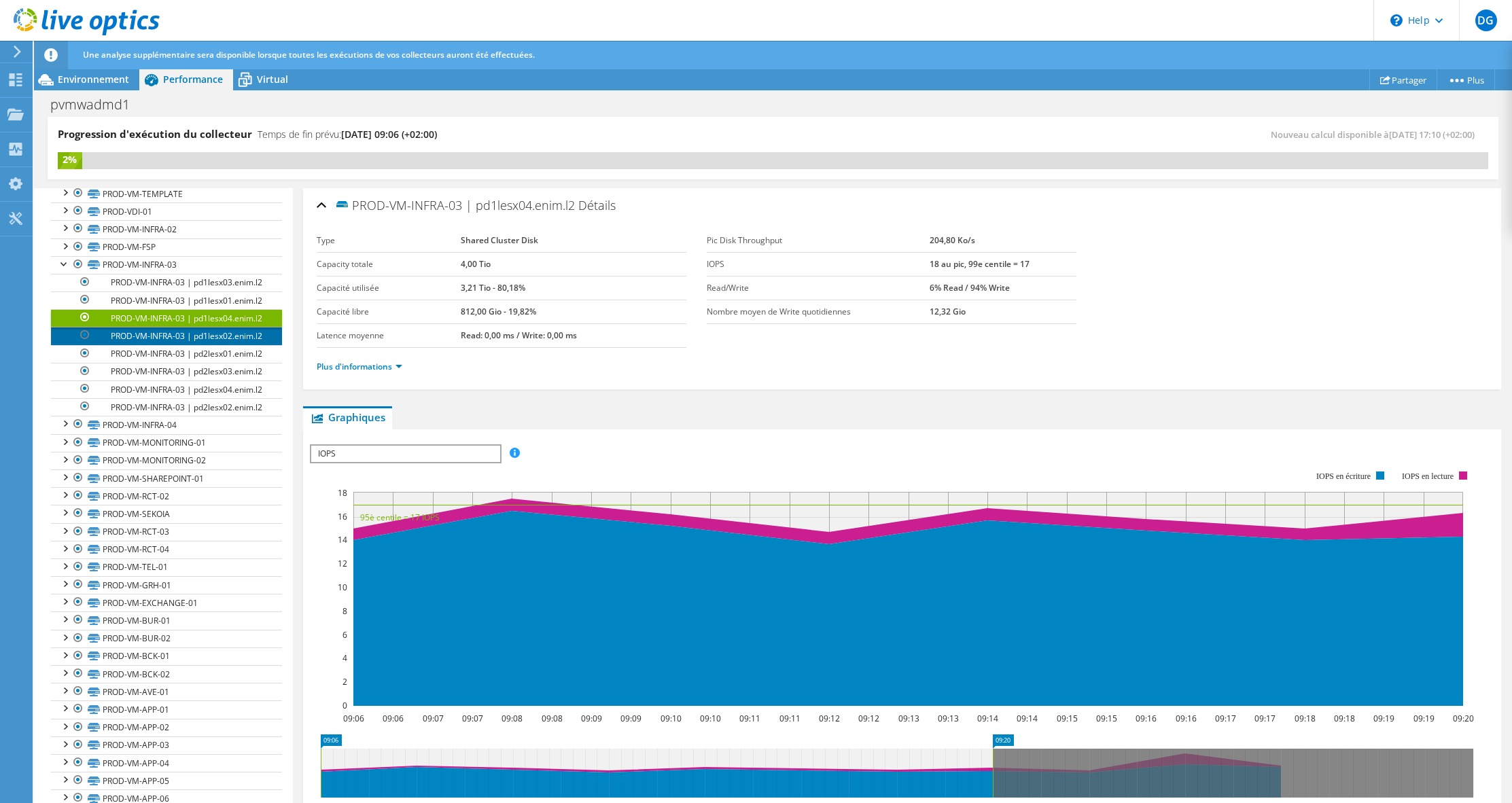
click at [198, 345] on link "PROD-VM-INFRA-03 | pd1lesx02.enim.l2" at bounding box center [167, 335] width 231 height 17
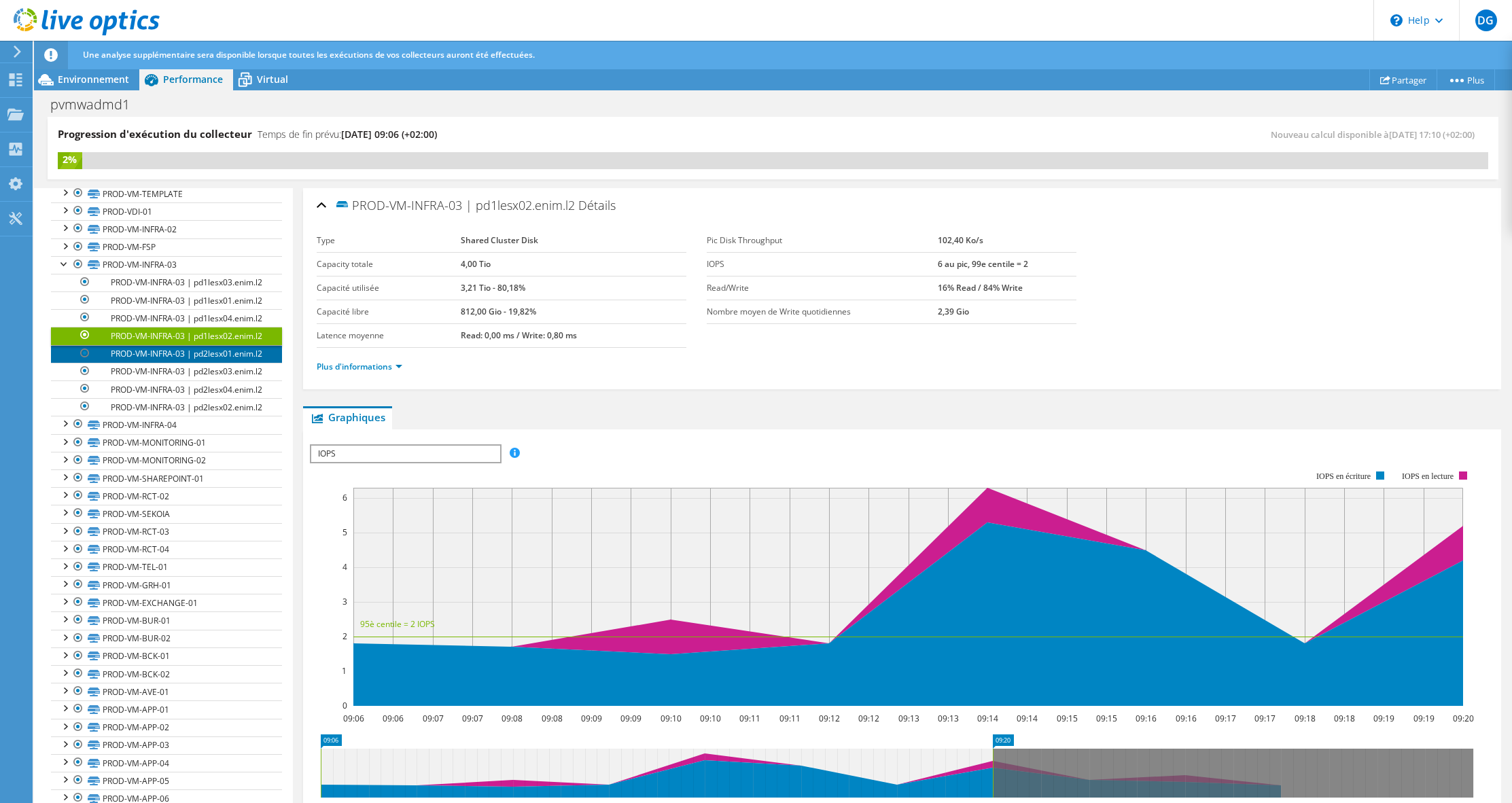
click at [188, 363] on link "PROD-VM-INFRA-03 | pd2lesx01.enim.l2" at bounding box center [167, 354] width 231 height 17
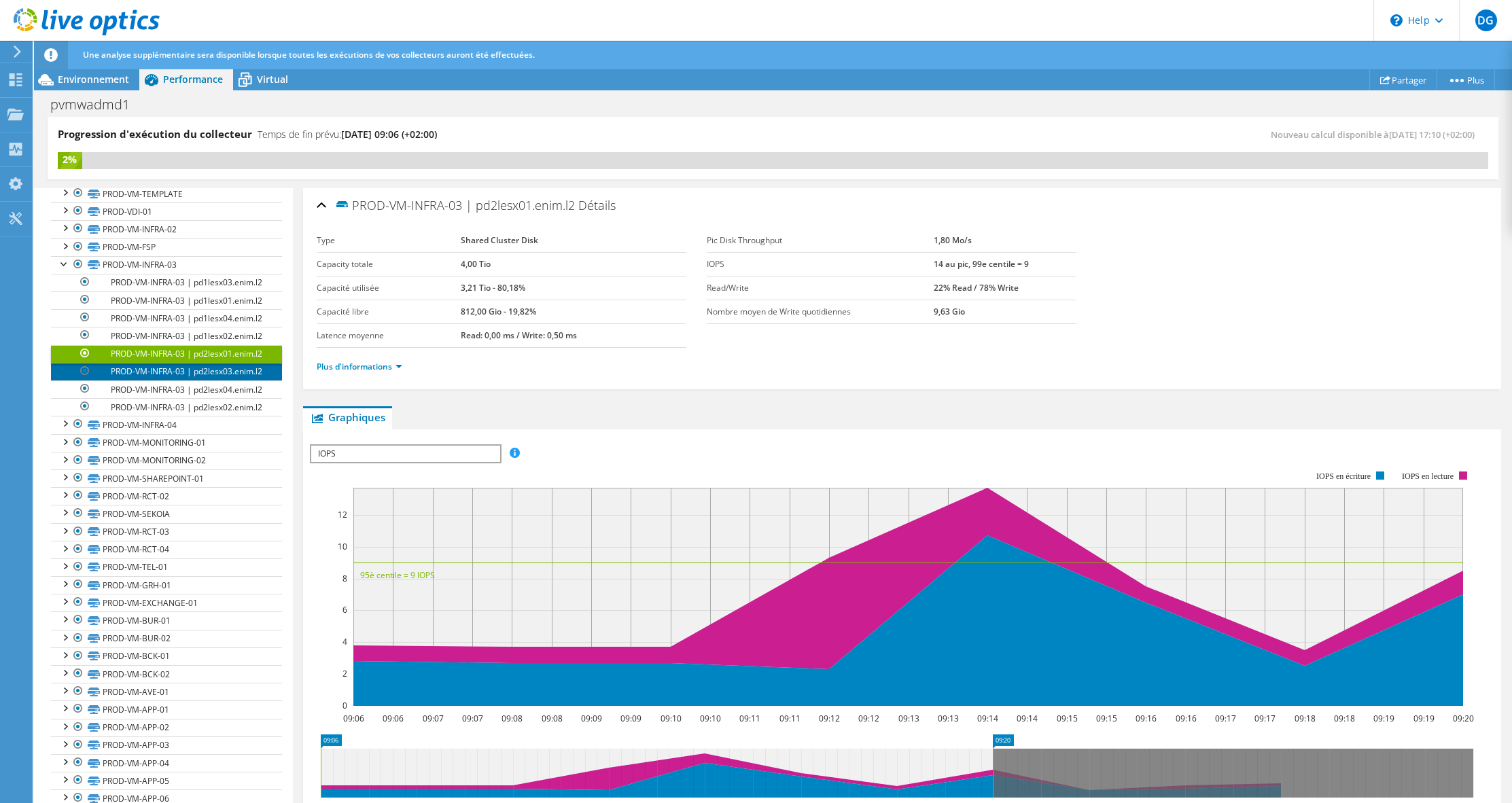
click at [187, 380] on link "PROD-VM-INFRA-03 | pd2lesx03.enim.l2" at bounding box center [167, 372] width 231 height 17
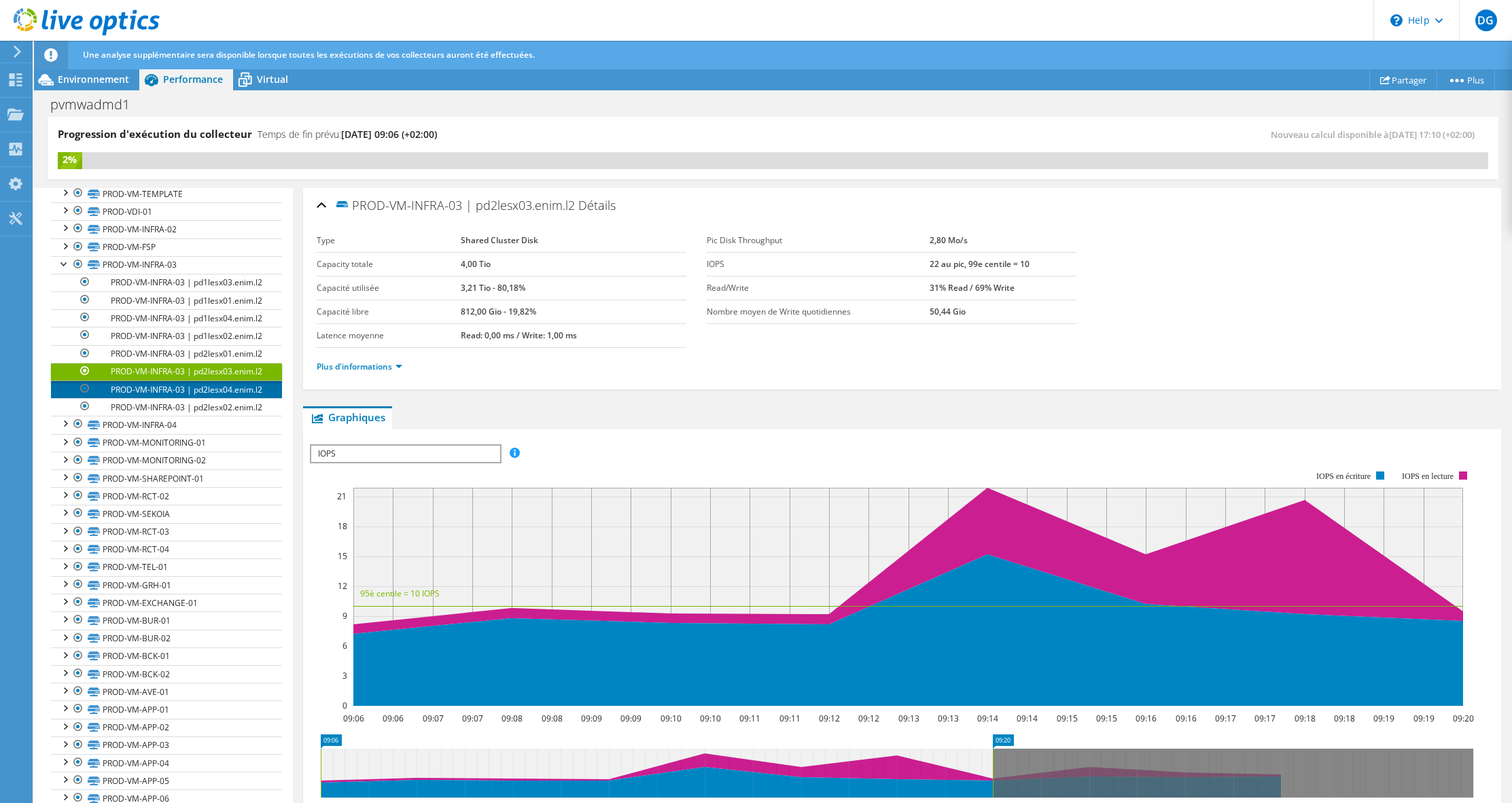
click at [184, 398] on link "PROD-VM-INFRA-03 | pd2lesx04.enim.l2" at bounding box center [167, 389] width 231 height 17
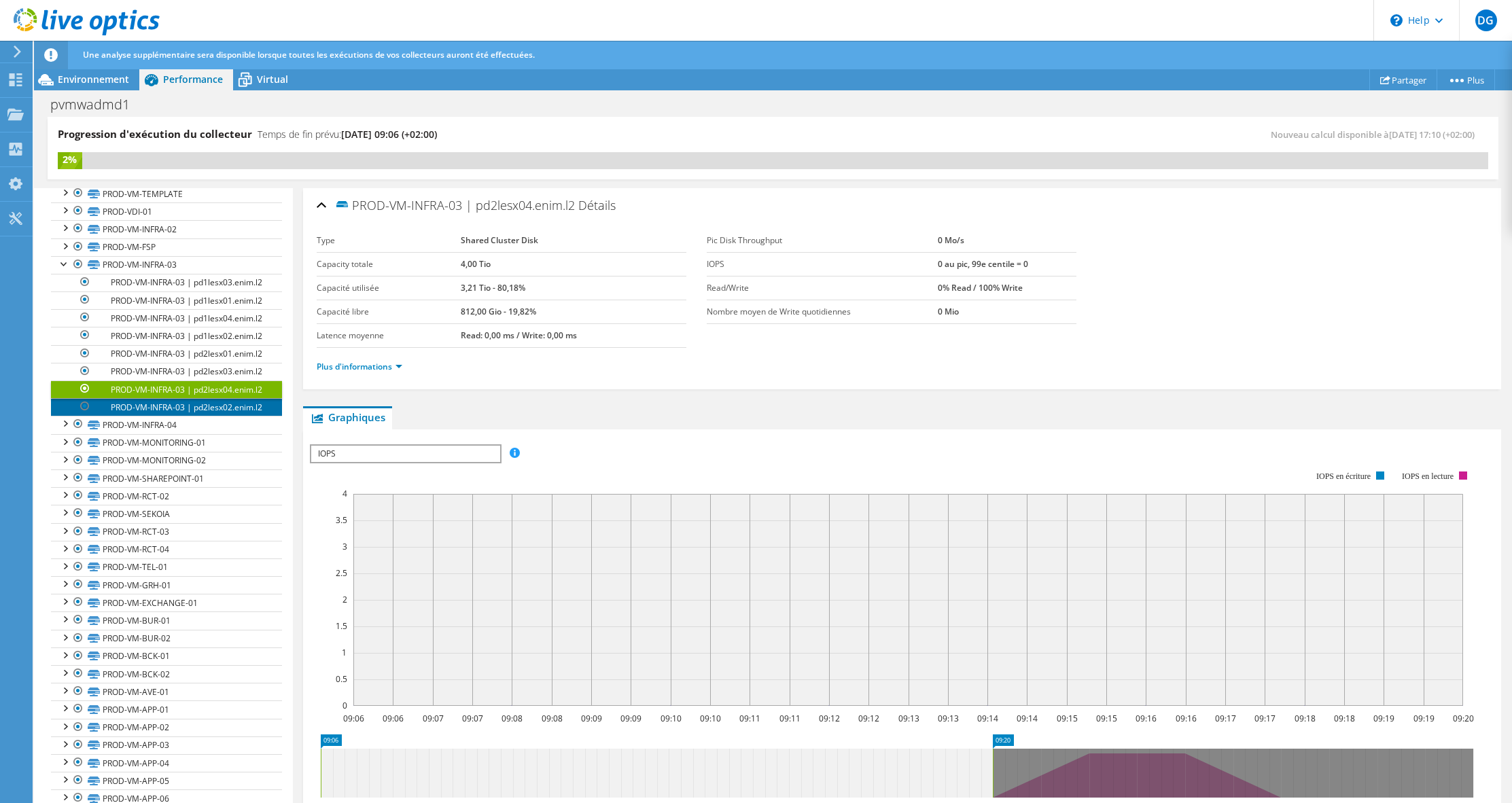
click at [176, 416] on link "PROD-VM-INFRA-03 | pd2lesx02.enim.l2" at bounding box center [167, 407] width 231 height 17
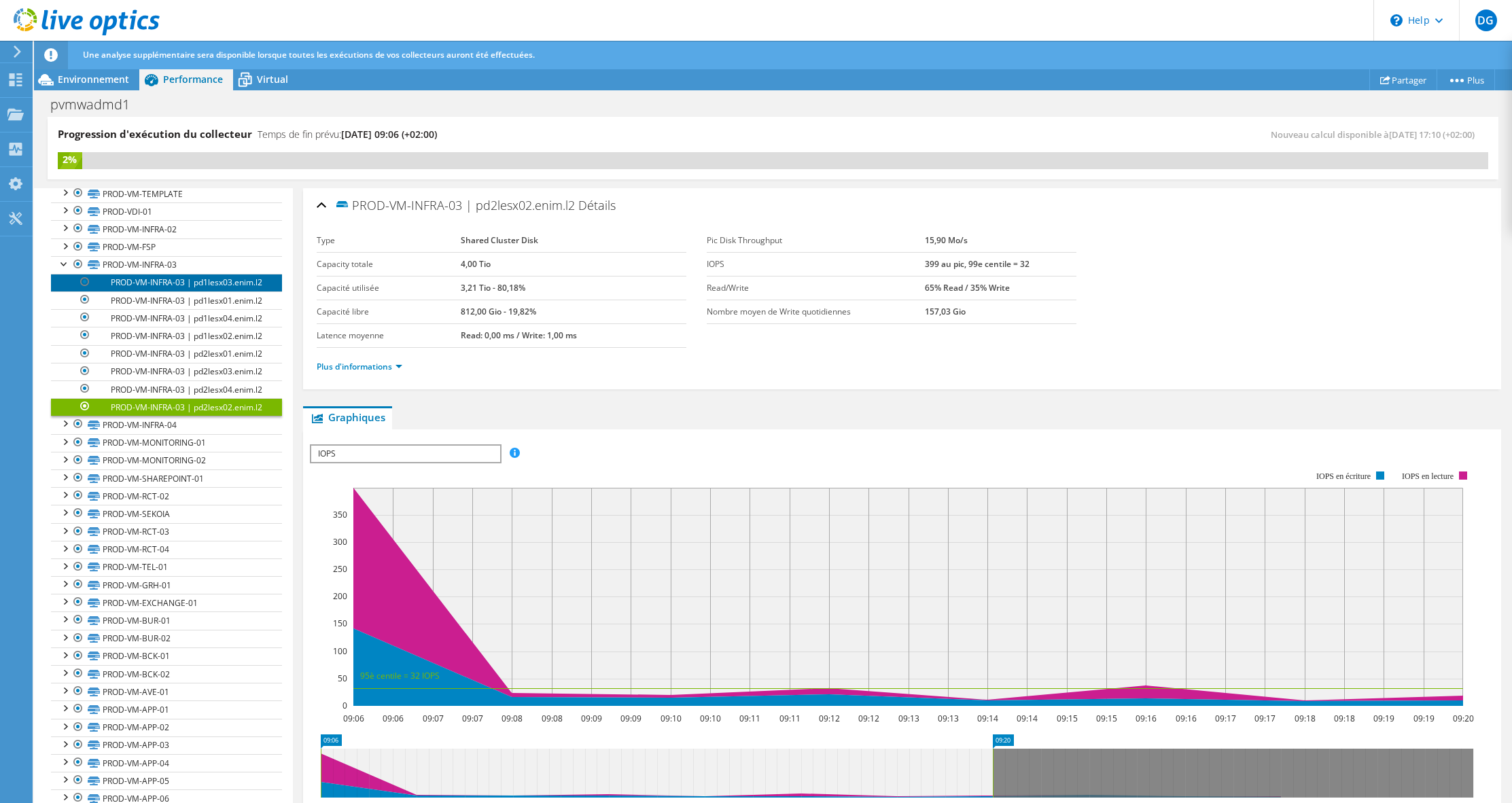
click at [179, 291] on link "PROD-VM-INFRA-03 | pd1lesx03.enim.l2" at bounding box center [167, 283] width 231 height 17
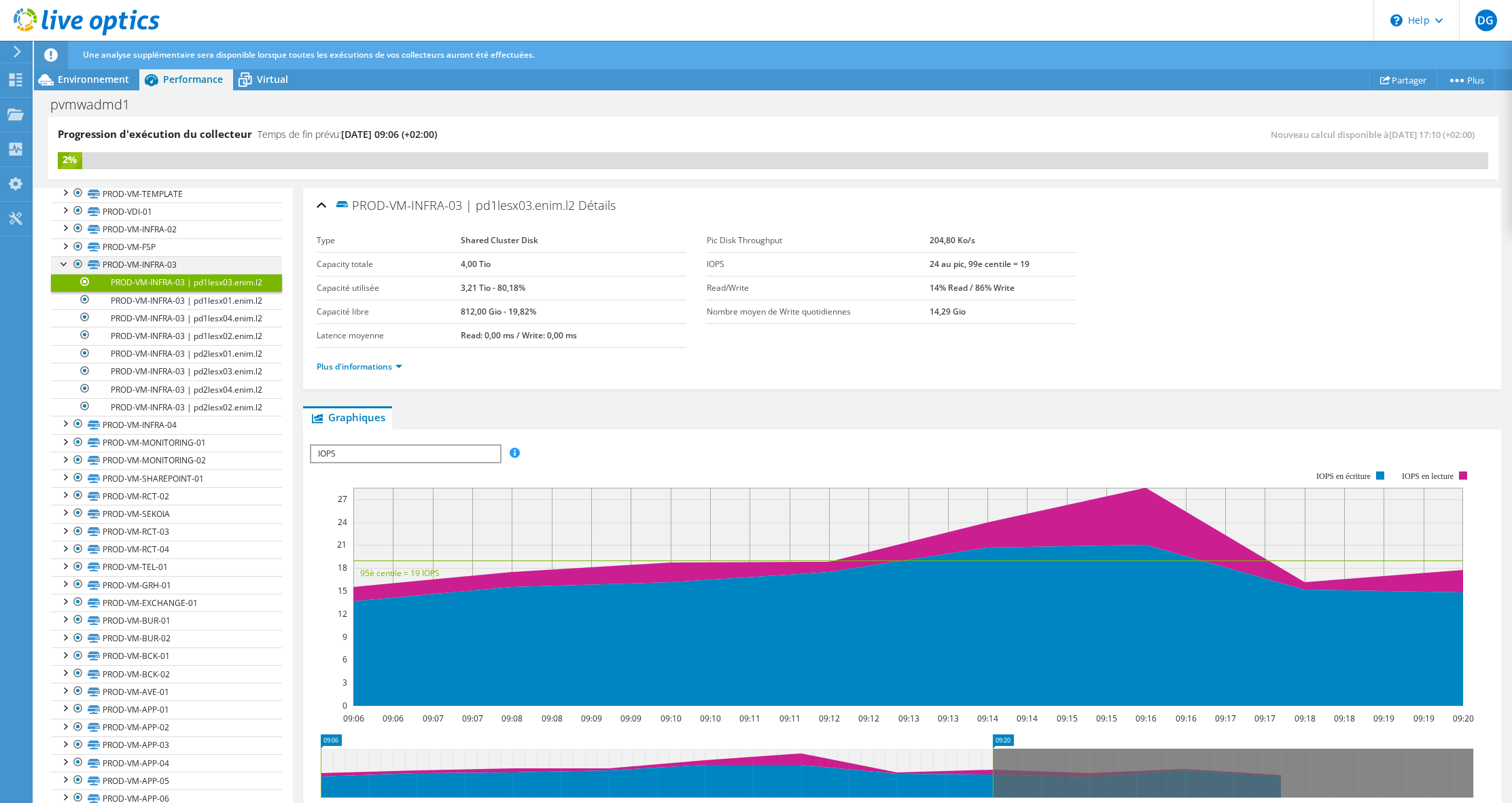
click at [65, 263] on div at bounding box center [64, 262] width 13 height 13
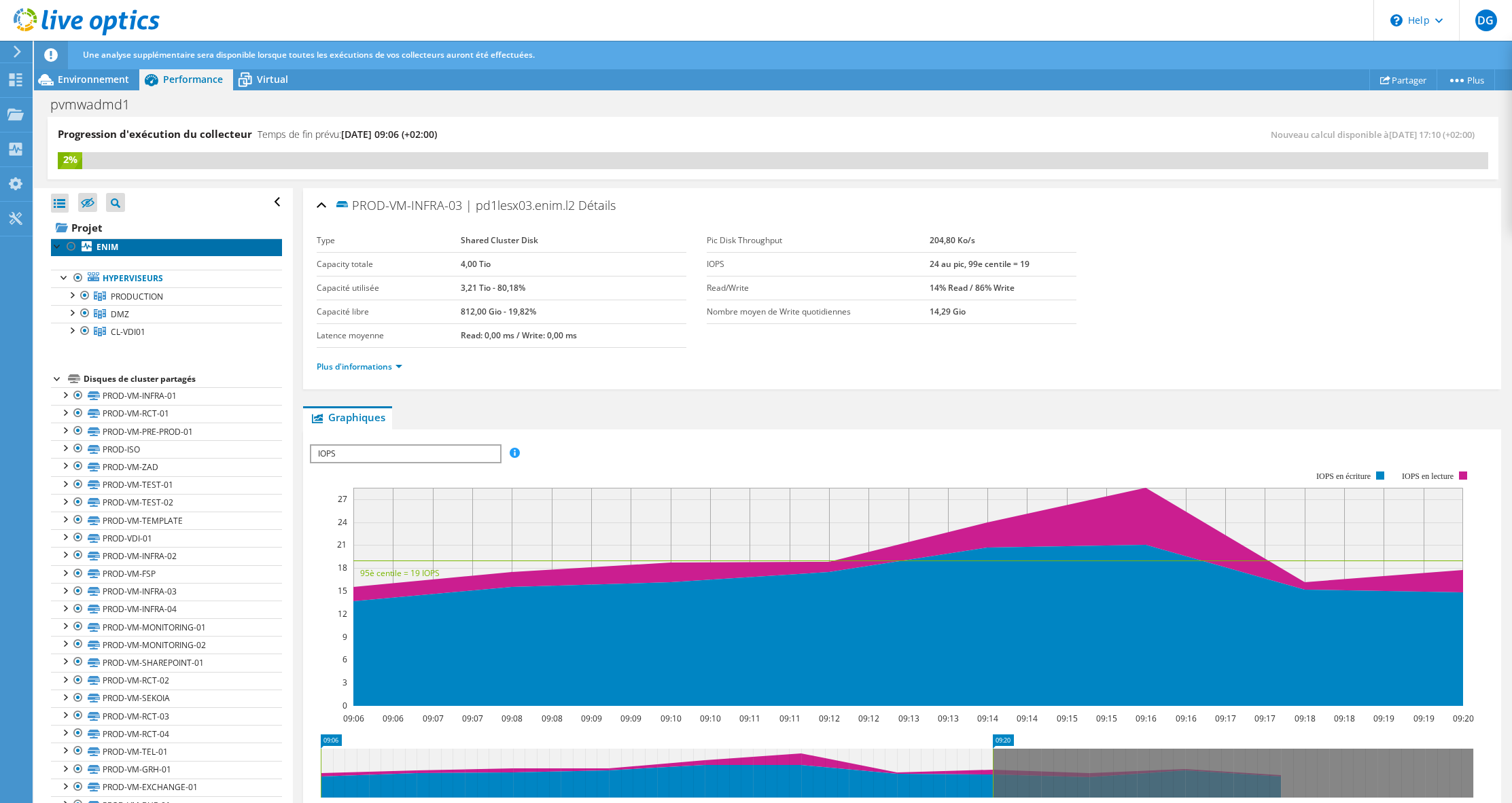
click at [107, 251] on b "ENIM" at bounding box center [108, 246] width 22 height 12
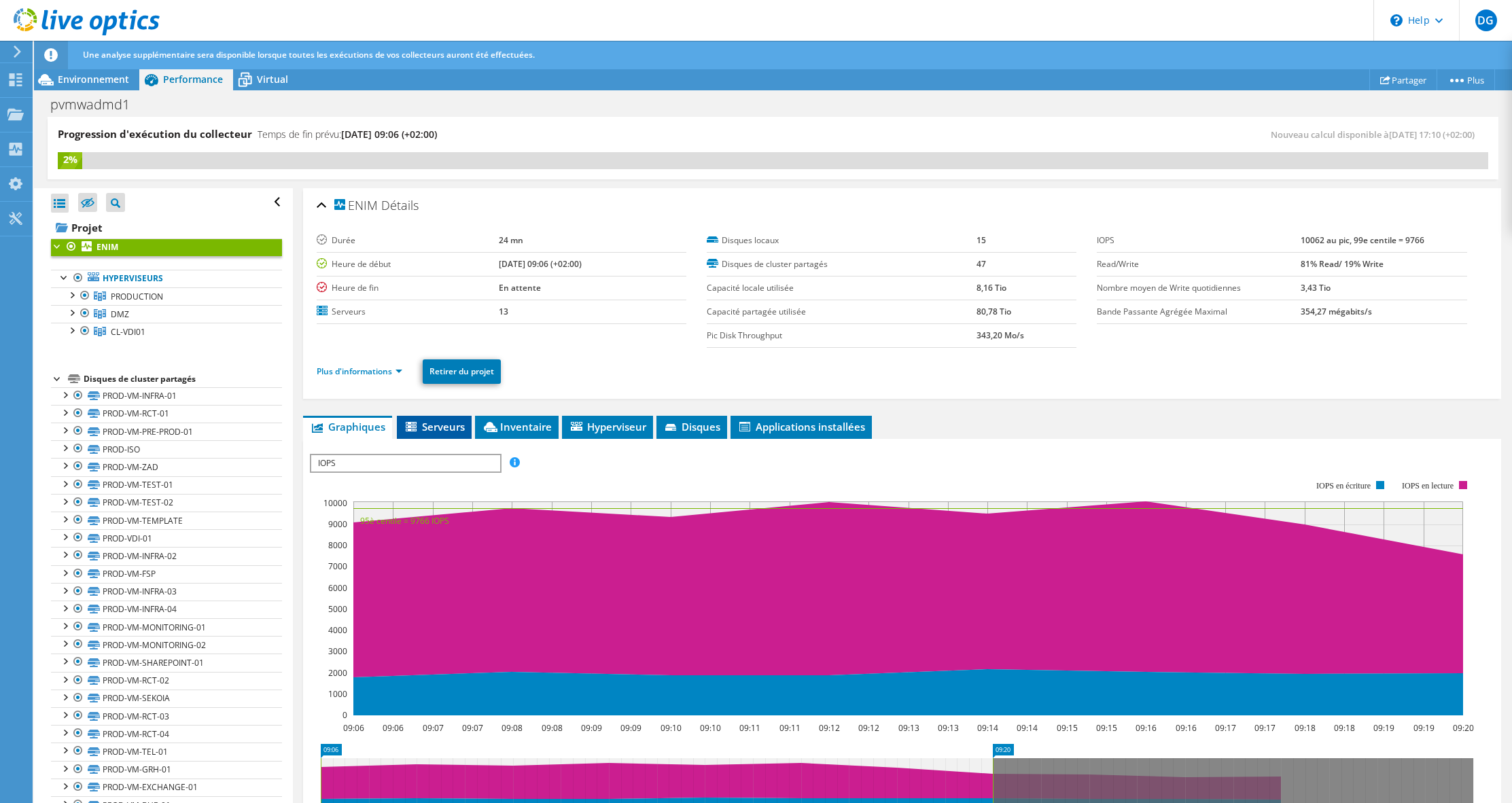
click at [444, 424] on span "Serveurs" at bounding box center [434, 427] width 61 height 13
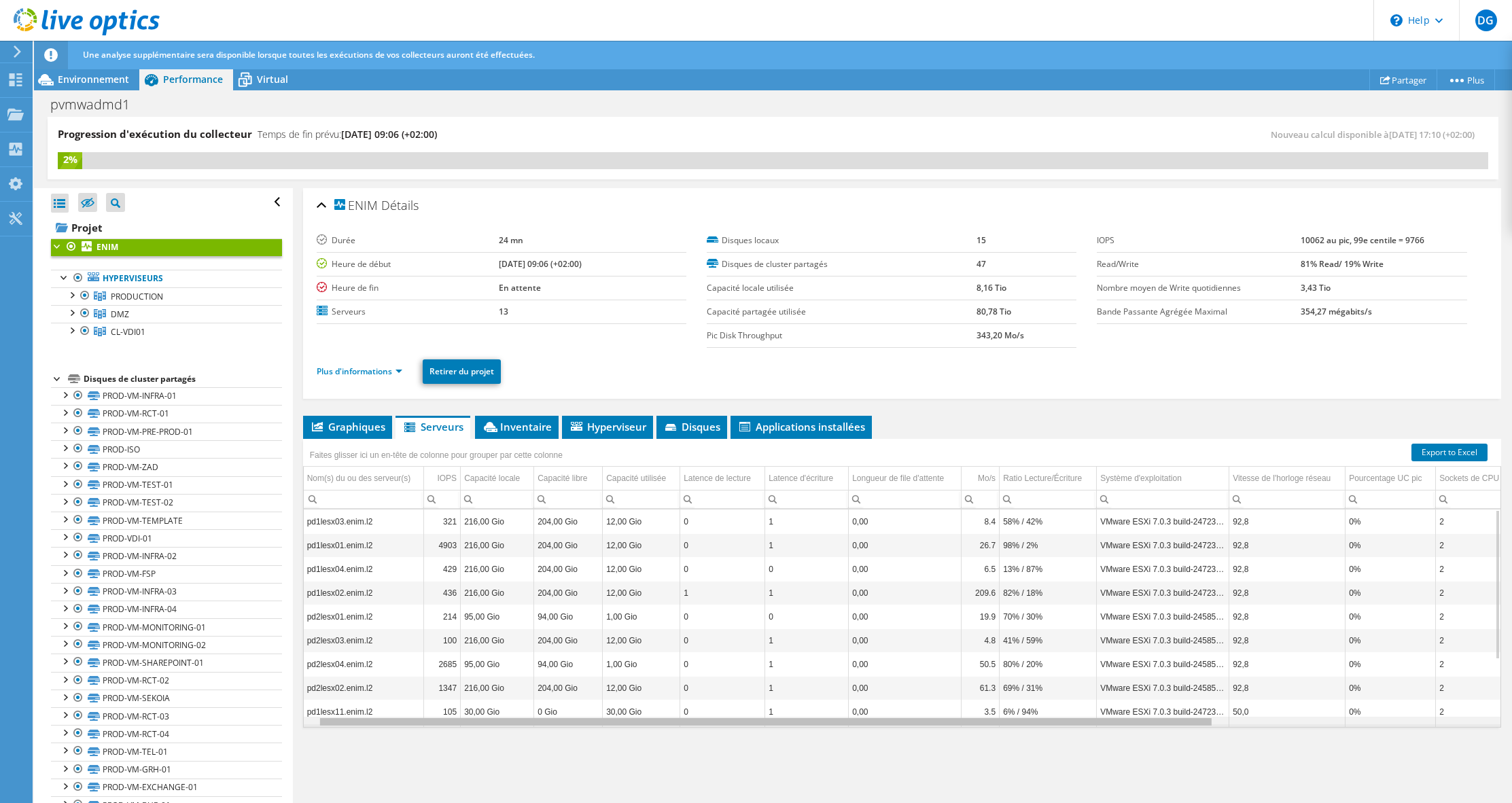
scroll to position [0, 20]
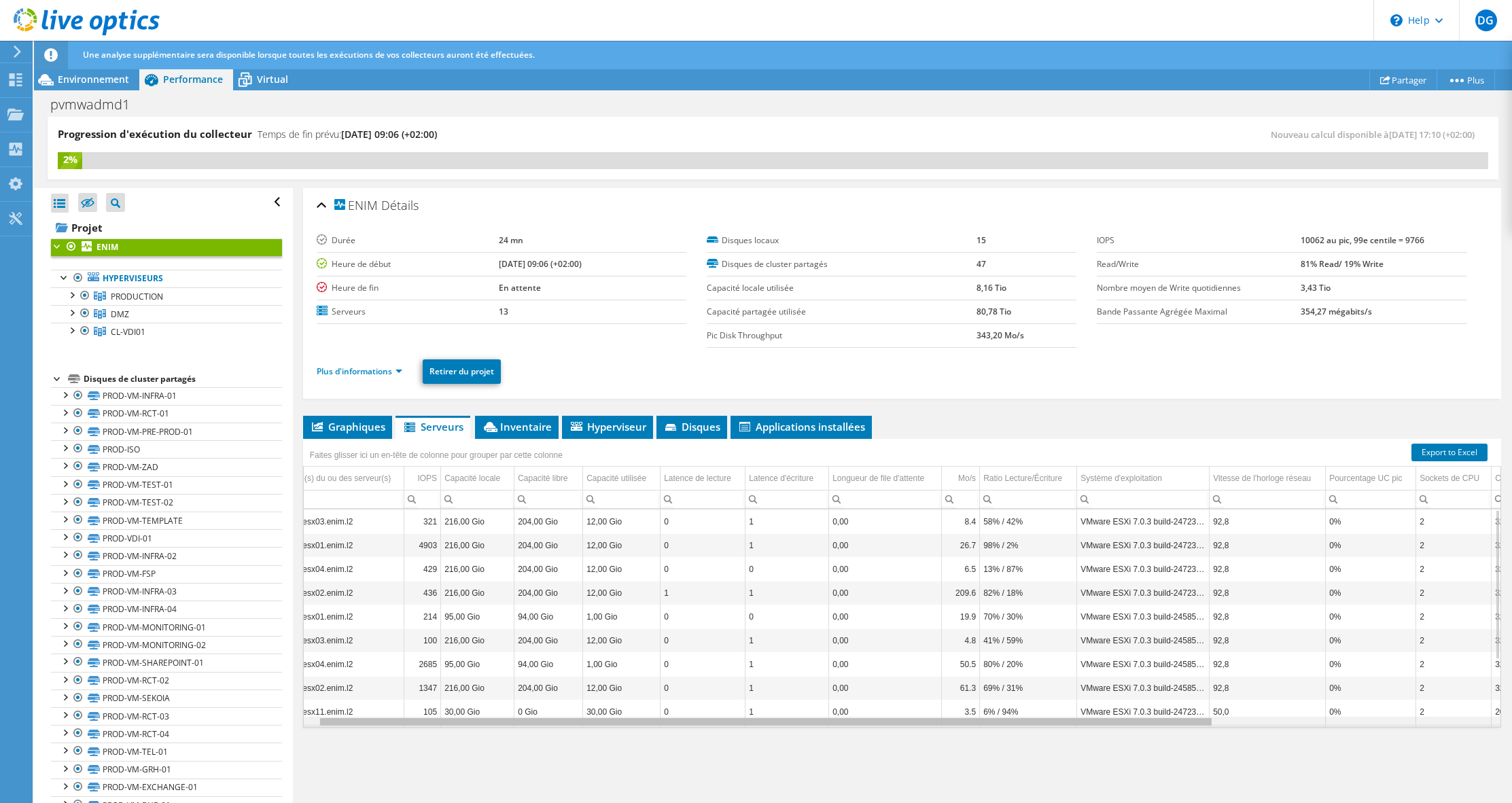
drag, startPoint x: 1191, startPoint y: 726, endPoint x: 1213, endPoint y: 726, distance: 22.0
click at [1213, 726] on body "DG Utilisateur final [PERSON_NAME] [PERSON_NAME][EMAIL_ADDRESS][DOMAIN_NAME] EN…" at bounding box center [756, 402] width 1512 height 803
click at [1213, 726] on div "Data grid" at bounding box center [766, 722] width 894 height 10
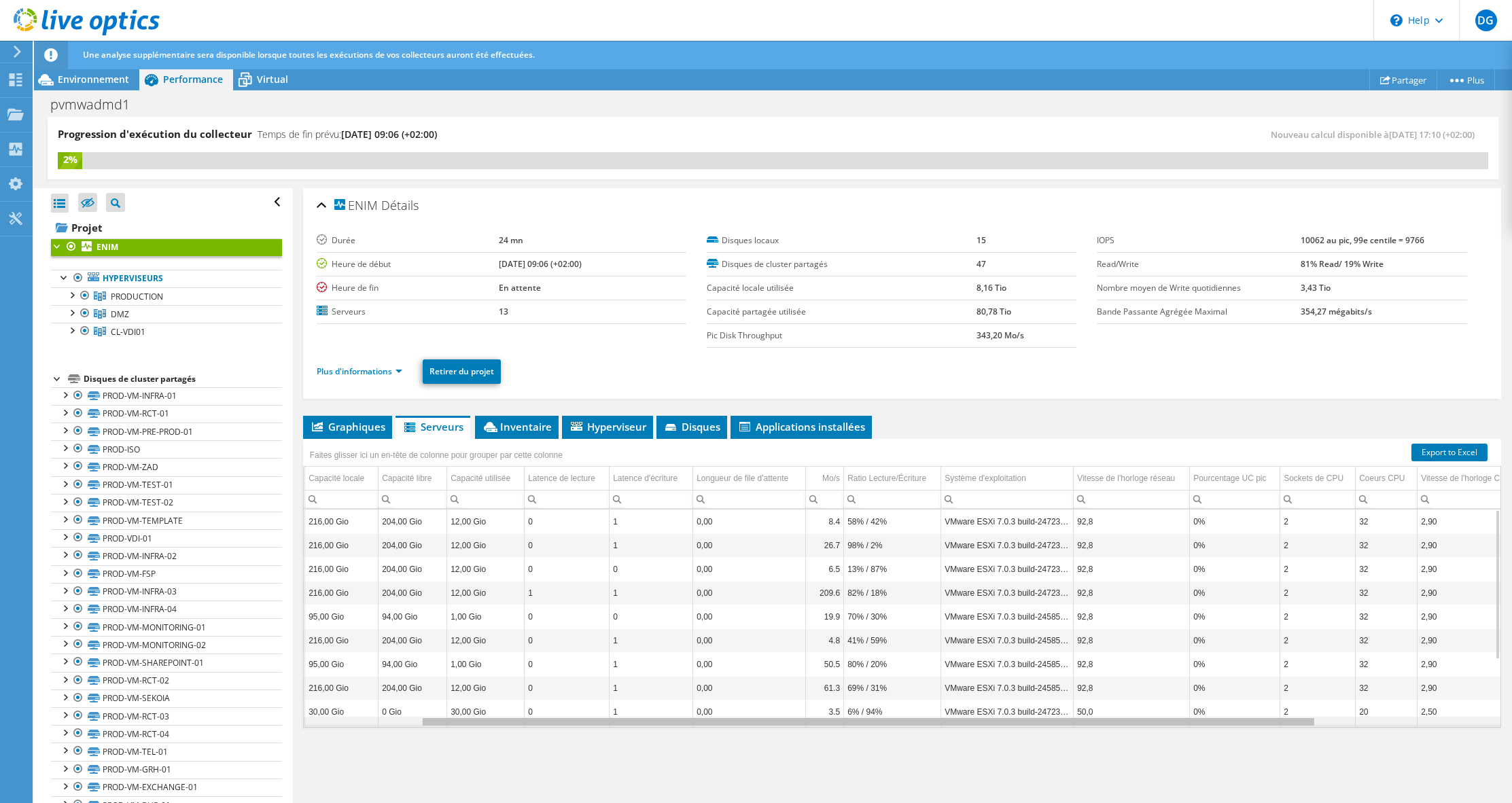
scroll to position [0, 198]
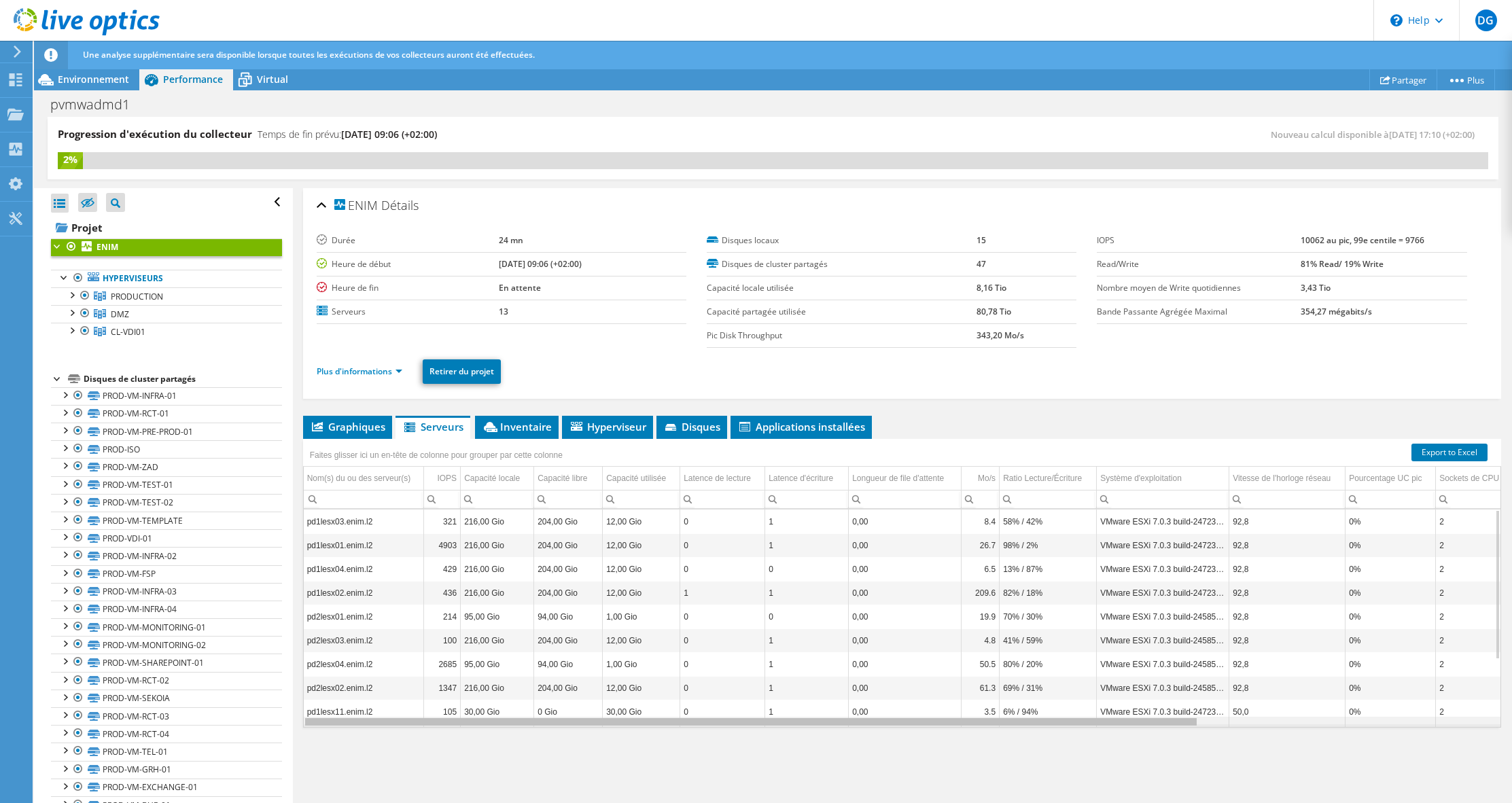
drag, startPoint x: 1194, startPoint y: 724, endPoint x: 1111, endPoint y: 713, distance: 83.7
click at [1111, 713] on body "DG Utilisateur final [PERSON_NAME] [PERSON_NAME][EMAIL_ADDRESS][DOMAIN_NAME] EN…" at bounding box center [756, 402] width 1512 height 803
click at [530, 427] on span "Inventaire" at bounding box center [516, 427] width 70 height 13
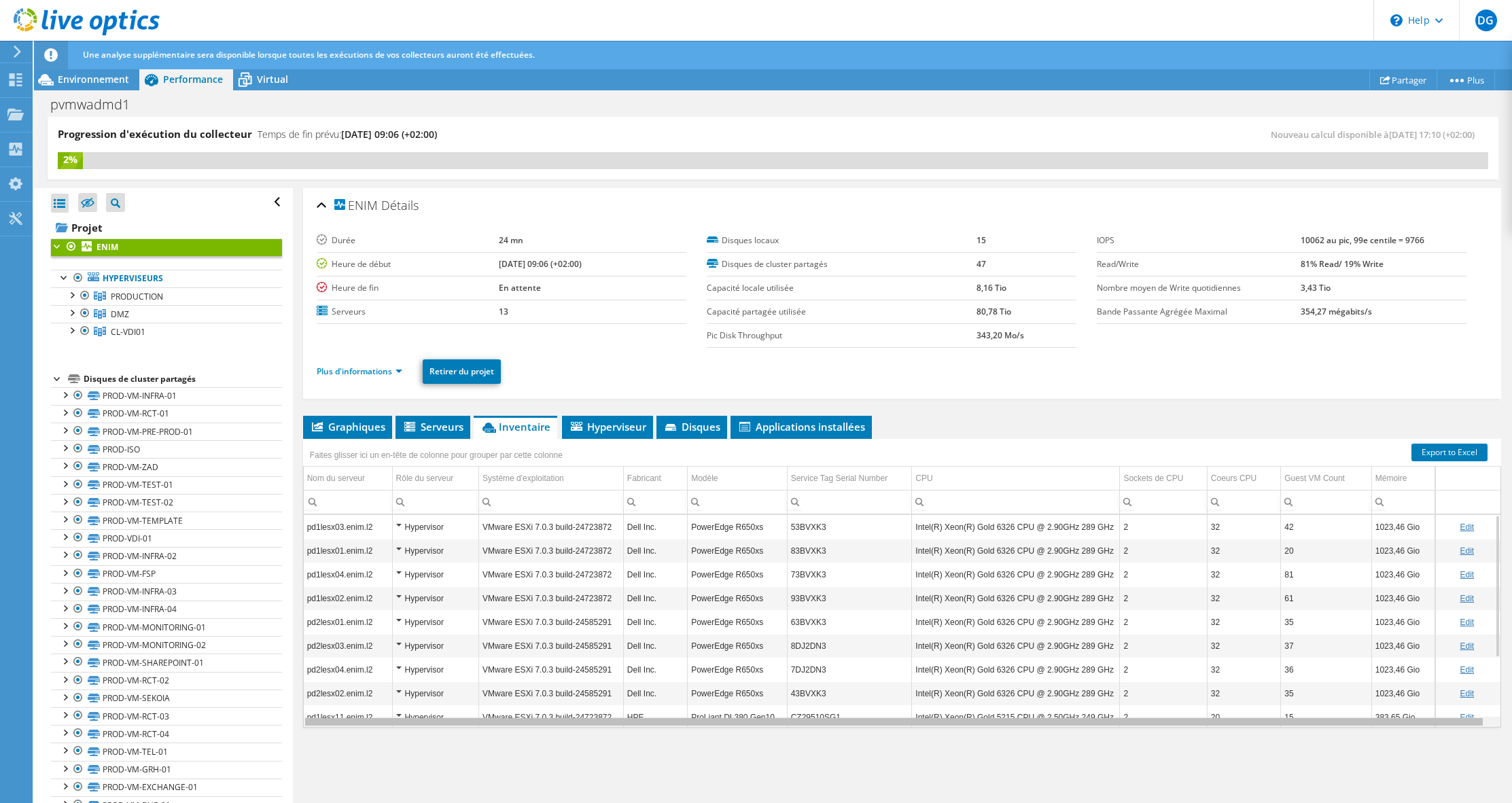
drag, startPoint x: 933, startPoint y: 723, endPoint x: 827, endPoint y: 683, distance: 113.3
click at [872, 717] on body "DG Utilisateur final [PERSON_NAME] [PERSON_NAME][EMAIL_ADDRESS][DOMAIN_NAME] EN…" at bounding box center [756, 402] width 1512 height 803
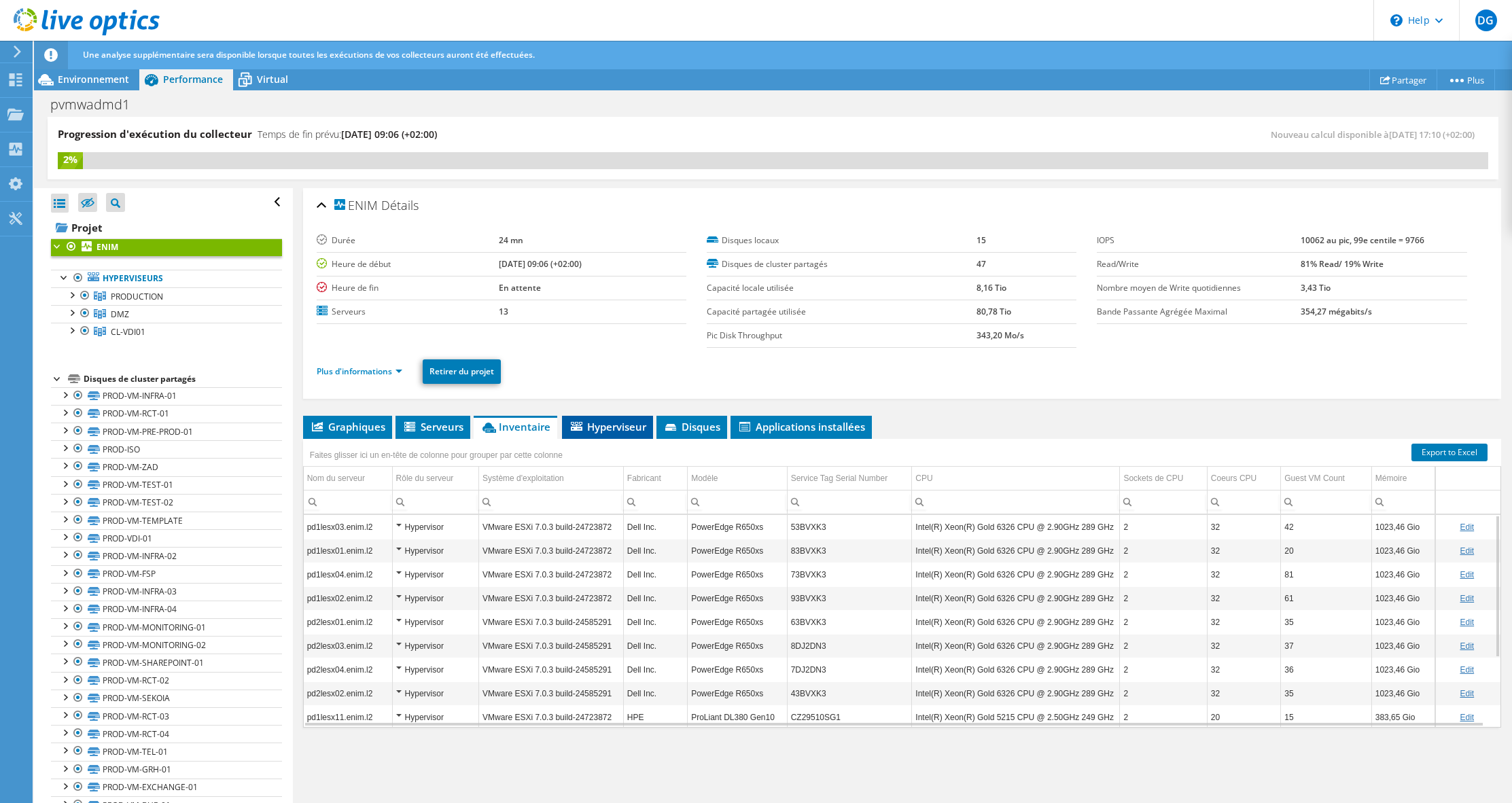
click at [614, 435] on li "Hyperviseur" at bounding box center [608, 427] width 91 height 23
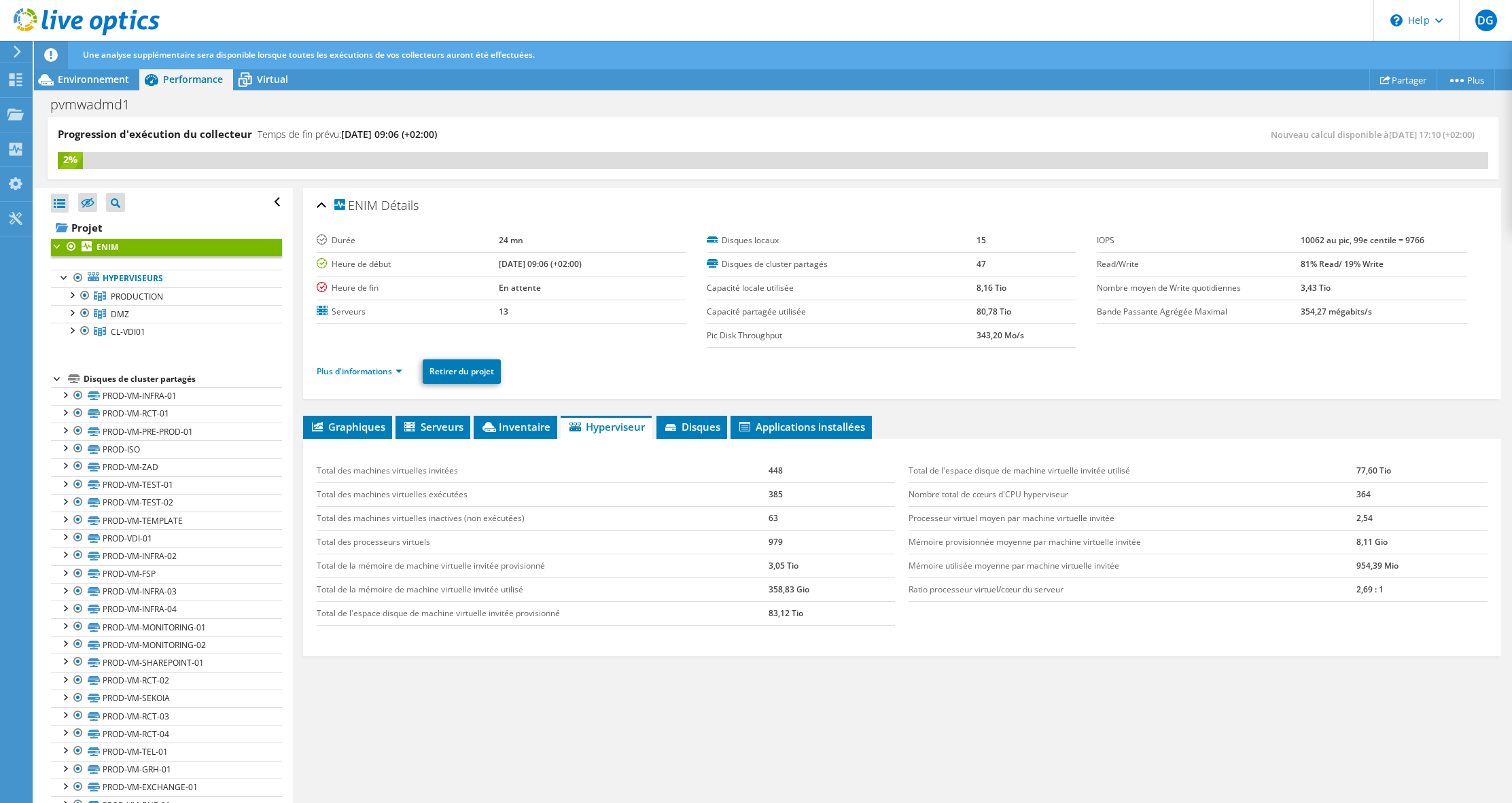
click at [775, 543] on td "979" at bounding box center [831, 542] width 127 height 24
click at [723, 428] on li "Disques" at bounding box center [692, 427] width 71 height 23
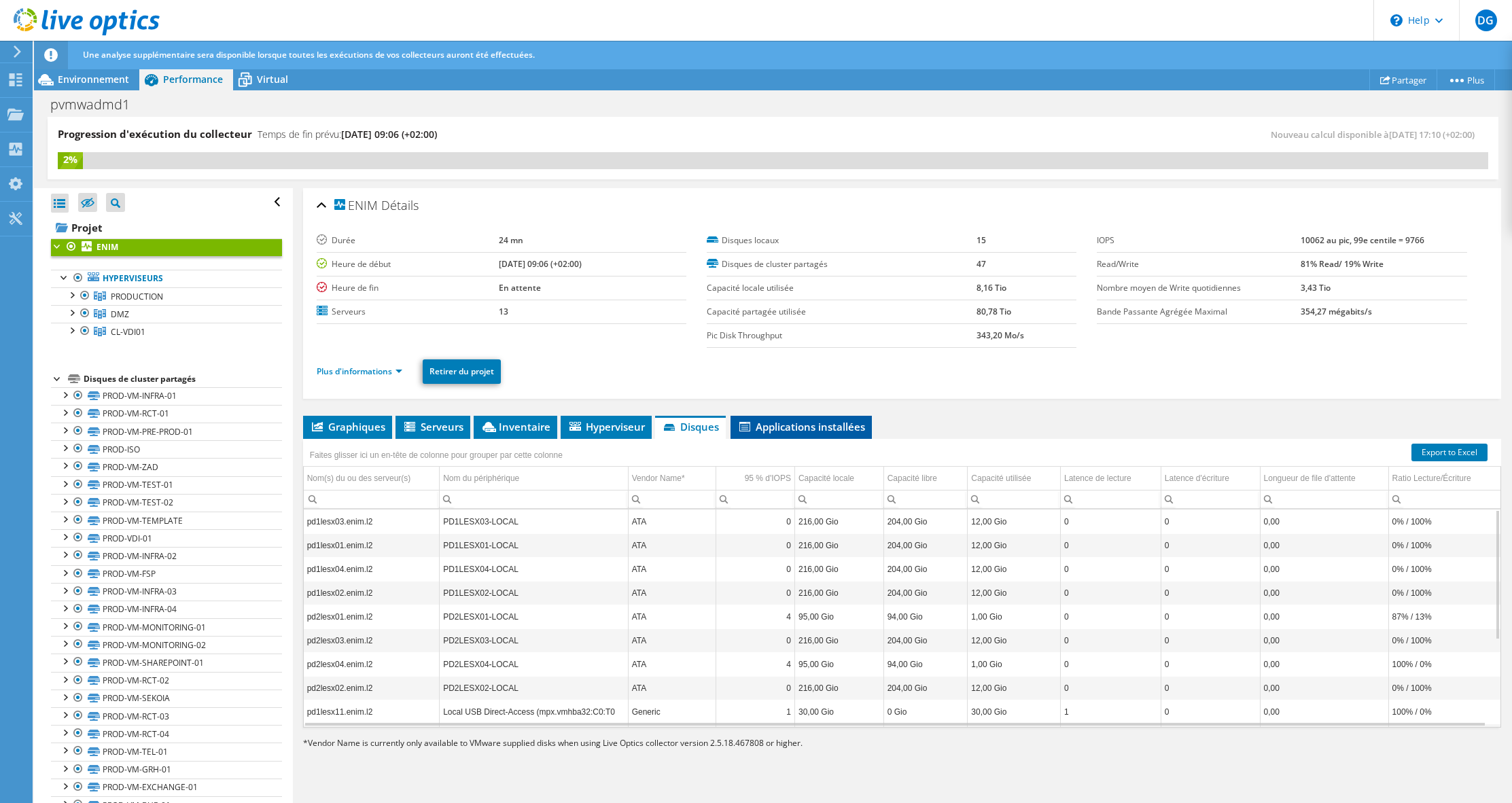
click at [788, 429] on span "Applications installées" at bounding box center [801, 427] width 128 height 13
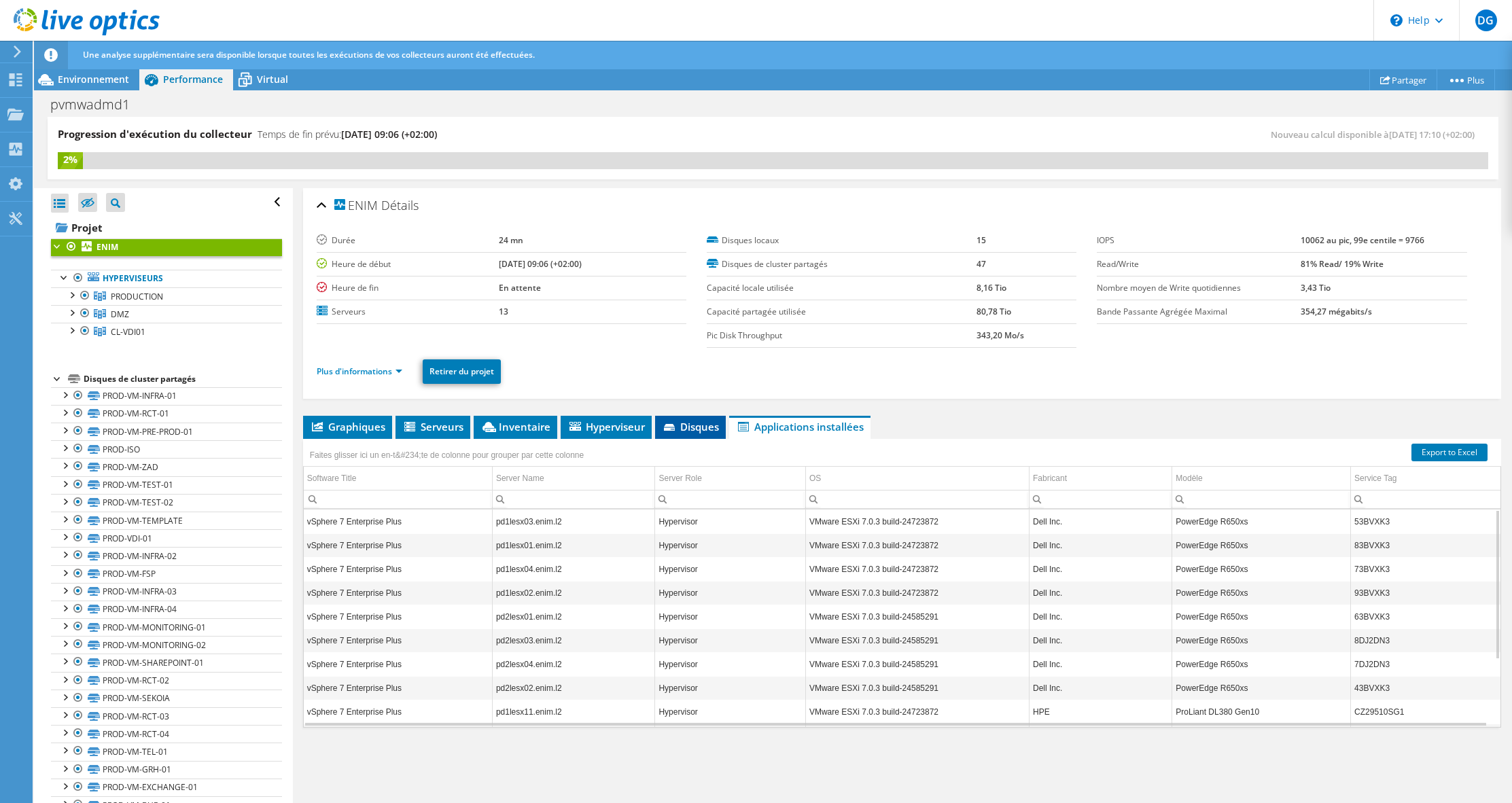
click at [691, 428] on span "Disques" at bounding box center [690, 427] width 57 height 13
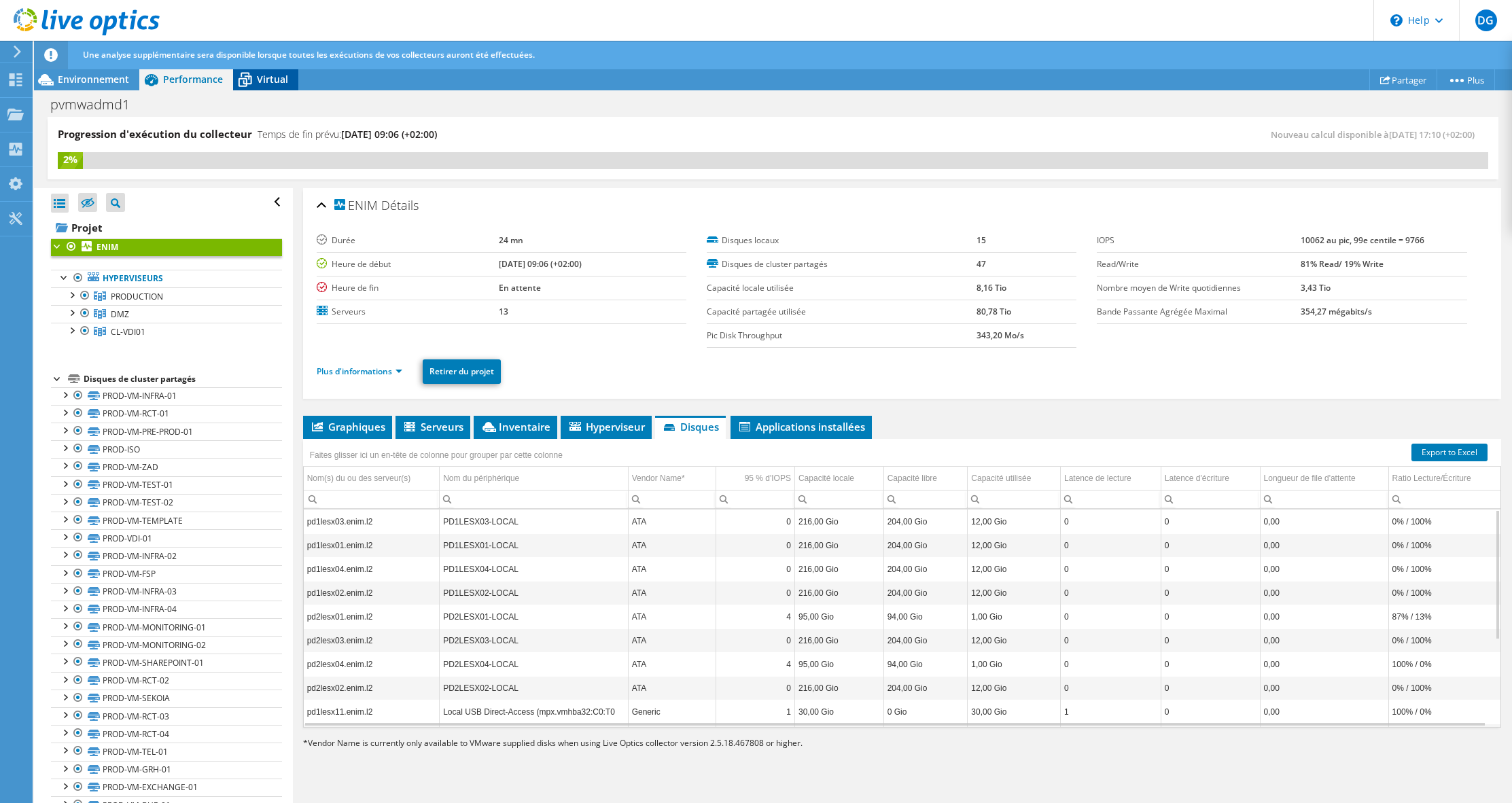
click at [269, 81] on span "Virtual" at bounding box center [272, 79] width 31 height 13
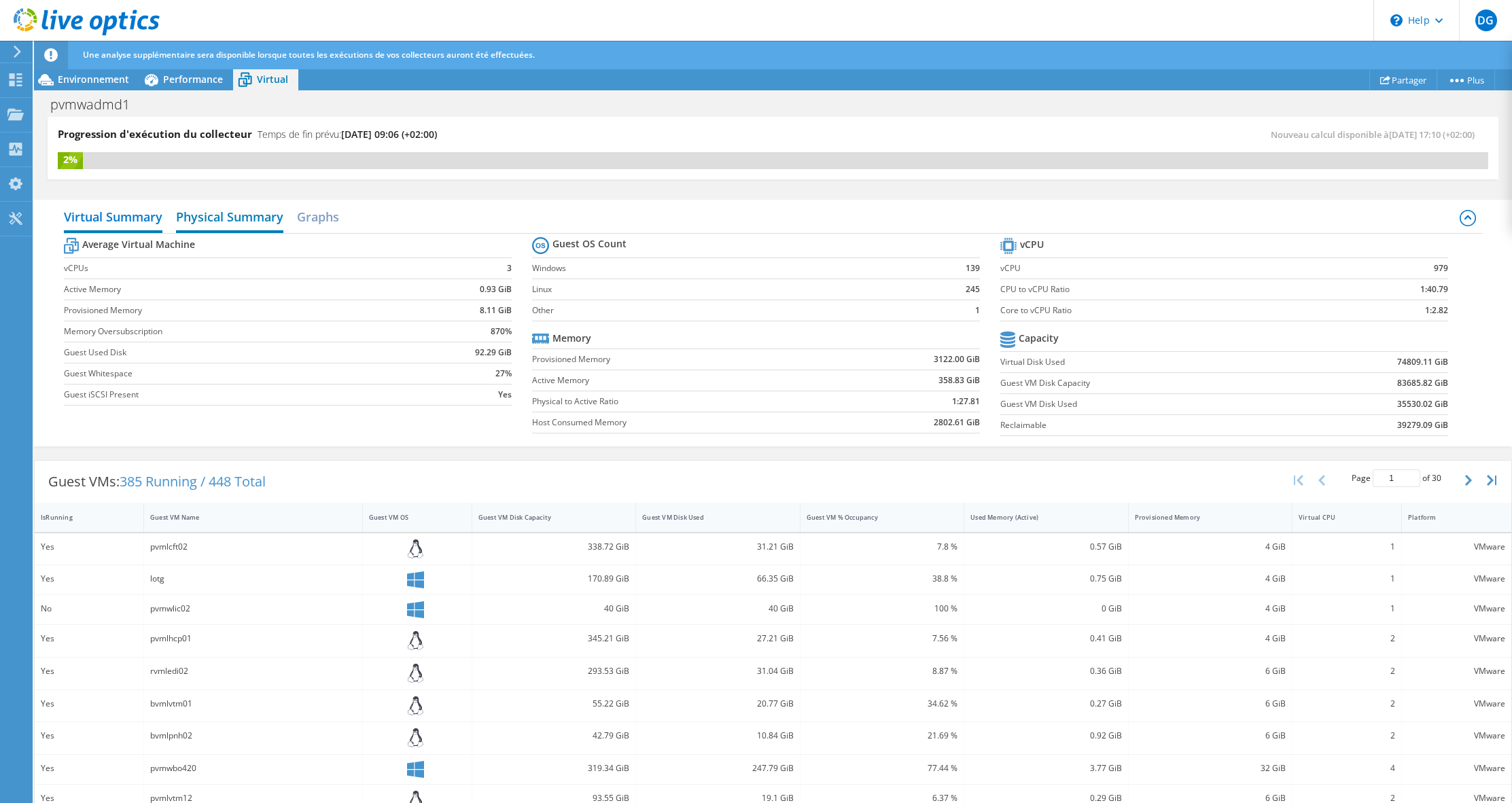
click at [256, 221] on h2 "Physical Summary" at bounding box center [230, 218] width 107 height 30
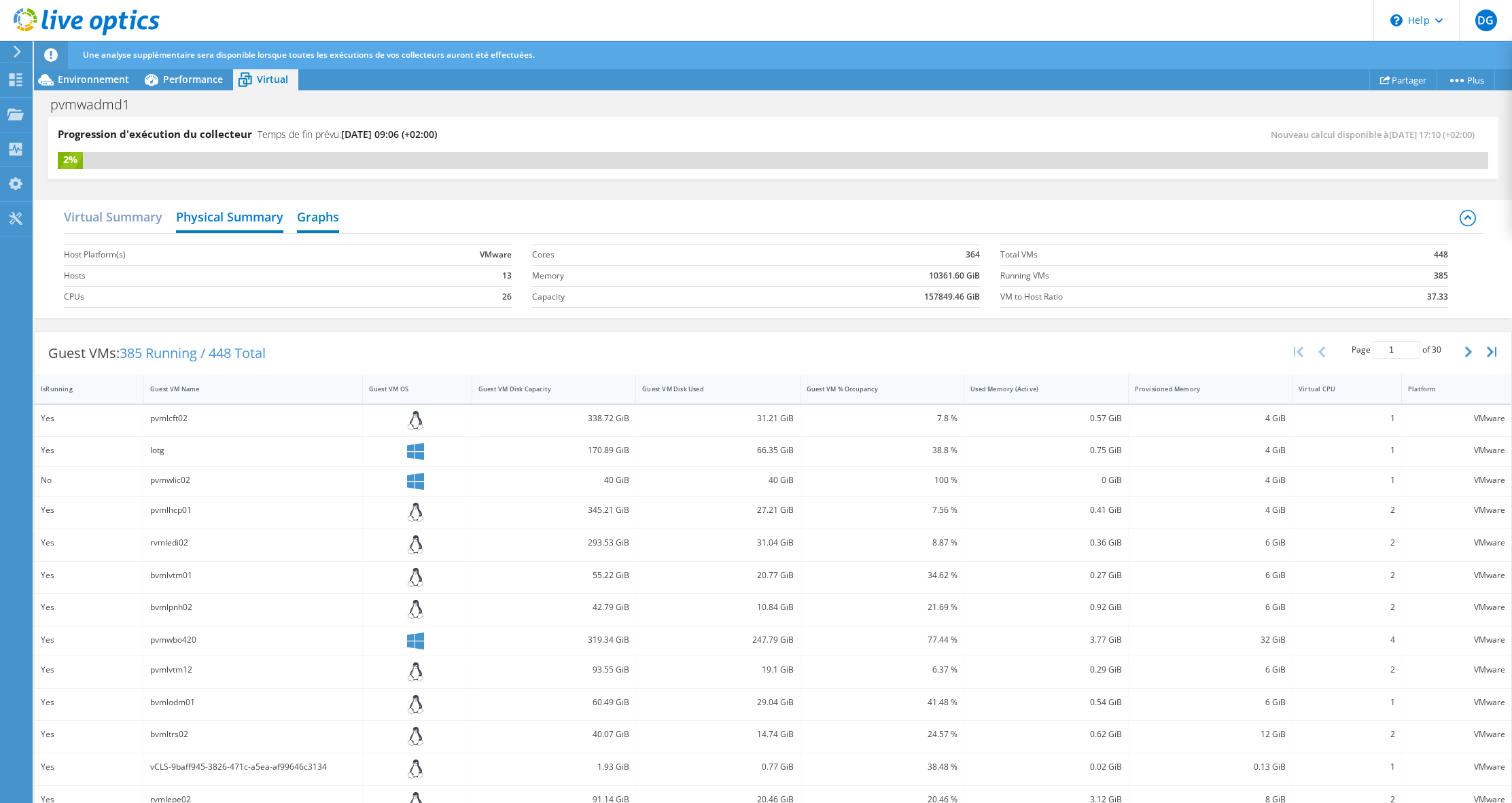
click at [335, 219] on h2 "Graphs" at bounding box center [318, 218] width 43 height 30
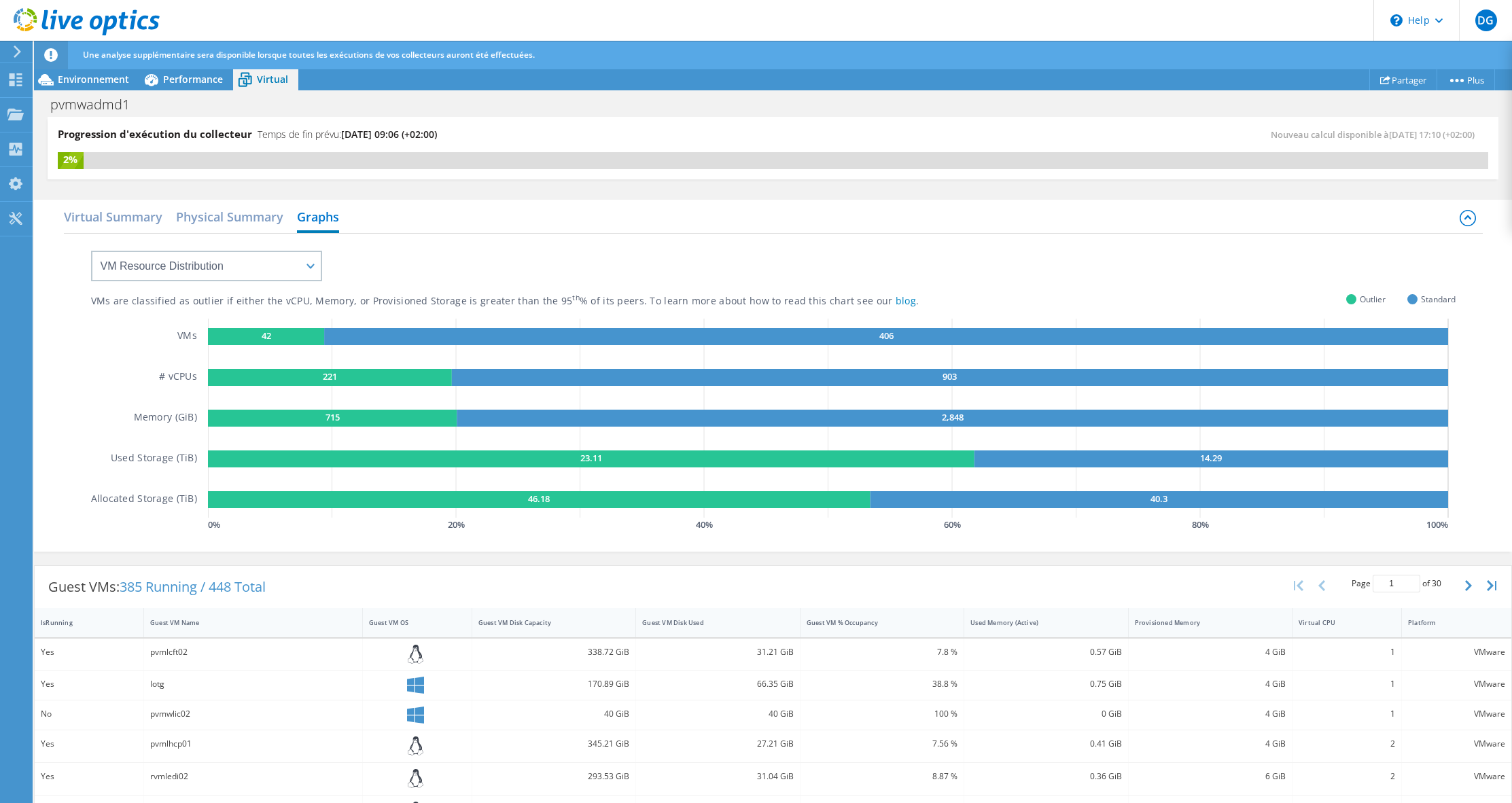
click at [286, 378] on rect at bounding box center [330, 378] width 244 height 17
click at [236, 271] on select "VM Resource Distribution Provisioning Contrast Over Provisioning" at bounding box center [207, 266] width 231 height 31
click at [91, 251] on select "VM Resource Distribution Provisioning Contrast Over Provisioning" at bounding box center [207, 266] width 231 height 31
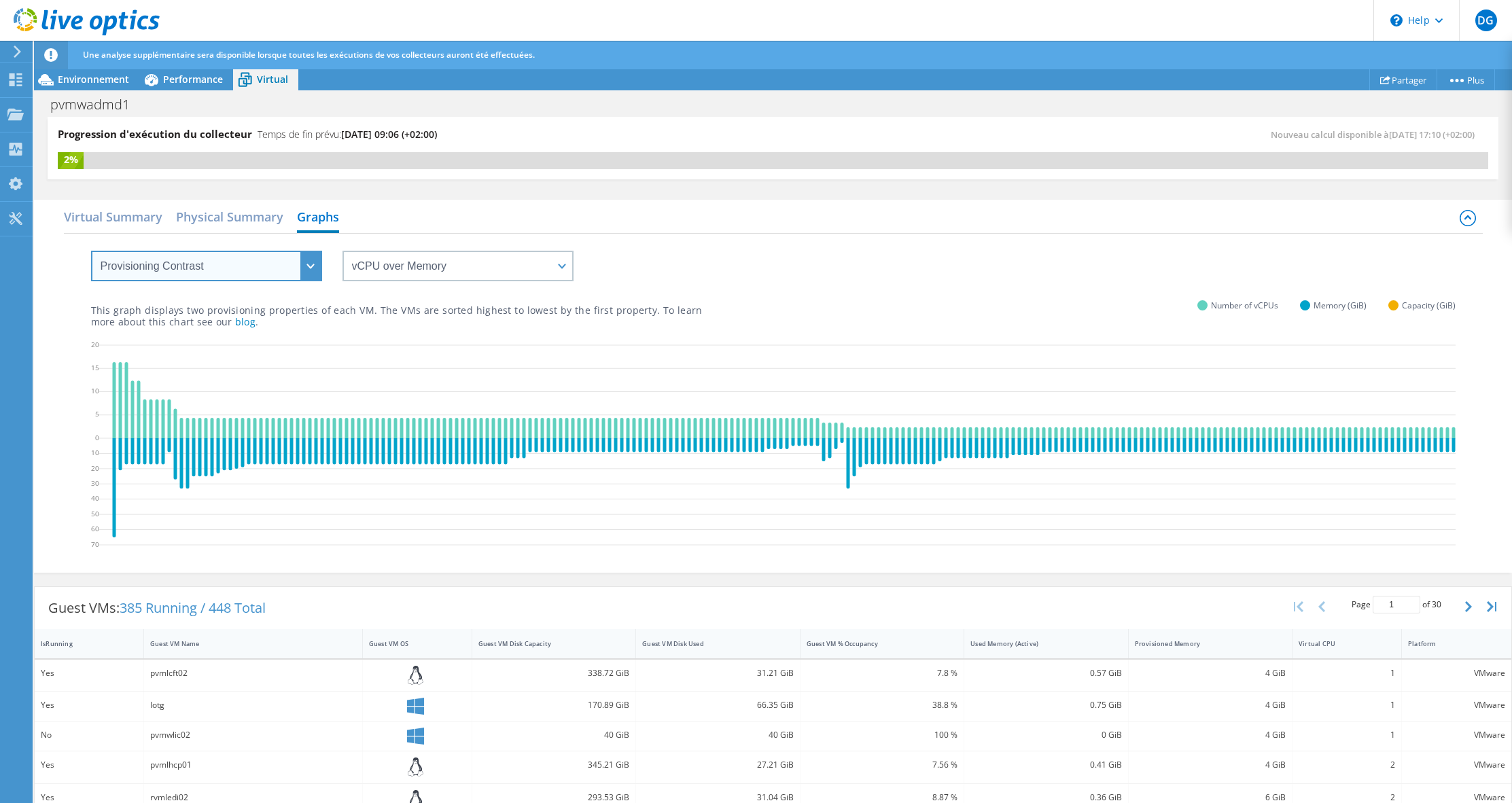
click at [162, 272] on select "VM Resource Distribution Provisioning Contrast Over Provisioning" at bounding box center [207, 266] width 231 height 31
select select "VM Resource Distribution"
click at [91, 251] on select "VM Resource Distribution Provisioning Contrast Over Provisioning" at bounding box center [207, 266] width 231 height 31
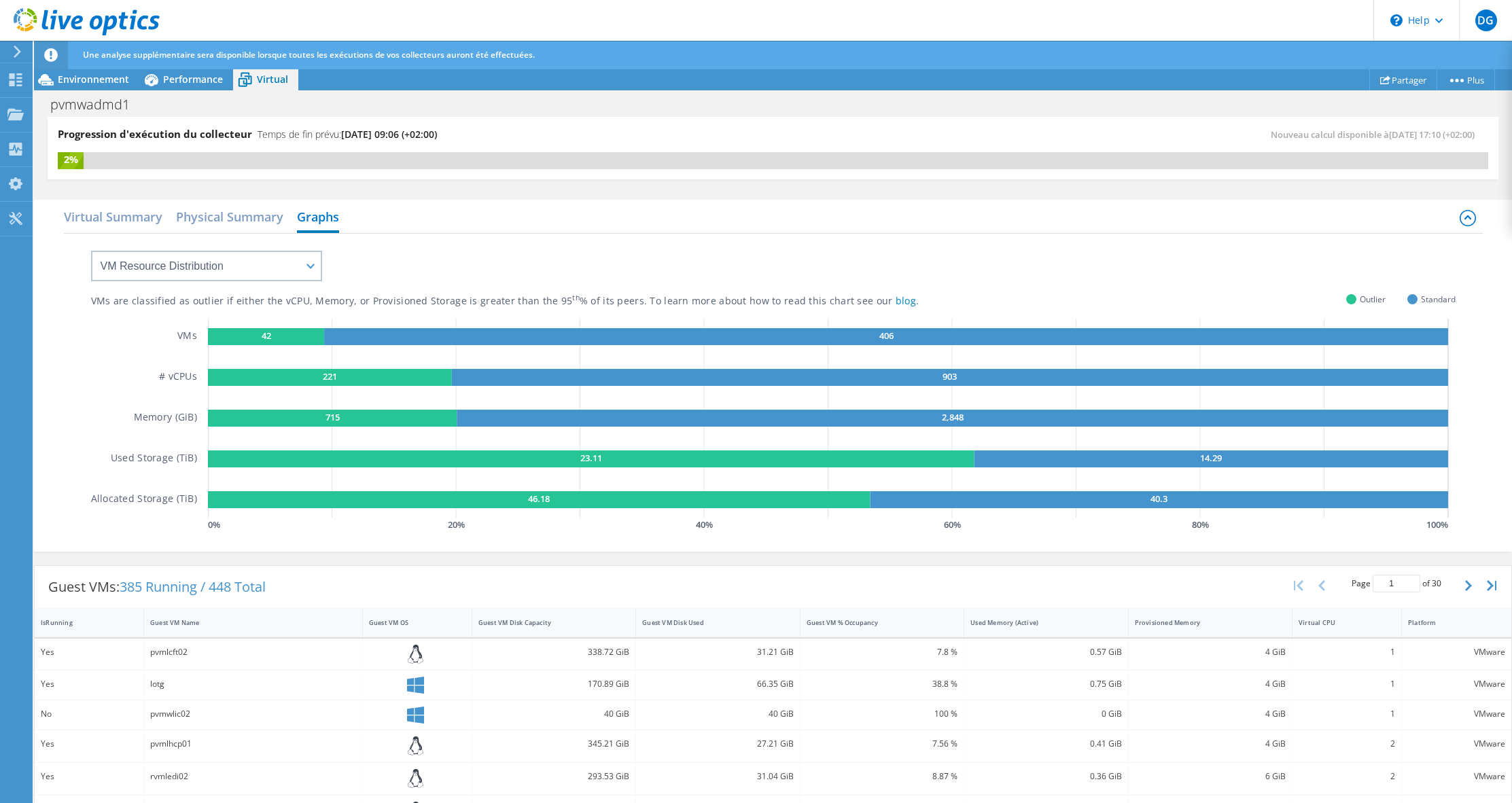
click at [97, 341] on div "VMs # vCPUs Memory (GiB) Used Storage (TiB) Allocated Storage (TiB)" at bounding box center [150, 427] width 116 height 216
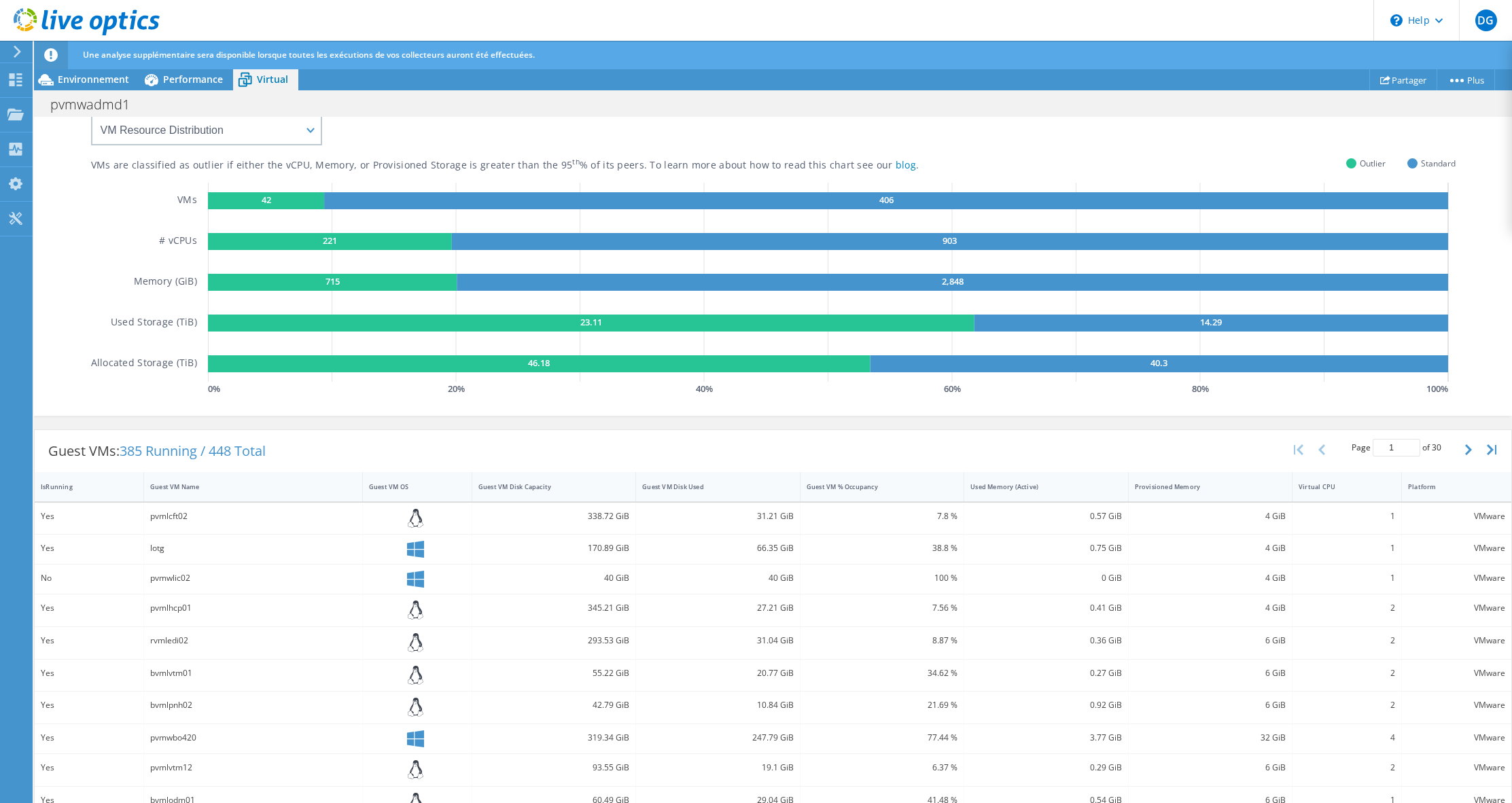
scroll to position [316, 0]
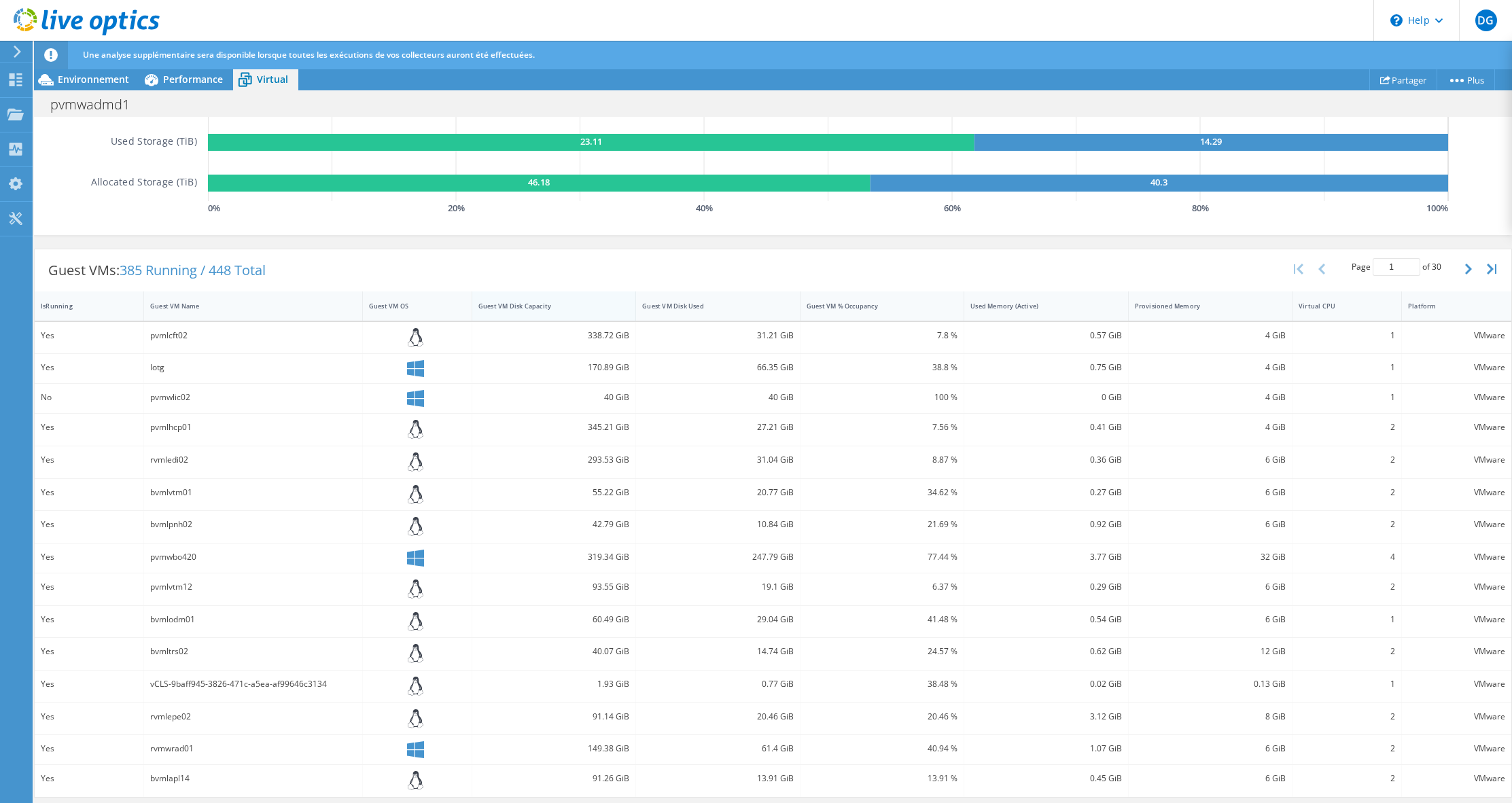
click at [564, 311] on div "Guest VM Disk Capacity" at bounding box center [545, 306] width 146 height 21
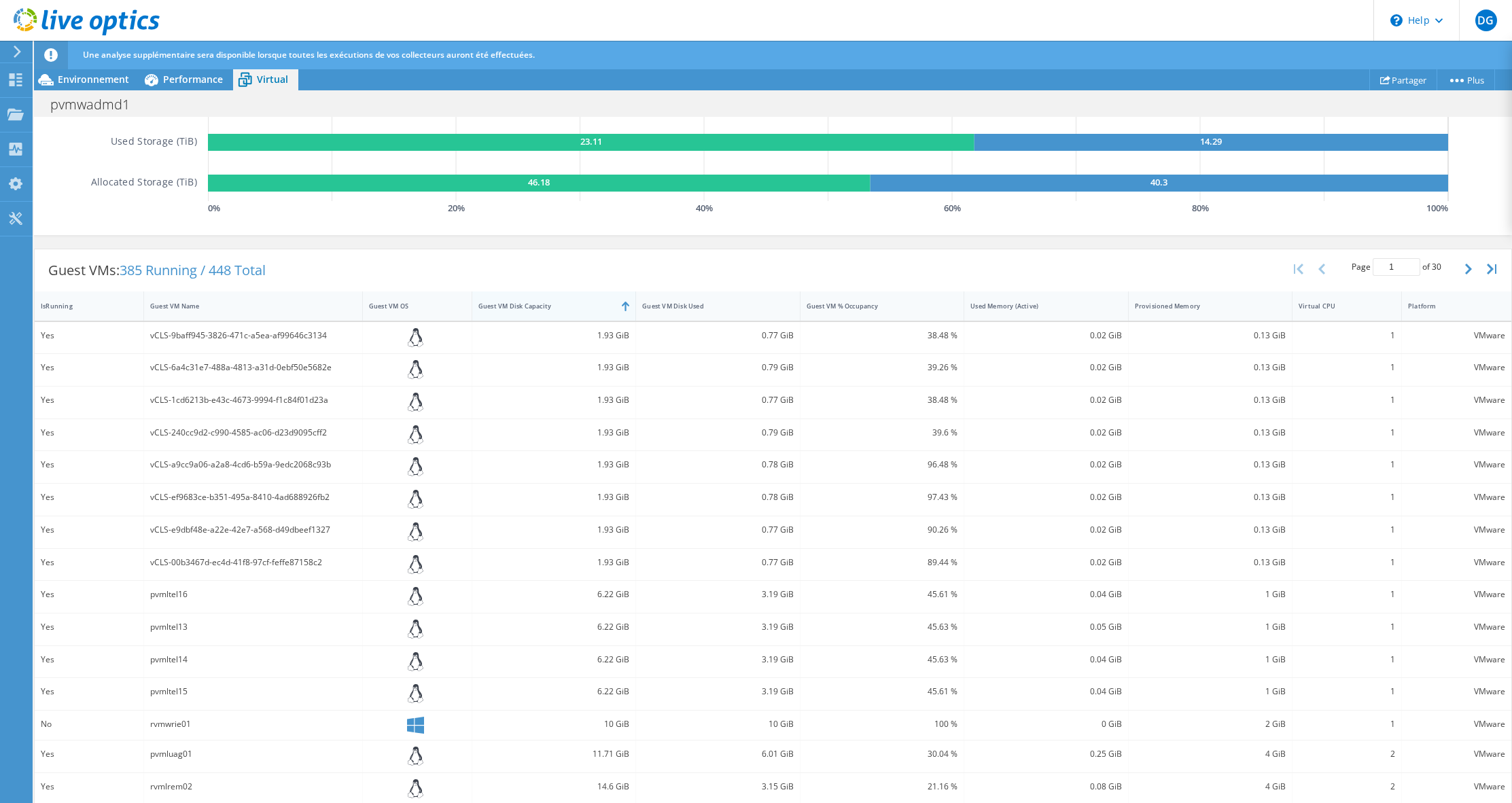
click at [562, 303] on div "Guest VM Disk Capacity" at bounding box center [545, 305] width 135 height 9
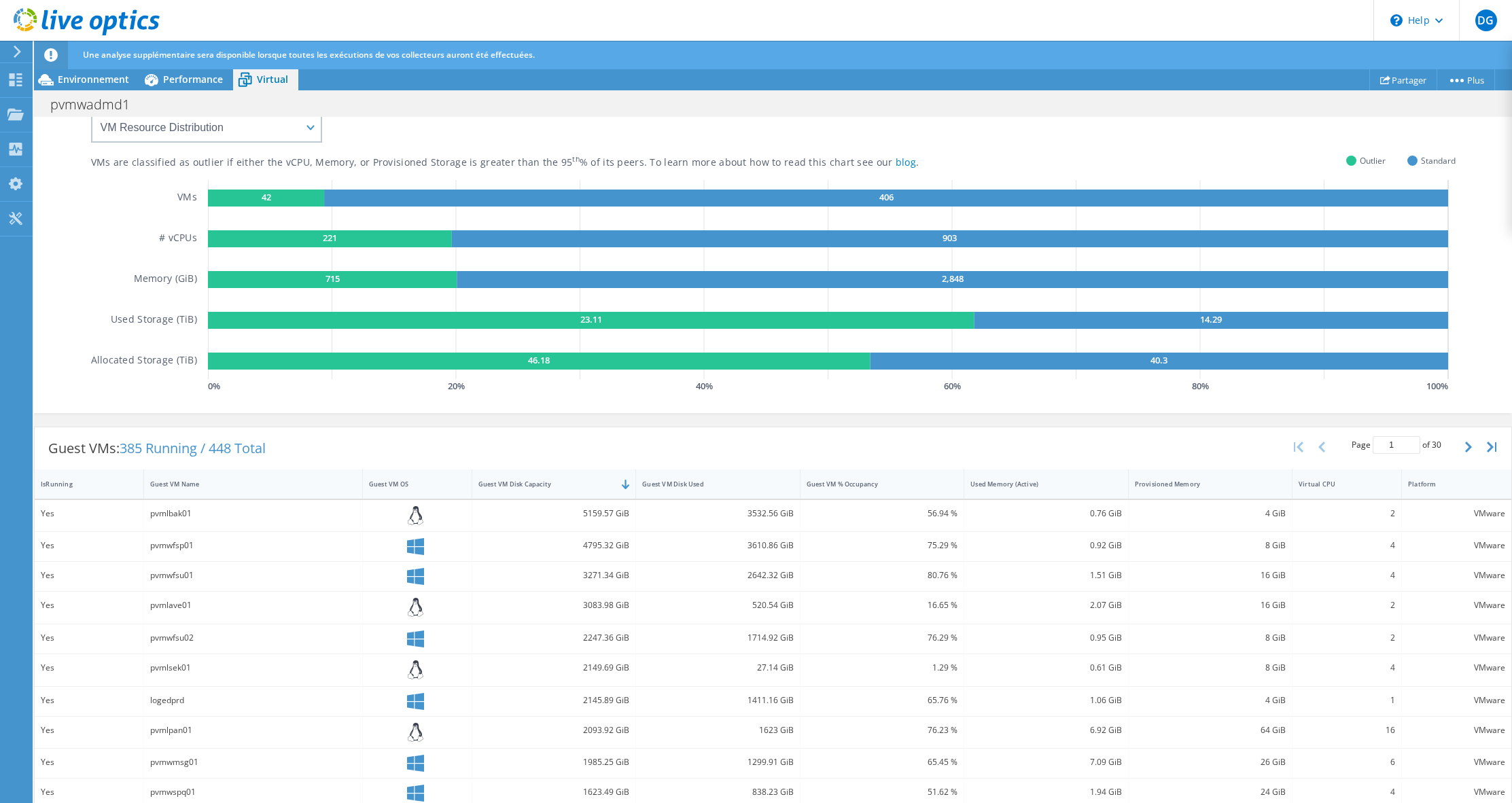
scroll to position [30, 0]
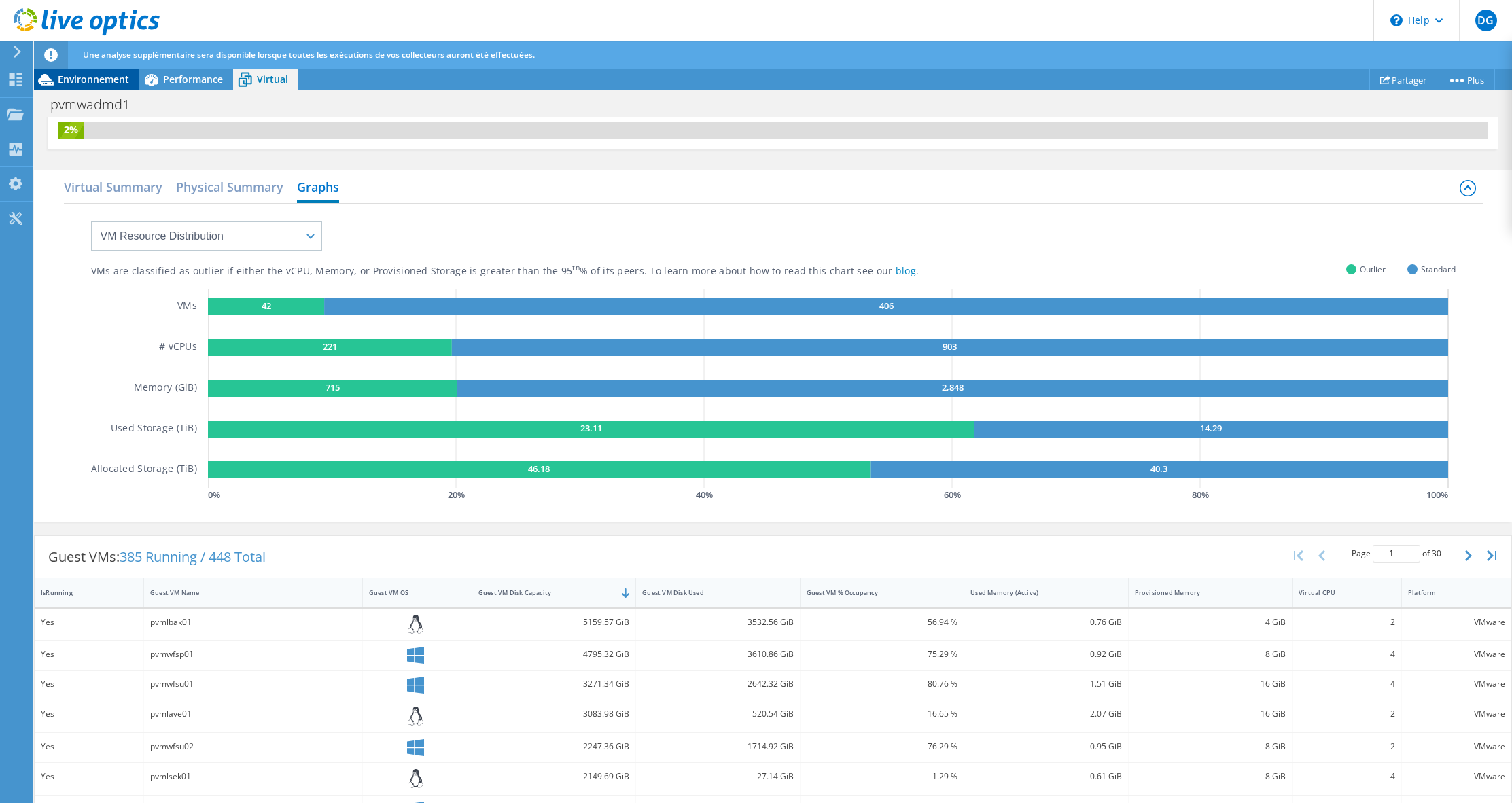
click at [99, 83] on span "Environnement" at bounding box center [93, 79] width 72 height 13
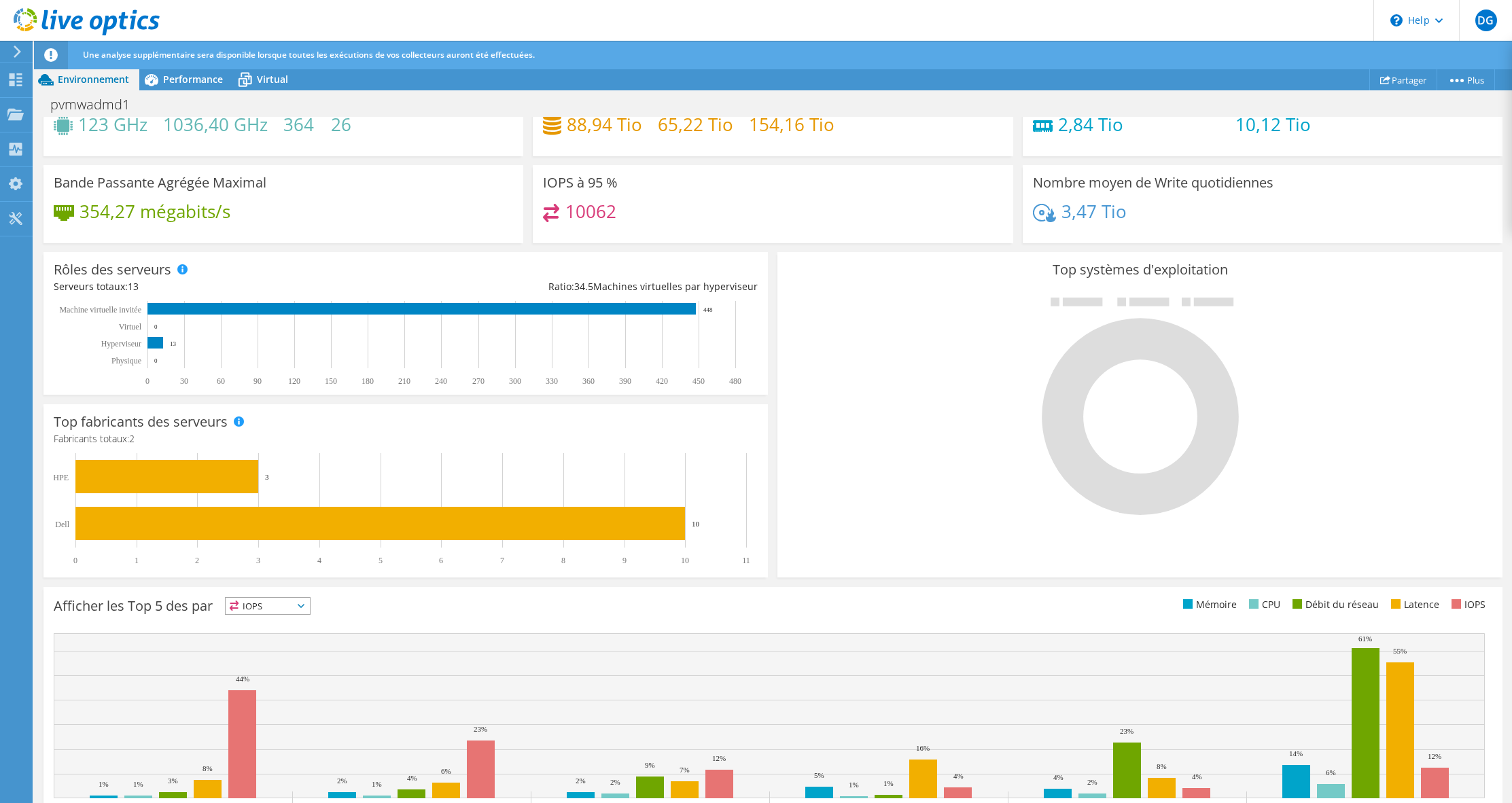
scroll to position [158, 0]
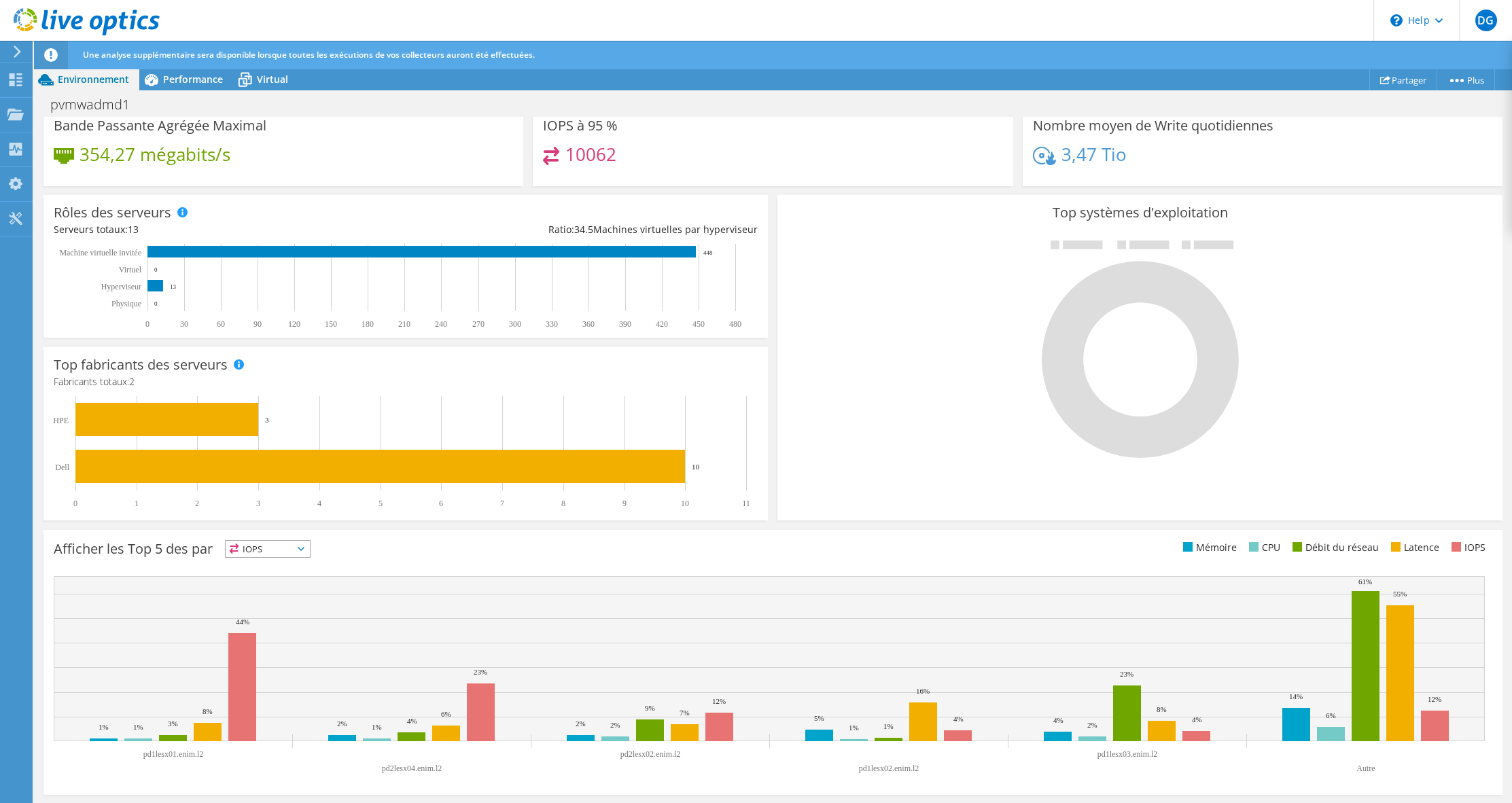
click at [301, 556] on span "IOPS" at bounding box center [268, 549] width 84 height 17
click at [287, 628] on li "Débit du réseau" at bounding box center [268, 624] width 84 height 19
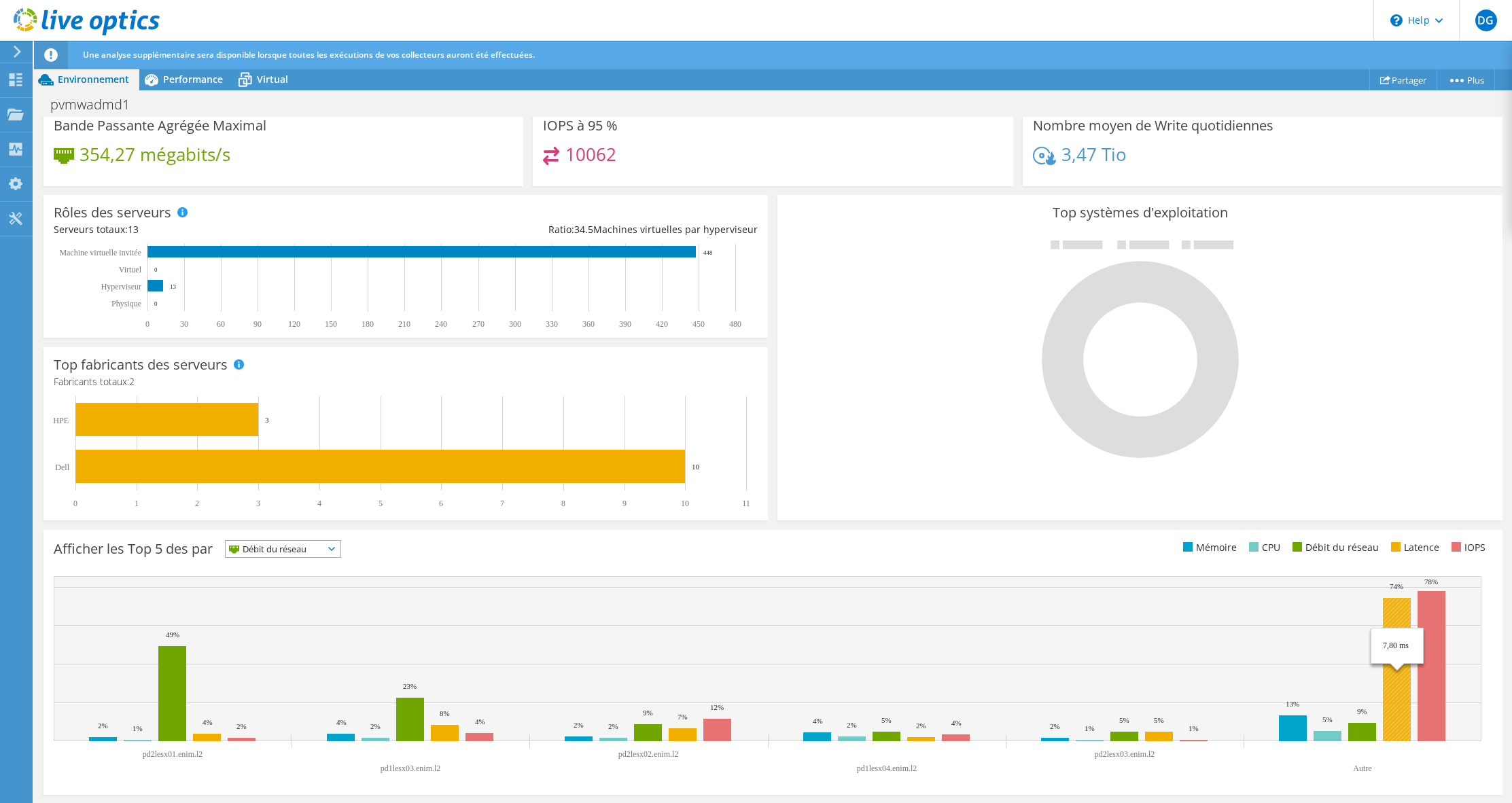
click at [1399, 621] on rect at bounding box center [1396, 670] width 28 height 143
click at [306, 553] on span "Débit du réseau" at bounding box center [275, 549] width 98 height 17
click at [283, 599] on li "CPU" at bounding box center [283, 605] width 115 height 19
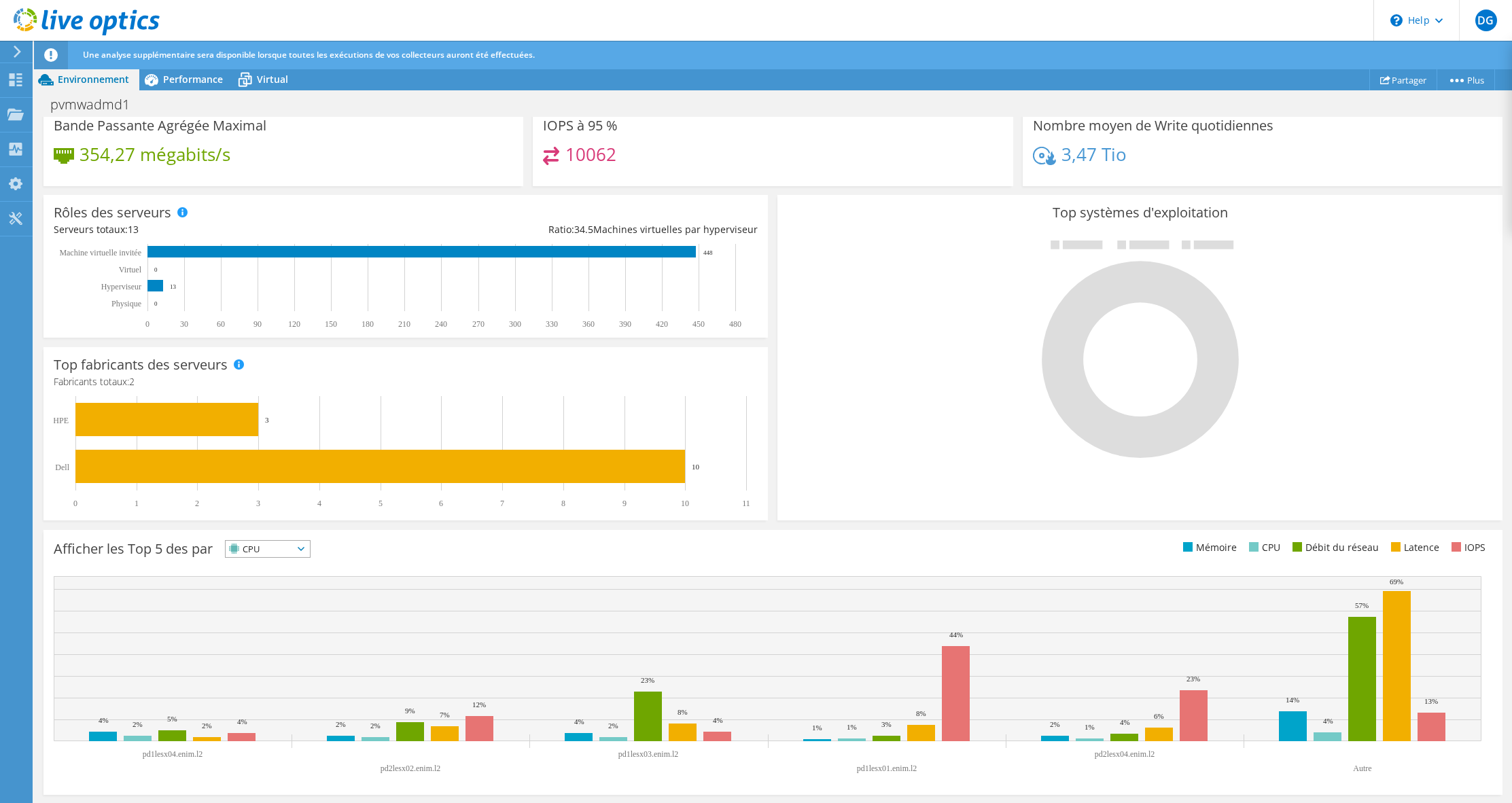
click at [293, 551] on span "CPU" at bounding box center [259, 549] width 67 height 17
click at [283, 568] on li "IOPS" at bounding box center [268, 567] width 84 height 19
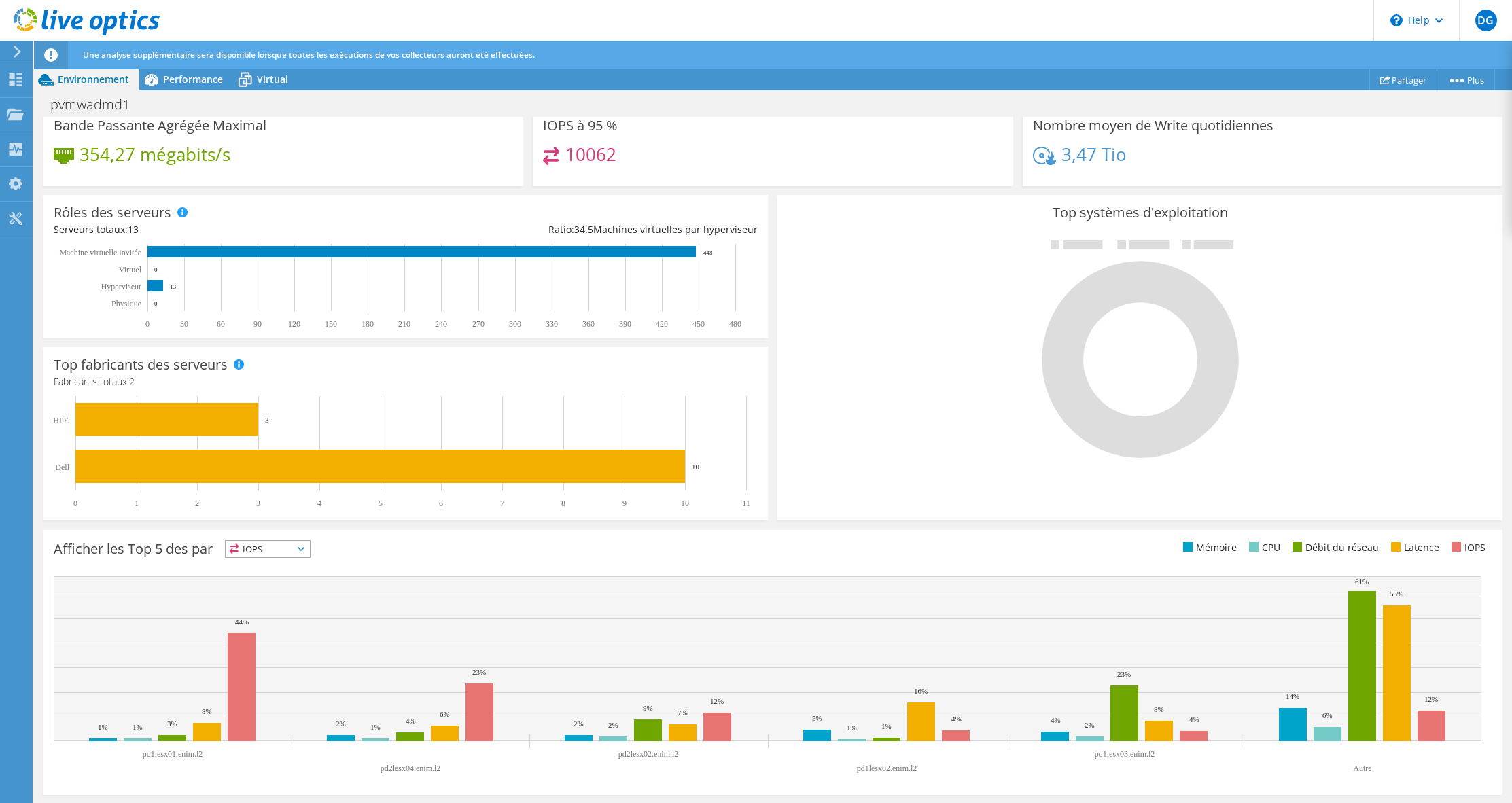
click at [293, 547] on span "IOPS" at bounding box center [259, 549] width 67 height 17
click at [272, 643] on li "Latence" at bounding box center [268, 643] width 84 height 19
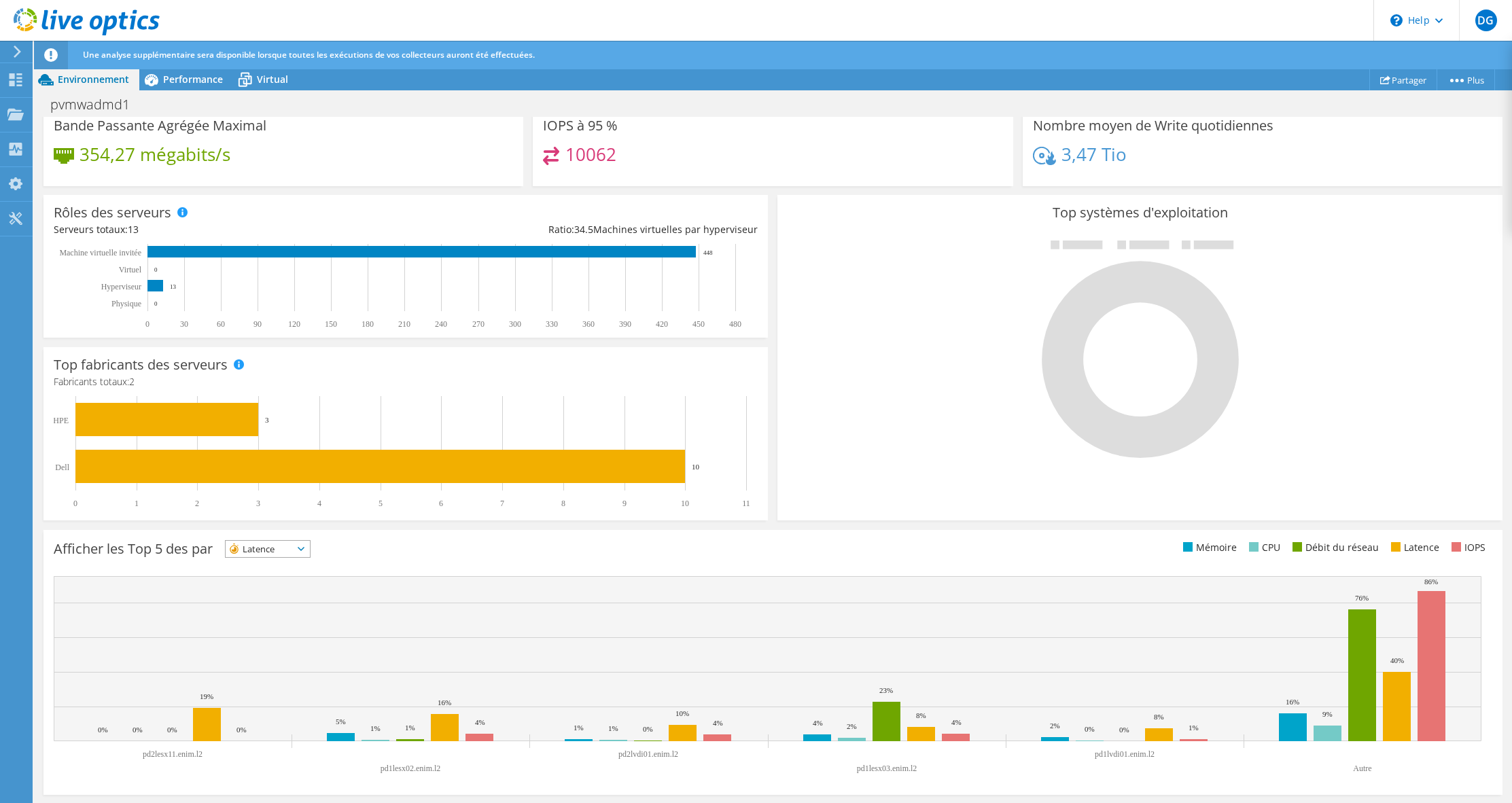
click at [267, 544] on span "Latence" at bounding box center [259, 549] width 67 height 17
click at [271, 570] on li "IOPS" at bounding box center [268, 567] width 84 height 19
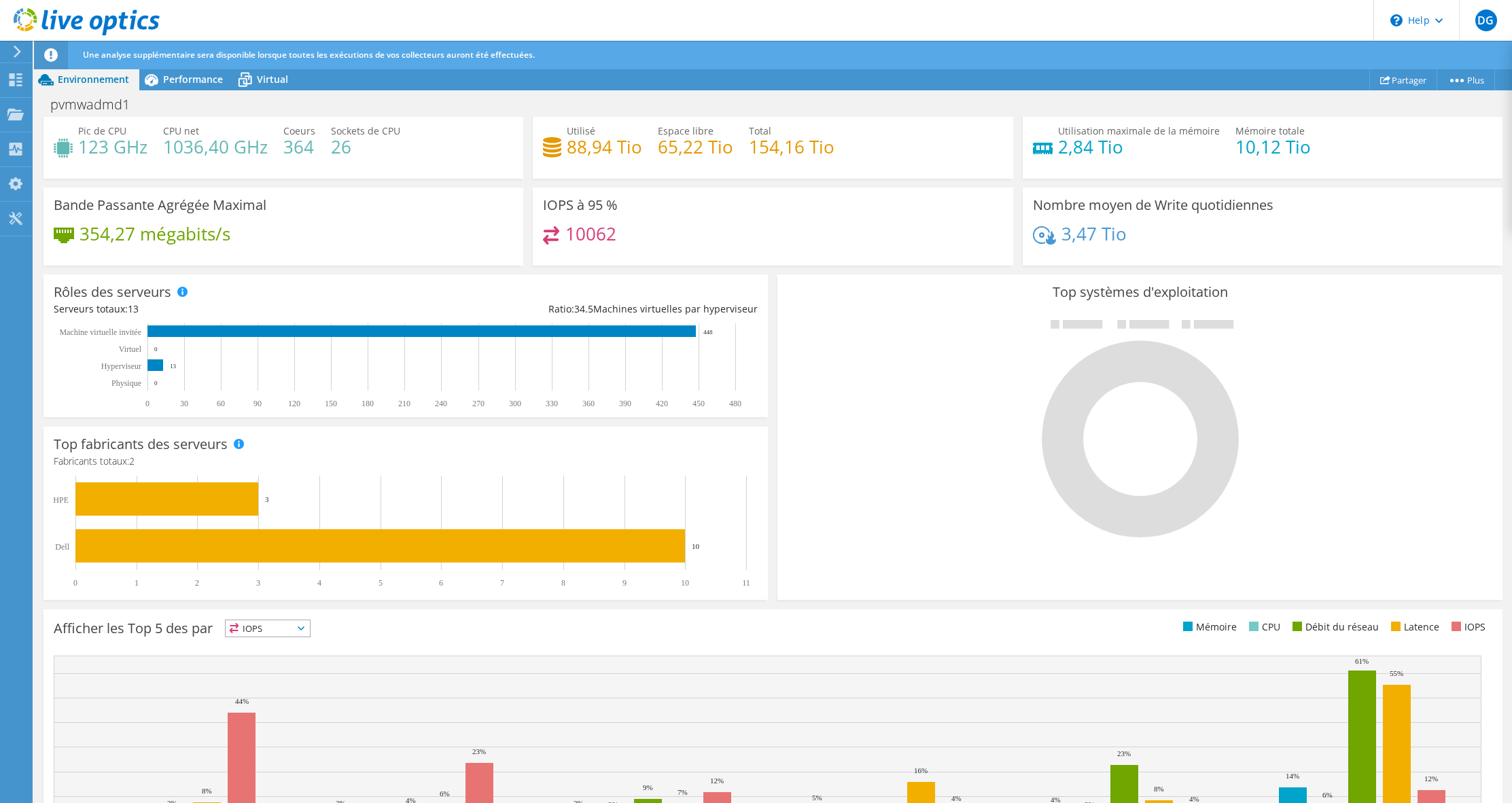
scroll to position [0, 0]
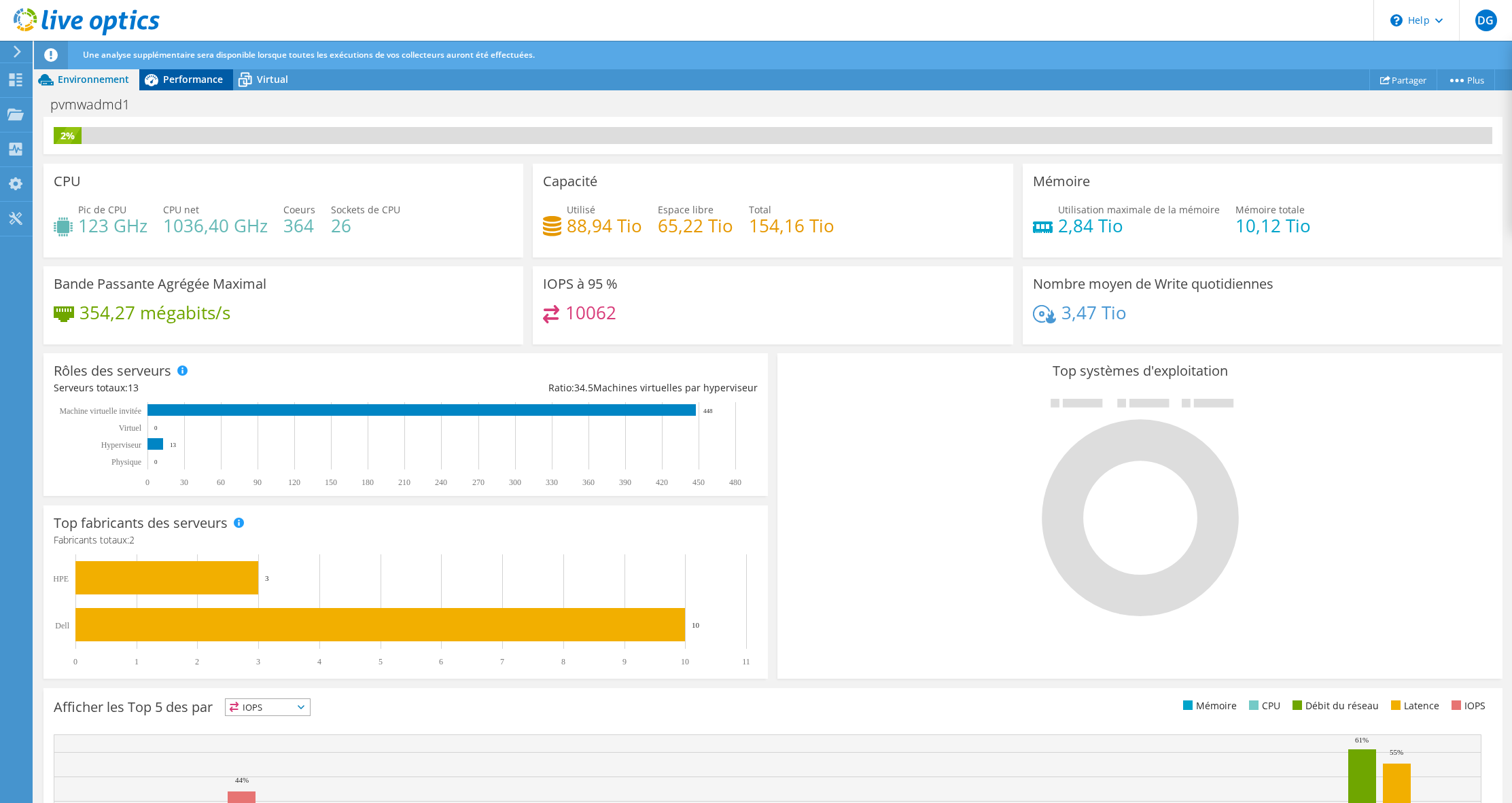
click at [192, 85] on div "Performance" at bounding box center [186, 80] width 94 height 22
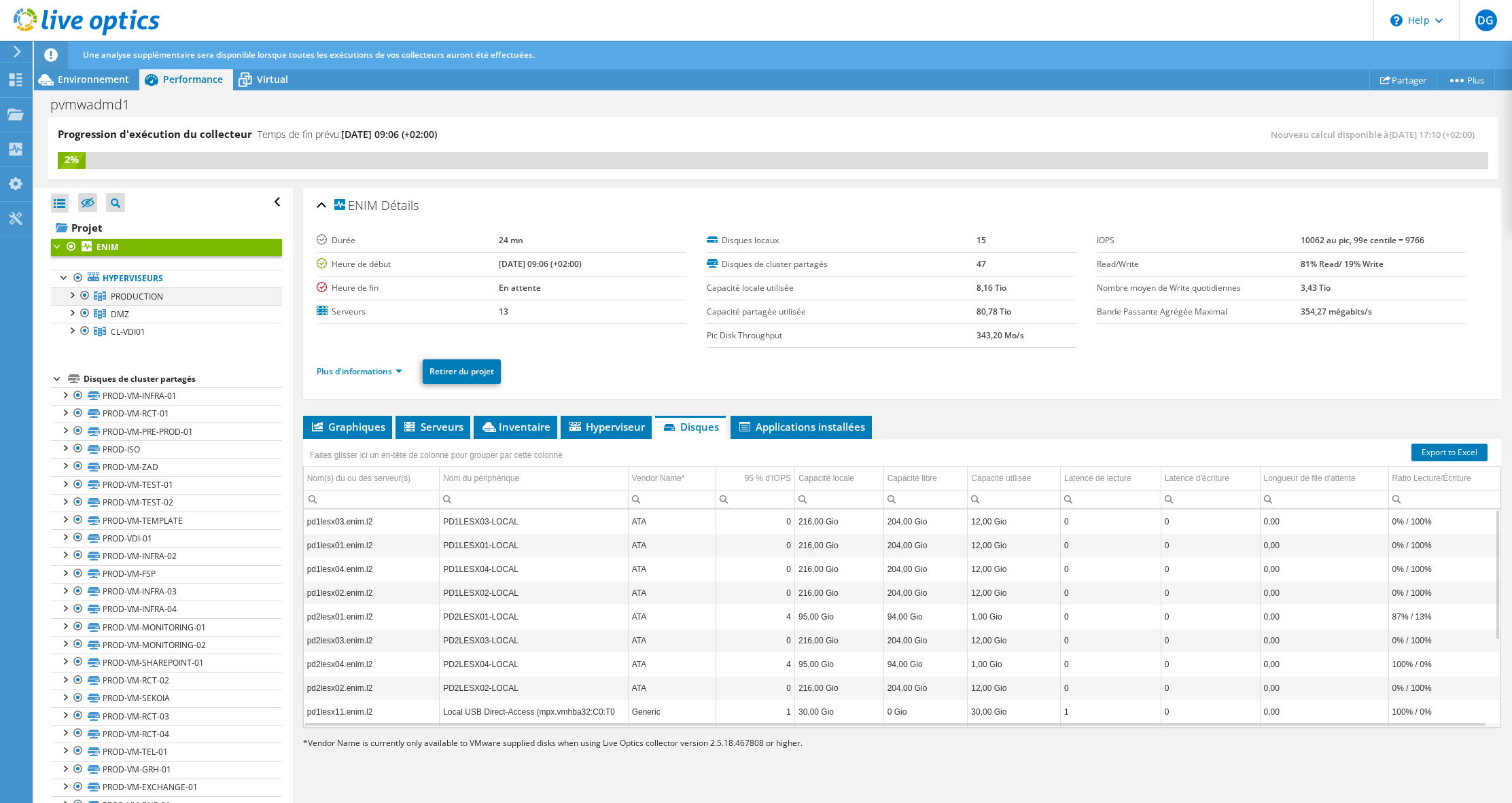
click at [75, 291] on div at bounding box center [71, 294] width 13 height 13
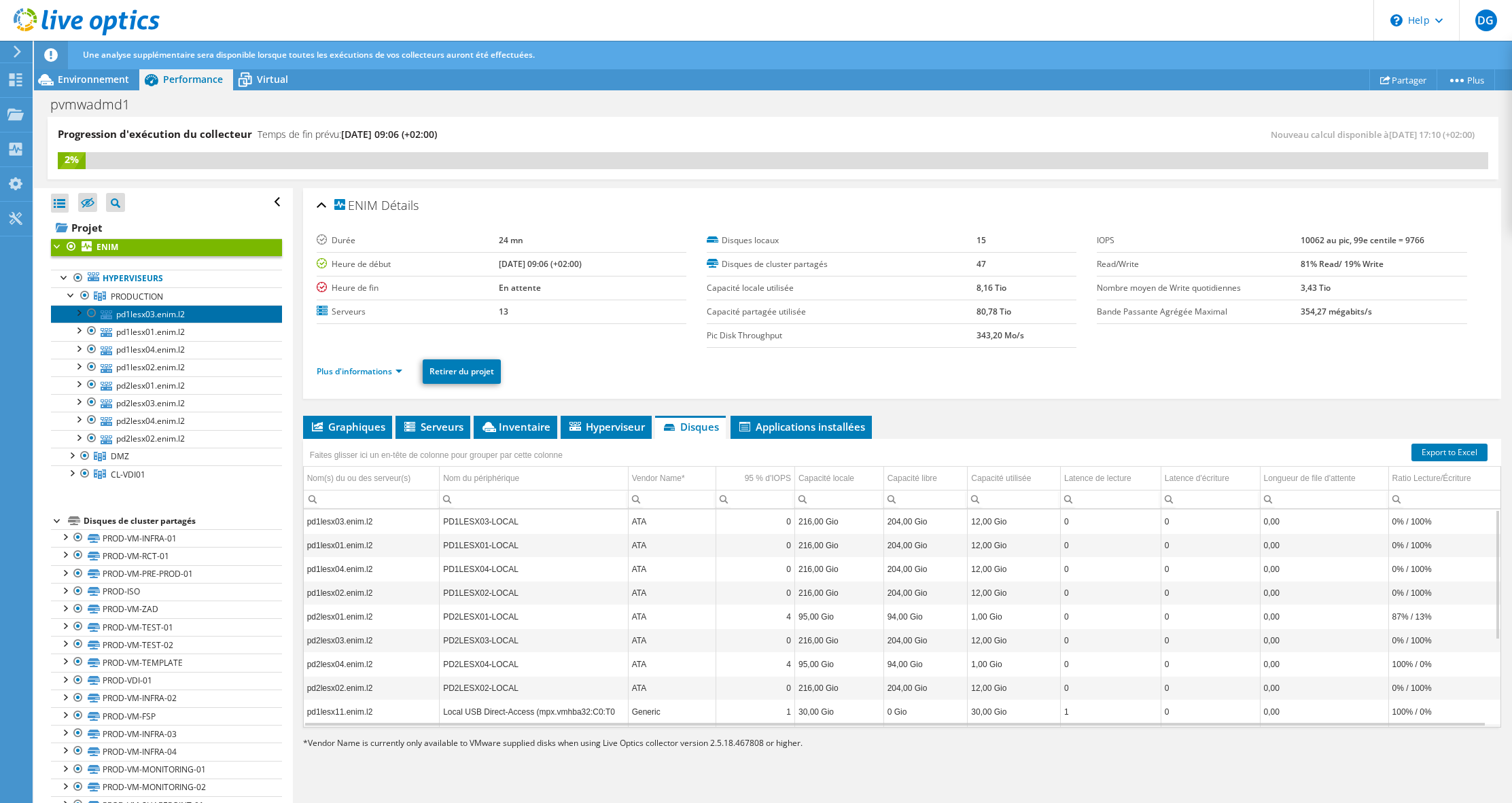
click at [140, 309] on link "pd1lesx03.enim.l2" at bounding box center [167, 314] width 231 height 17
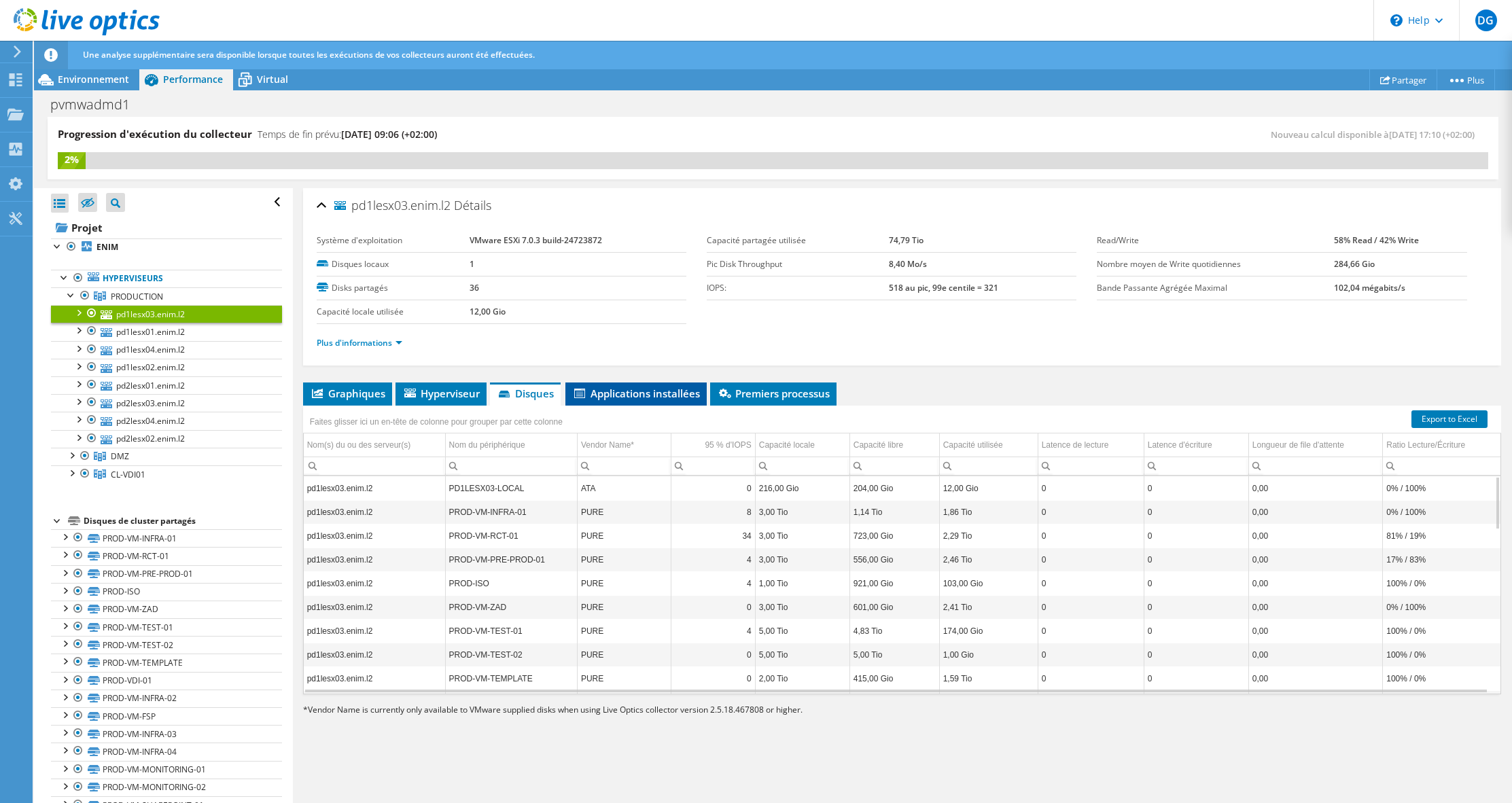
click at [639, 390] on span "Applications installées" at bounding box center [636, 393] width 128 height 13
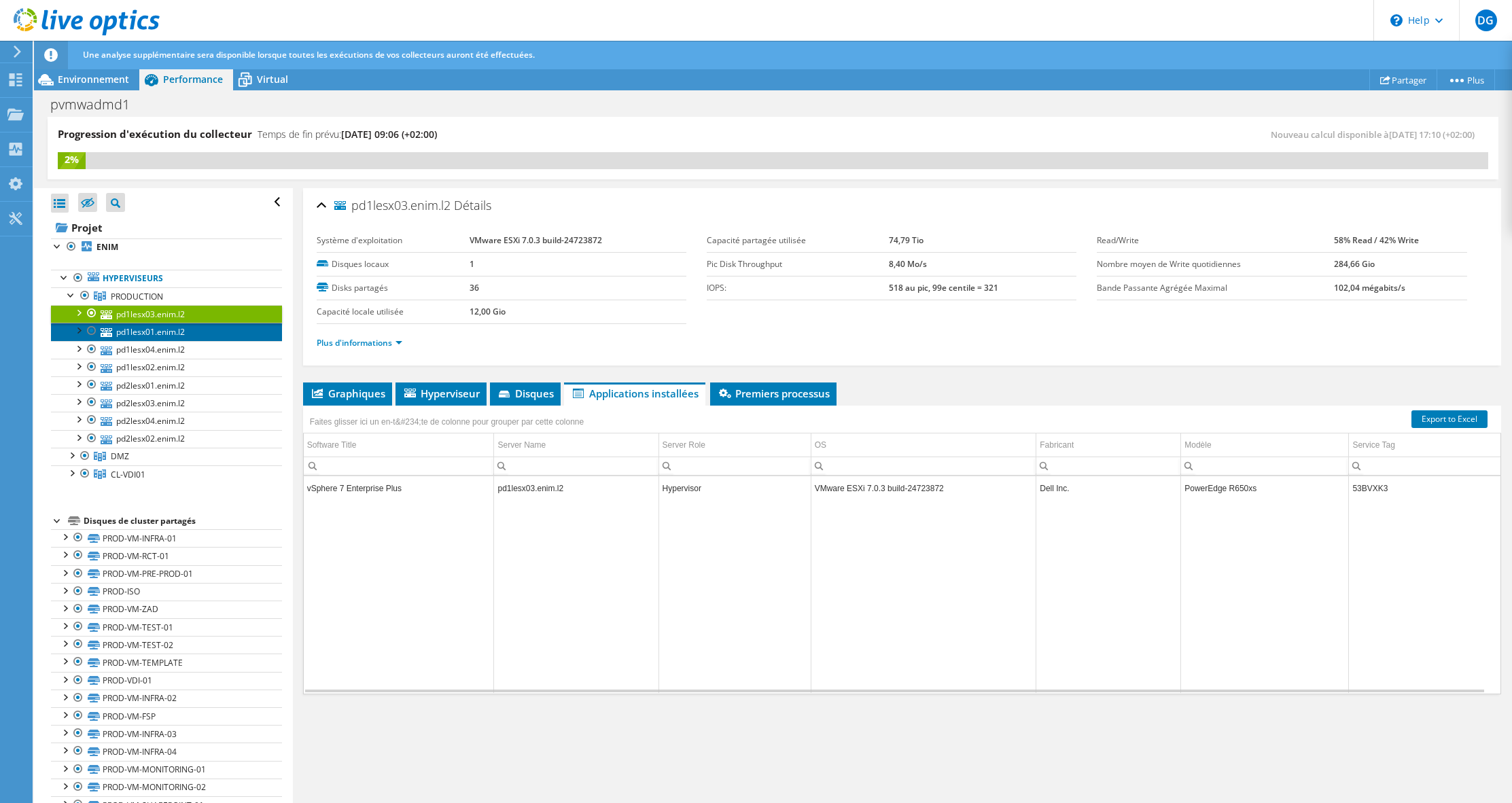
click at [120, 330] on link "pd1lesx01.enim.l2" at bounding box center [167, 331] width 231 height 17
click at [538, 390] on span "Disques" at bounding box center [525, 393] width 57 height 13
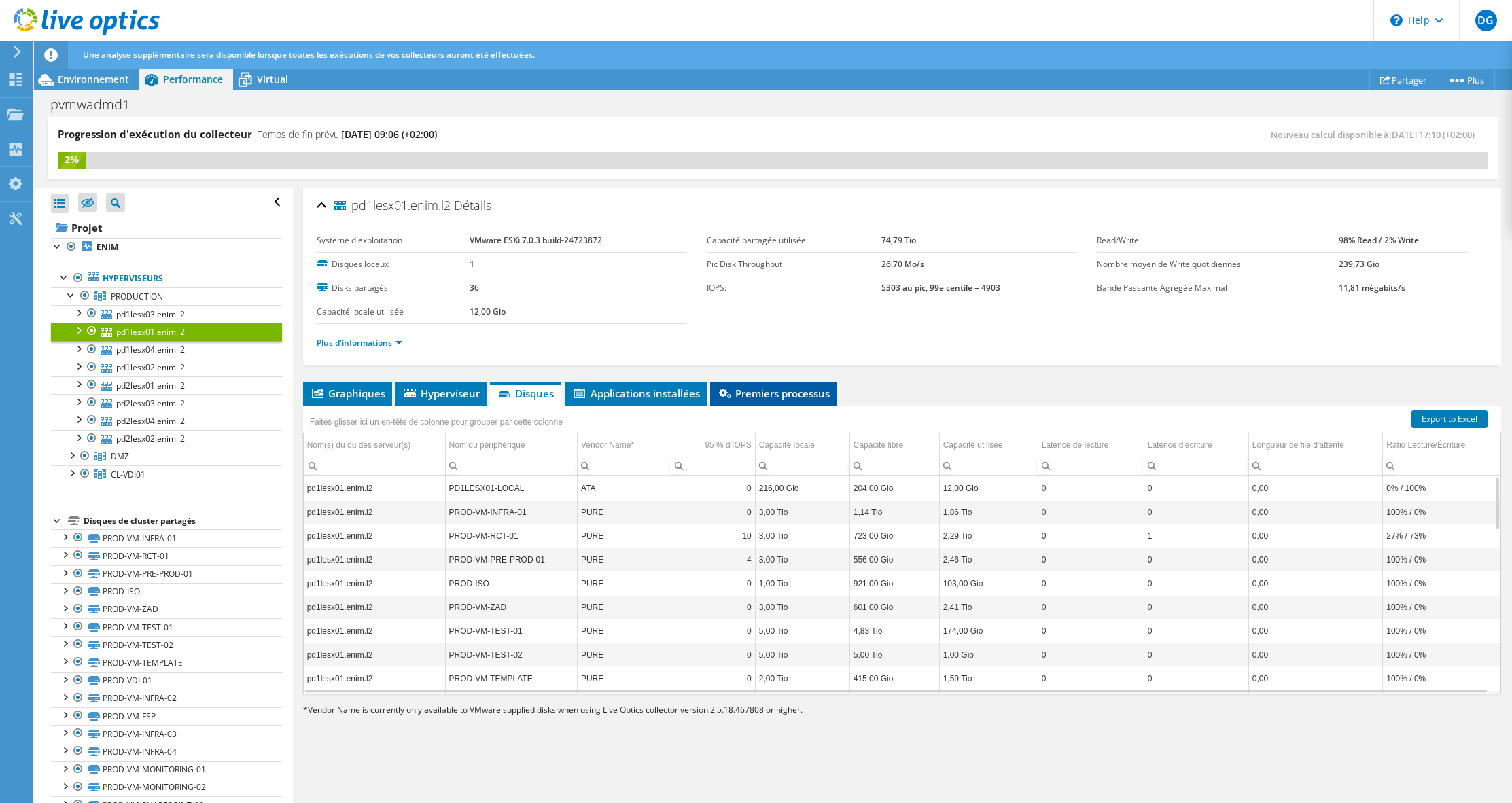
click at [741, 390] on span "Premiers processus" at bounding box center [773, 393] width 113 height 13
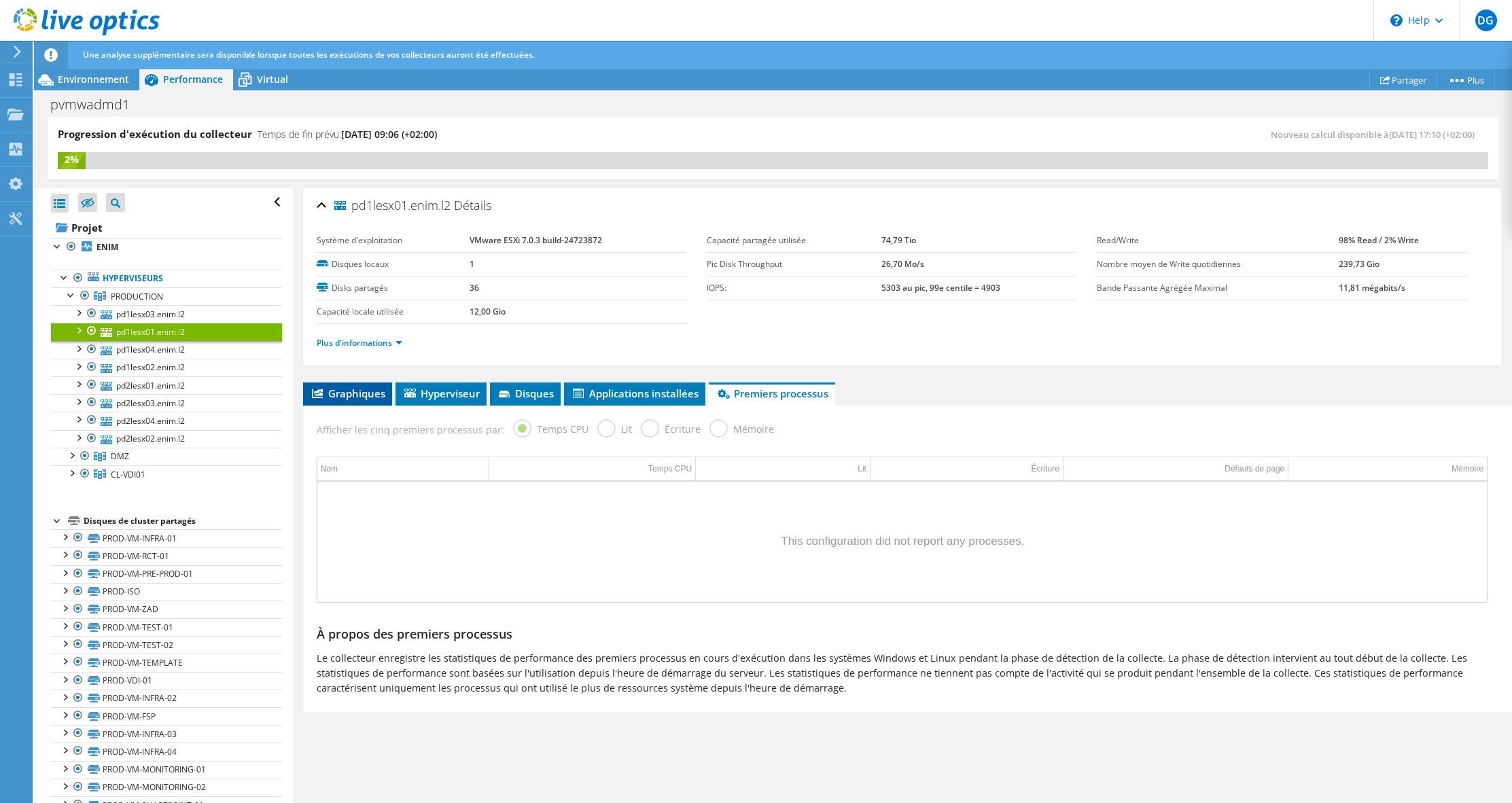
click at [328, 398] on span "Graphiques" at bounding box center [348, 393] width 76 height 13
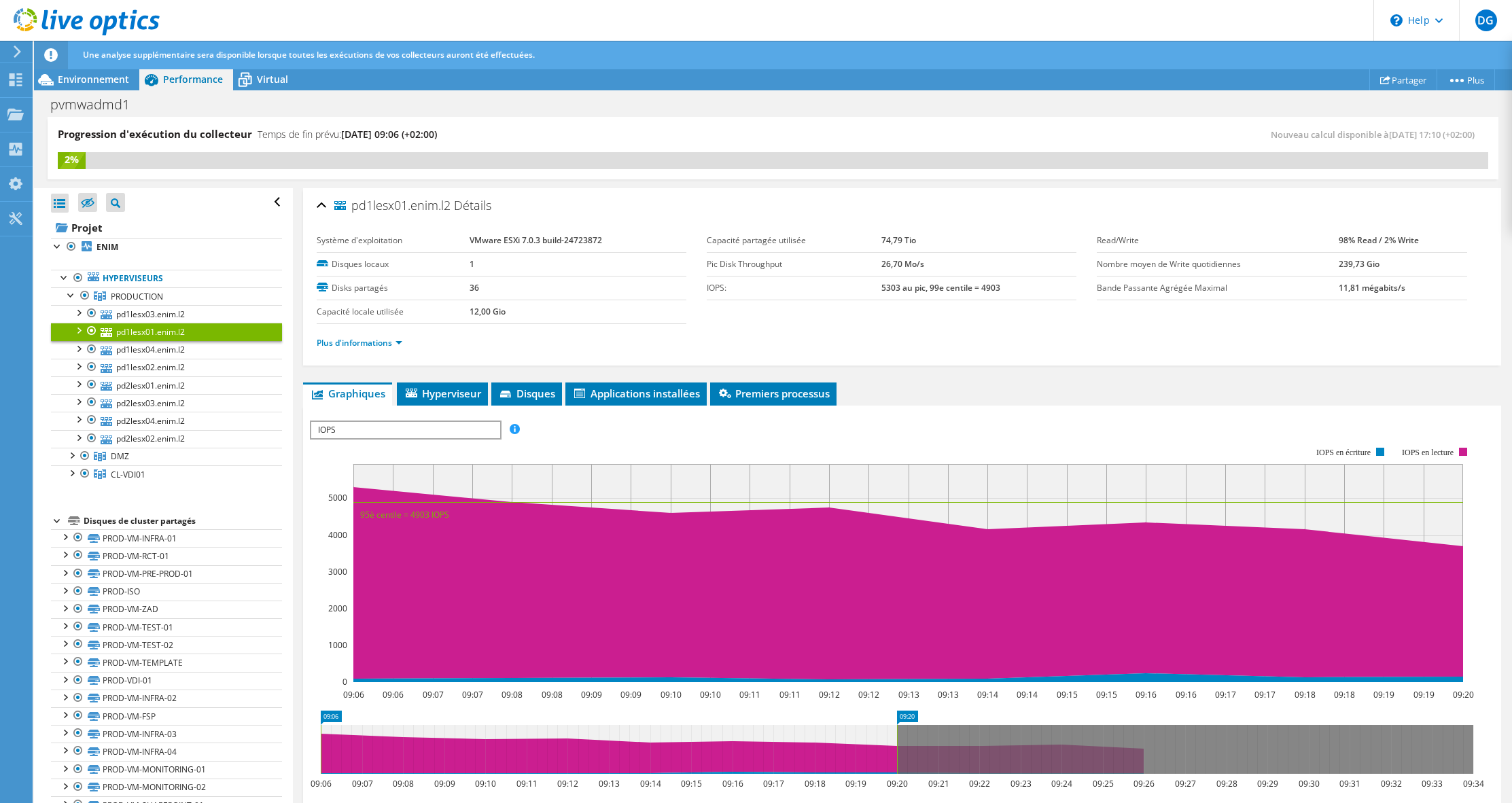
click at [58, 525] on div at bounding box center [57, 520] width 13 height 13
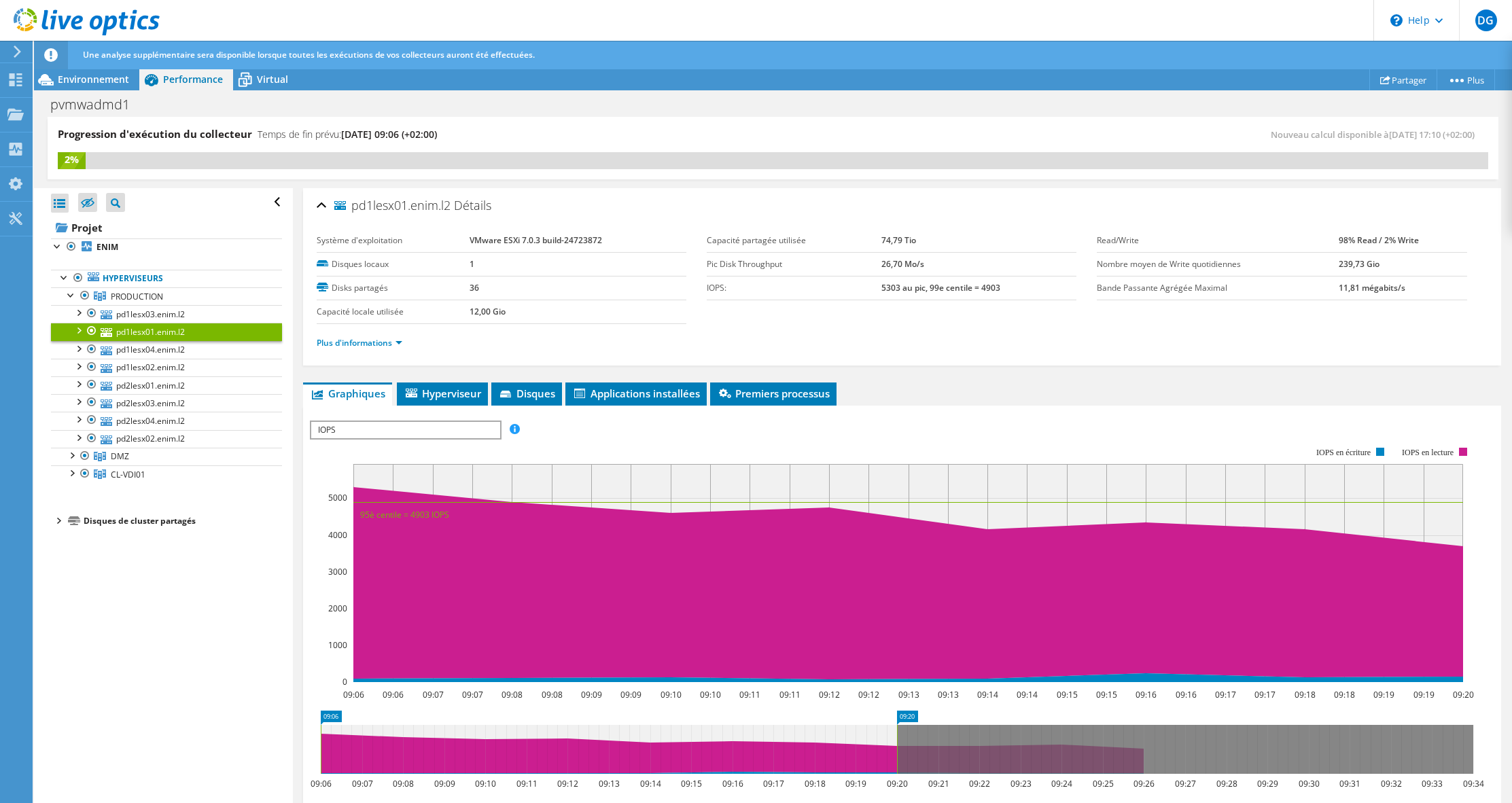
click at [58, 525] on div at bounding box center [57, 520] width 13 height 13
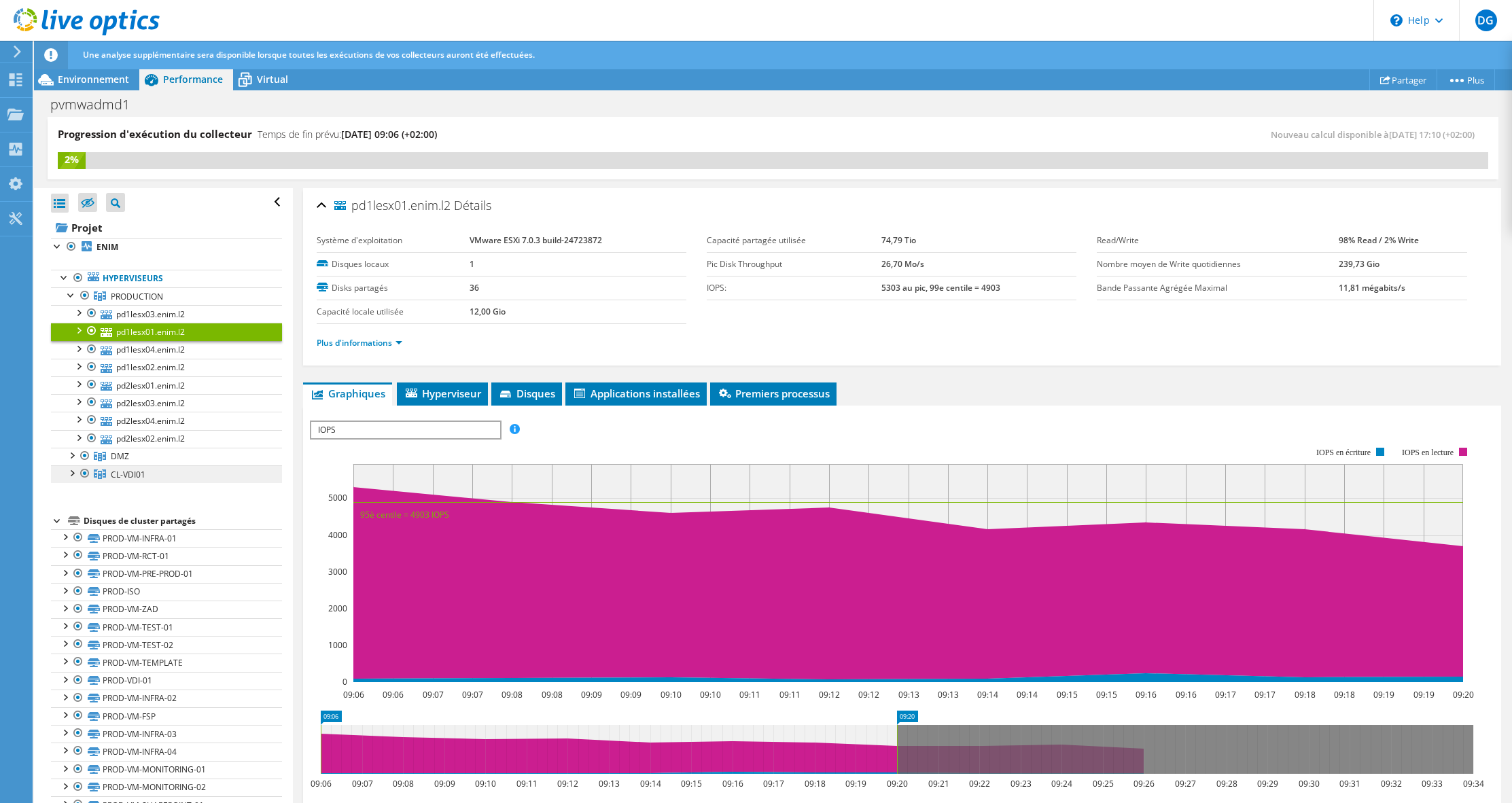
scroll to position [68, 0]
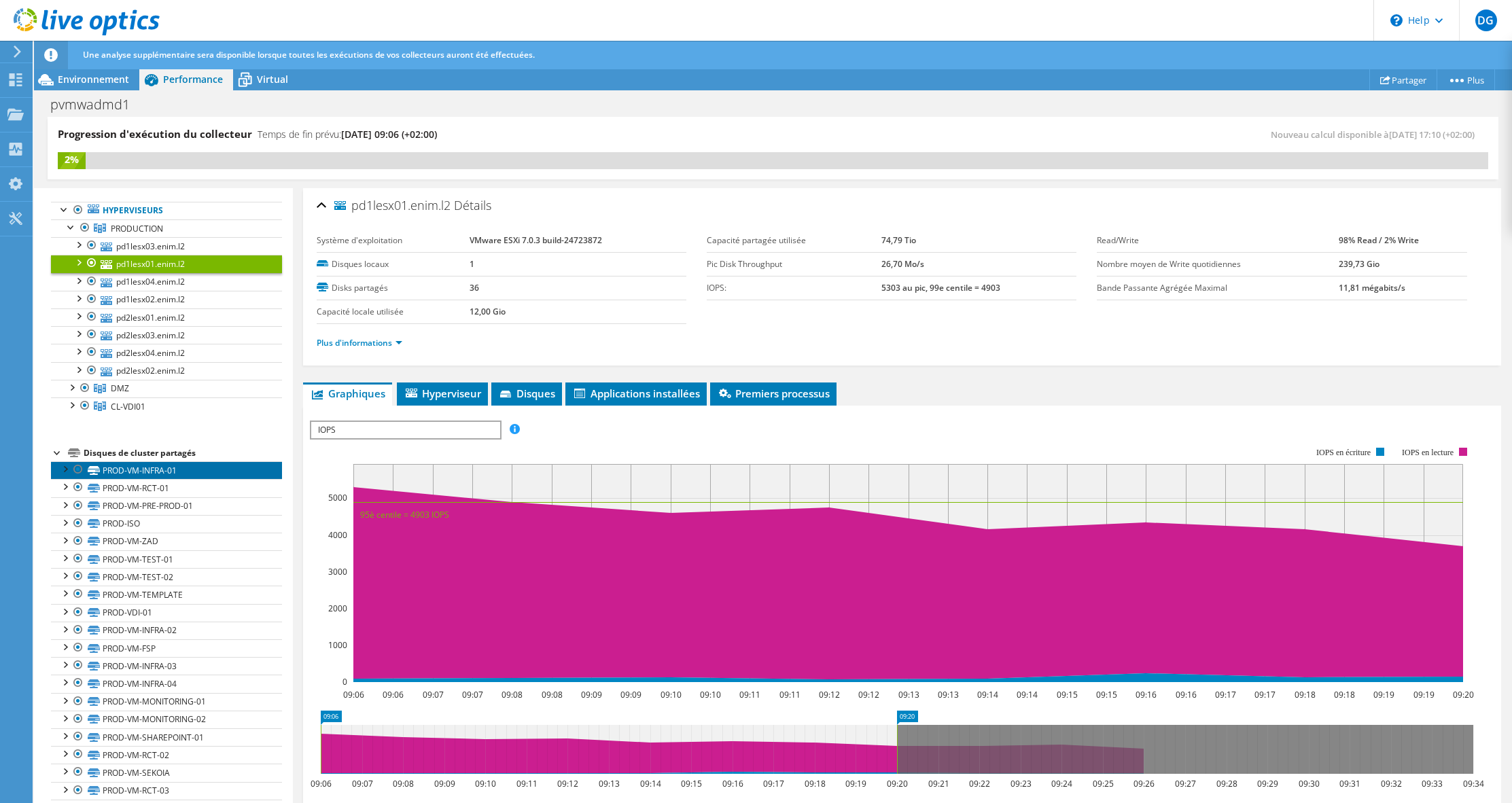
click at [124, 465] on link "PROD-VM-INFRA-01" at bounding box center [167, 470] width 231 height 17
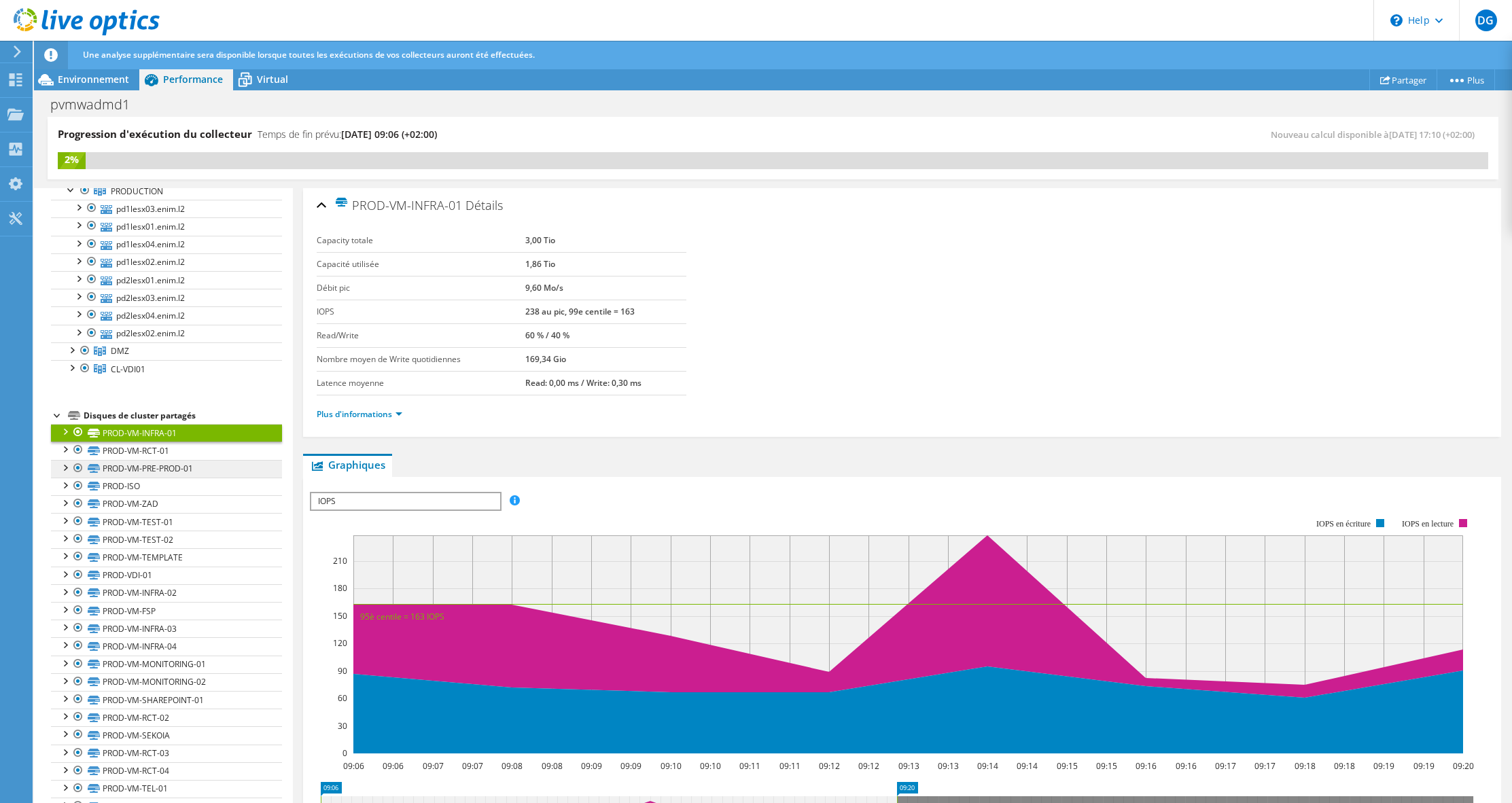
scroll to position [136, 0]
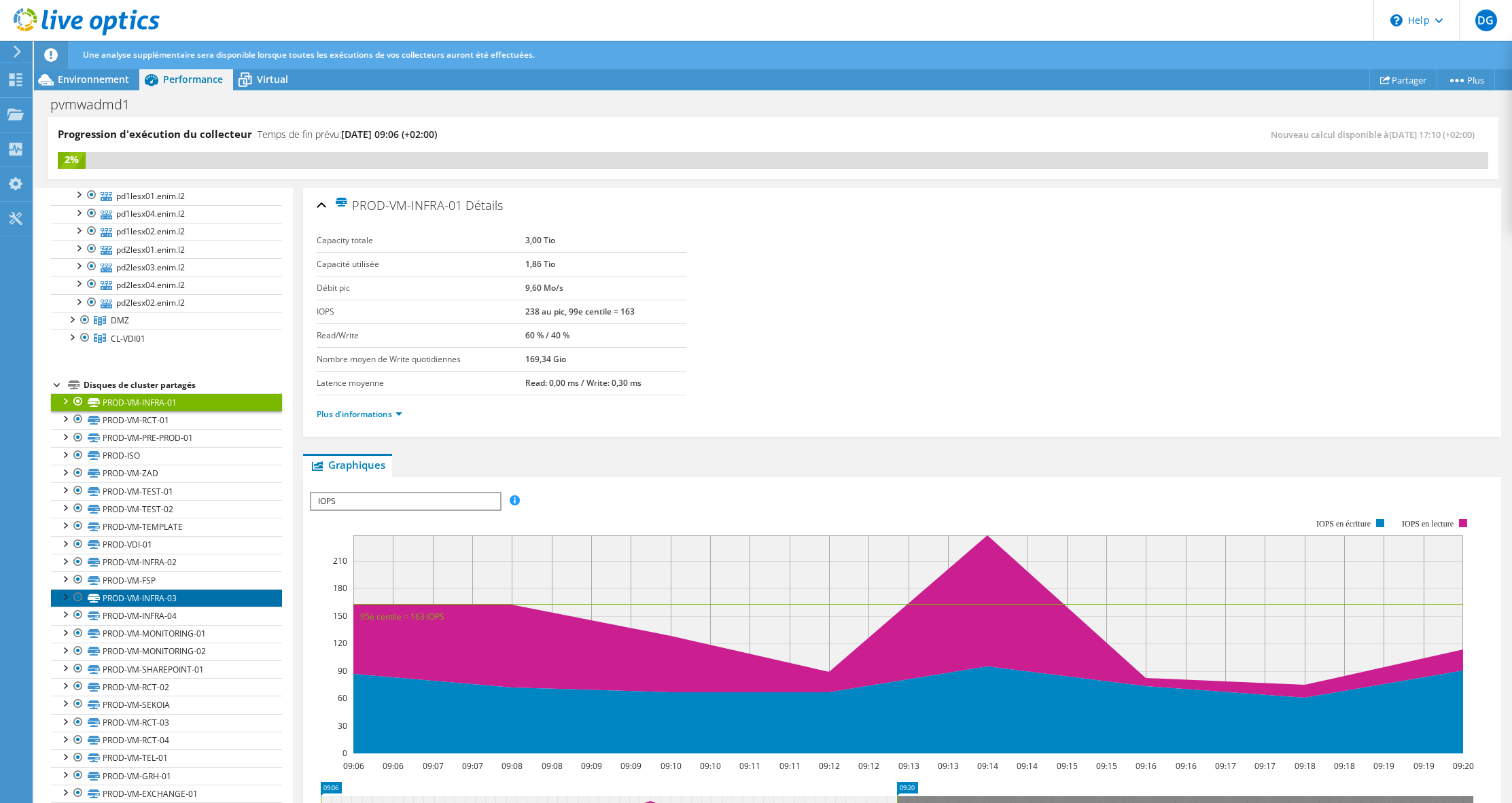
click at [187, 594] on link "PROD-VM-INFRA-03" at bounding box center [167, 598] width 231 height 17
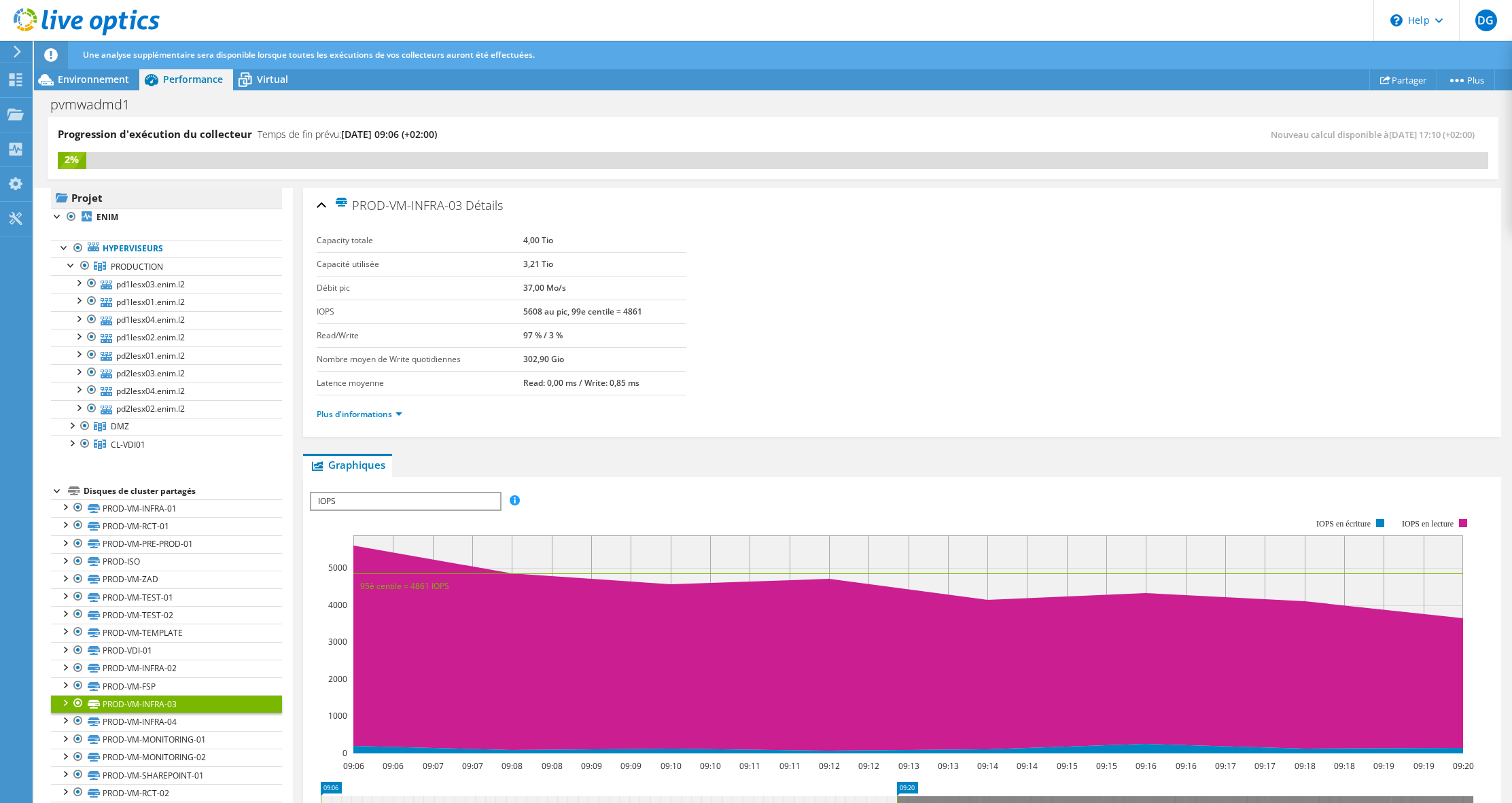
scroll to position [0, 0]
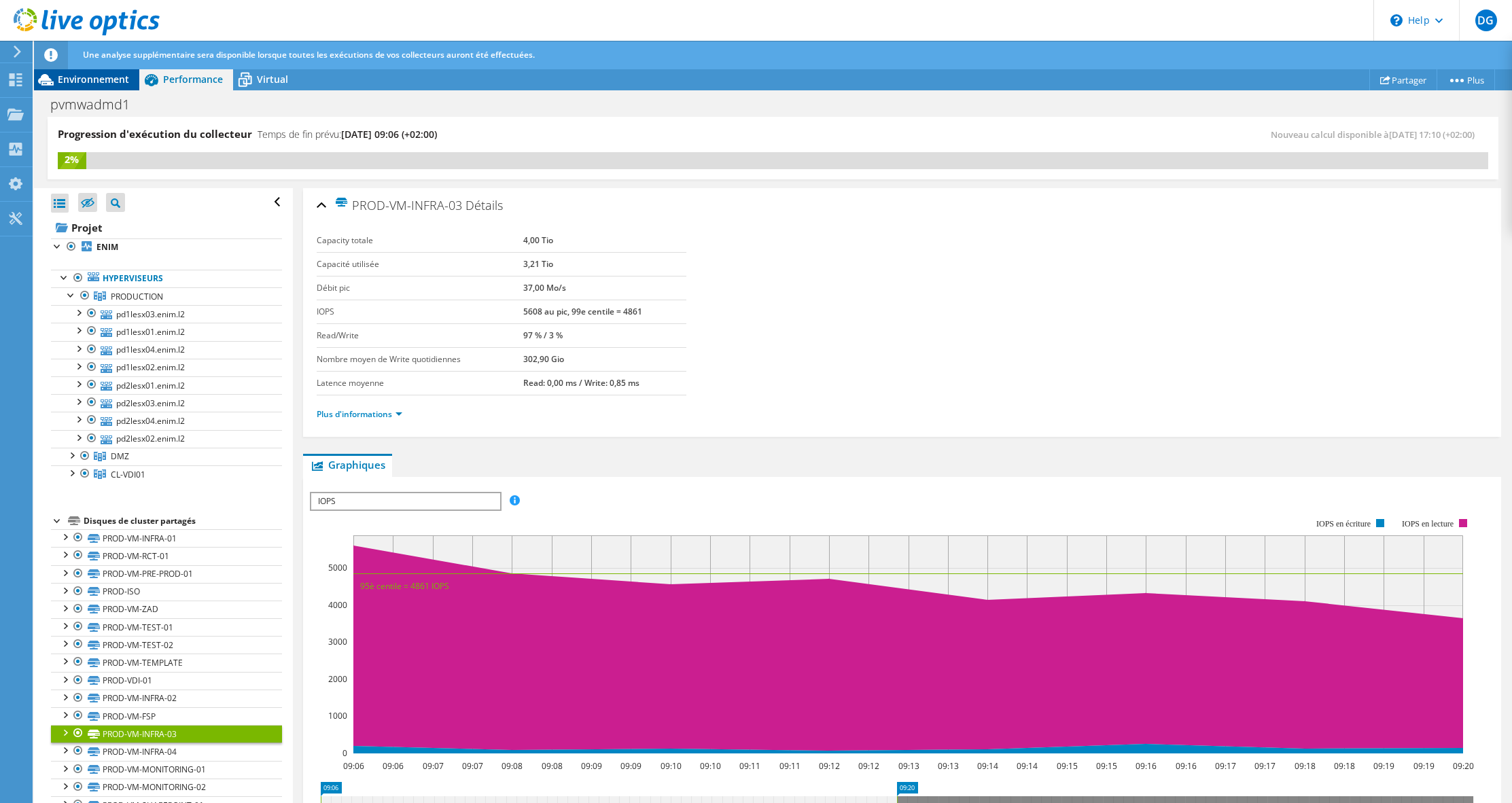
click at [79, 81] on span "Environnement" at bounding box center [93, 79] width 72 height 13
